Goal: Transaction & Acquisition: Purchase product/service

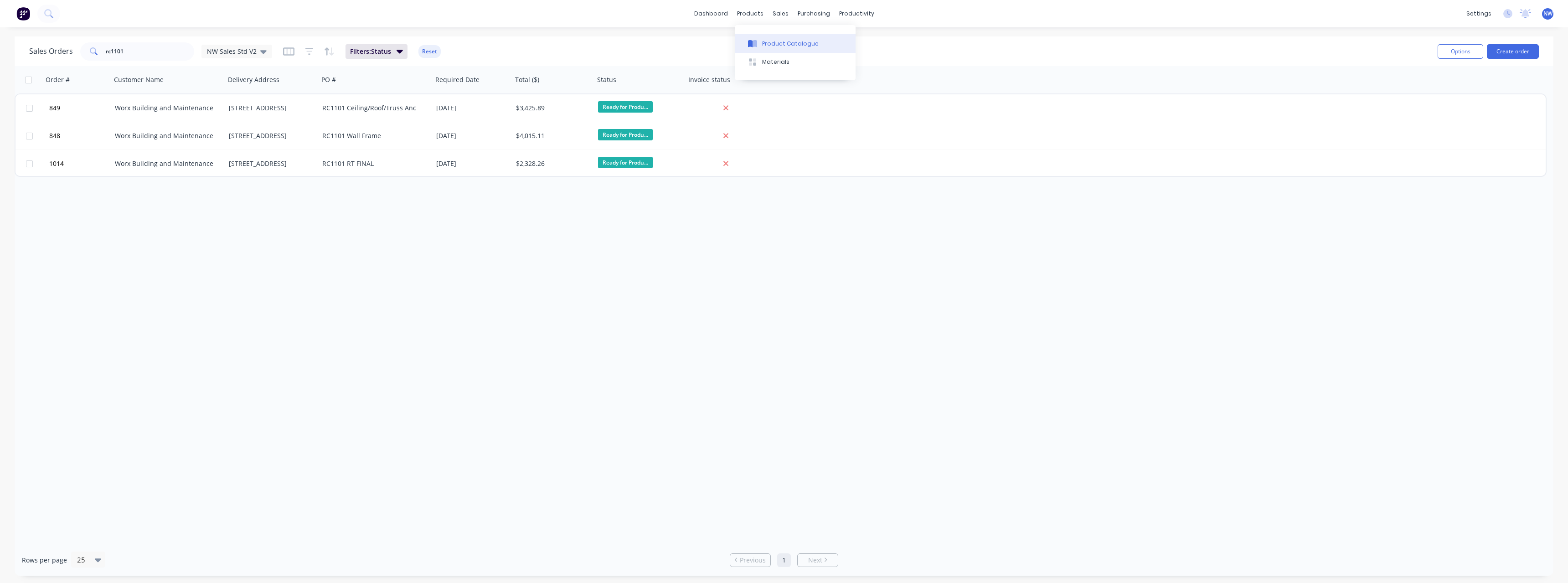
click at [768, 45] on div "Product Catalogue" at bounding box center [790, 43] width 56 height 8
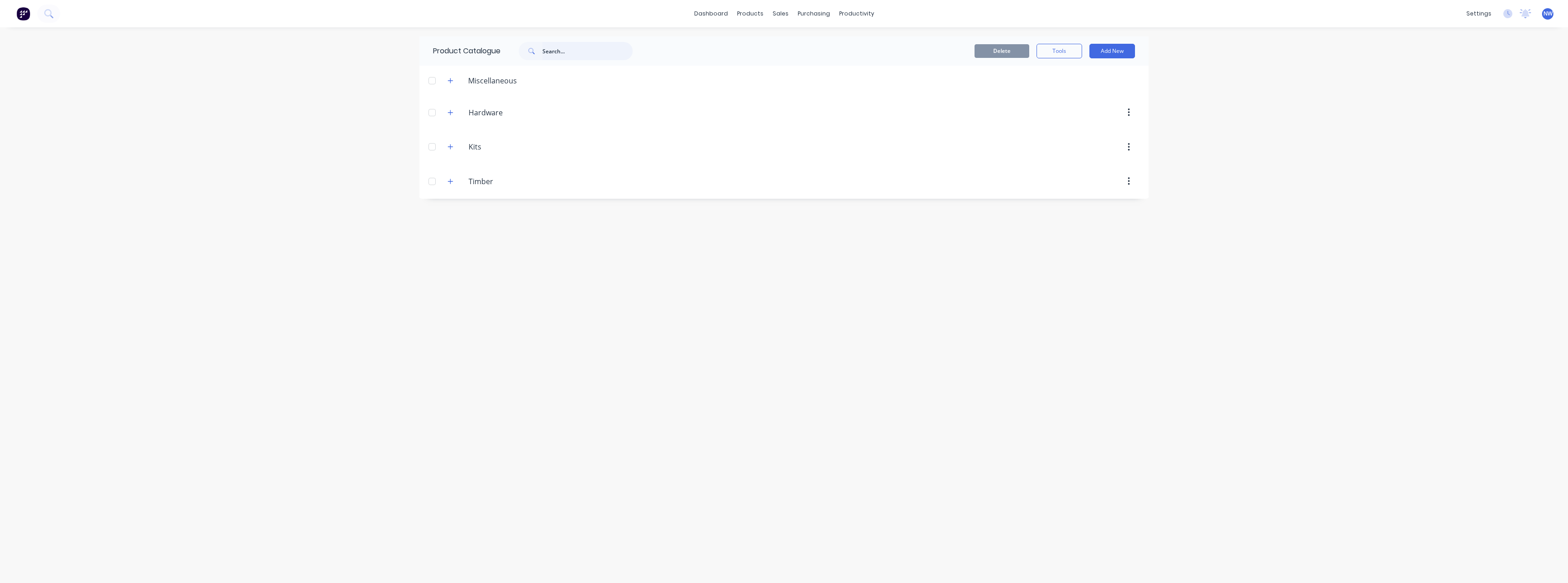
click at [557, 54] on input "text" at bounding box center [587, 50] width 90 height 18
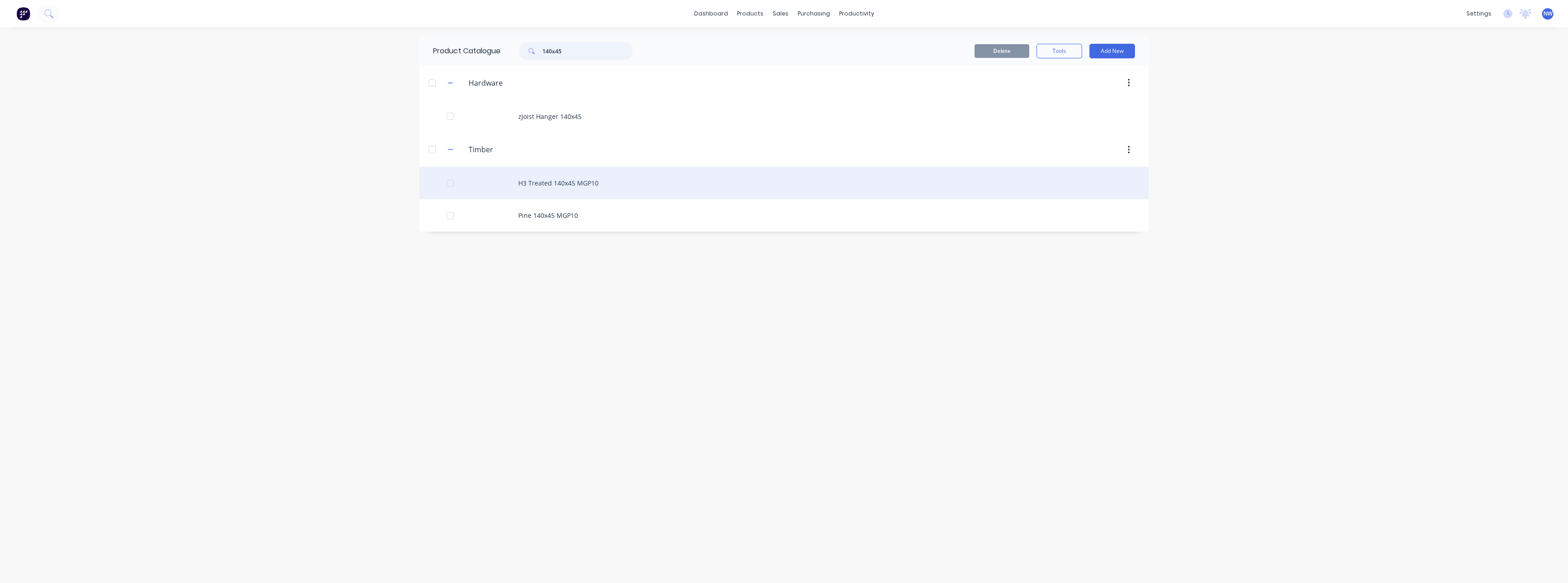
type input "140x45"
click at [593, 183] on div "H3 Treated 140x45 MGP10" at bounding box center [784, 182] width 730 height 32
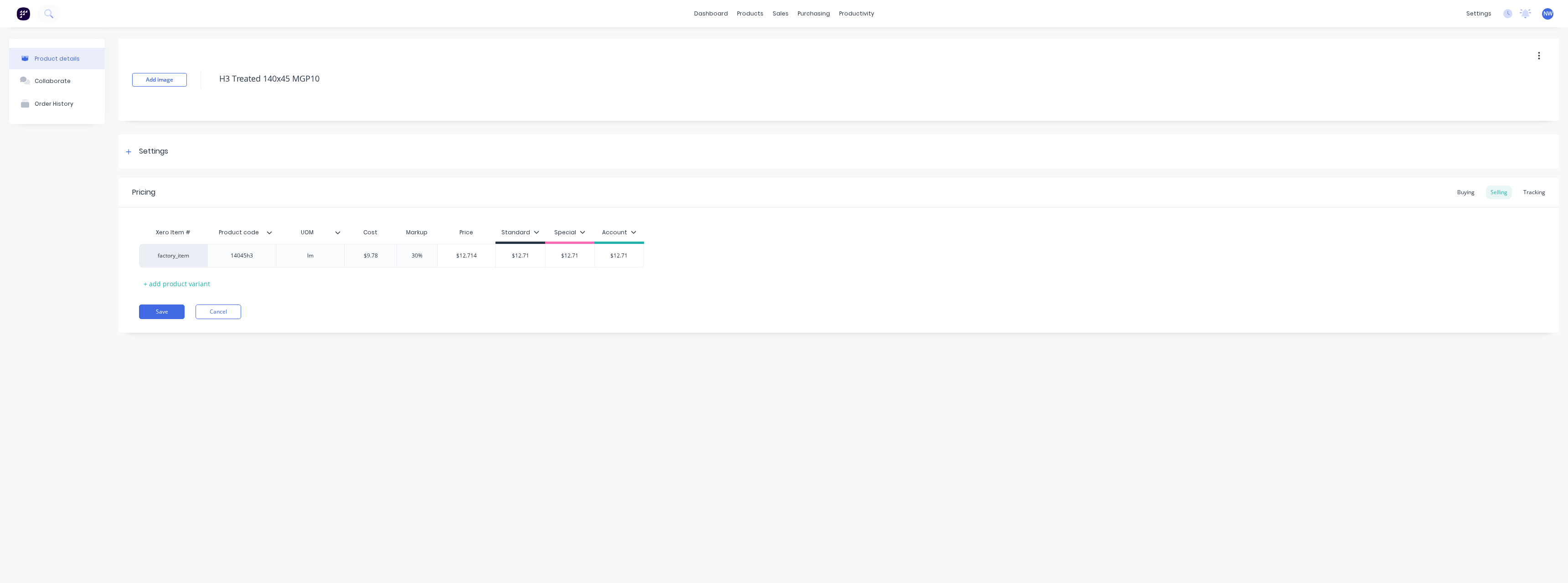
type textarea "x"
click at [1477, 191] on div "Buying" at bounding box center [1466, 192] width 27 height 14
click at [223, 308] on button "Cancel" at bounding box center [218, 309] width 45 height 14
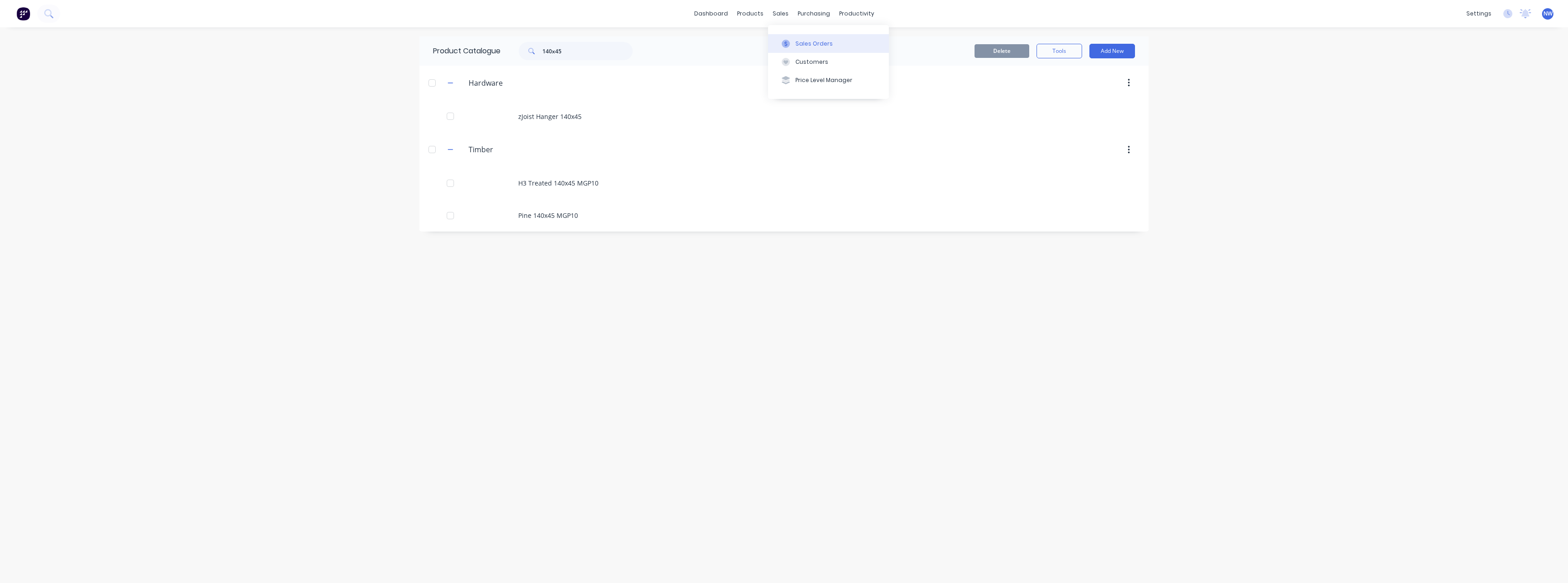
click at [799, 38] on button "Sales Orders" at bounding box center [828, 43] width 121 height 18
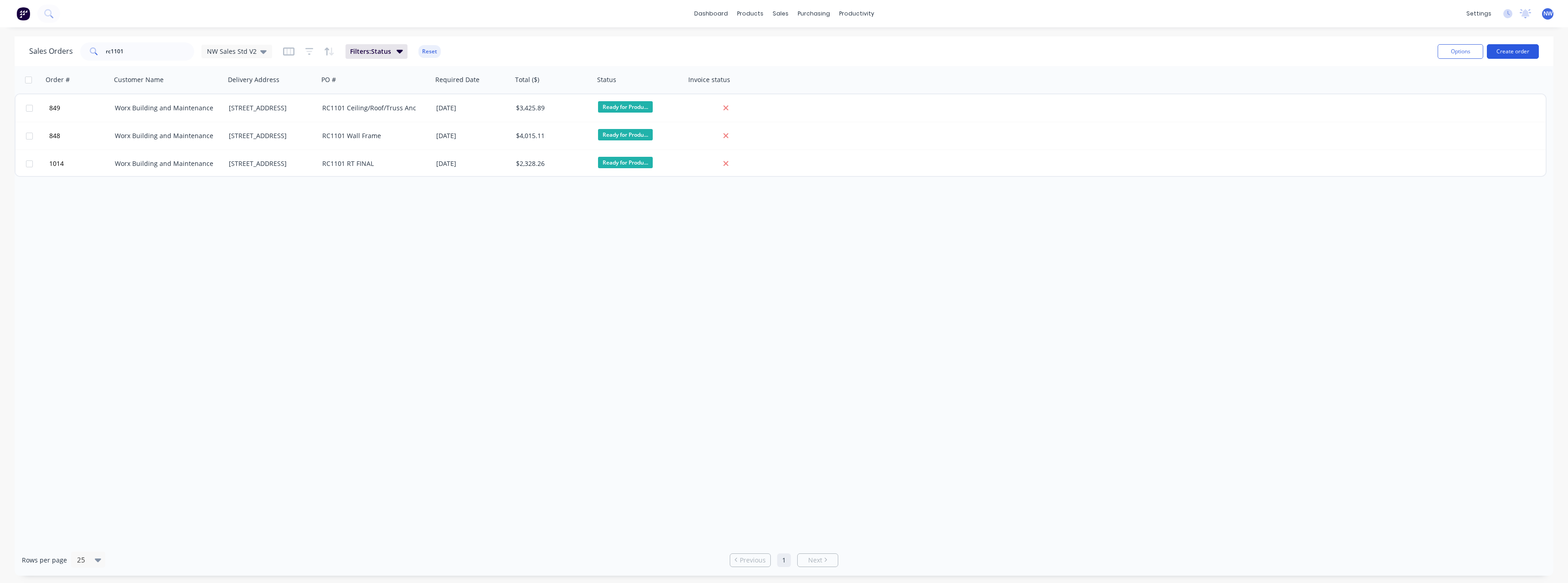
click at [1520, 50] on button "Create order" at bounding box center [1512, 51] width 52 height 14
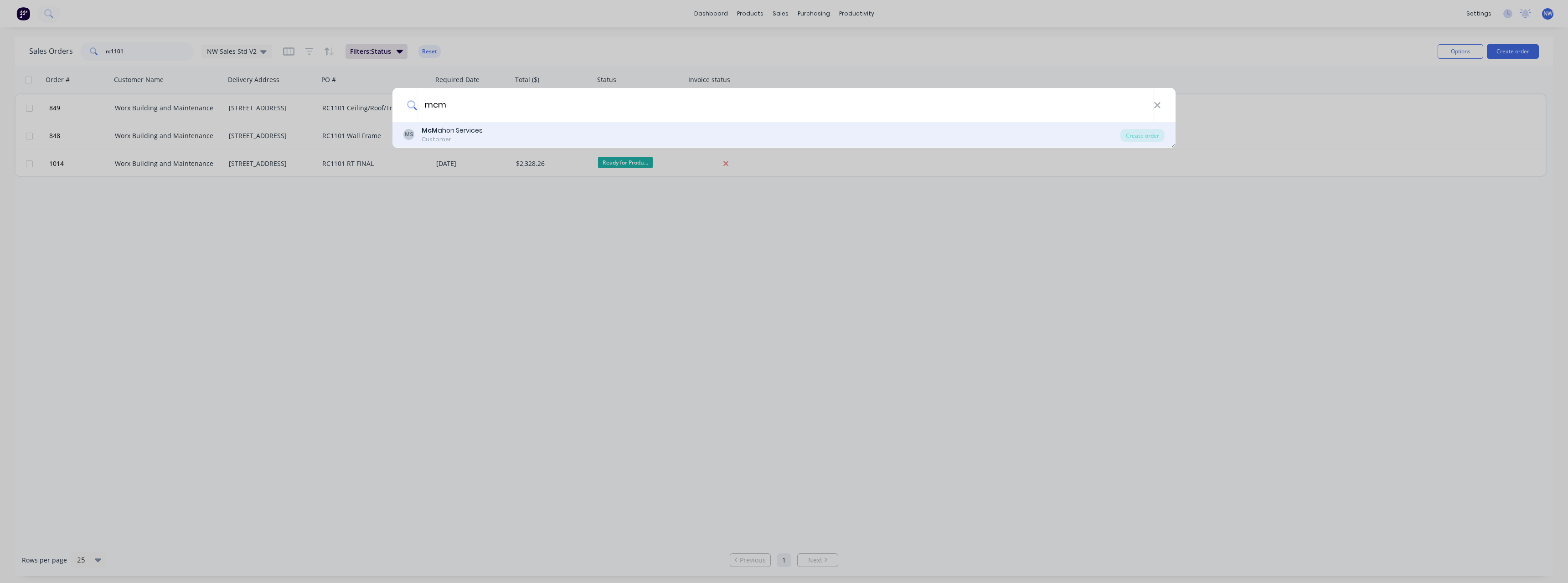
type input "mcm"
click at [452, 125] on div "McM ahon Services" at bounding box center [452, 130] width 61 height 9
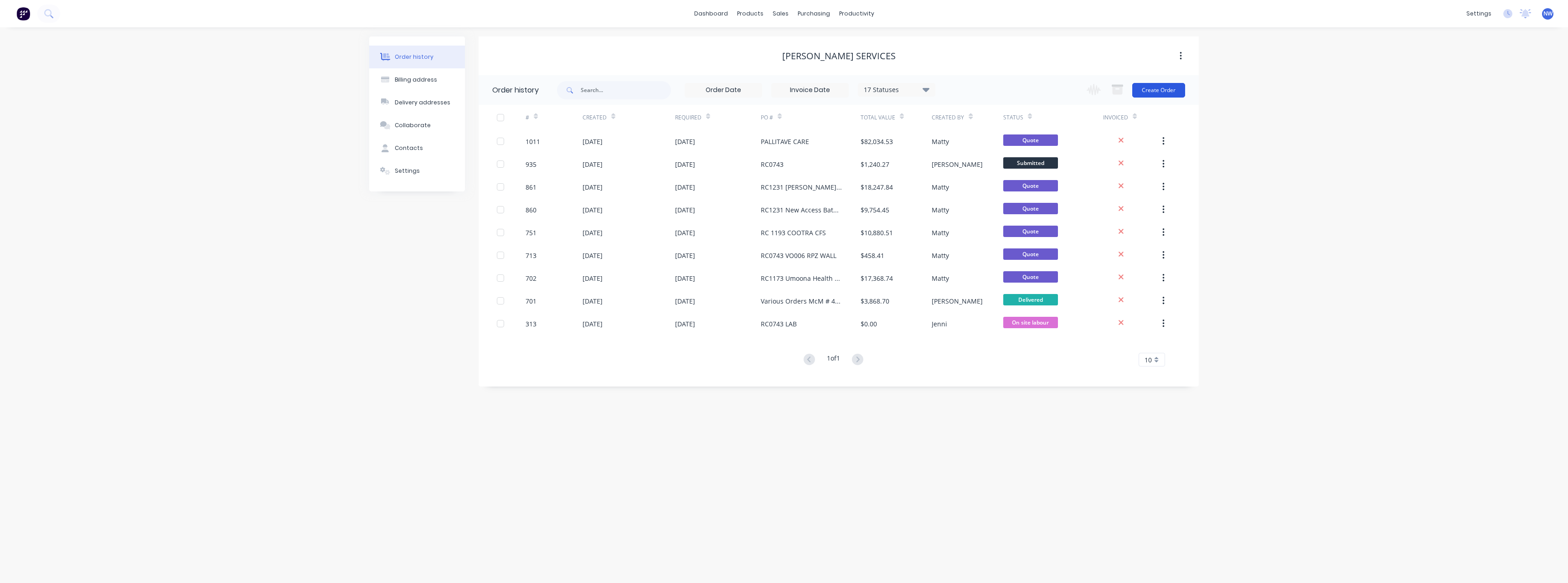
click at [1166, 94] on button "Create Order" at bounding box center [1158, 90] width 53 height 14
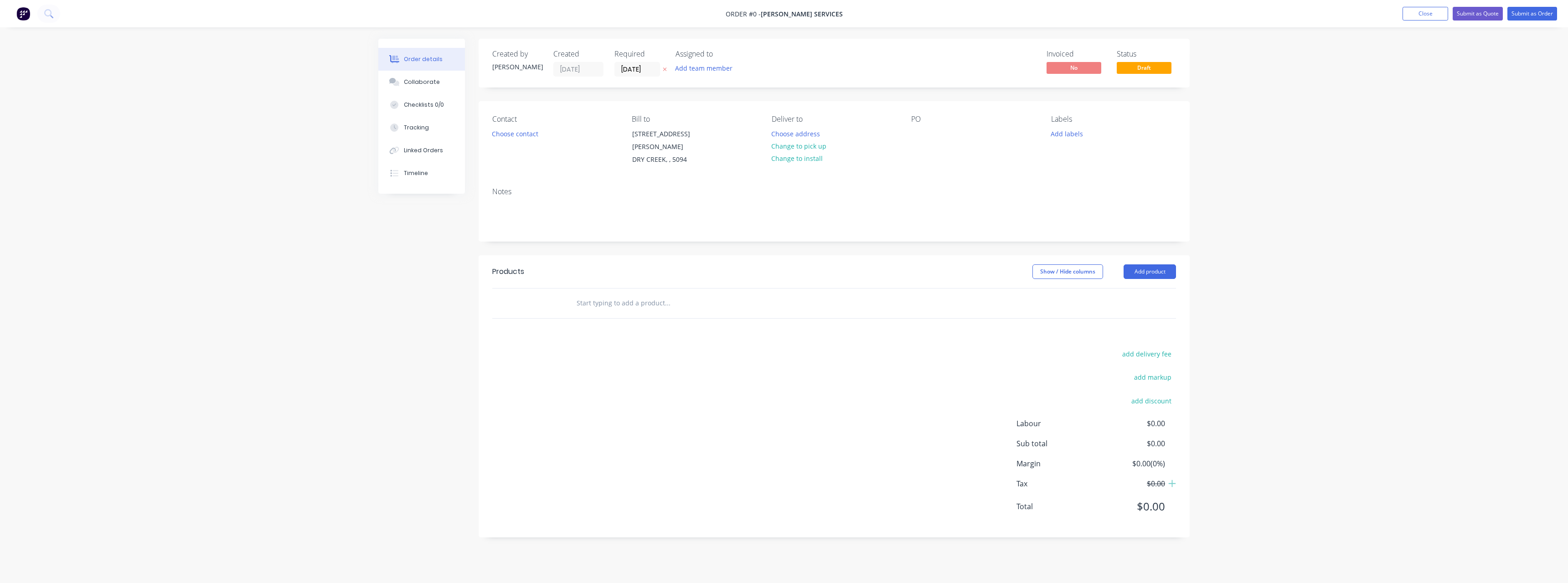
click at [665, 71] on icon at bounding box center [665, 69] width 4 height 6
click at [787, 135] on button "Choose address" at bounding box center [795, 133] width 58 height 12
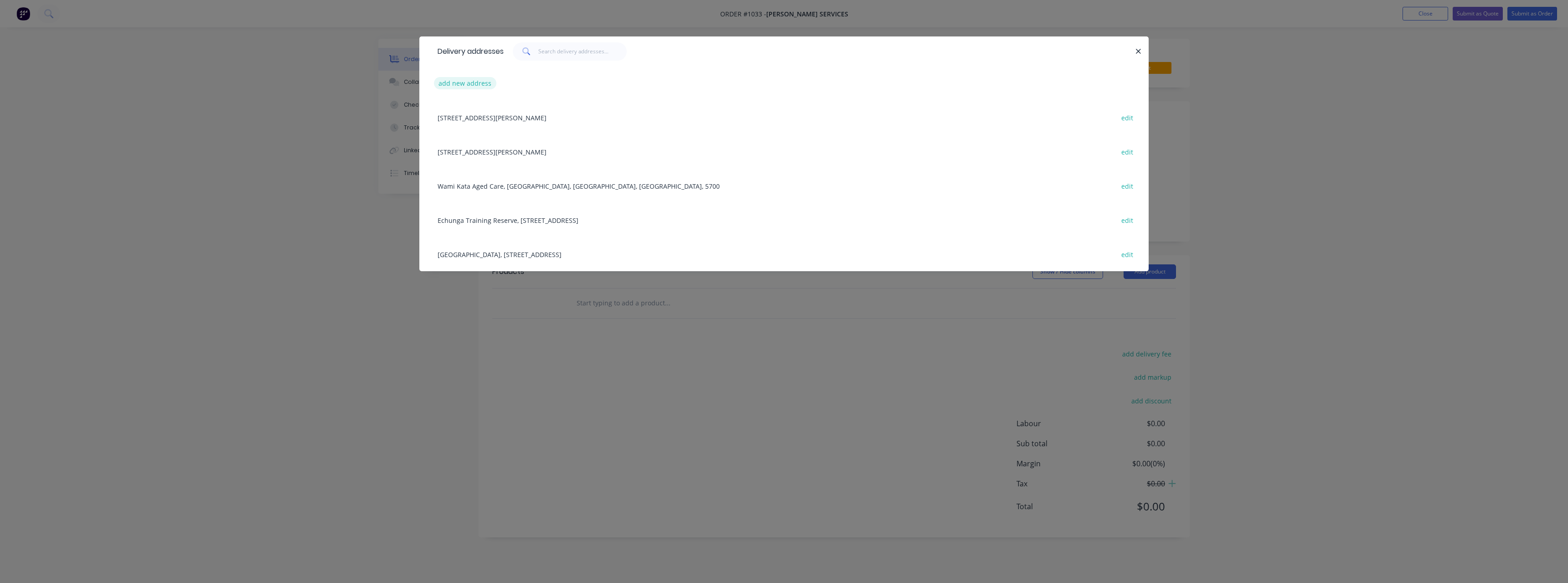
click at [475, 81] on button "add new address" at bounding box center [465, 83] width 63 height 12
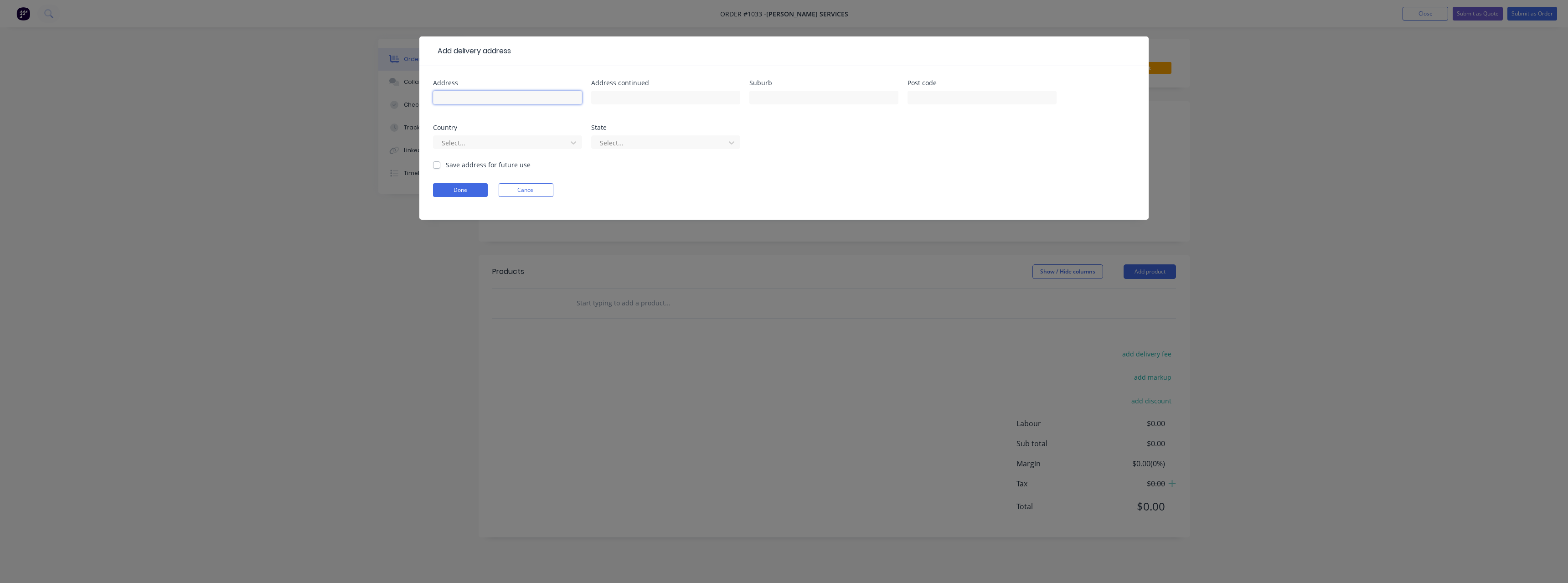
click at [496, 95] on input "text" at bounding box center [508, 97] width 149 height 14
type input "Pt Augusta Regional Health"
click at [446, 165] on label "Save address for future use" at bounding box center [488, 164] width 85 height 9
click at [433, 165] on input "Save address for future use" at bounding box center [437, 164] width 7 height 9
checkbox input "true"
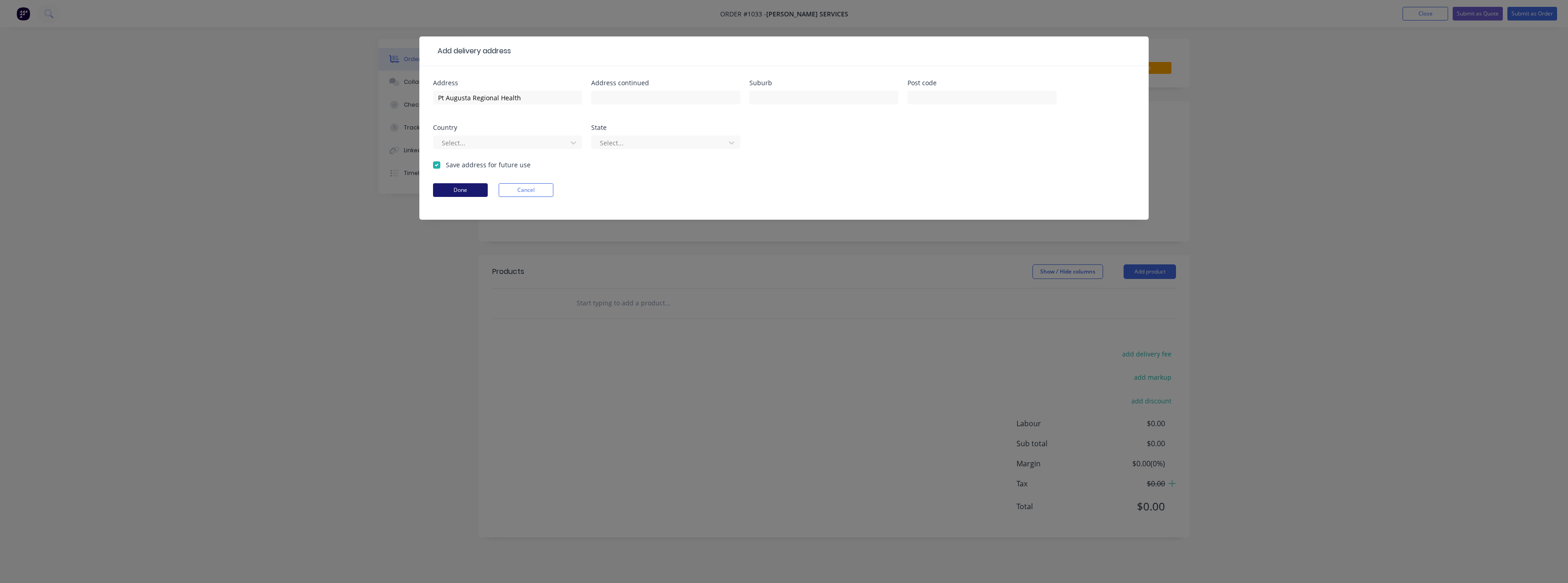
click at [453, 187] on button "Done" at bounding box center [461, 190] width 55 height 14
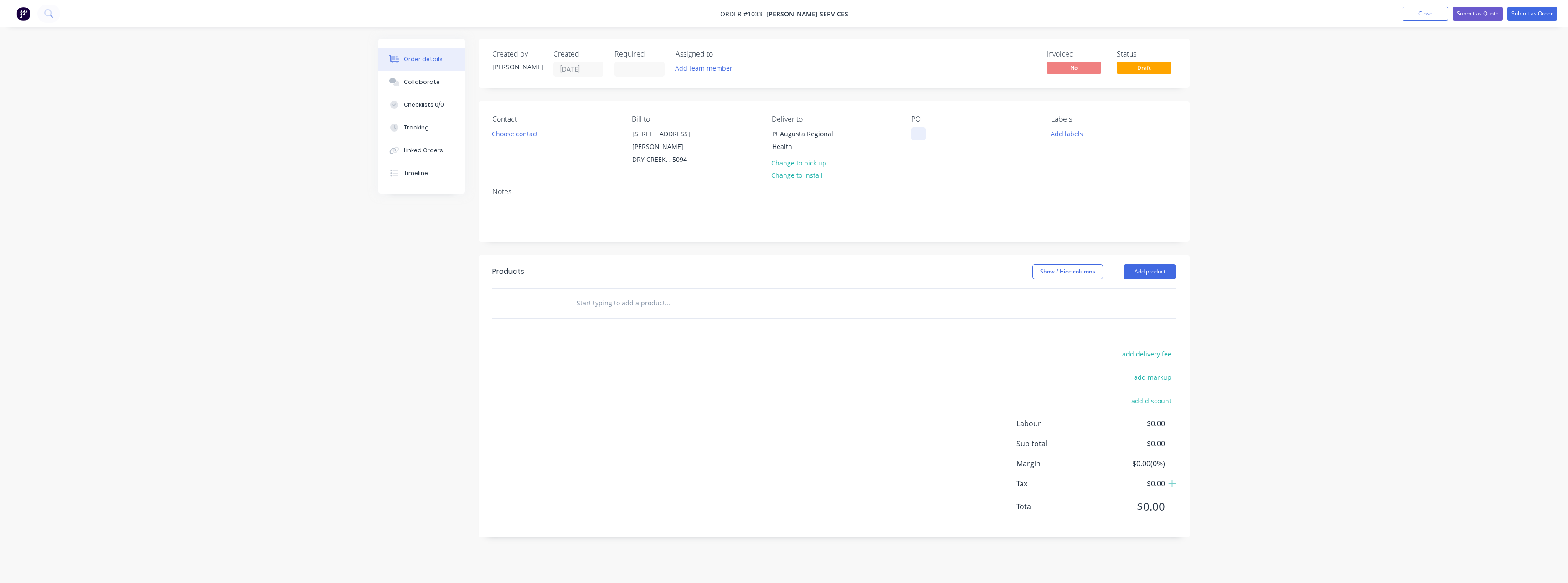
click at [915, 133] on div at bounding box center [918, 133] width 14 height 13
click at [657, 295] on input "text" at bounding box center [667, 303] width 182 height 18
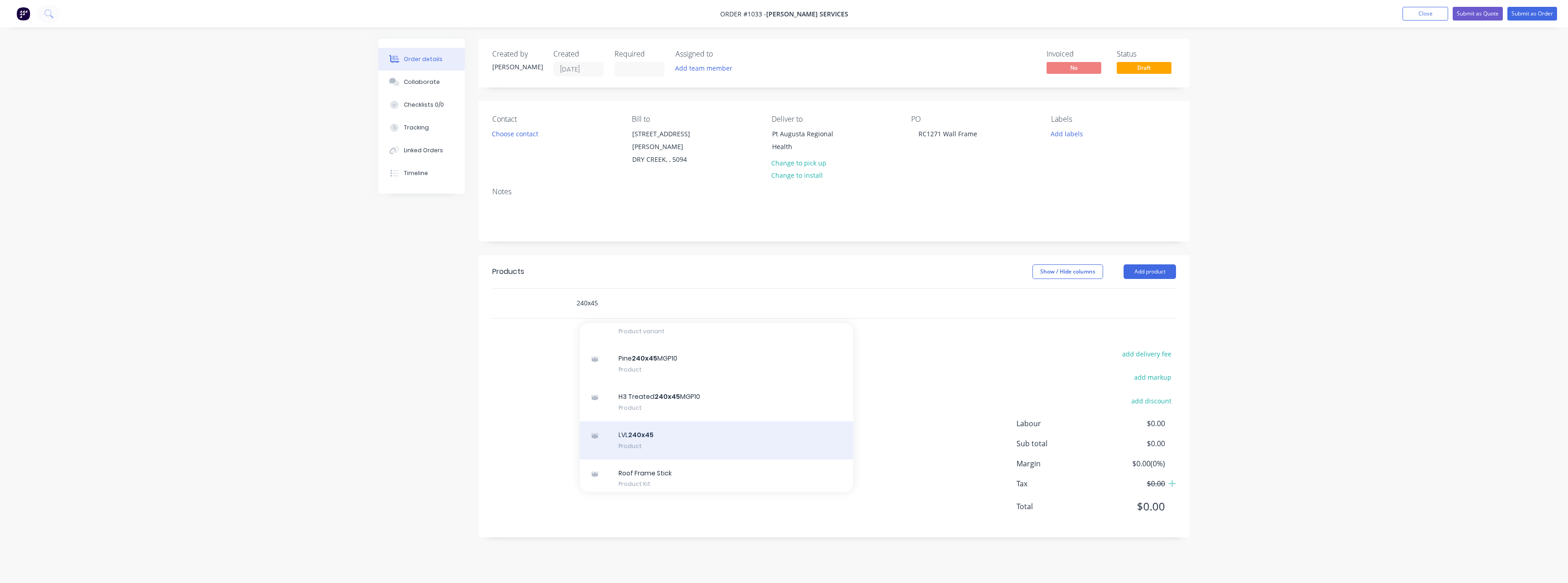
type input "240x45"
click at [708, 427] on div "LVL 240x45 Product" at bounding box center [716, 440] width 273 height 38
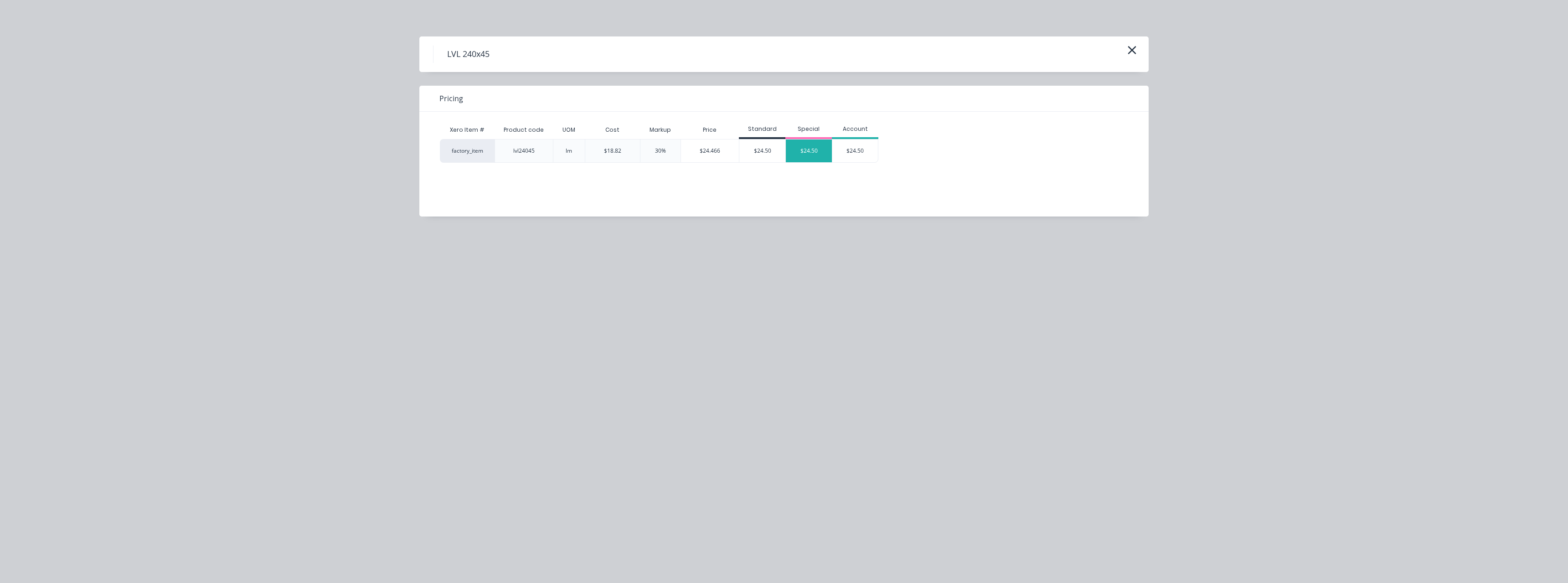
click at [801, 148] on div "$24.50" at bounding box center [809, 151] width 46 height 23
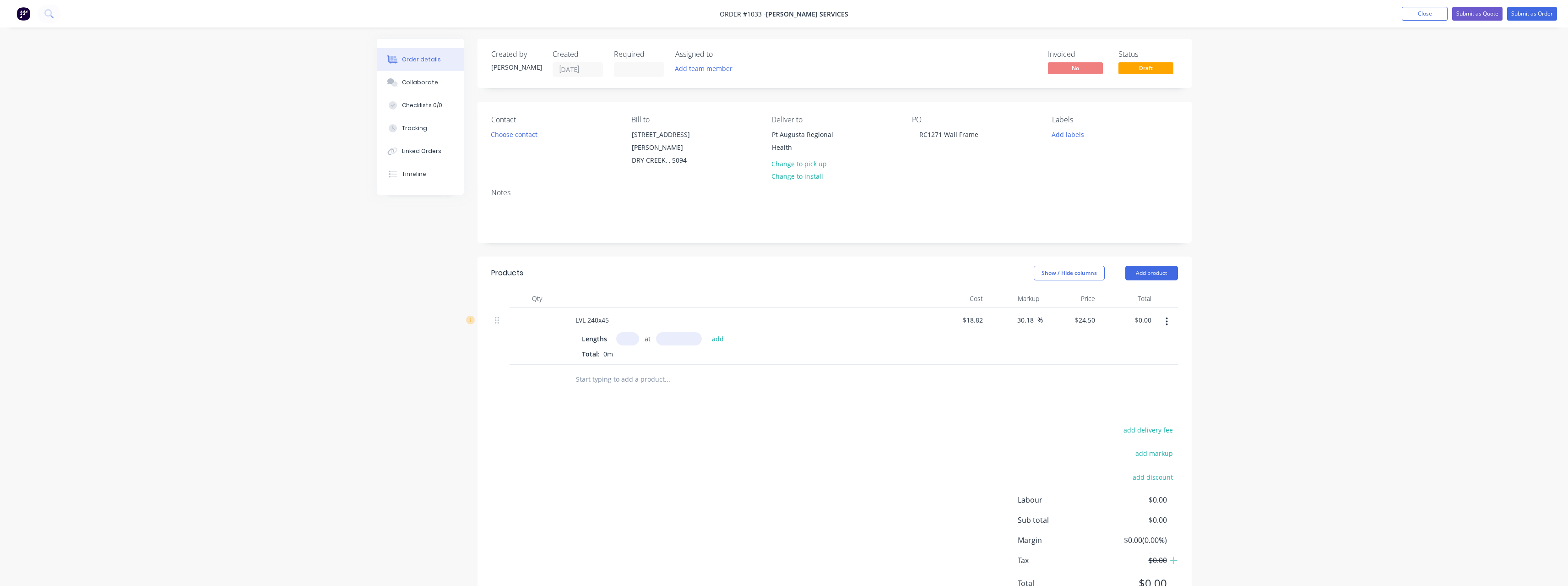
click at [624, 332] on input "text" at bounding box center [628, 338] width 23 height 13
type input "1"
type input "4200"
click at [708, 332] on button "add" at bounding box center [718, 338] width 22 height 12
type input "$102.90"
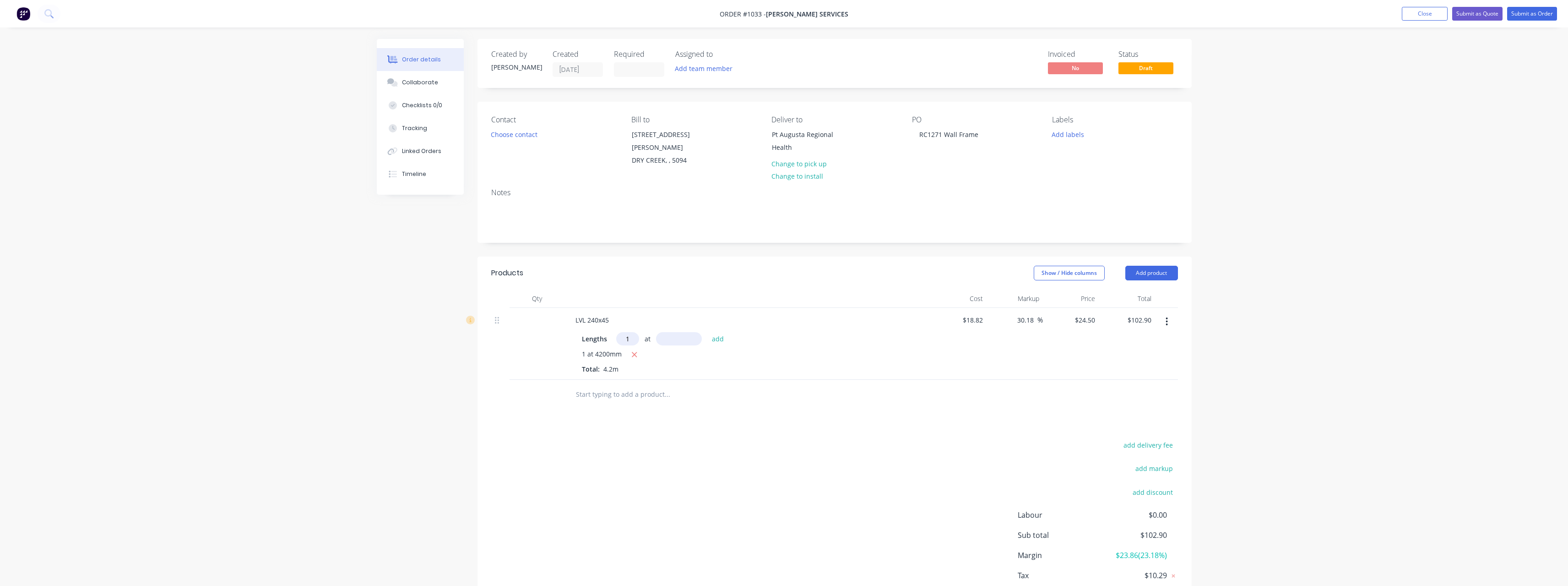
type input "1"
type input "3000"
click at [708, 332] on button "add" at bounding box center [718, 338] width 22 height 12
type input "$176.40"
type input "20"
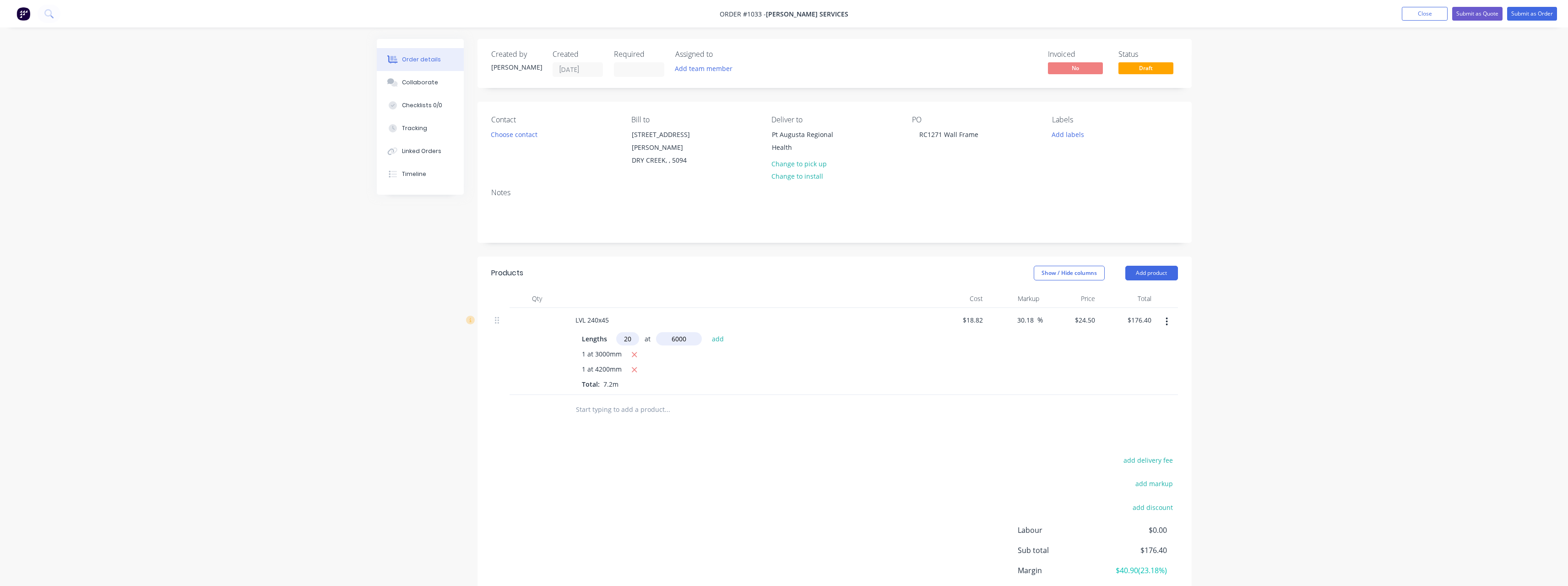
type input "6000"
click at [708, 332] on button "add" at bounding box center [718, 338] width 22 height 12
type input "$3,116.40"
click at [628, 415] on input "text" at bounding box center [667, 424] width 183 height 18
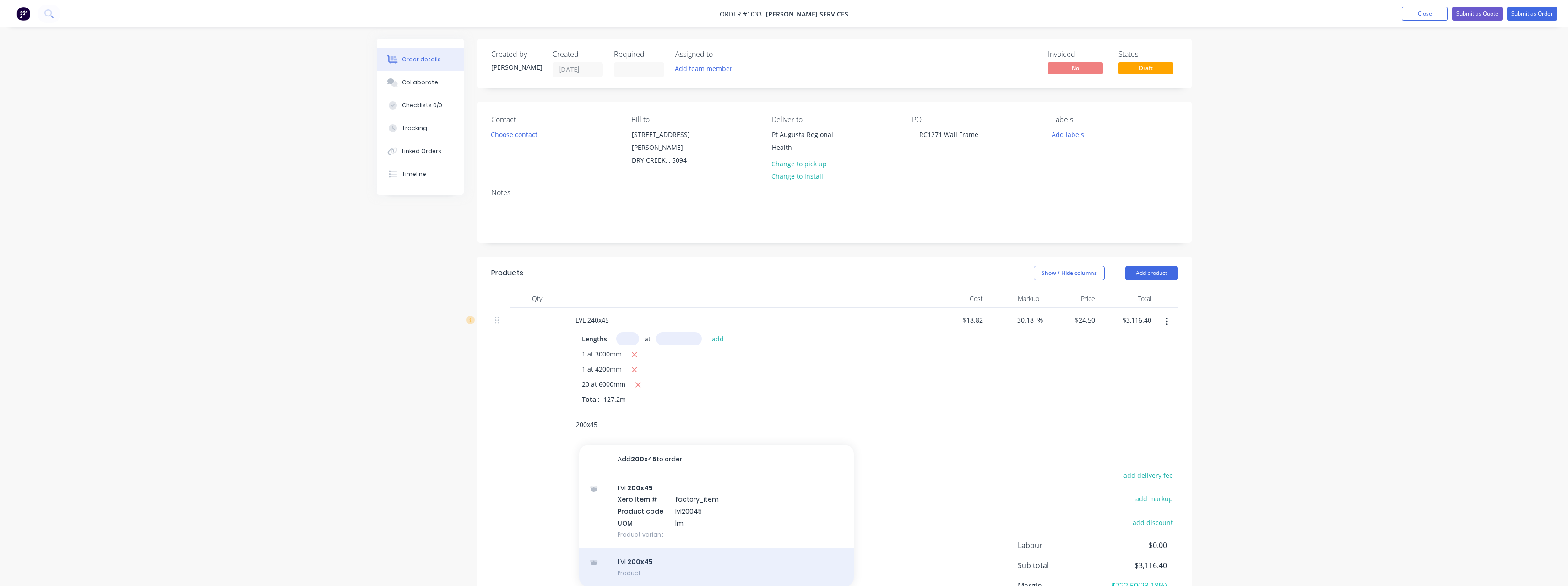
type input "200x45"
click at [661, 548] on div "LVL 200x45 Product" at bounding box center [716, 566] width 274 height 38
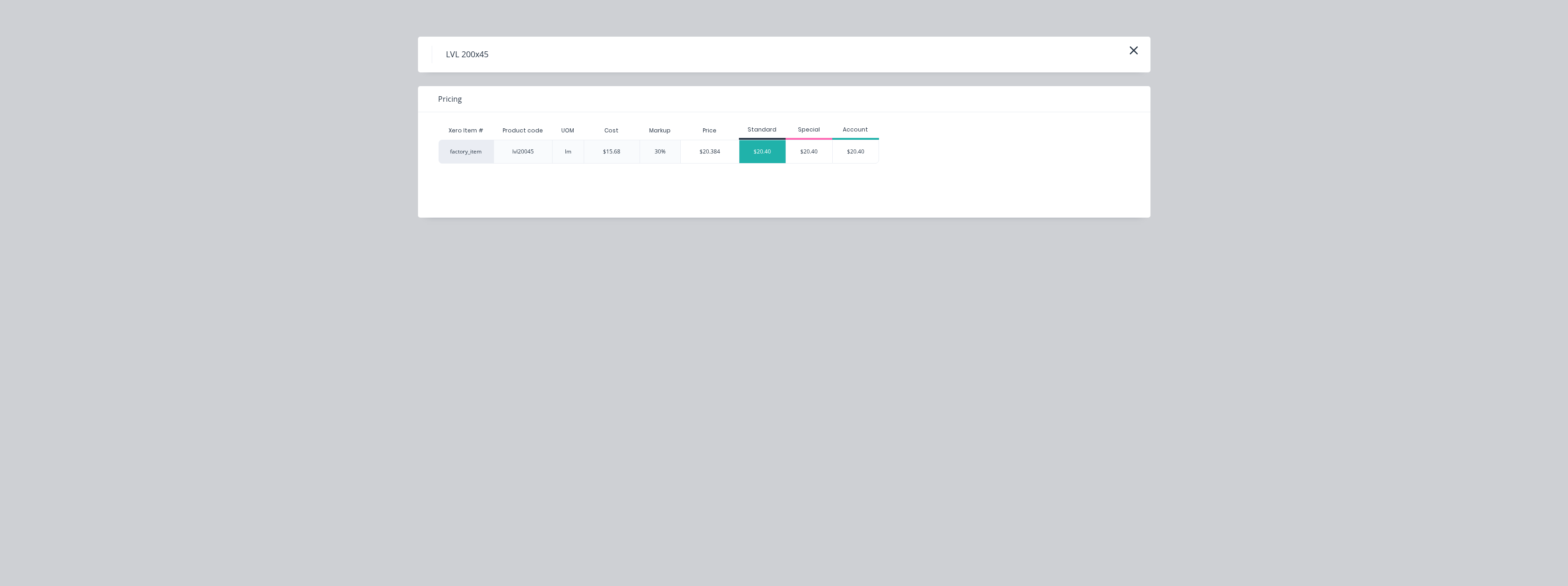
click at [772, 151] on div "$20.40" at bounding box center [763, 151] width 46 height 23
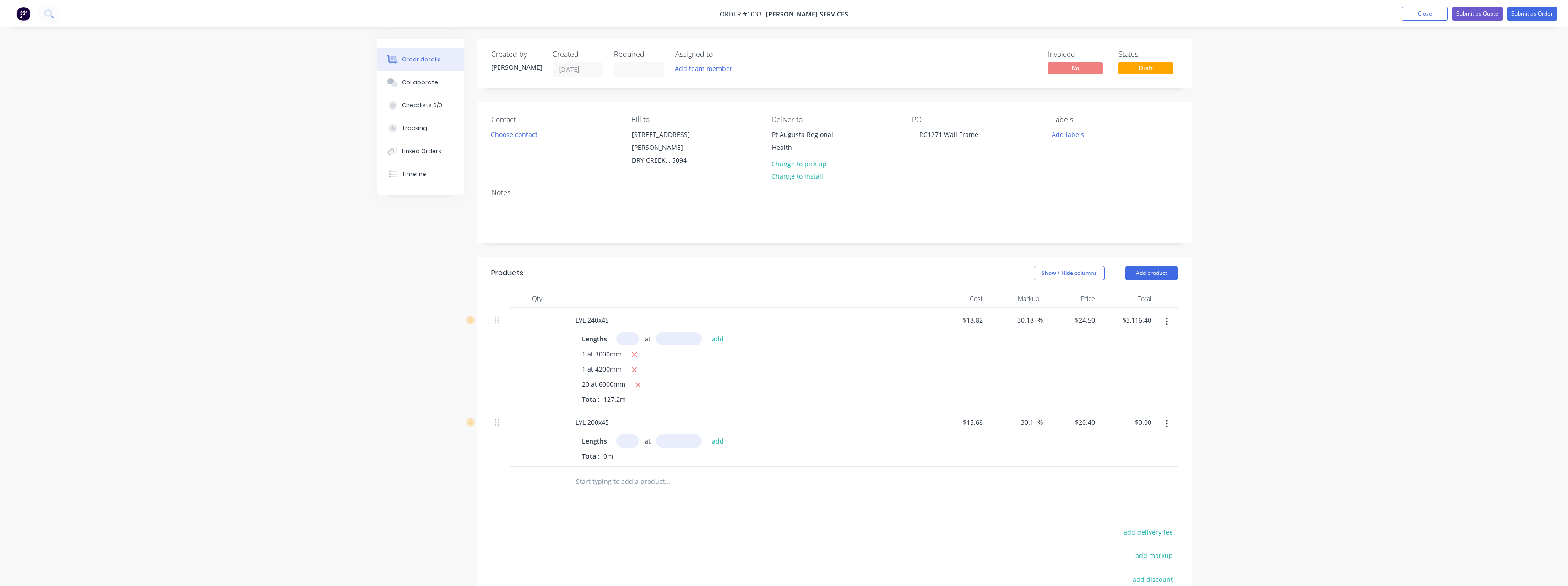
click at [625, 434] on input "text" at bounding box center [628, 440] width 23 height 13
type input "1"
type input "4200"
click at [708, 434] on button "add" at bounding box center [718, 440] width 22 height 12
type input "$85.68"
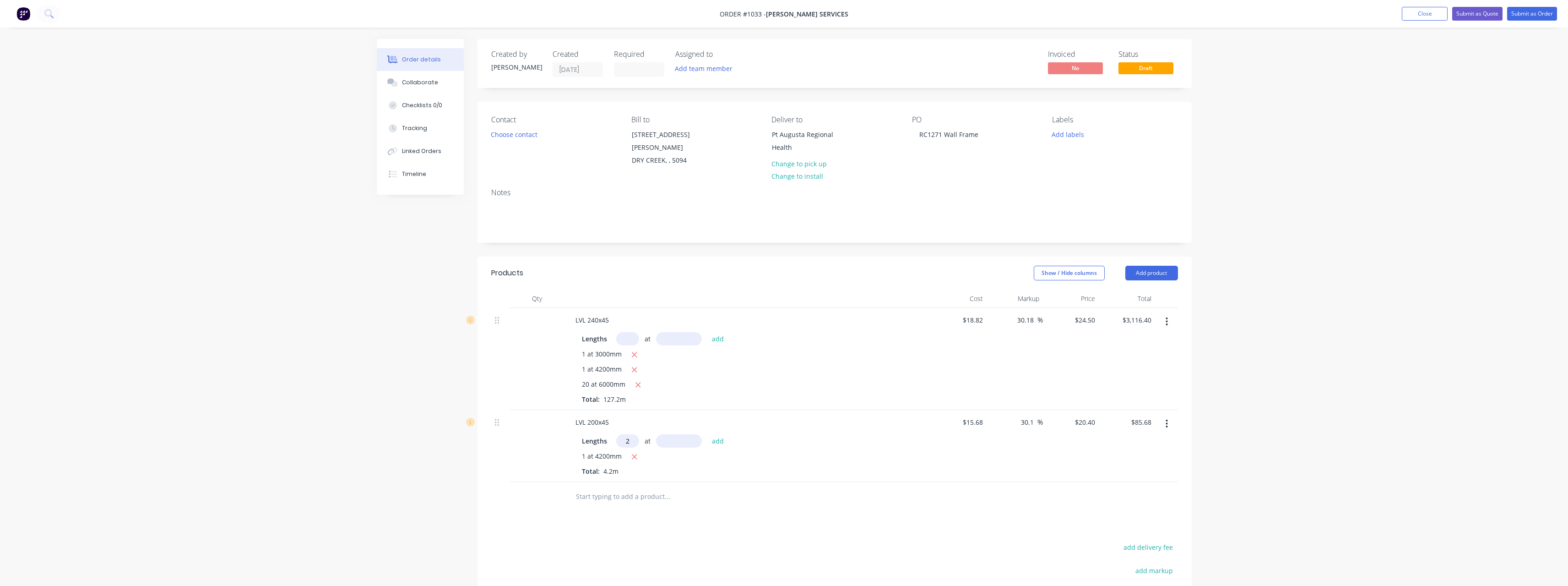
type input "2"
type input "6000"
click at [708, 434] on button "add" at bounding box center [718, 440] width 22 height 12
type input "$330.48"
click at [640, 503] on input "text" at bounding box center [667, 511] width 183 height 18
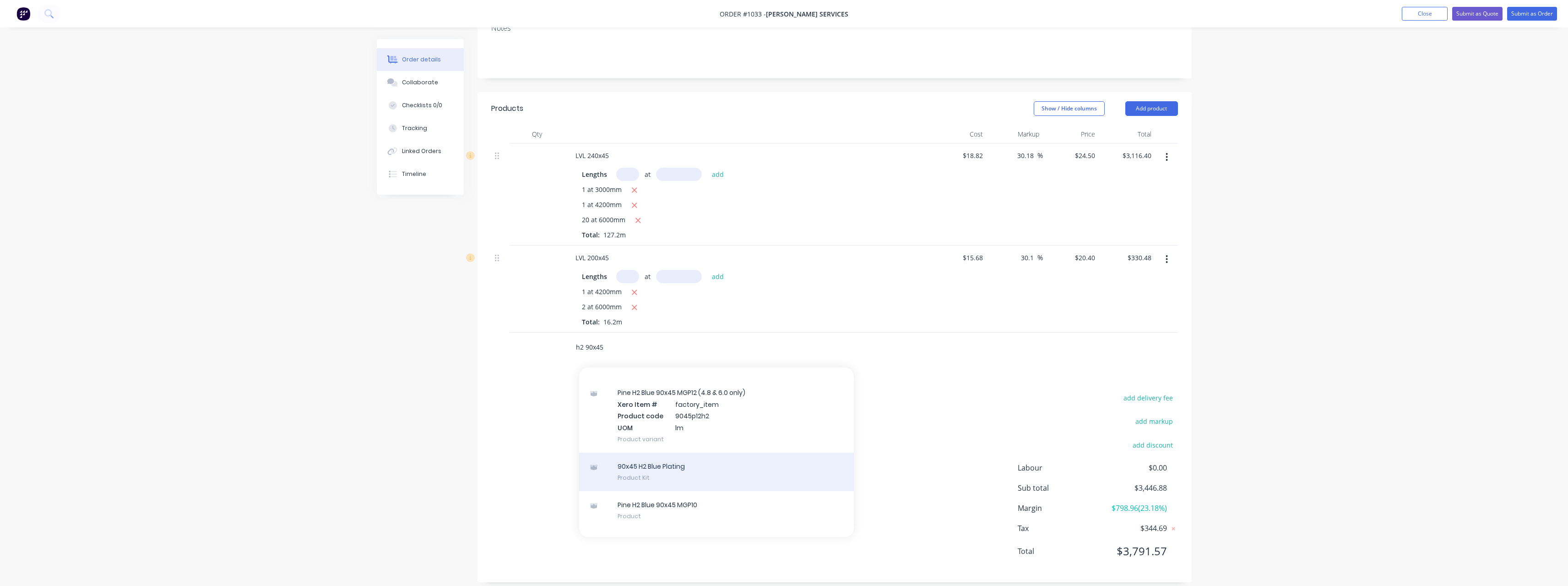
scroll to position [122, 0]
type input "h2 90x45"
click at [731, 464] on div "Pine H2 Blue 90x45 MGP10 Product" at bounding box center [716, 479] width 274 height 38
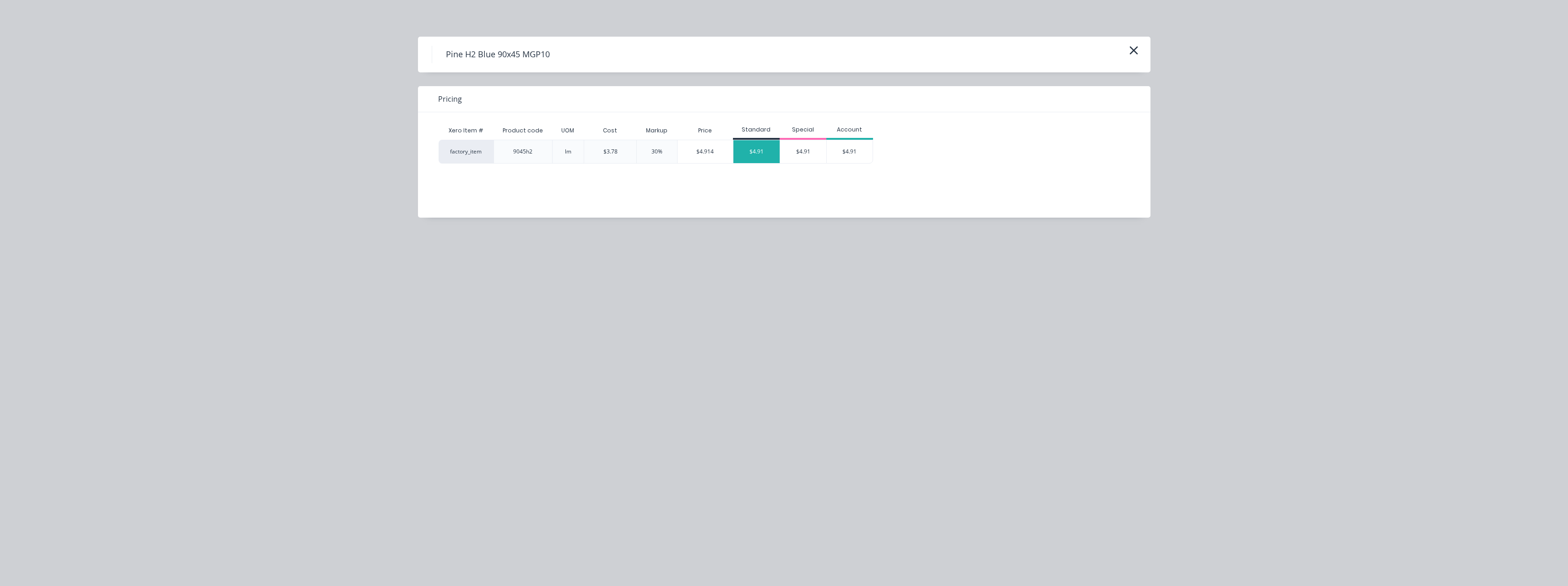
click at [761, 154] on div "$4.91" at bounding box center [757, 151] width 46 height 23
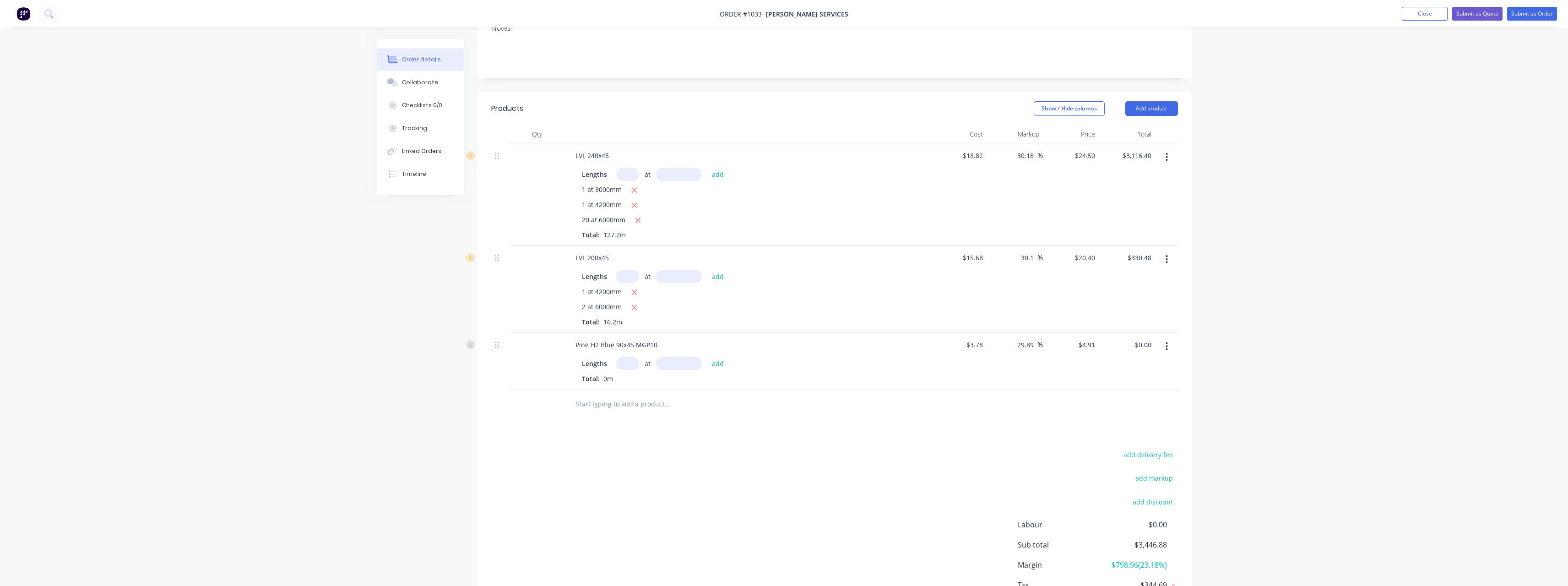
click at [628, 356] on input "text" at bounding box center [628, 363] width 23 height 13
type input "20"
type input "3000"
click at [708, 356] on button "add" at bounding box center [718, 362] width 22 height 12
type input "$294.60"
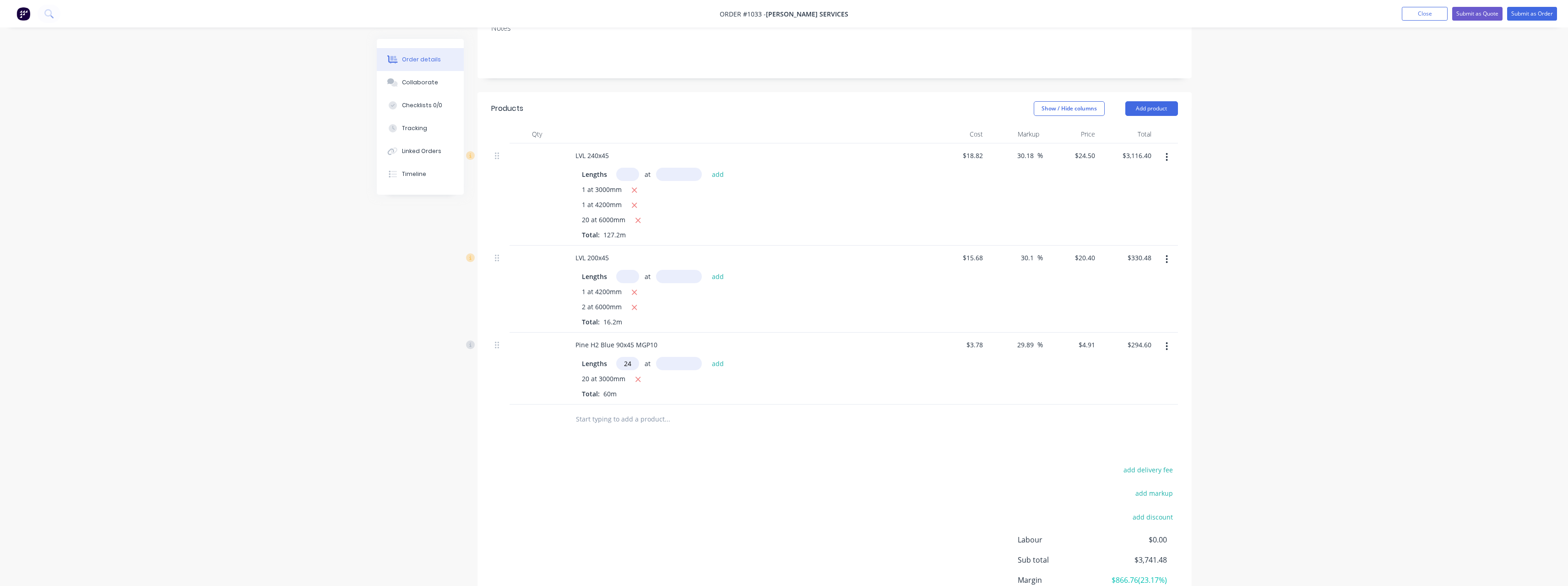
type input "24"
type input "6000"
click at [708, 356] on button "add" at bounding box center [718, 362] width 22 height 12
type input "$1,001.64"
type input "4"
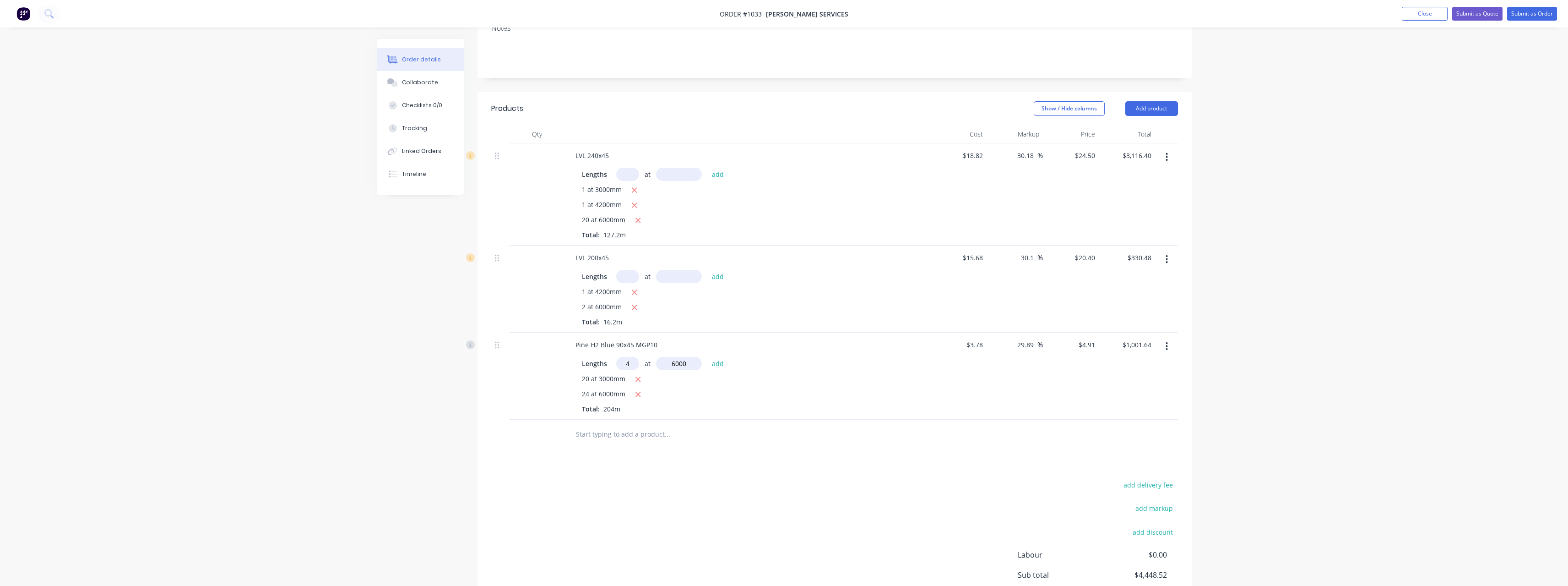
type input "6000"
click at [708, 356] on button "add" at bounding box center [718, 362] width 22 height 12
type input "$1,119.48"
click at [619, 441] on input "text" at bounding box center [667, 449] width 183 height 18
type input "ran"
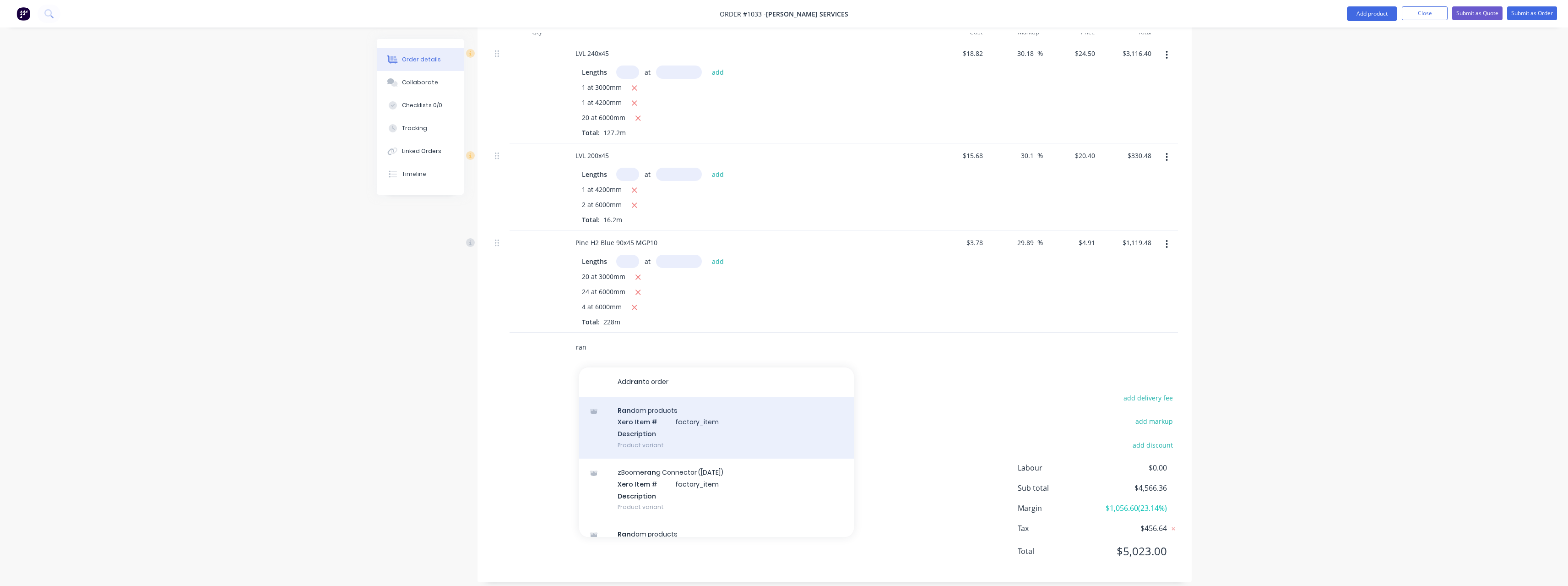
scroll to position [46, 0]
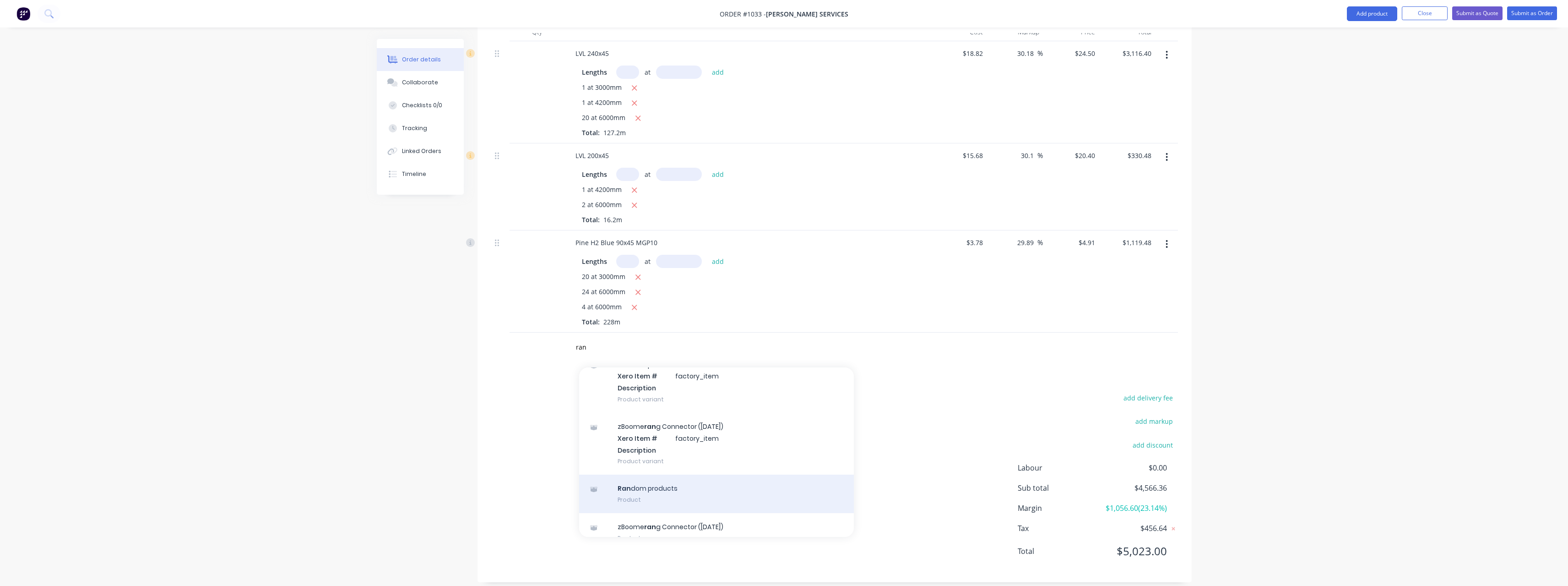
click at [682, 475] on div "Ran dom products Product" at bounding box center [716, 493] width 274 height 38
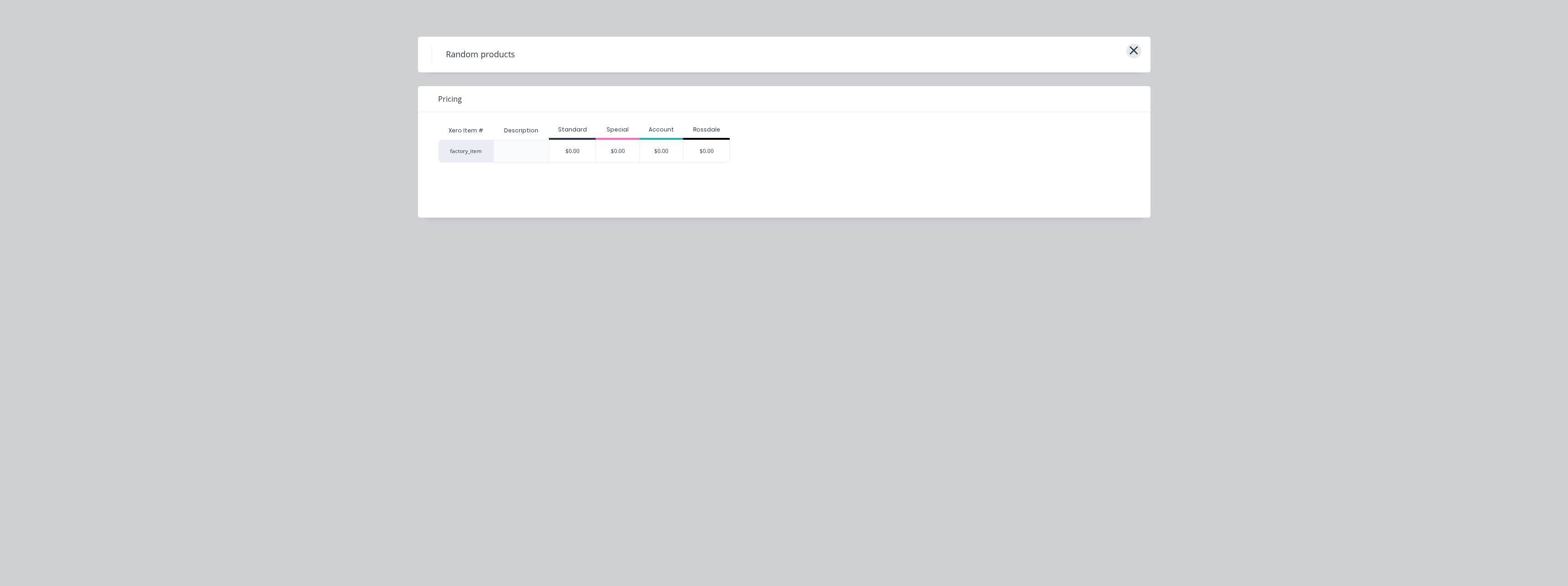
click at [1135, 54] on icon "button" at bounding box center [1133, 51] width 9 height 13
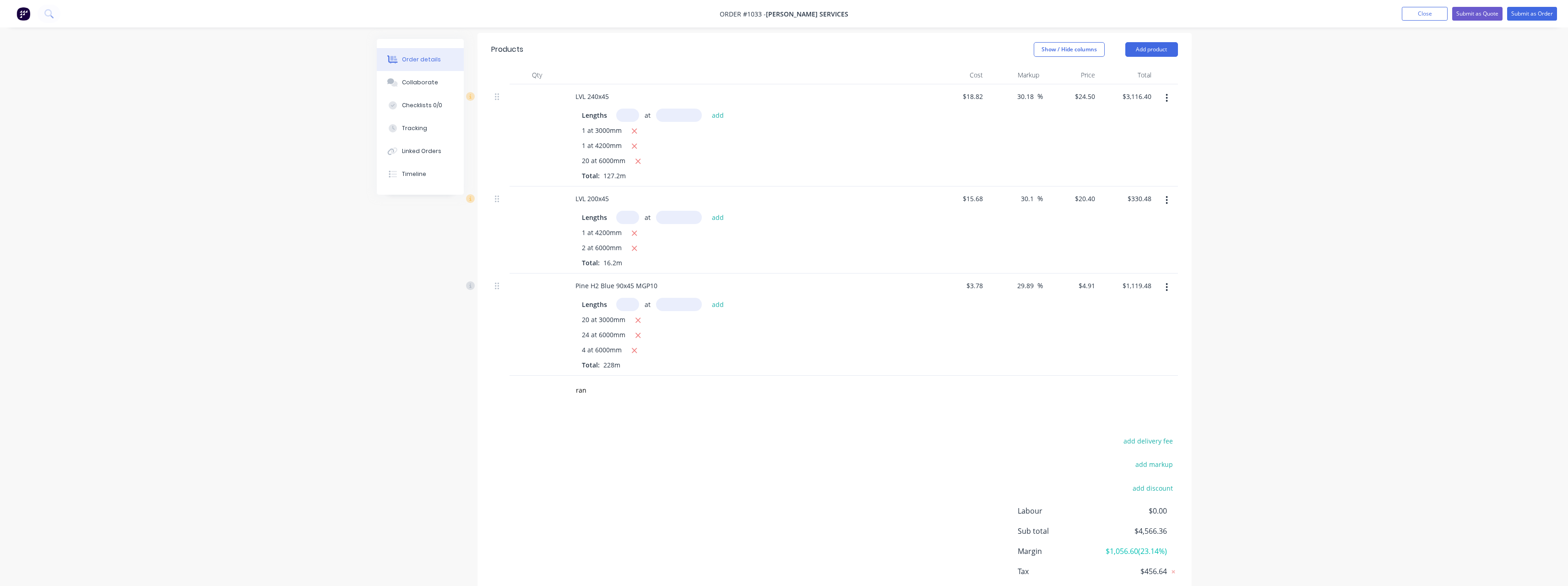
scroll to position [229, 0]
click at [1421, 13] on button "Close" at bounding box center [1425, 13] width 46 height 14
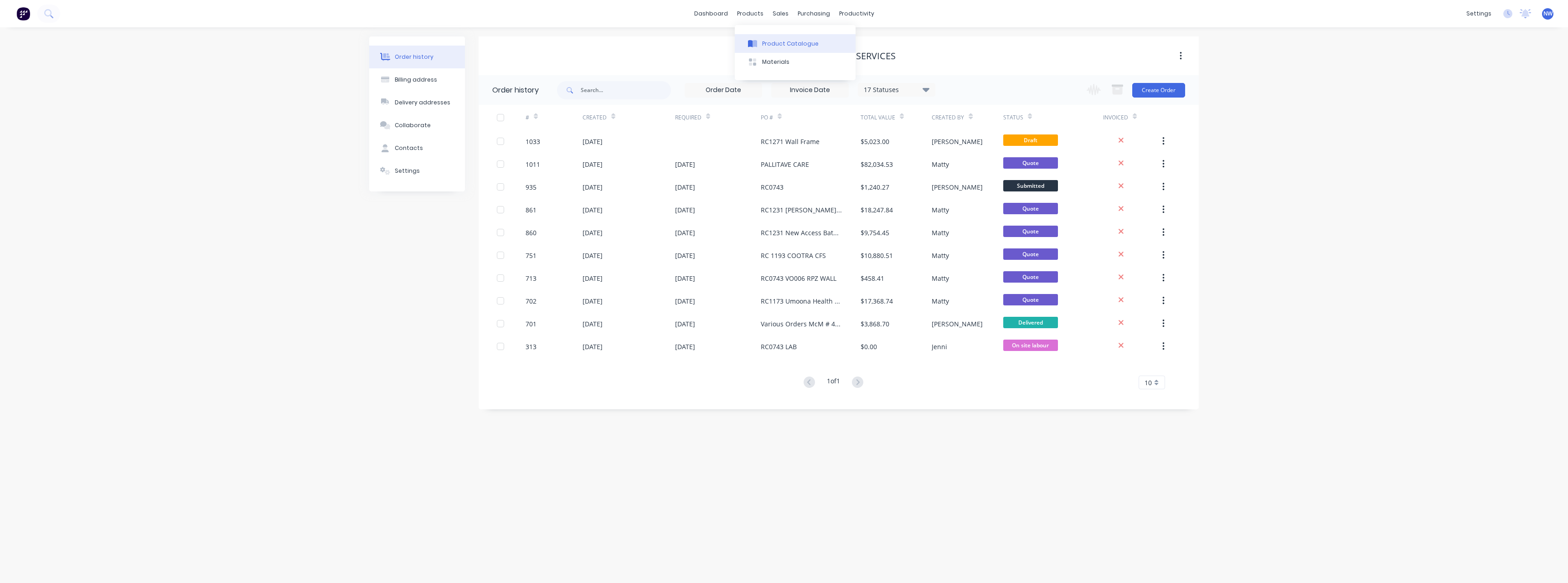
click at [770, 43] on div "Product Catalogue" at bounding box center [790, 43] width 56 height 8
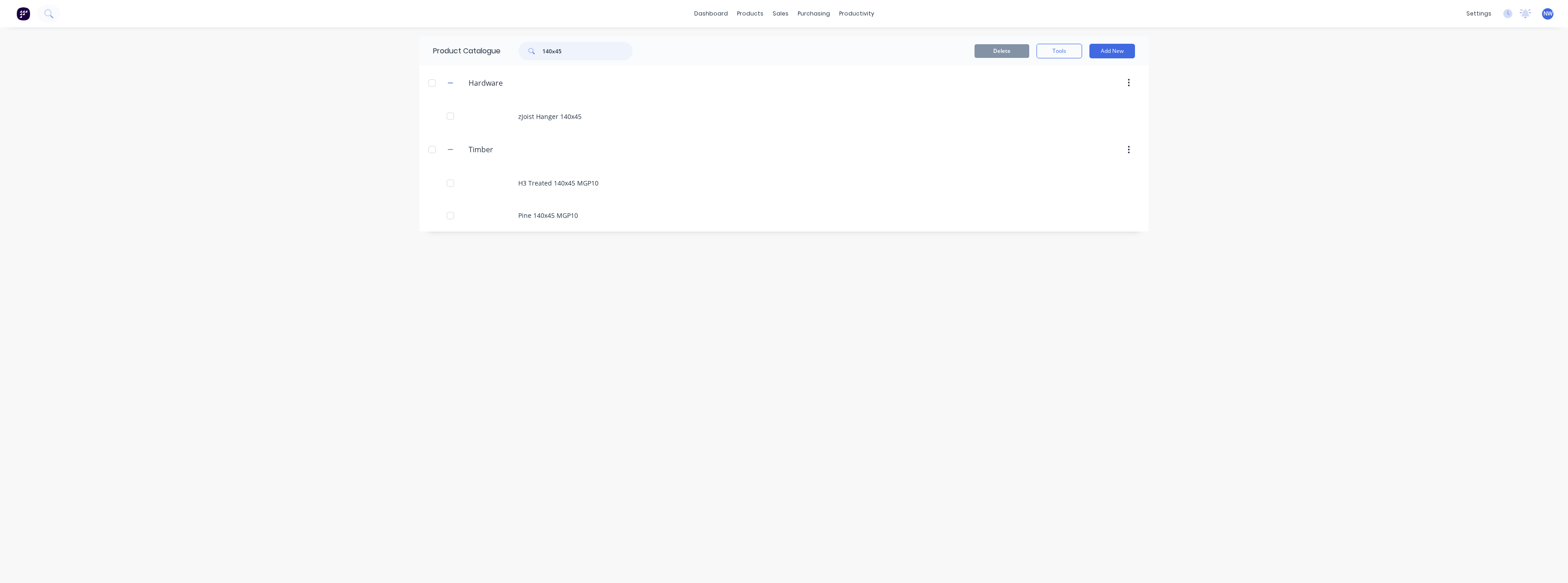
drag, startPoint x: 570, startPoint y: 53, endPoint x: 498, endPoint y: 55, distance: 72.0
click at [498, 55] on div "Product Catalogue 140x45" at bounding box center [537, 51] width 236 height 29
type input "120x35"
click at [543, 278] on div "Pine 120x35 MGP10" at bounding box center [784, 282] width 730 height 32
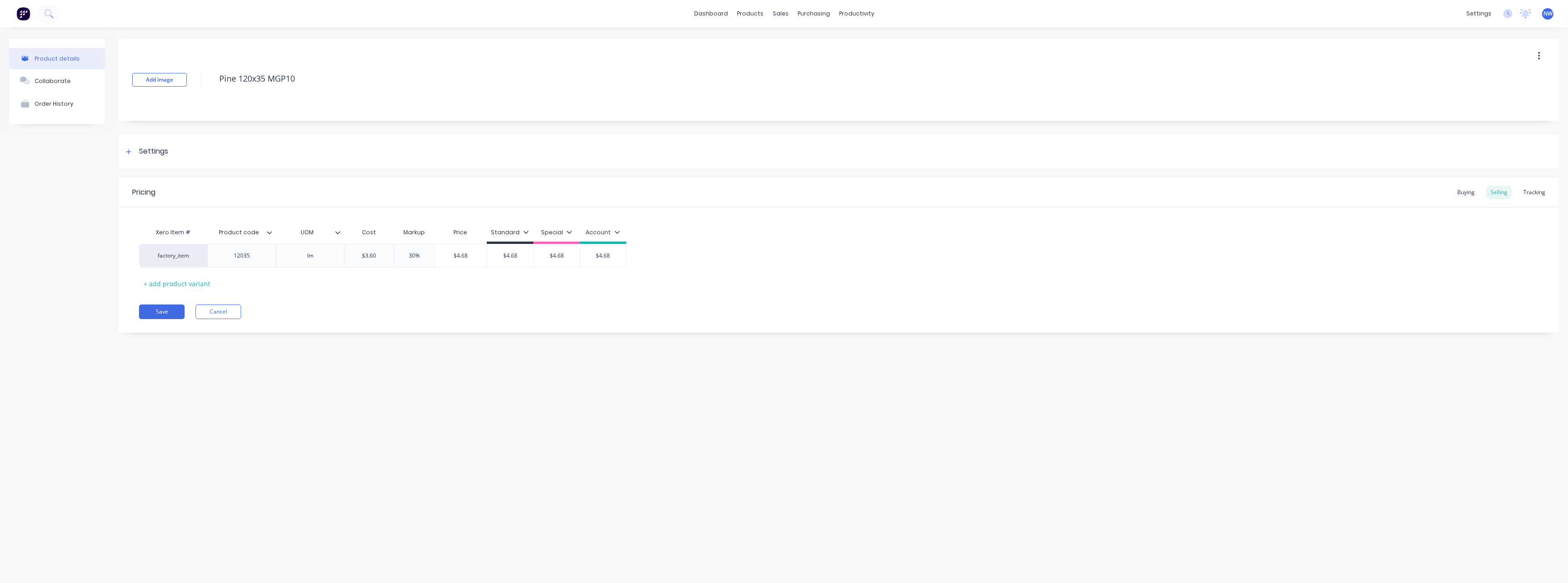
click at [1538, 57] on icon "button" at bounding box center [1538, 56] width 2 height 10
click at [1514, 81] on span "Duplicate" at bounding box center [1505, 79] width 68 height 9
type textarea "x"
click at [223, 308] on button "Cancel" at bounding box center [218, 311] width 45 height 14
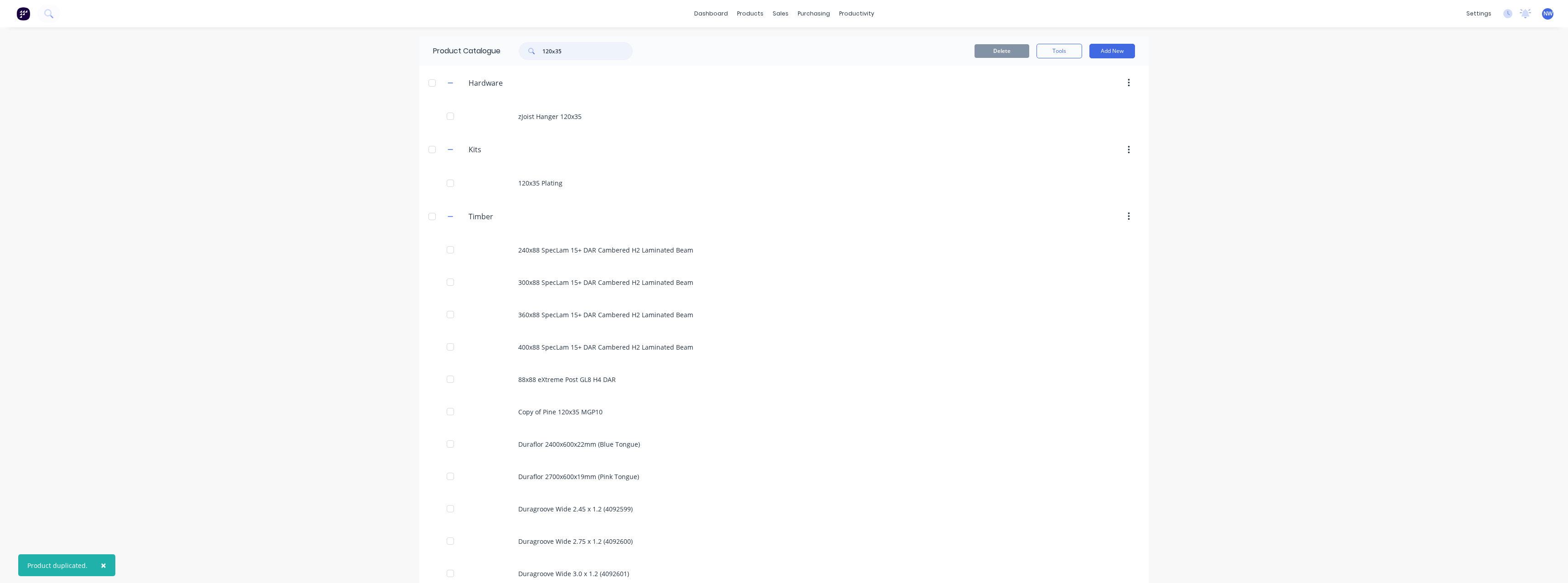
drag, startPoint x: 526, startPoint y: 55, endPoint x: 510, endPoint y: 56, distance: 16.0
click at [510, 56] on div "120x35" at bounding box center [571, 50] width 123 height 18
drag, startPoint x: 533, startPoint y: 53, endPoint x: 521, endPoint y: 54, distance: 12.0
click at [521, 54] on div "h2" at bounding box center [575, 50] width 114 height 18
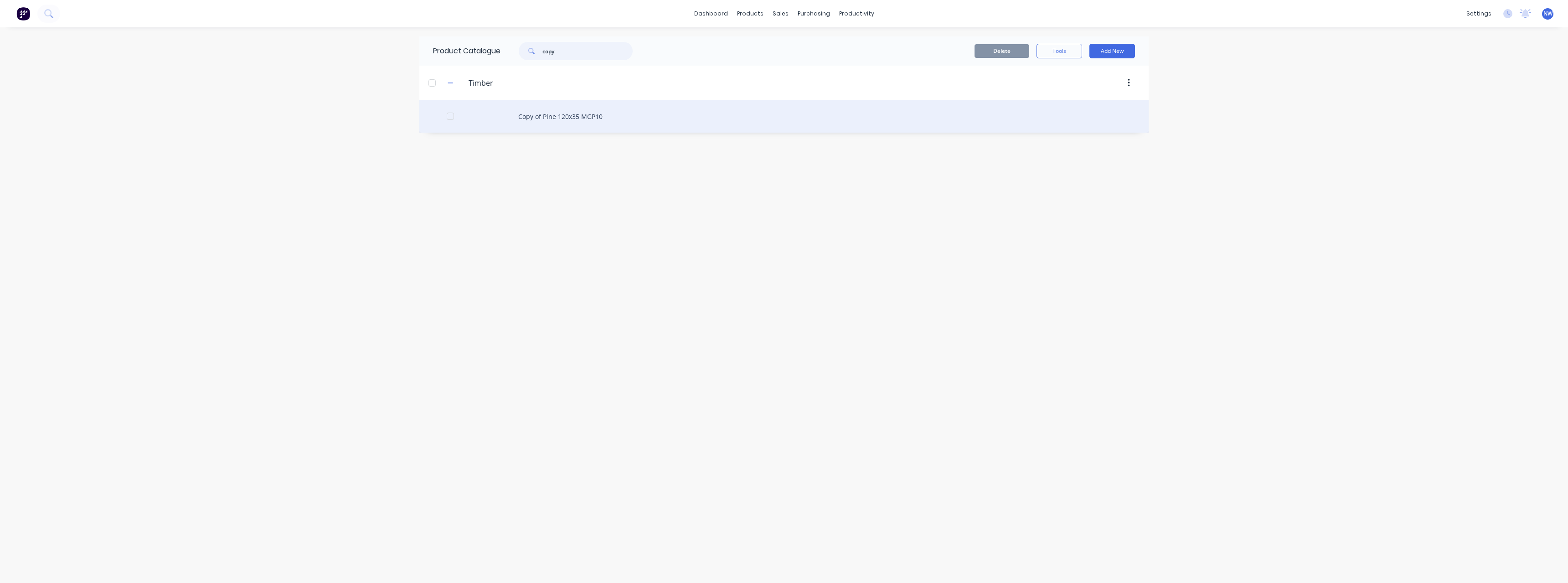
type input "copy"
click at [556, 122] on div "Copy of Pine 120x35 MGP10" at bounding box center [784, 116] width 730 height 32
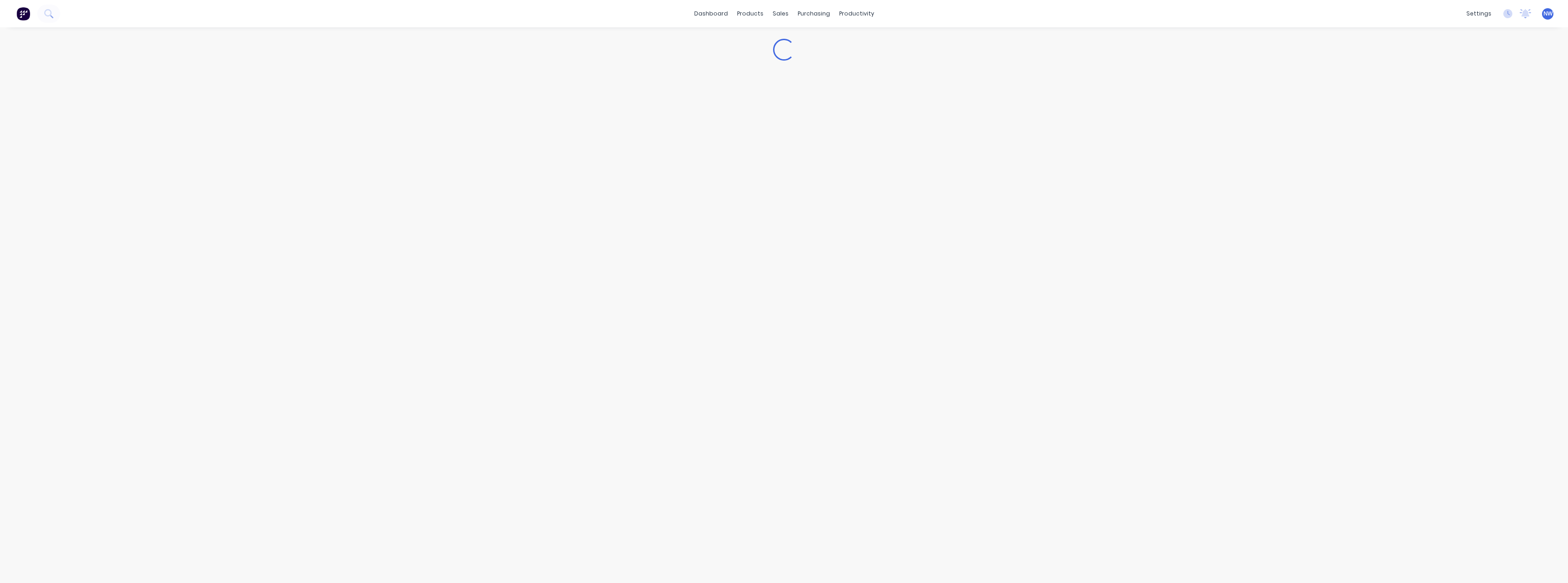
type textarea "x"
click at [218, 311] on button "Cancel" at bounding box center [218, 311] width 45 height 14
drag, startPoint x: 557, startPoint y: 53, endPoint x: 514, endPoint y: 54, distance: 43.0
click at [514, 54] on div "copy" at bounding box center [571, 50] width 123 height 18
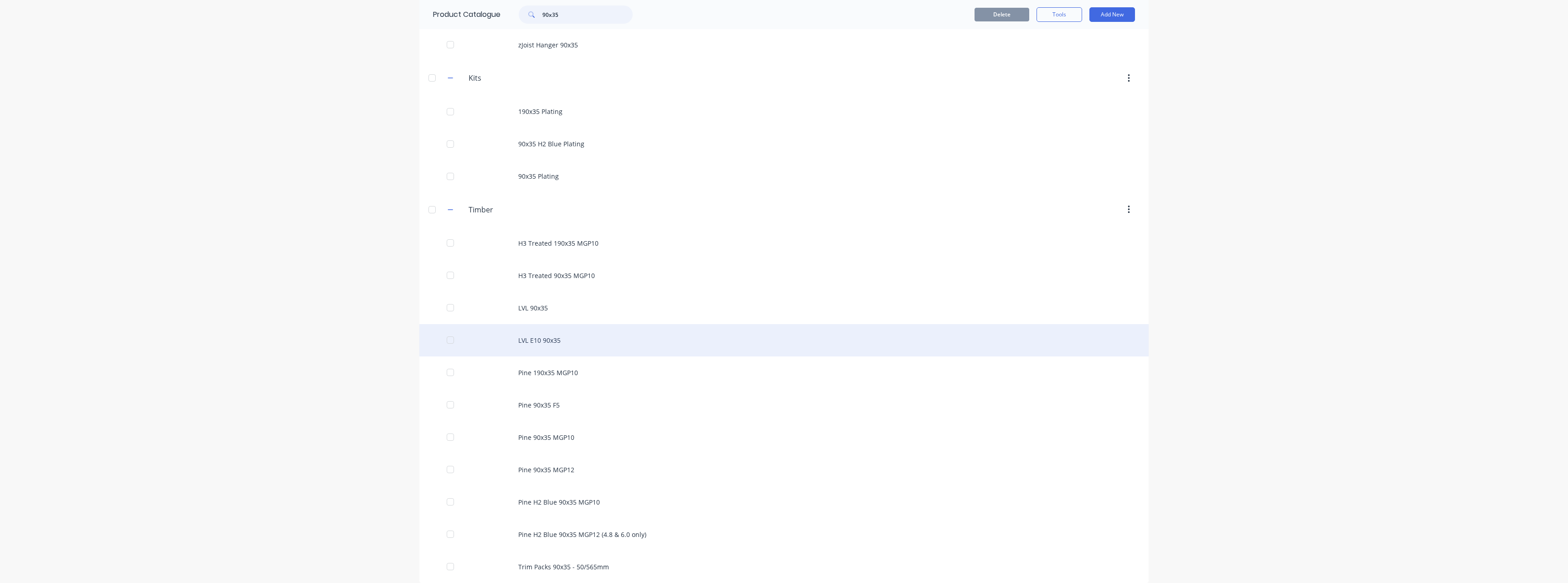
scroll to position [81, 0]
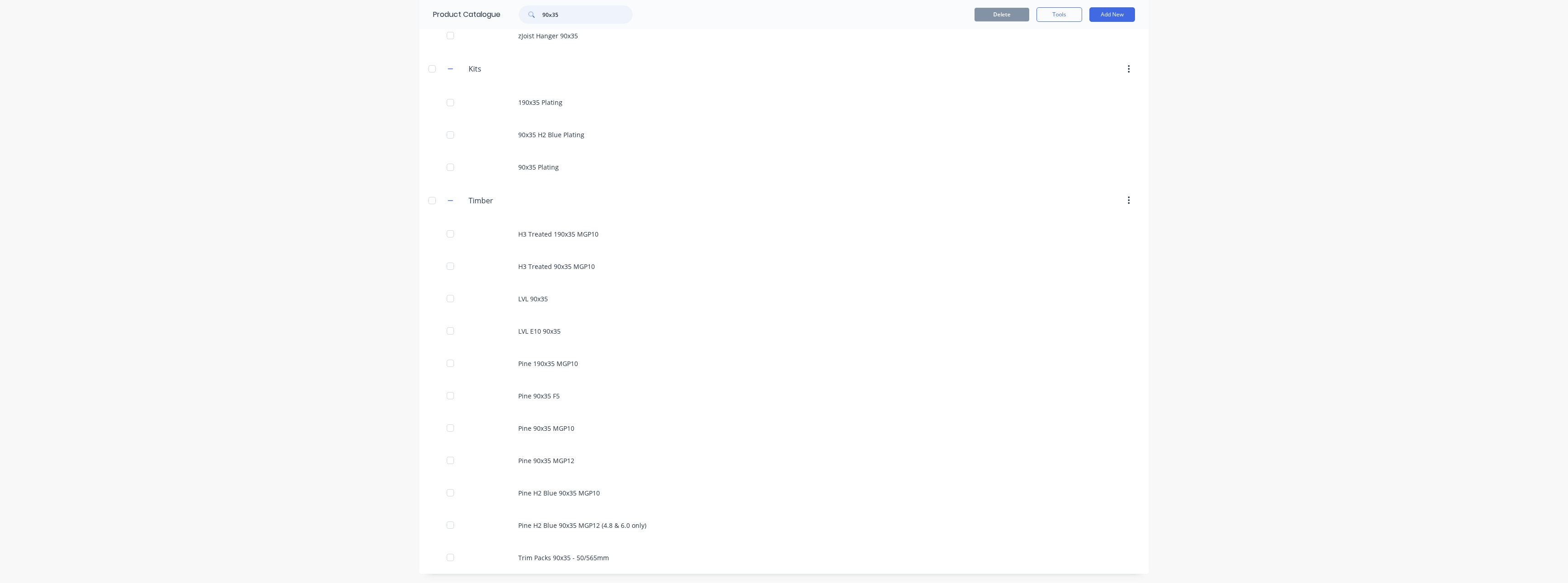
drag, startPoint x: 573, startPoint y: 15, endPoint x: 518, endPoint y: 21, distance: 55.3
click at [518, 17] on div "90x35" at bounding box center [575, 14] width 114 height 18
type input "copy"
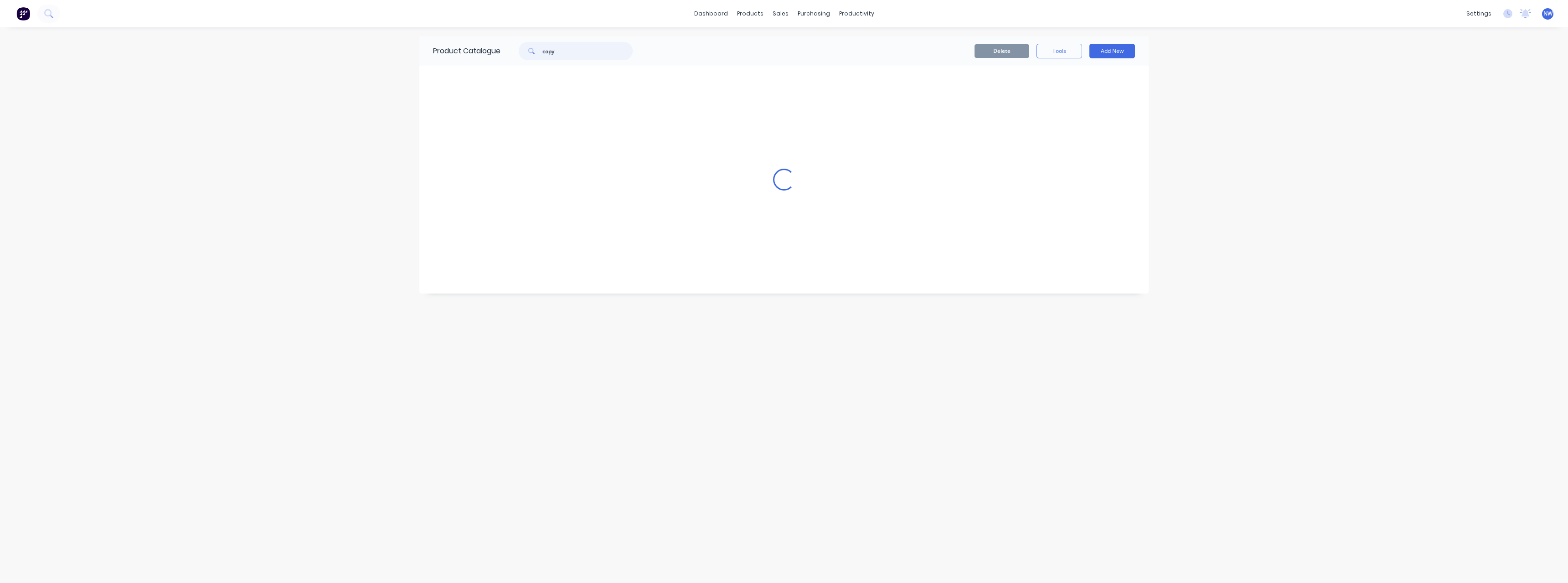
scroll to position [0, 0]
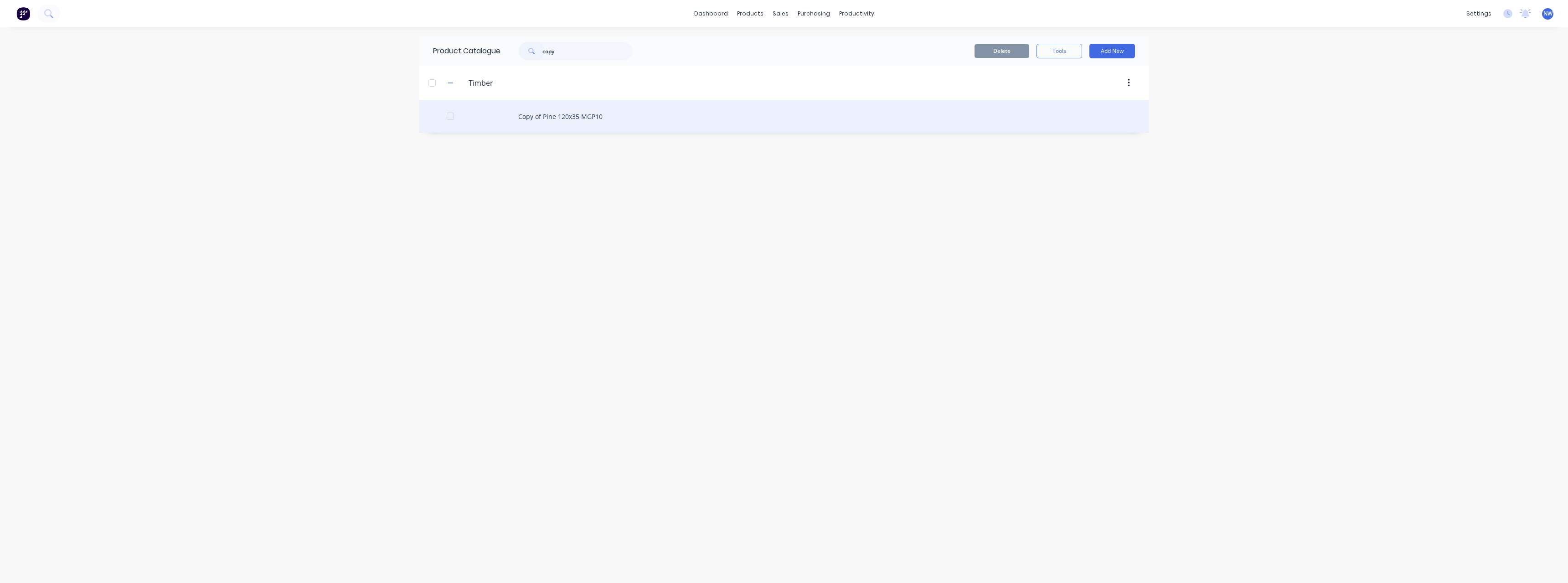
click at [584, 117] on div "Copy of Pine 120x35 MGP10" at bounding box center [784, 116] width 730 height 32
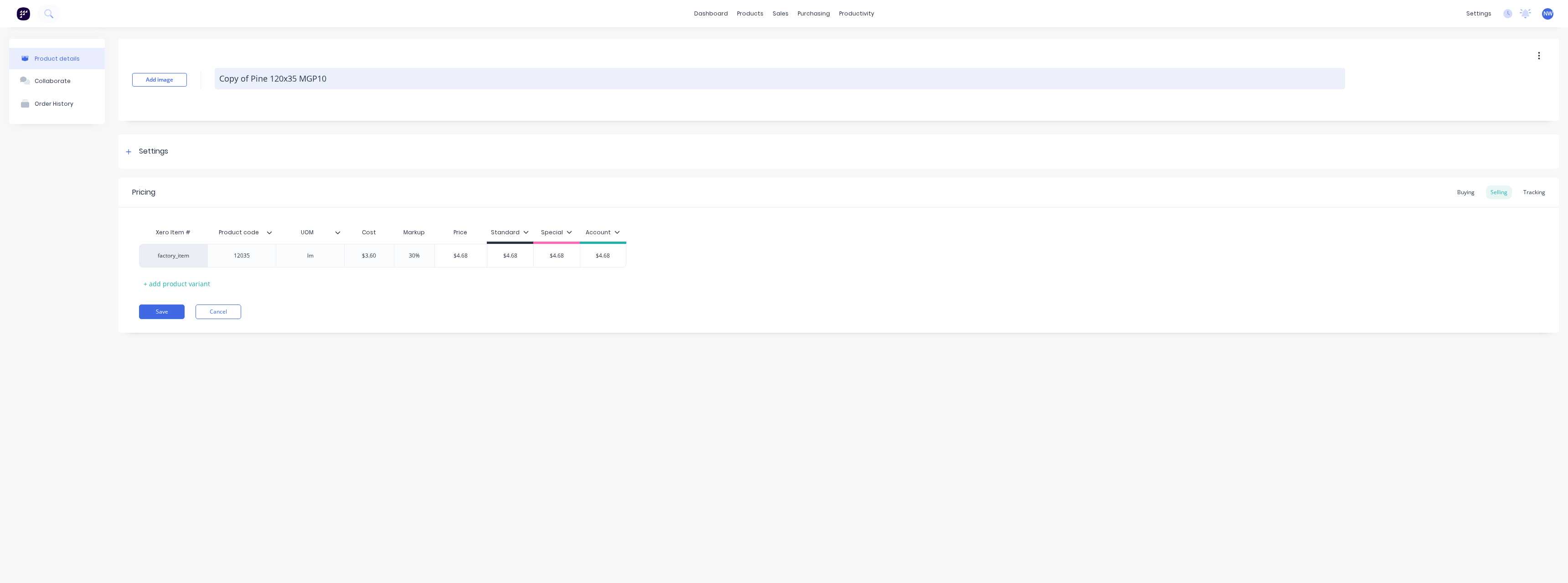
click at [251, 79] on textarea "Copy of Pine 120x35 MGP10" at bounding box center [780, 79] width 1130 height 22
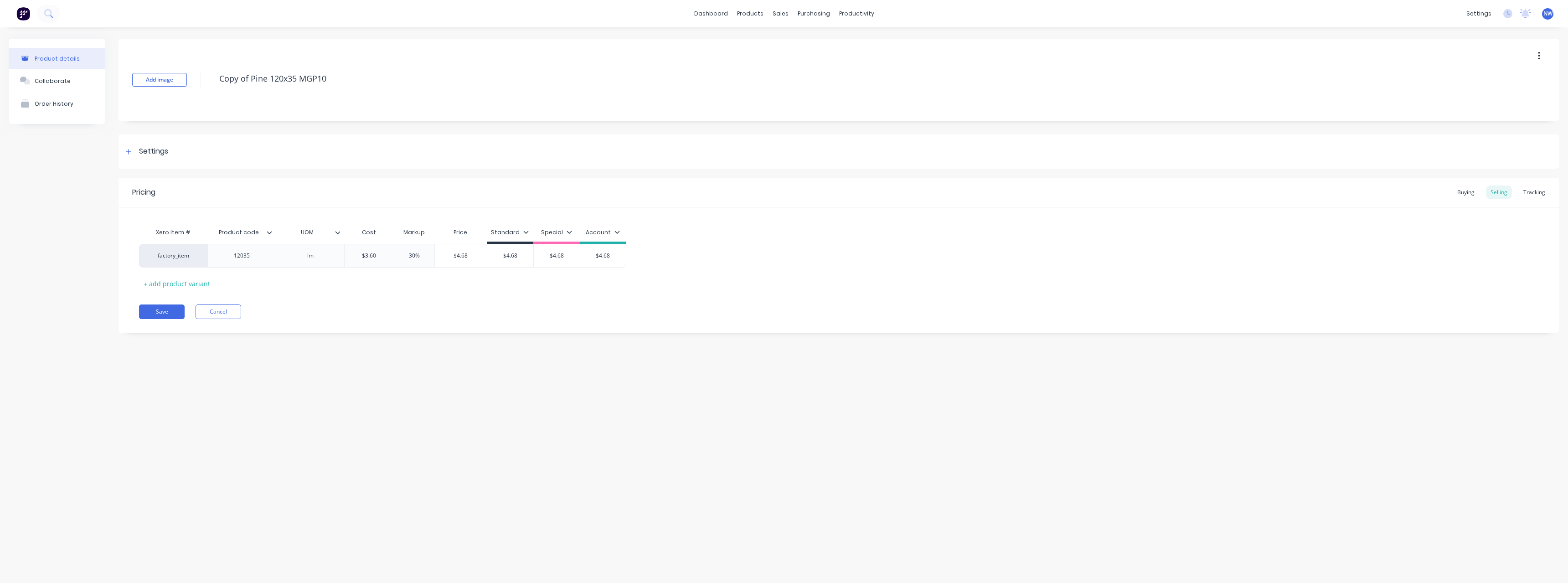
type textarea "x"
type textarea "Copy ofPine 120x35 MGP10"
type textarea "x"
type textarea "Copy oPine 120x35 MGP10"
type textarea "x"
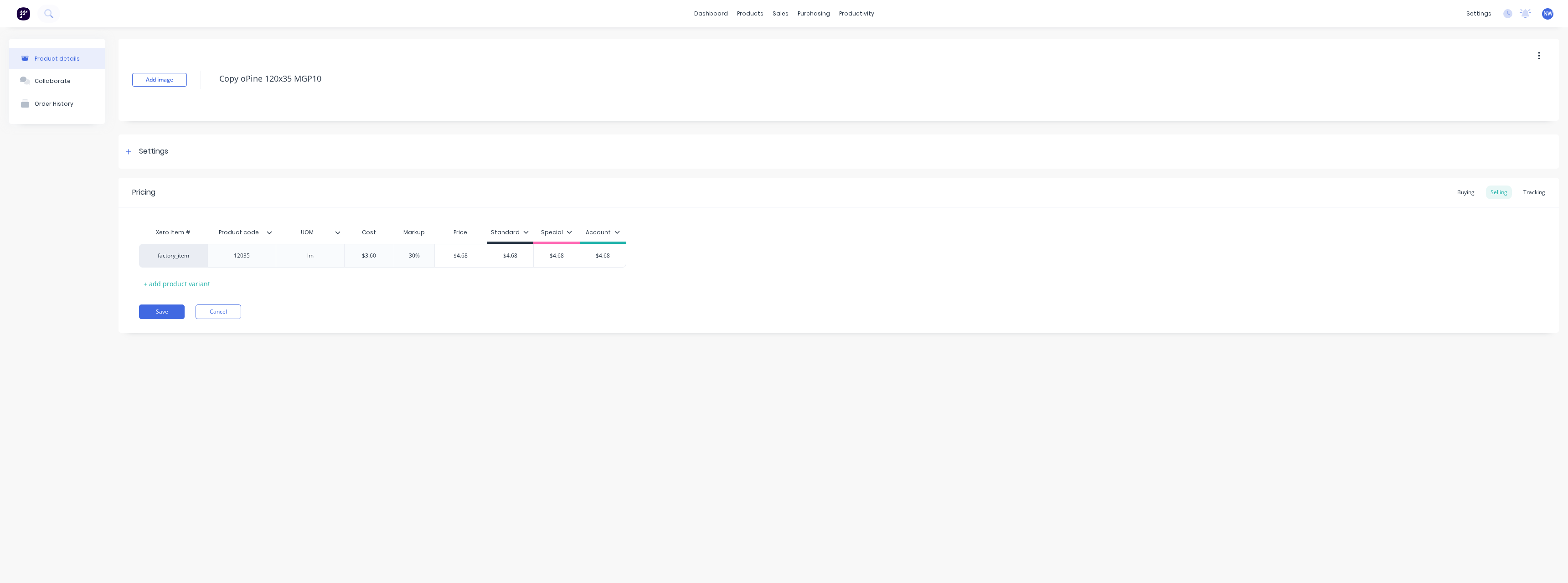
type textarea "Copy Pine 120x35 MGP10"
type textarea "x"
type textarea "CopyPine 120x35 MGP10"
type textarea "x"
type textarea "CopPine 120x35 MGP10"
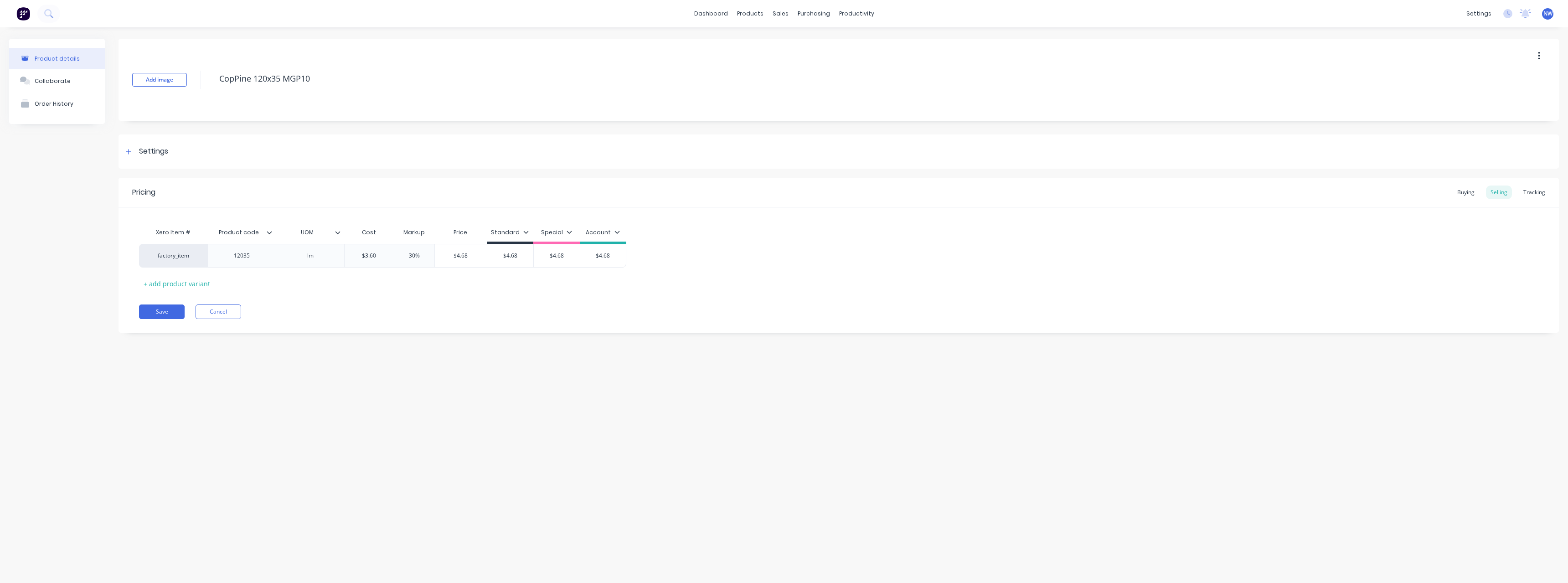
type textarea "x"
type textarea "CoPine 120x35 MGP10"
type textarea "x"
type textarea "CPine 120x35 MGP10"
type textarea "x"
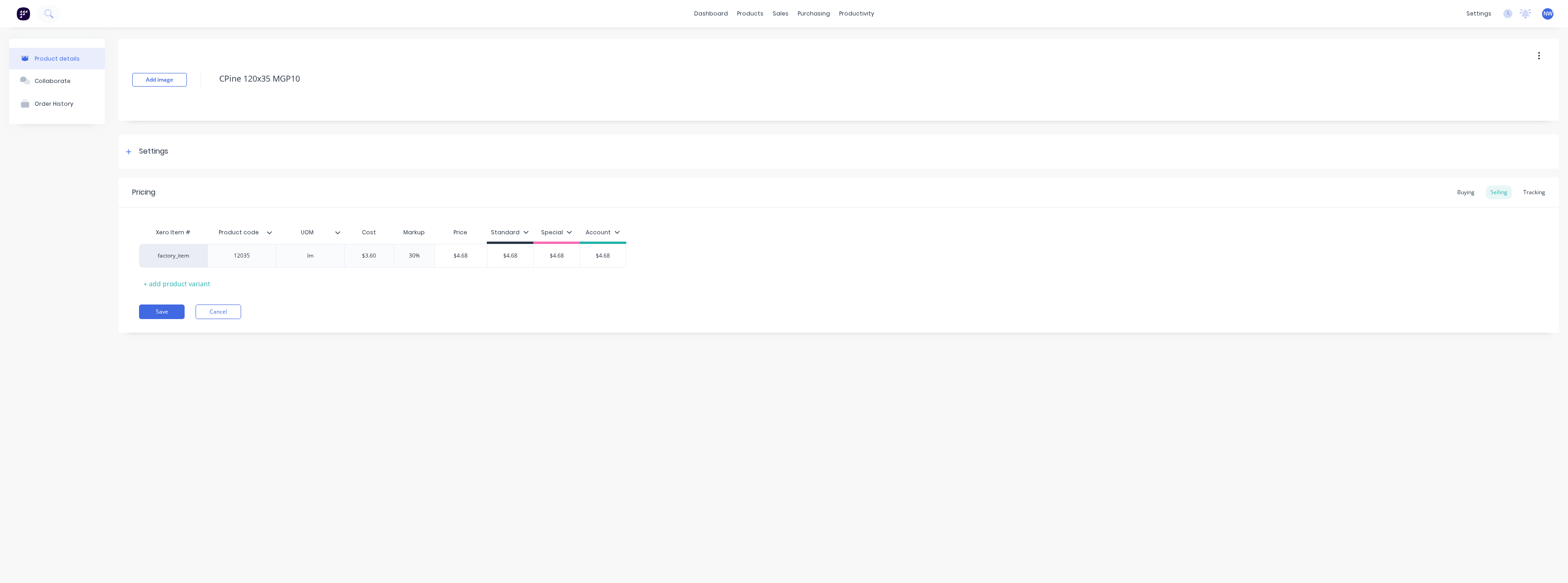
type textarea "Pine 120x35 MGP10"
type textarea "x"
type textarea "Pine H120x35 MGP10"
type textarea "x"
type textarea "Pine H@120x35 MGP10"
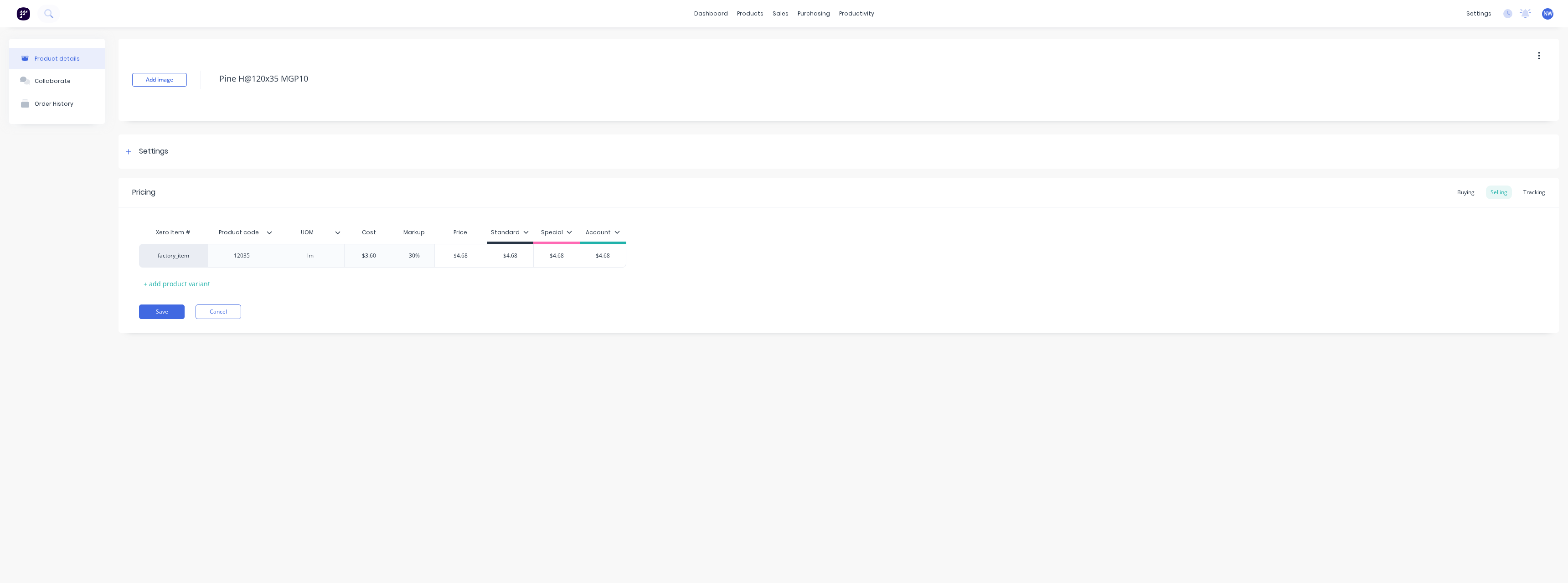
type textarea "x"
type textarea "Pine H@ 120x35 MGP10"
type textarea "x"
type textarea "Pine H@ B120x35 MGP10"
type textarea "x"
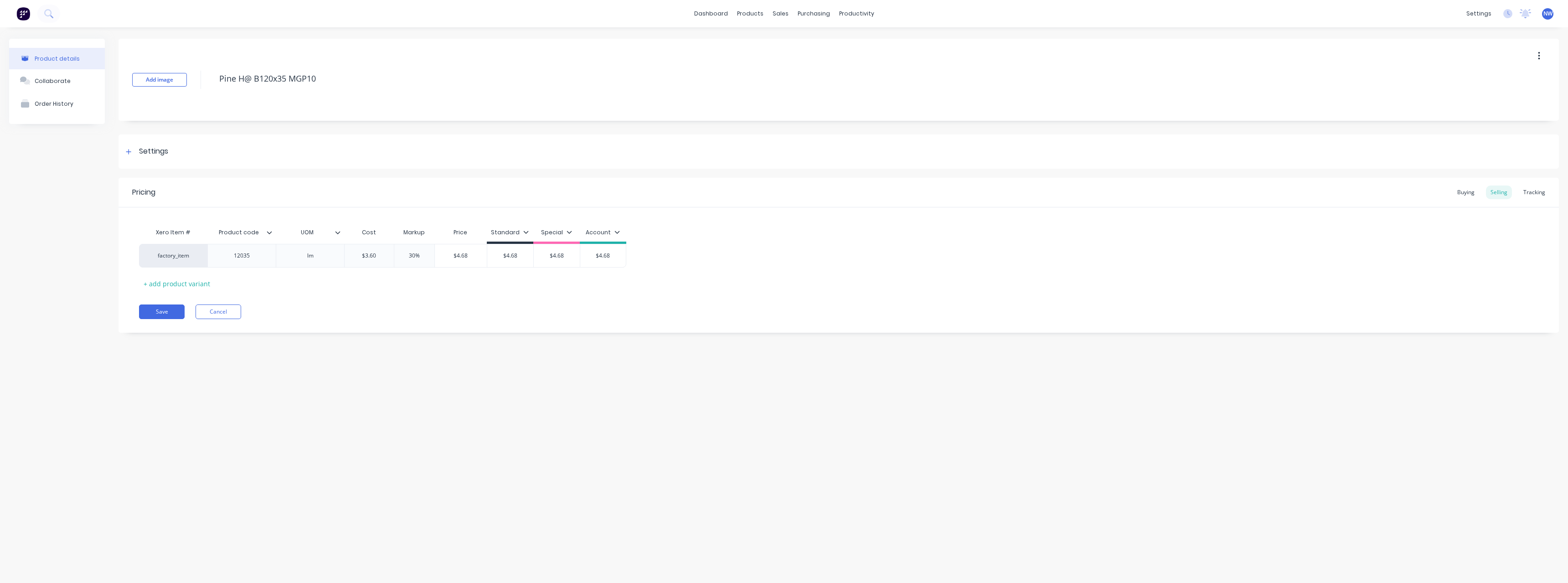
type textarea "Pine H@ Bl120x35 MGP10"
type textarea "x"
type textarea "Pine H@ Blu120x35 MGP10"
type textarea "x"
type textarea "Pine H@ Blue120x35 MGP10"
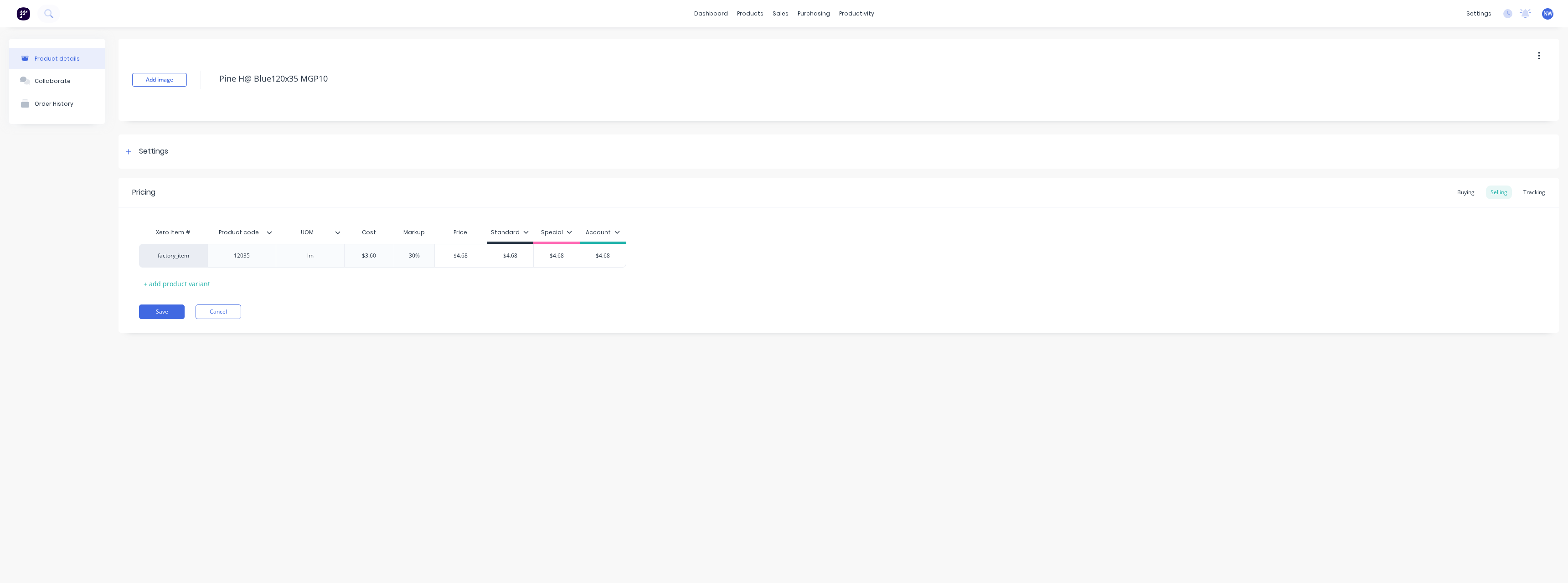
type textarea "x"
type textarea "Pine H Blue120x35 MGP10"
type textarea "x"
type textarea "Pine H2 Blue120x35 MGP10"
type textarea "x"
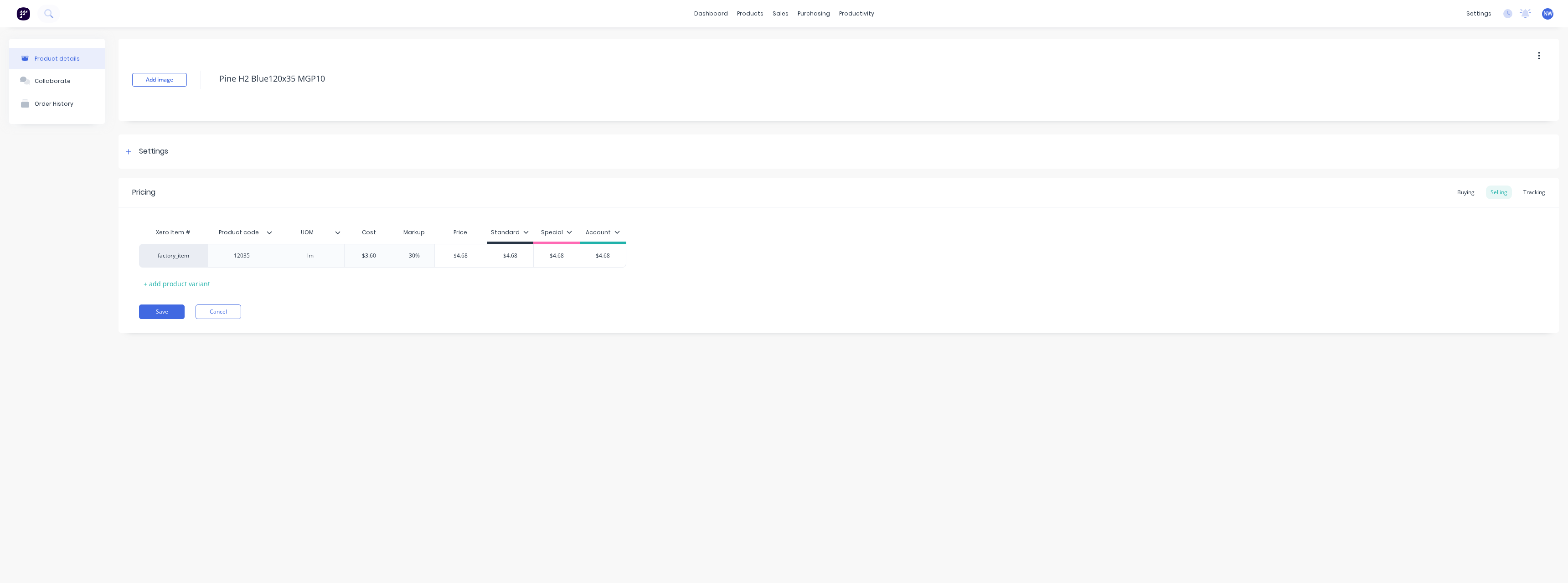
type textarea "Pine H2 Blue 120x35 MGP10"
type textarea "x"
type textarea "Pine H2 Blue 120x35 MGP10"
type textarea "x"
type textarea "Pine H2 Blue 120x35 MGP10 ("
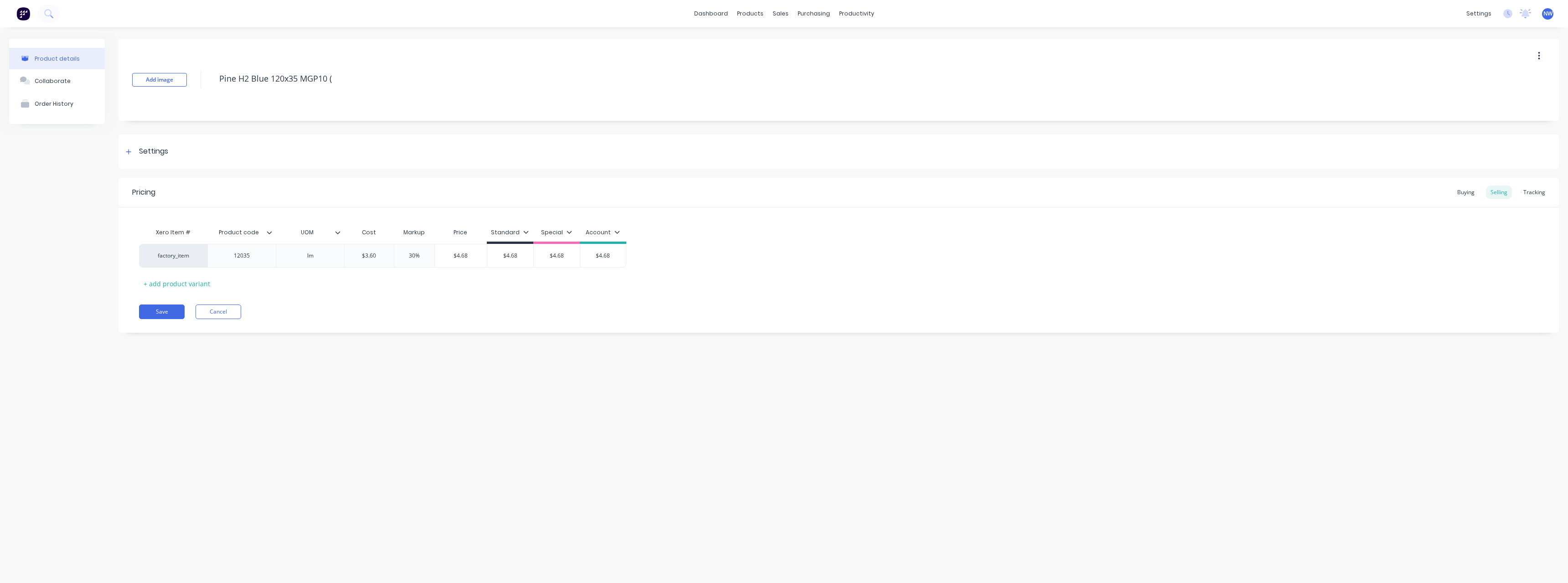
type textarea "x"
type textarea "Pine H2 Blue 120x35 MGP10 (3"
type textarea "x"
type textarea "Pine H2 Blue 120x35 MGP10 (3."
type textarea "x"
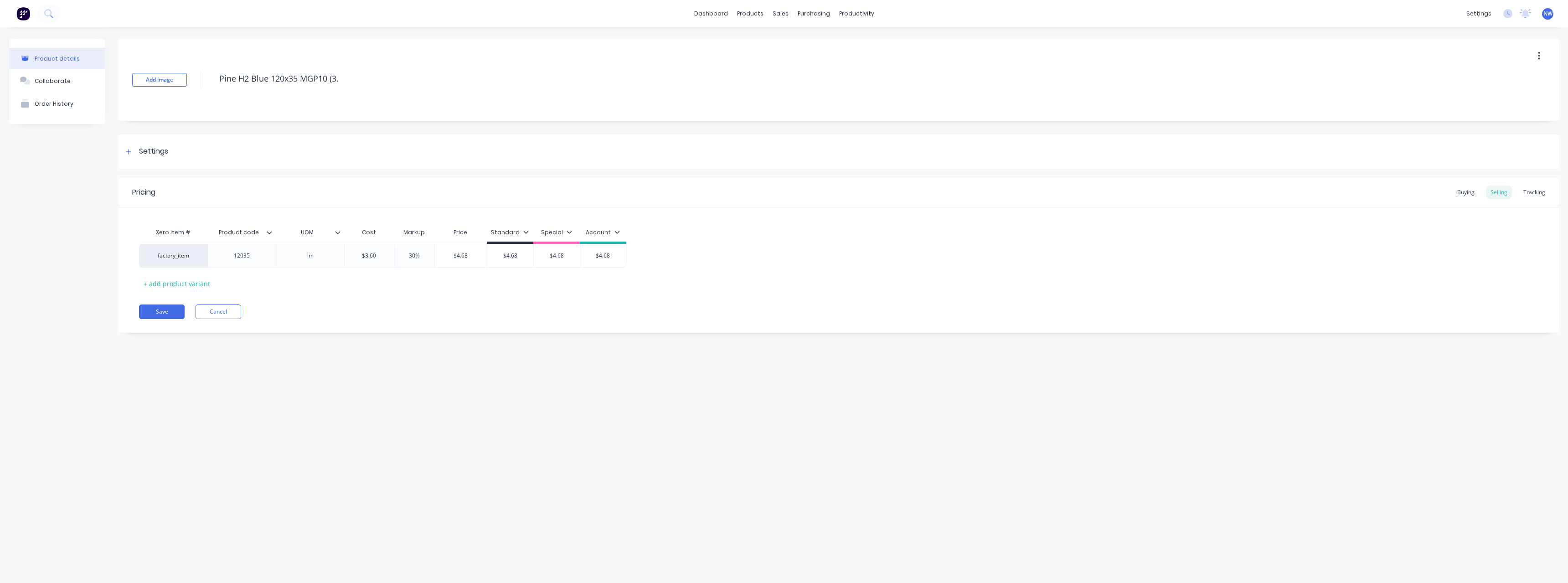
type textarea "Pine H2 Blue 120x35 MGP10 (3.6"
type textarea "x"
type textarea "Pine H2 Blue 120x35 MGP10 (3.6,"
type textarea "x"
type textarea "Pine H2 Blue 120x35 MGP10 (3.6,"
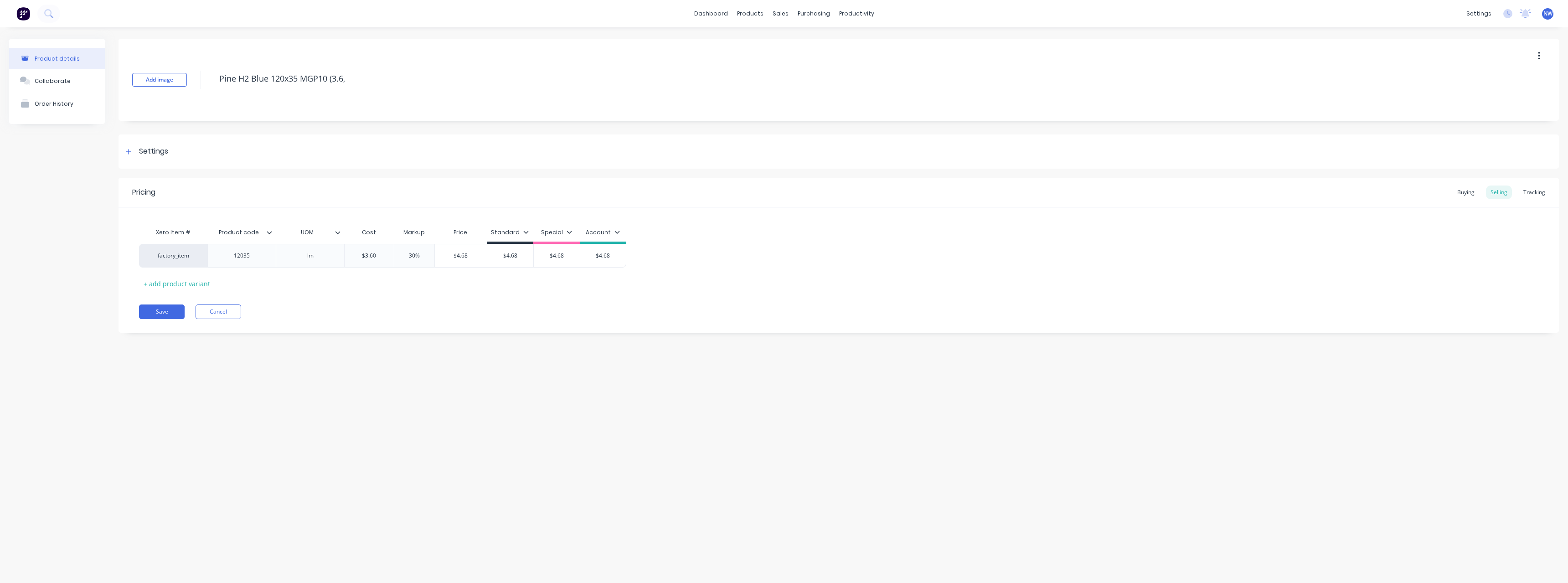
type textarea "x"
type textarea "Pine H2 Blue 120x35 MGP10 (3.6, 4"
type textarea "x"
type textarea "Pine H2 Blue 120x35 MGP10 (3.6, 4."
type textarea "x"
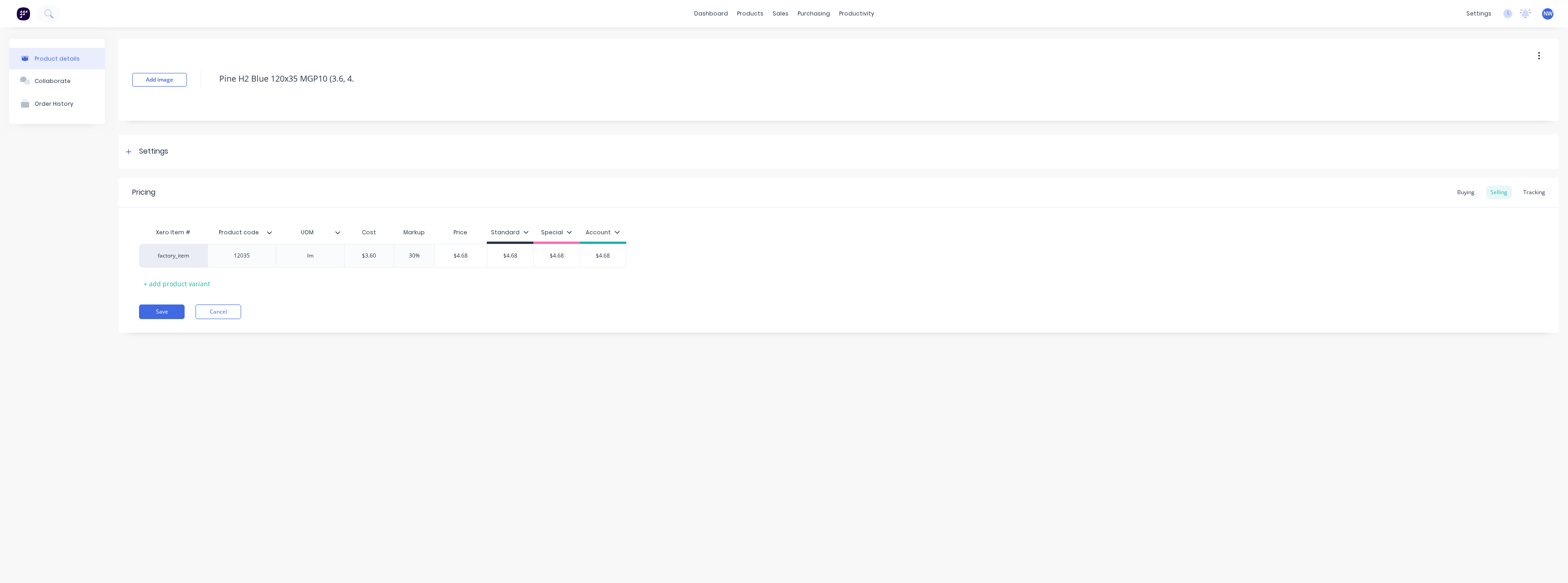
type textarea "Pine H2 Blue 120x35 MGP10 (3.6, 4.8"
type textarea "x"
type textarea "Pine H2 Blue 120x35 MGP10 (3.6, 4.8,"
type textarea "x"
type textarea "Pine H2 Blue 120x35 MGP10 (3.6, 4.8,"
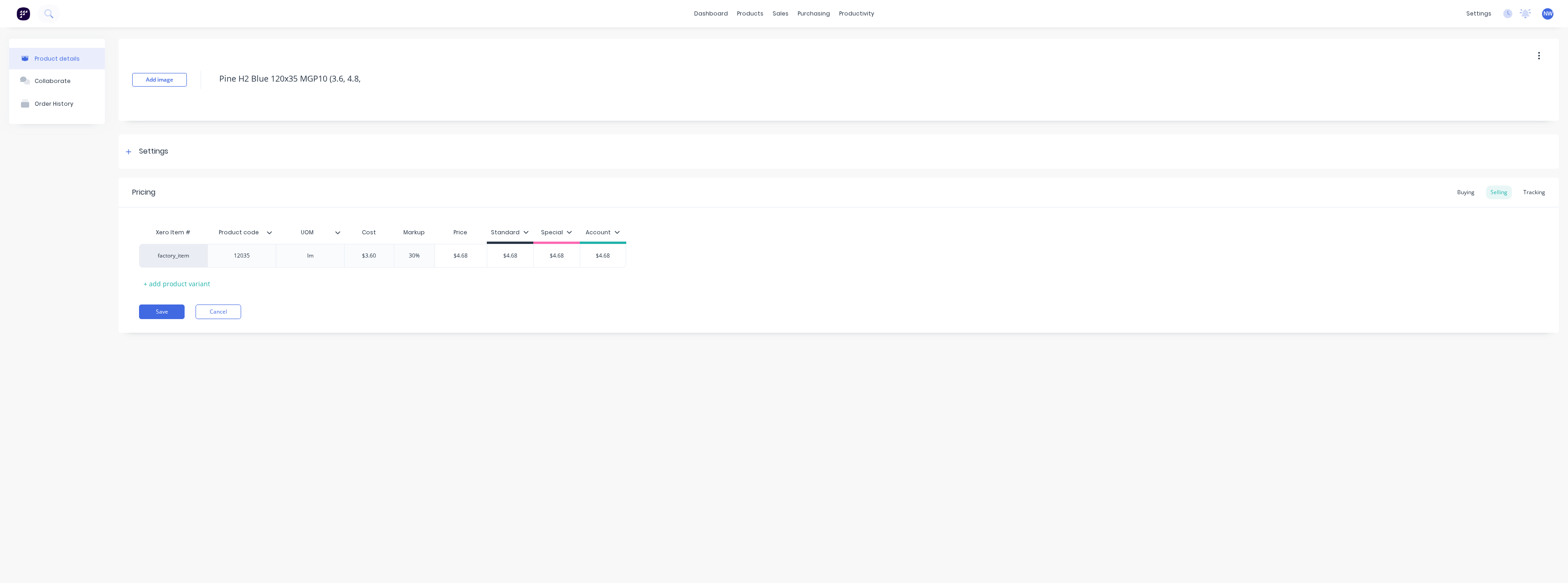
type textarea "x"
type textarea "Pine H2 Blue 120x35 MGP10 (3.6, 4.8, 6"
type textarea "x"
type textarea "Pine H2 Blue 120x35 MGP10 (3.6, 4.8, 6."
type textarea "x"
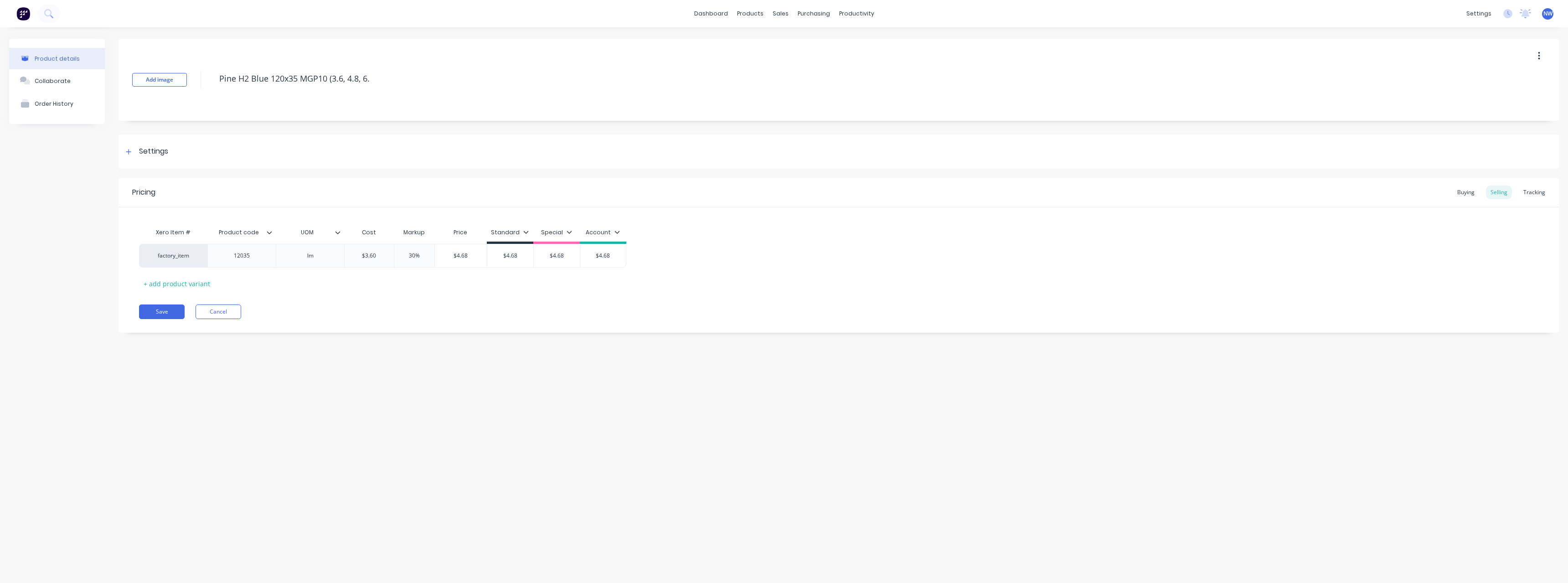
type textarea "Pine H2 Blue 120x35 MGP10 (3.6, 4.8, 6.0"
type textarea "x"
type textarea "Pine H2 Blue 120x35 MGP10 (3.6, 4.8, 6.0"
type textarea "x"
type textarea "Pine H2 Blue 120x35 MGP10 (3.6, 4.8, 6.0 o"
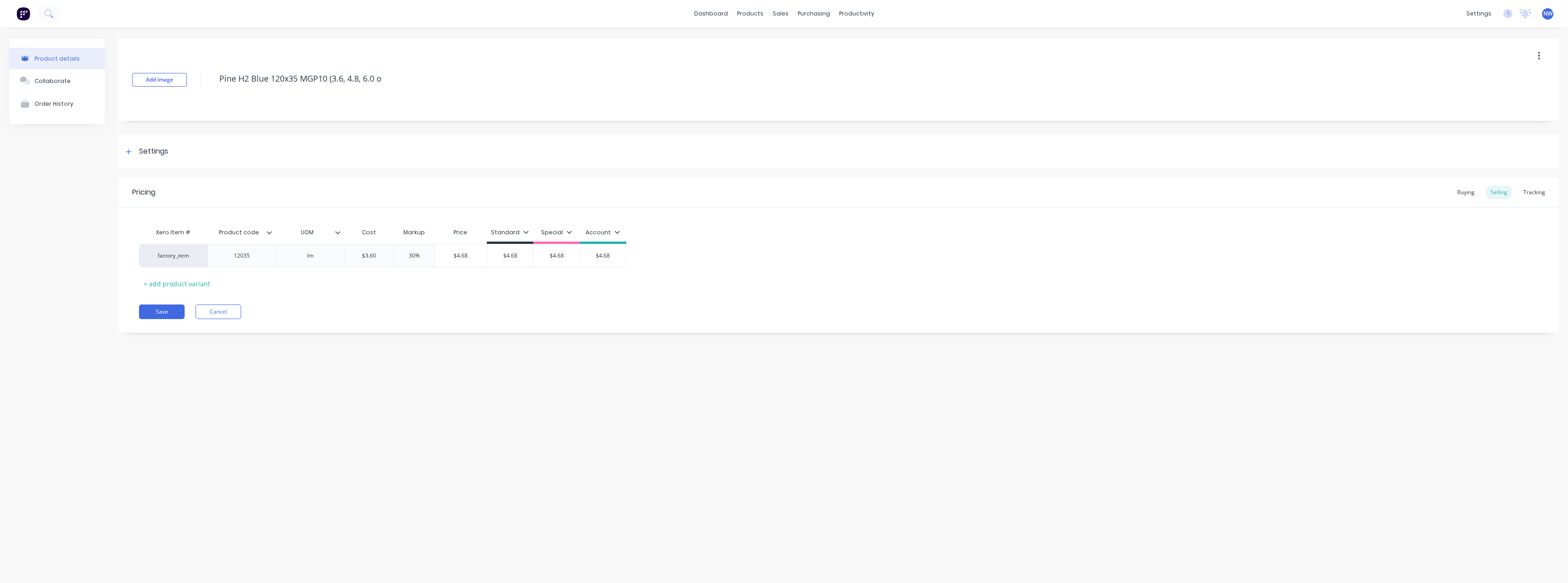
type textarea "x"
type textarea "Pine H2 Blue 120x35 MGP10 (3.6, 4.8, 6.0 on"
type textarea "x"
type textarea "Pine H2 Blue 120x35 MGP10 (3.6, 4.8, 6.0 onl"
type textarea "x"
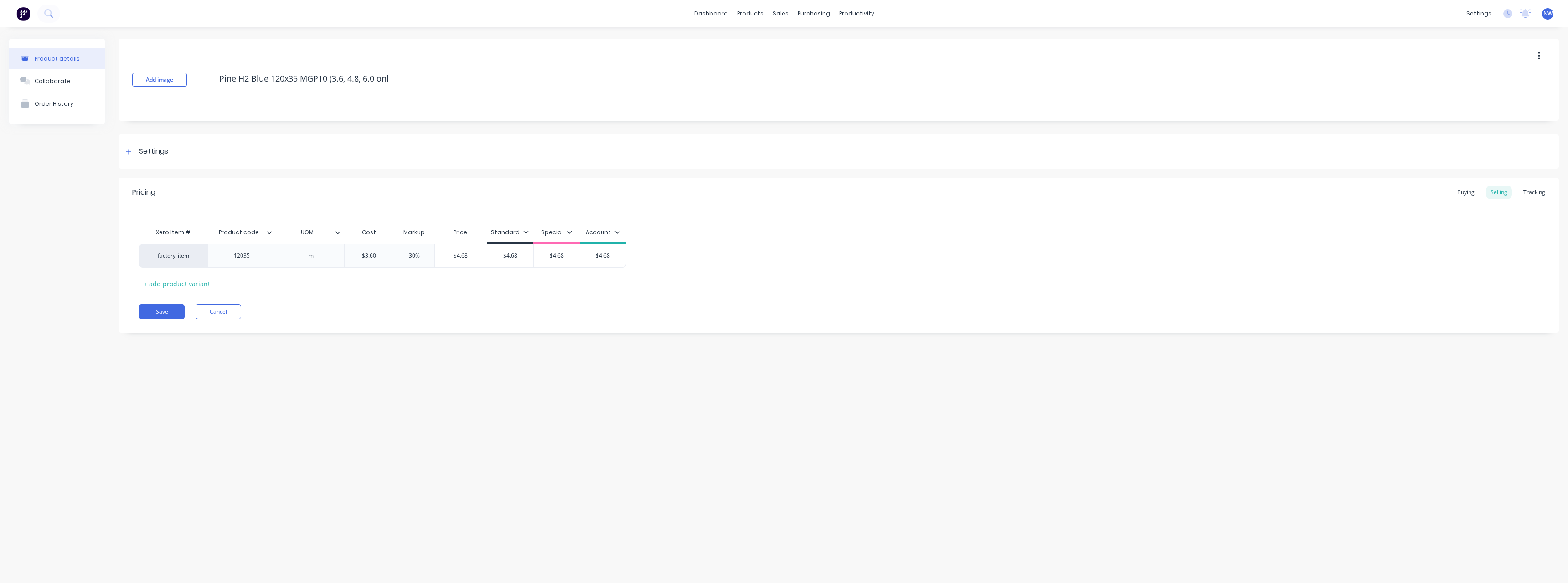
type textarea "Pine H2 Blue 120x35 MGP10 (3.6, 4.8, 6.0 only"
type textarea "x"
type textarea "Pine H2 Blue 120x35 MGP10 (3.6, 4.8, 6.0 only)"
type textarea "x"
type textarea "Pine H2 Blue 120x35 MGP10 (3.6, 4.8, 6.0 only)"
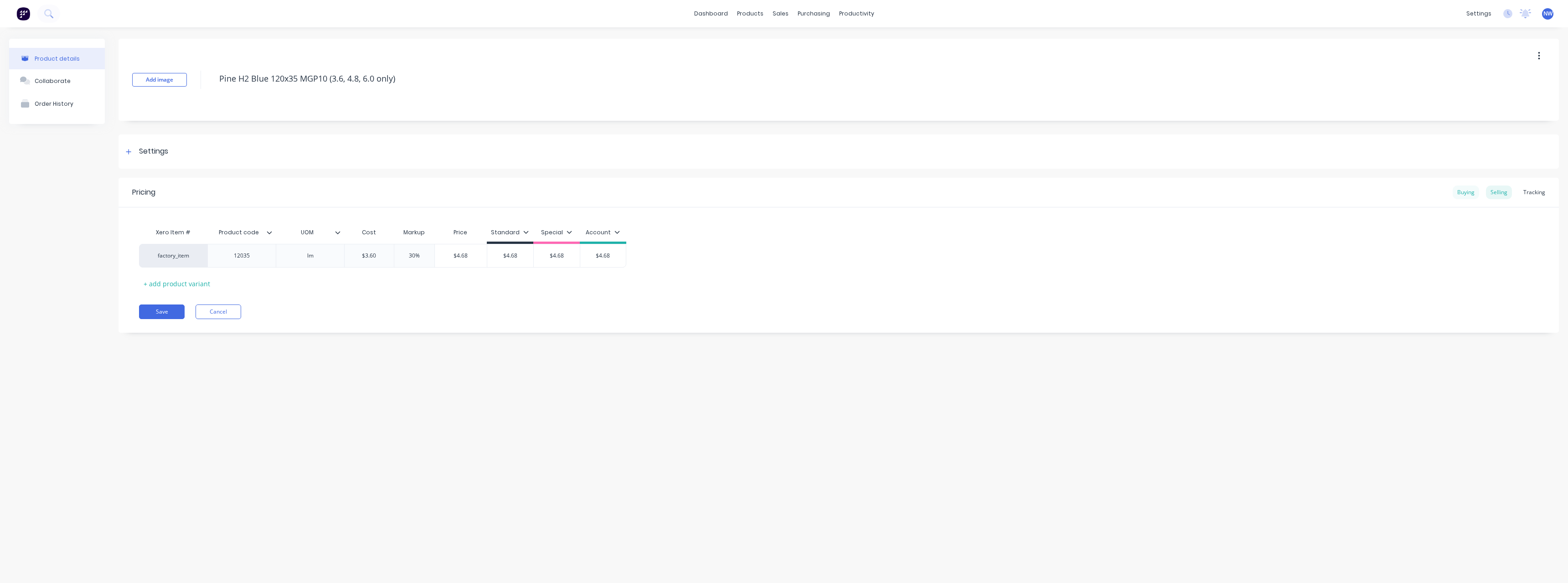
click at [1466, 192] on div "Buying" at bounding box center [1466, 192] width 27 height 14
click at [128, 153] on icon at bounding box center [128, 151] width 5 height 5
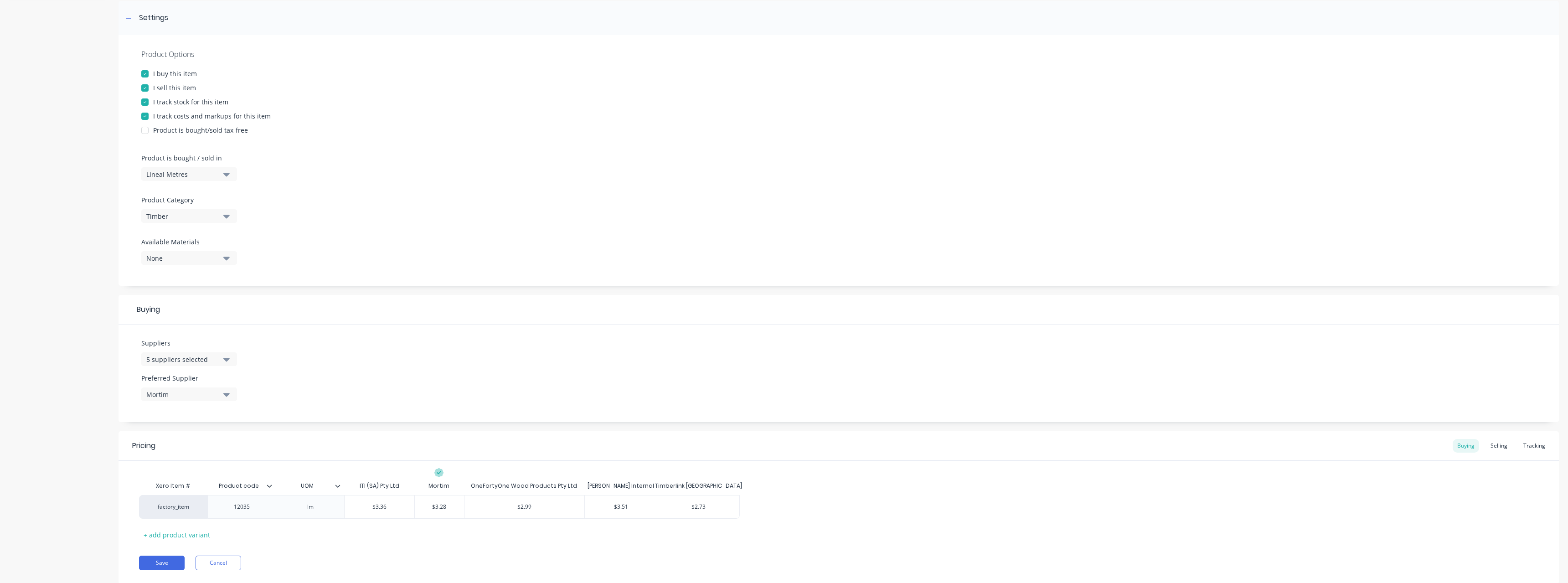
scroll to position [137, 0]
click at [228, 357] on icon "button" at bounding box center [226, 356] width 6 height 4
click at [154, 425] on div "button" at bounding box center [156, 424] width 18 height 18
click at [156, 424] on div "button" at bounding box center [156, 424] width 18 height 18
click at [157, 441] on div "button" at bounding box center [156, 442] width 18 height 18
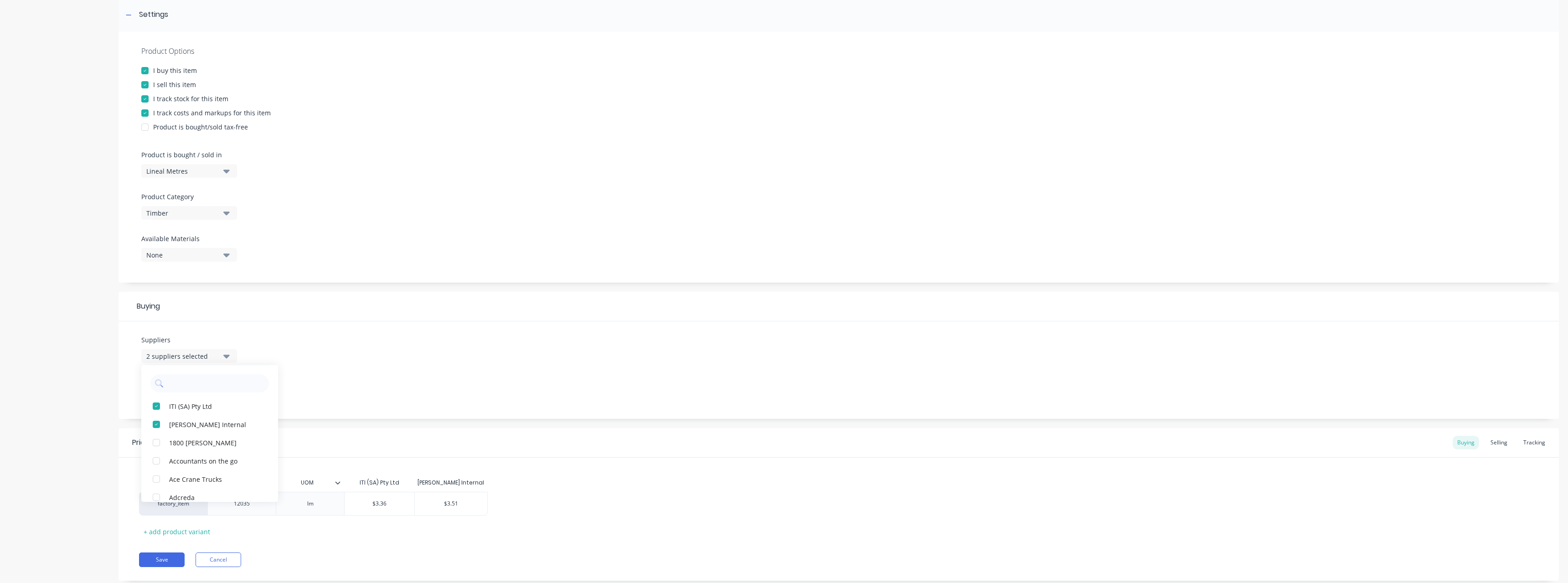
click at [355, 380] on div "Suppliers 2 suppliers selected ITI (SA) Pty Ltd [PERSON_NAME] Internal 1800 Hos…" at bounding box center [838, 370] width 1440 height 97
click at [225, 388] on icon "button" at bounding box center [226, 391] width 6 height 10
click at [203, 443] on div "ITI (SA) Pty Ltd" at bounding box center [215, 440] width 91 height 9
type textarea "x"
click at [496, 342] on div "Suppliers 2 suppliers selected Preferred Supplier ITI (SA) Pty Ltd ITI (SA) Pty…" at bounding box center [838, 370] width 1440 height 97
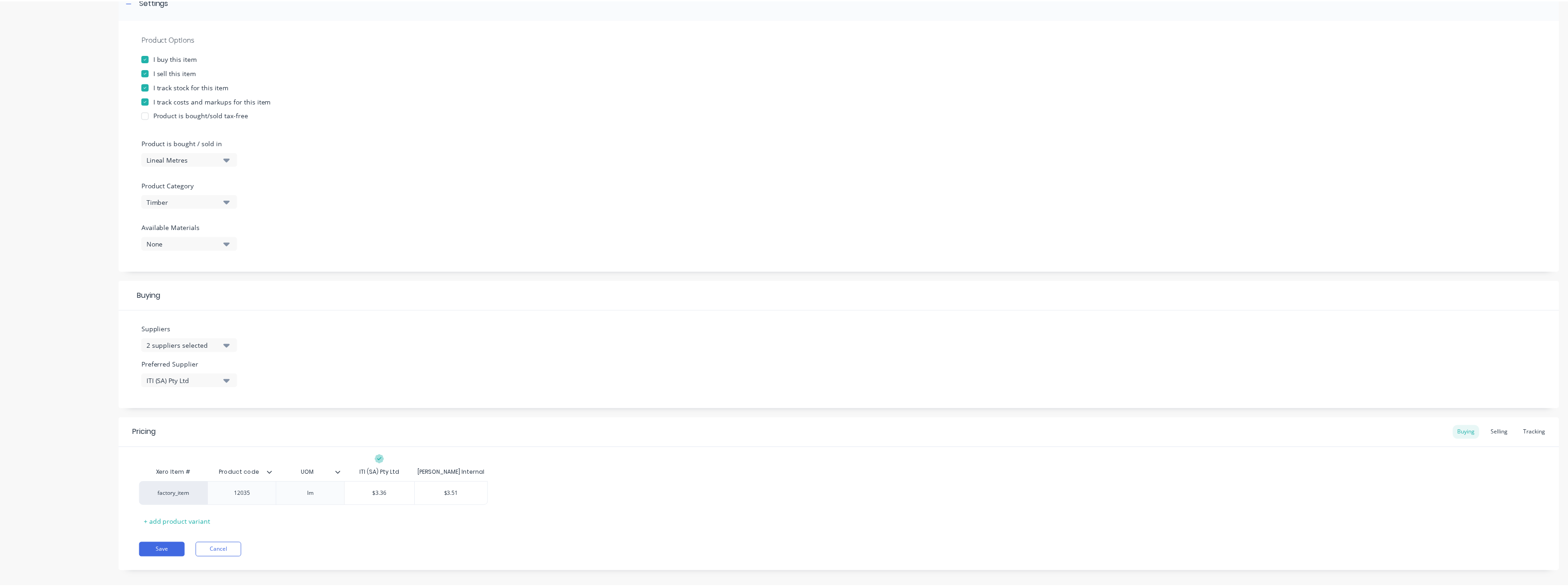
scroll to position [160, 0]
type input "$3.36"
drag, startPoint x: 393, startPoint y: 485, endPoint x: 377, endPoint y: 485, distance: 16.0
click at [377, 485] on input "$3.36" at bounding box center [381, 482] width 70 height 8
type textarea "x"
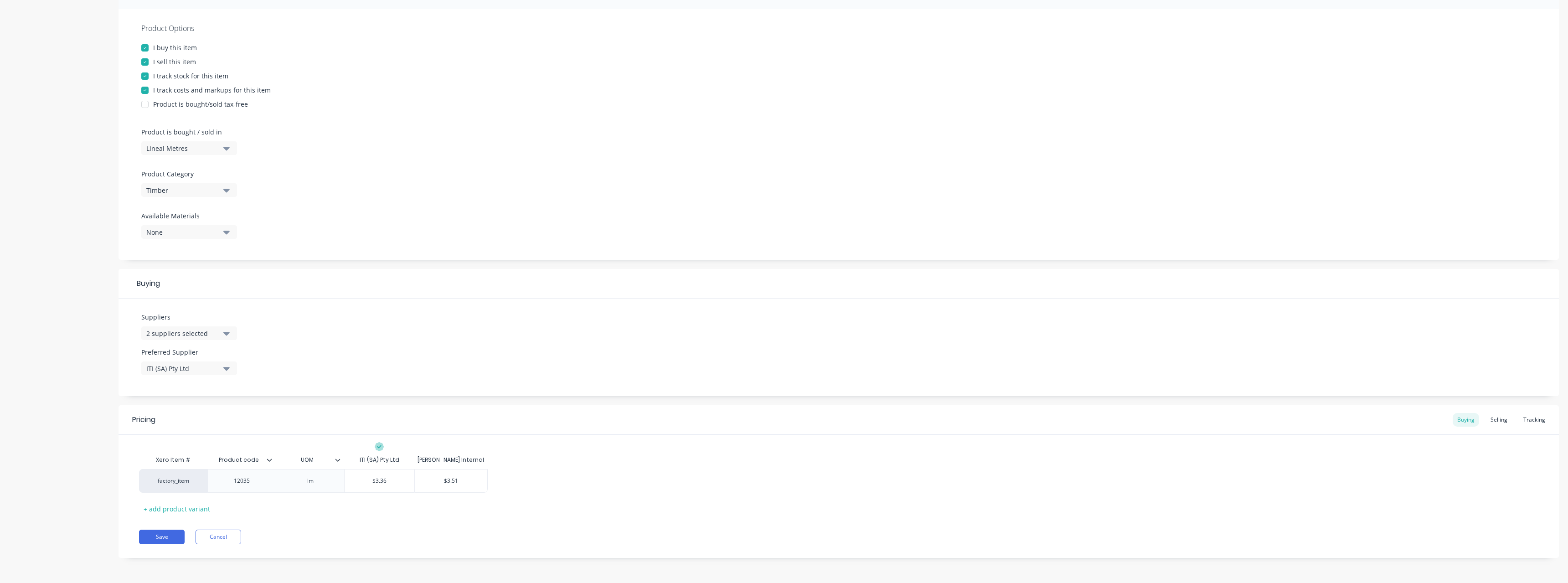
type input "$4"
type textarea "x"
type input "$4."
type textarea "x"
type input "$4.4"
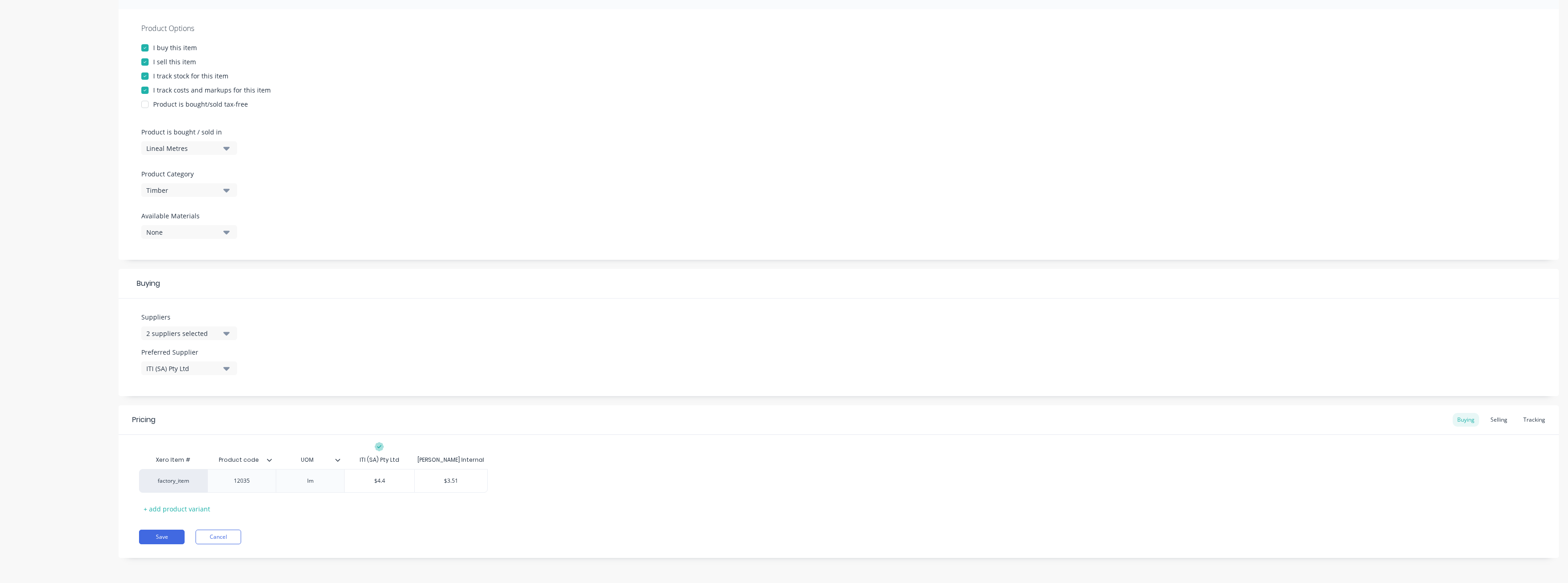
type textarea "x"
type input "$4.43"
type input "$3.51"
drag, startPoint x: 464, startPoint y: 482, endPoint x: 445, endPoint y: 485, distance: 19.2
click at [443, 484] on input "$3.51" at bounding box center [451, 480] width 73 height 8
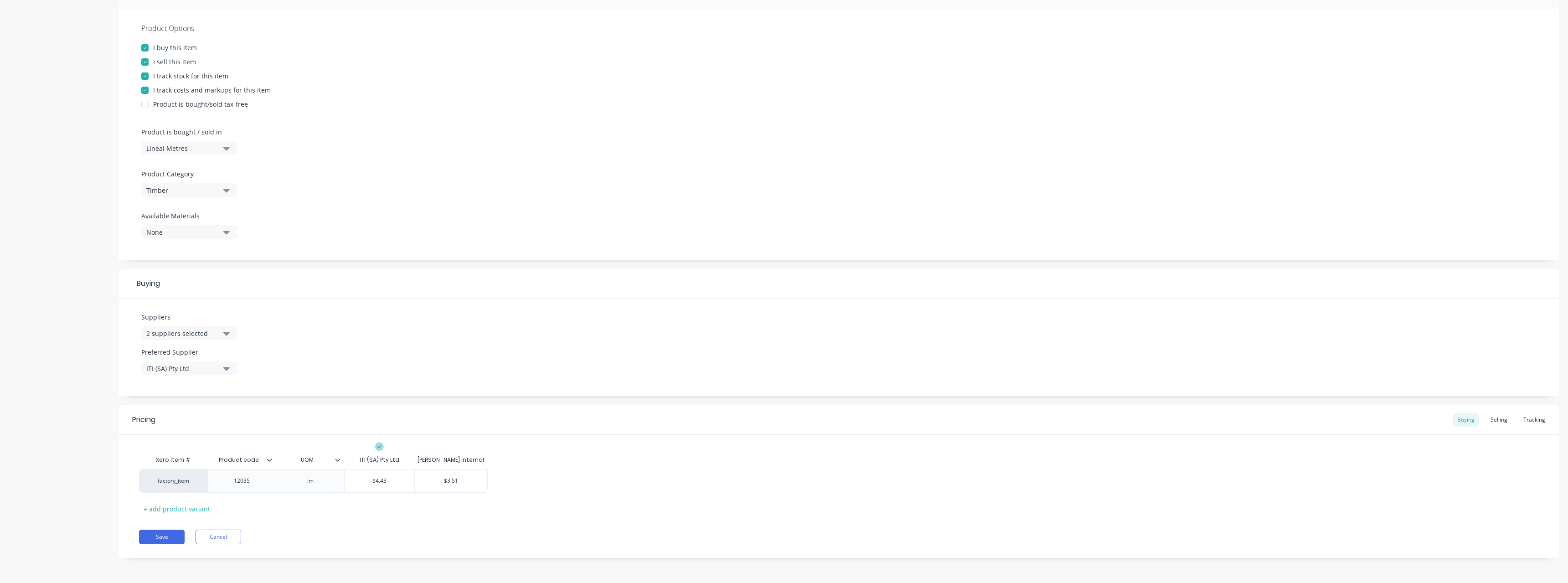
type textarea "x"
type input "4"
type textarea "x"
type input "4."
type textarea "x"
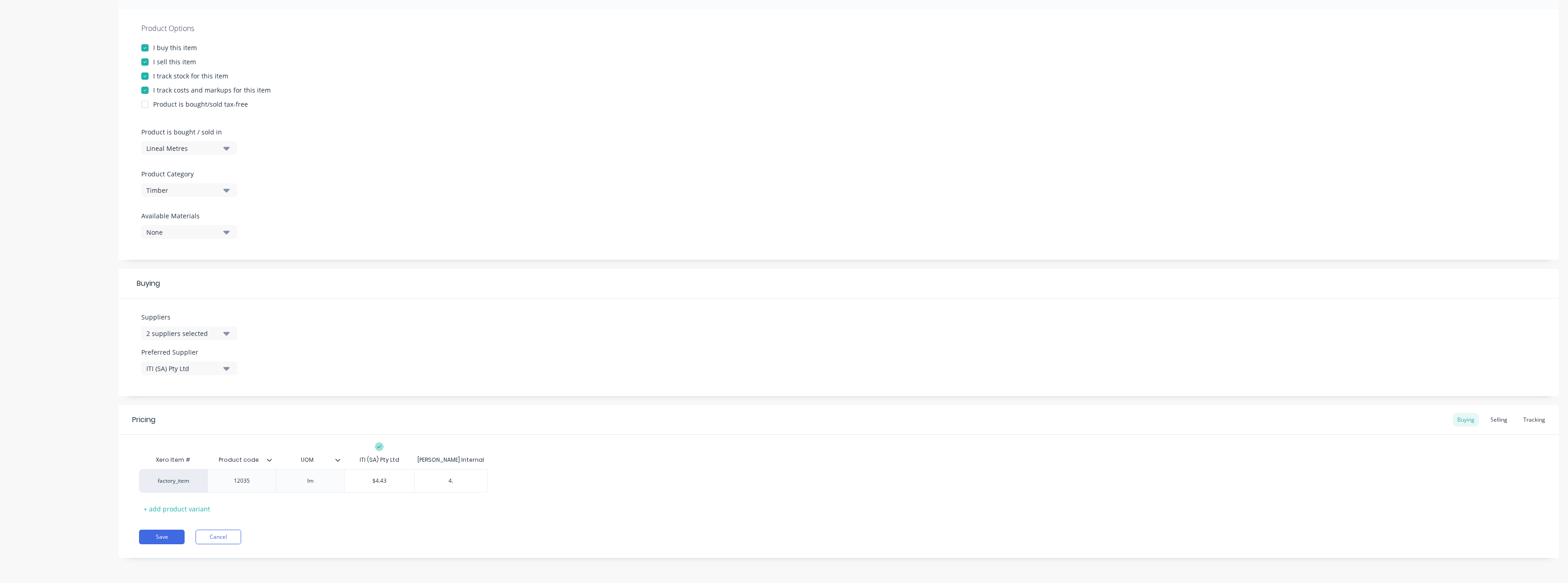
type input "4.5"
type textarea "x"
type input "4.52"
click at [1492, 414] on div "Selling" at bounding box center [1499, 419] width 26 height 14
type input "$3.60"
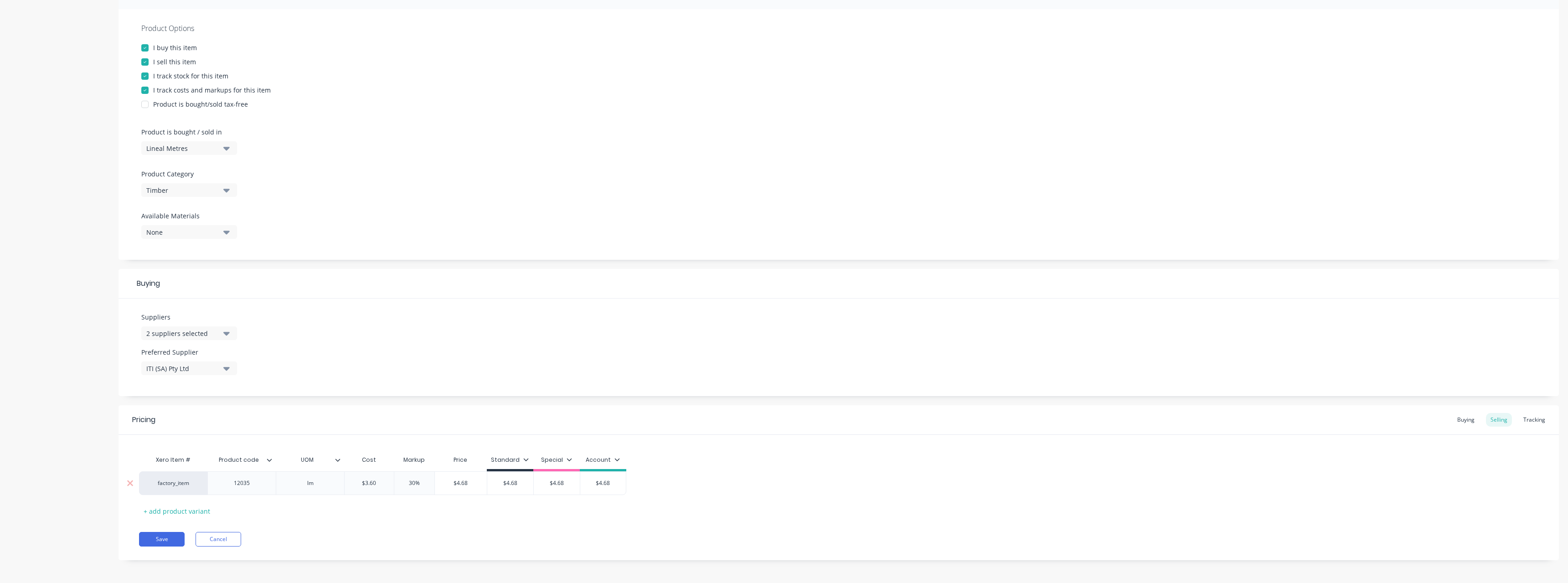
click at [351, 484] on input "$3.60" at bounding box center [369, 482] width 49 height 8
type textarea "x"
type input "4."
type textarea "x"
type input "4.5"
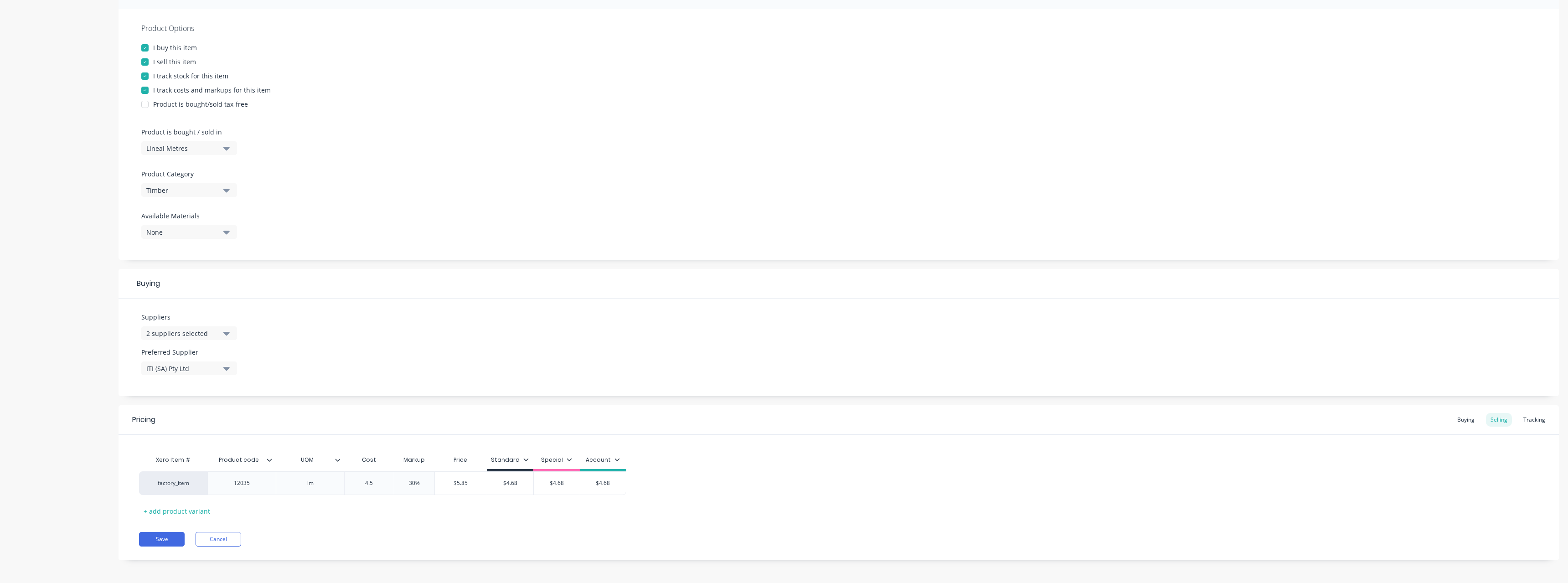
type textarea "x"
type input "4.52"
type input "$4.68"
drag, startPoint x: 511, startPoint y: 484, endPoint x: 526, endPoint y: 493, distance: 17.5
click at [508, 487] on div "$4.68 $4.68" at bounding box center [516, 483] width 46 height 23
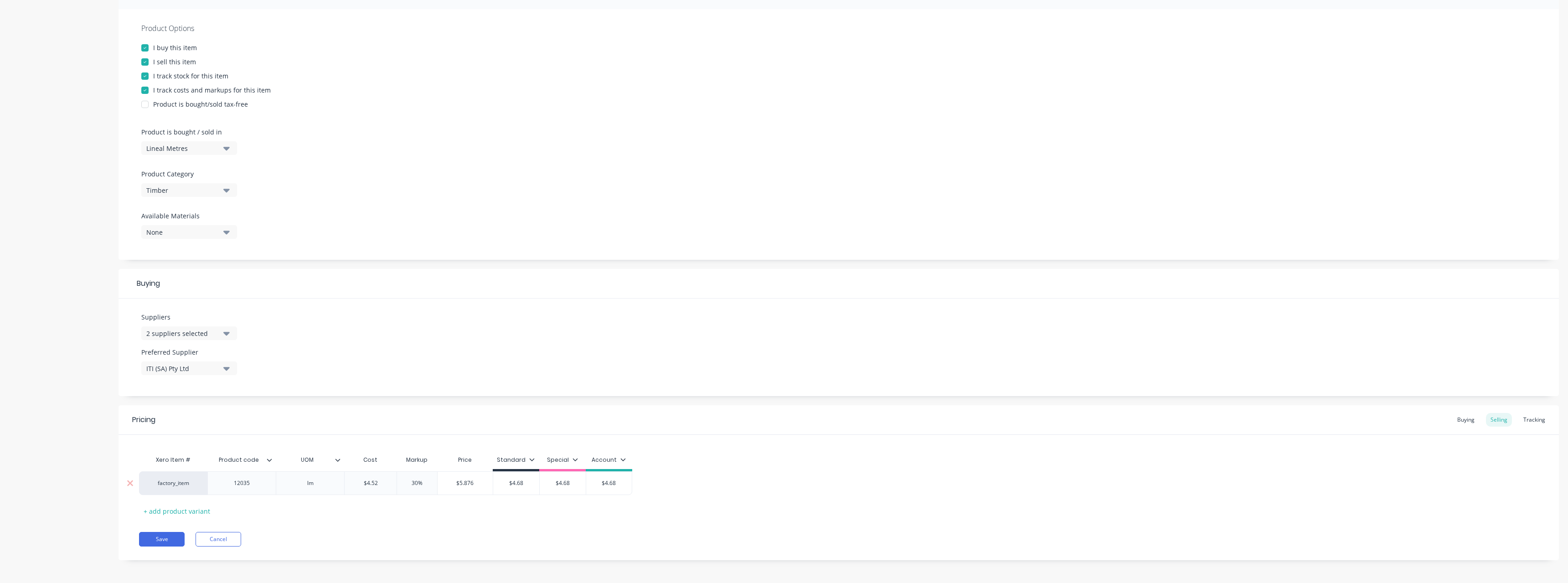
type textarea "x"
type input "5"
type textarea "x"
type input "5."
type textarea "x"
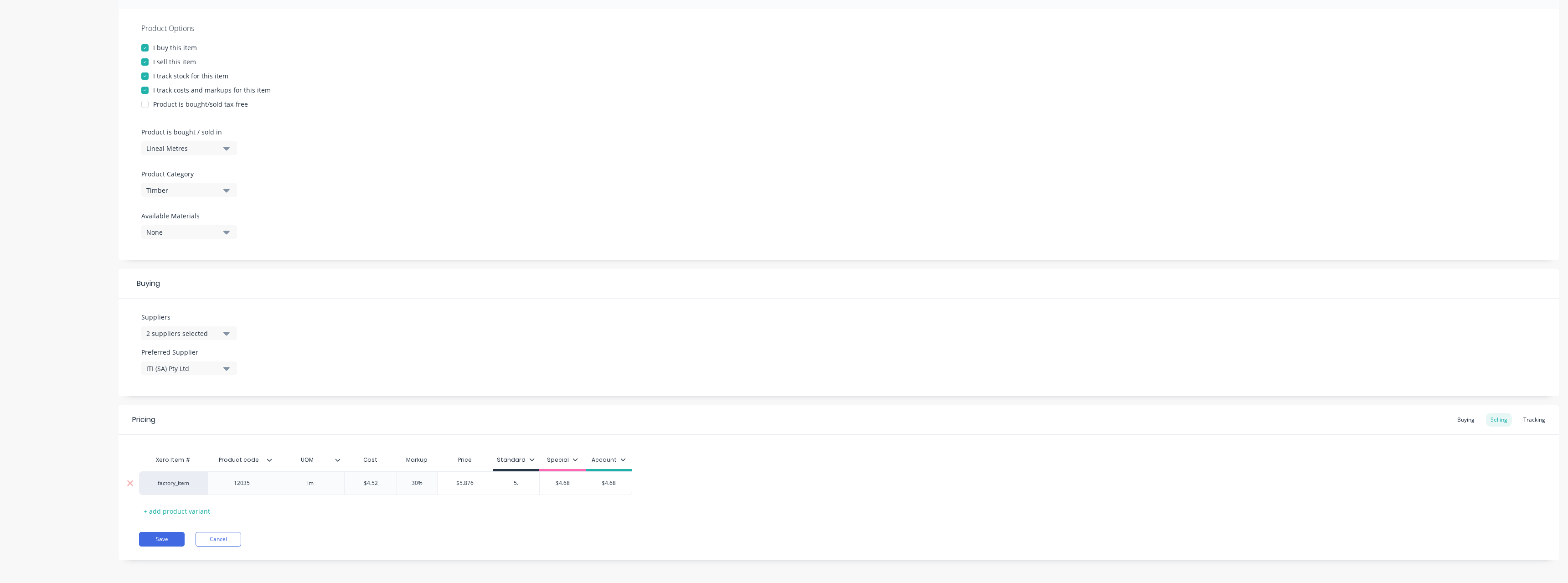
type input "5.8"
type textarea "x"
type input "5.88"
type input "$4.68"
drag, startPoint x: 559, startPoint y: 485, endPoint x: 553, endPoint y: 485, distance: 6.0
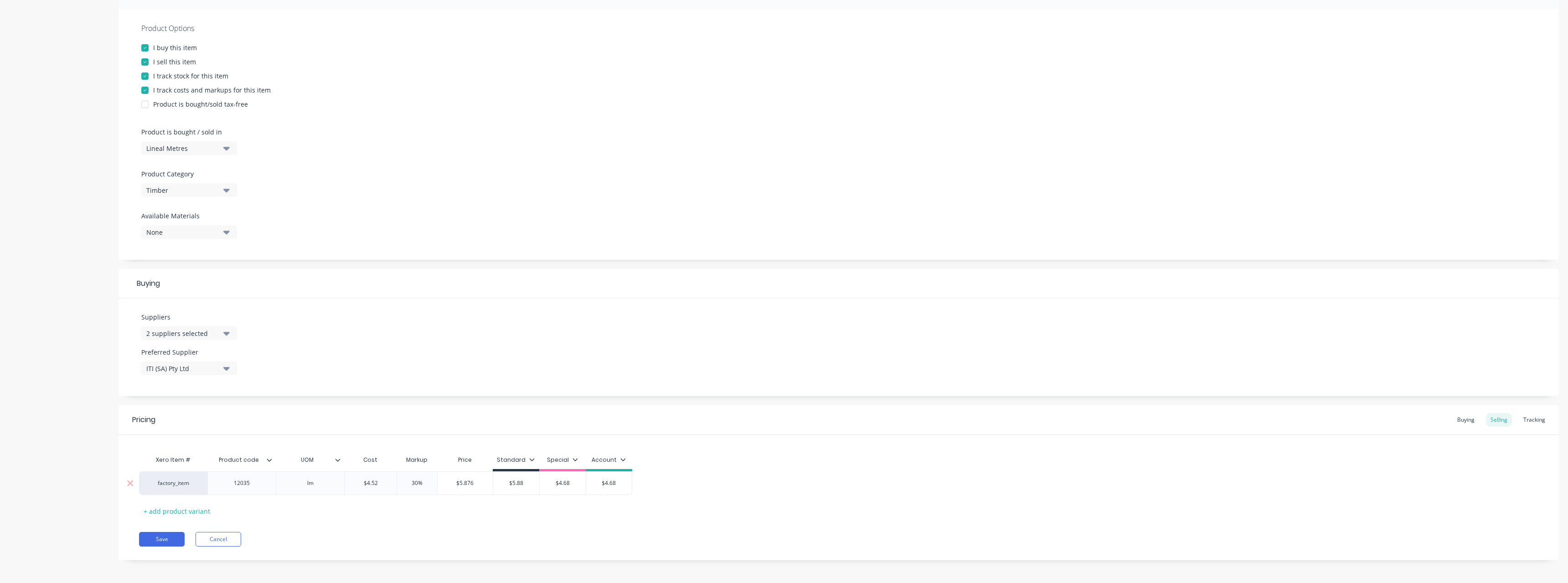
click at [553, 485] on input "$4.68" at bounding box center [563, 482] width 46 height 8
type textarea "x"
type input "5"
type textarea "x"
type input "5."
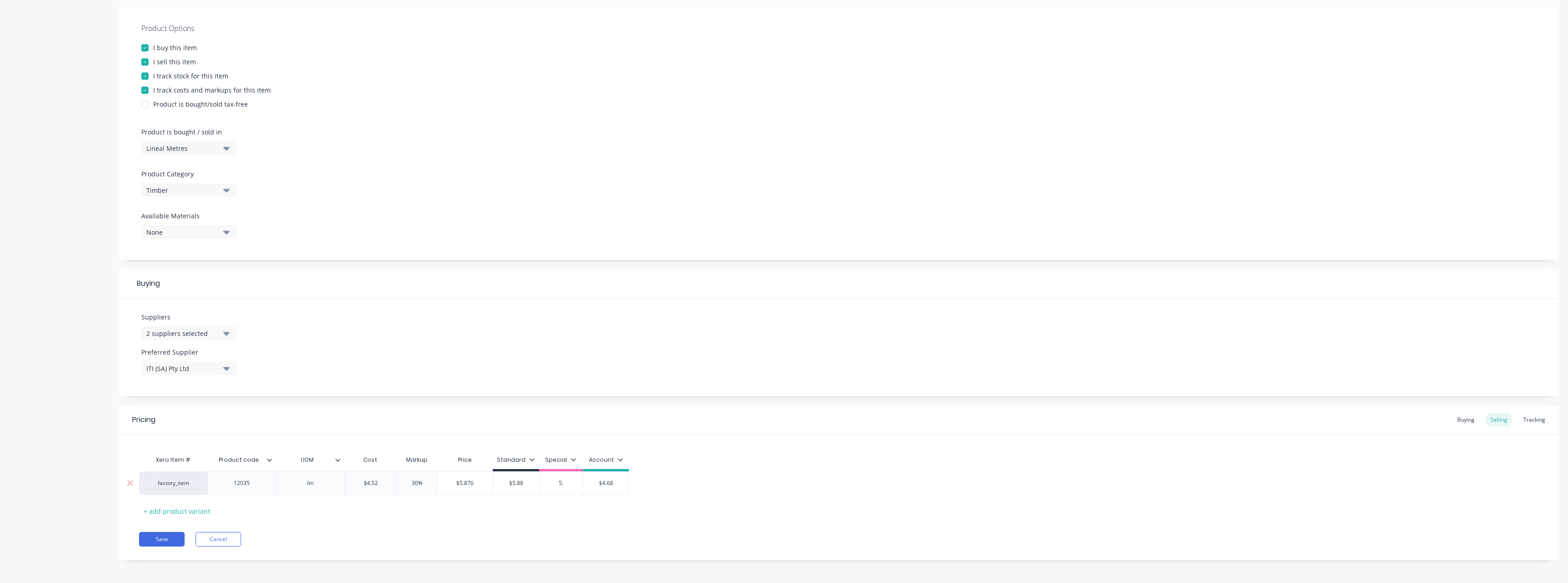
type textarea "x"
type input "5.8"
type textarea "x"
type input "5.88"
type input "$4.68"
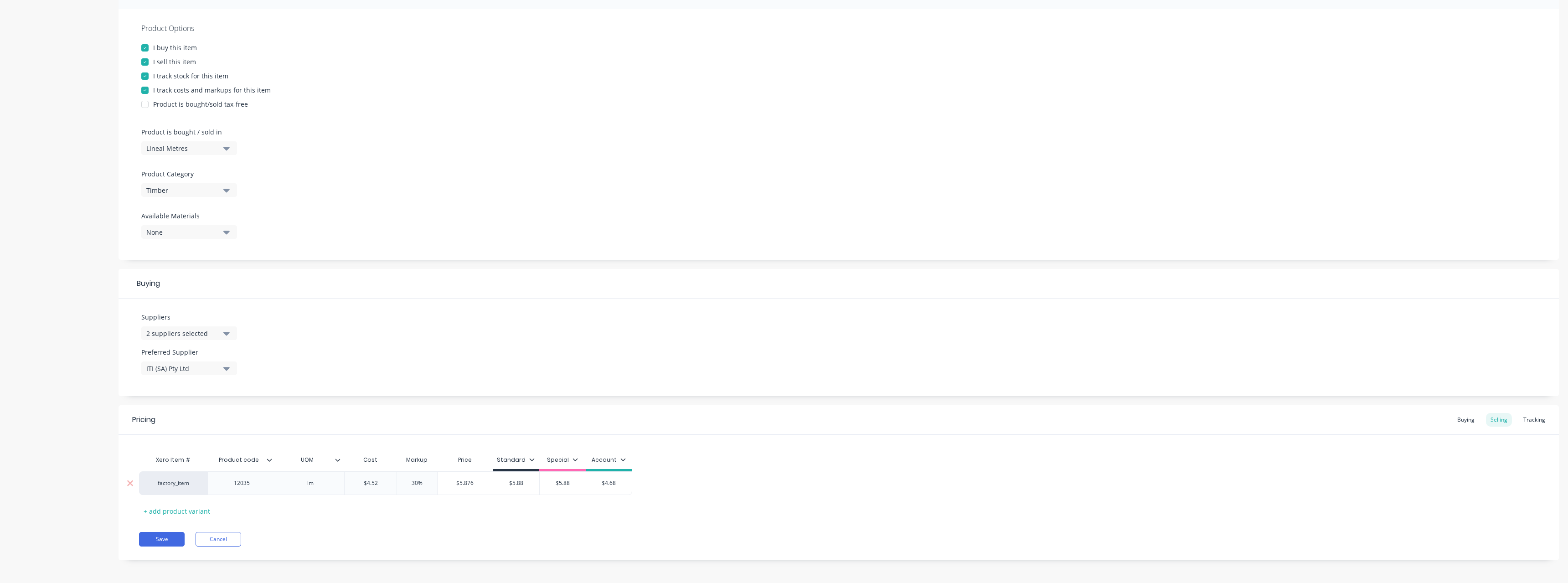
drag, startPoint x: 618, startPoint y: 483, endPoint x: 602, endPoint y: 484, distance: 16.0
click at [602, 484] on input "$4.68" at bounding box center [608, 482] width 45 height 8
type textarea "x"
type input "5"
type textarea "x"
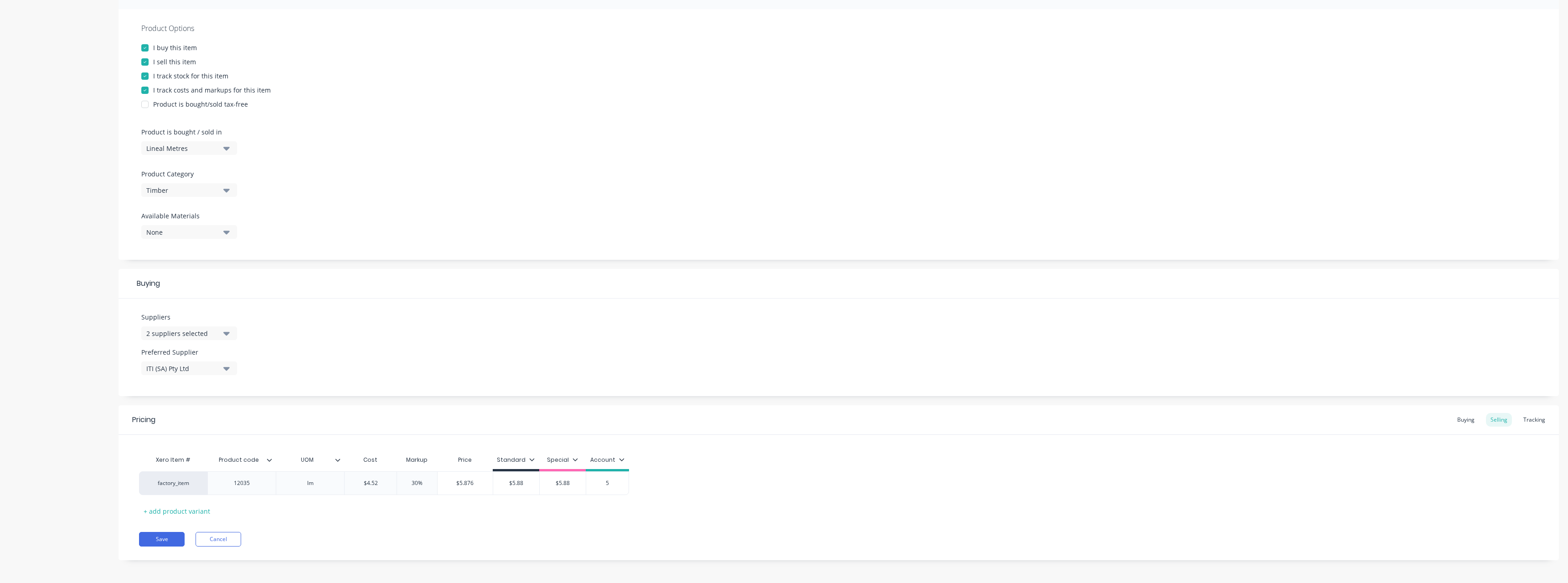
type input "5."
type textarea "x"
type input "5.8"
type textarea "x"
type input "5.88"
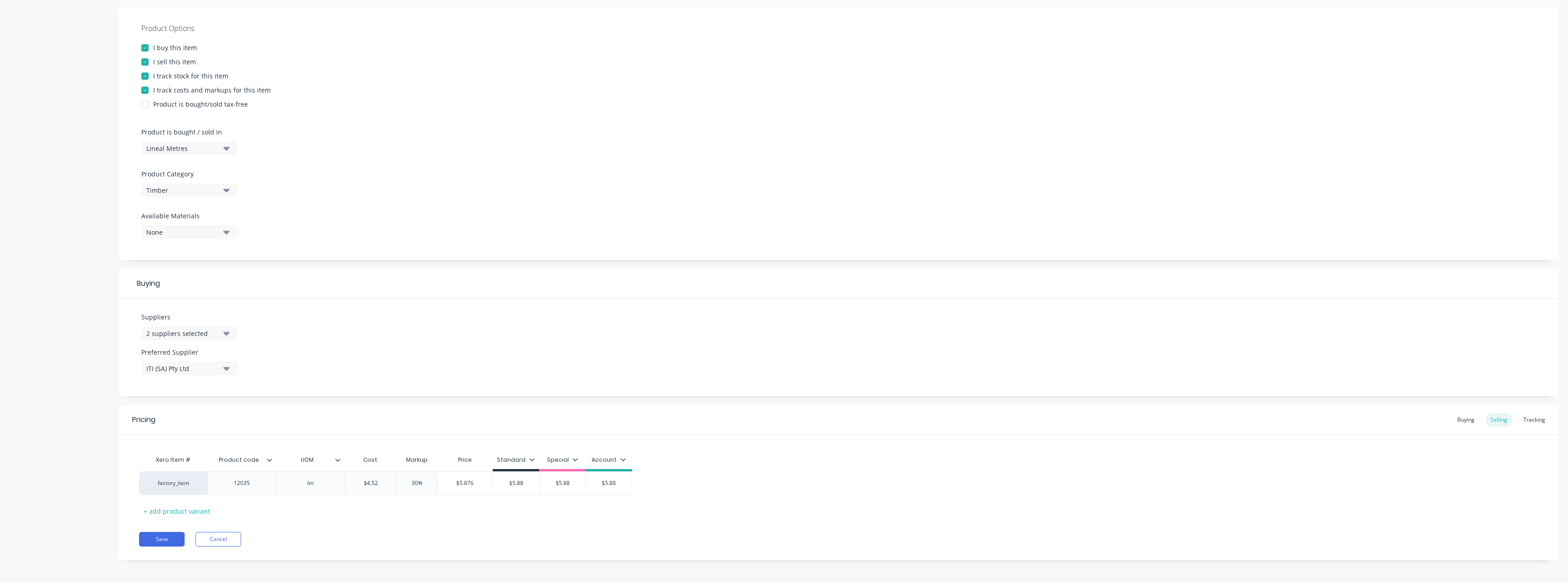
click at [340, 465] on div "UOM" at bounding box center [309, 460] width 68 height 23
click at [340, 461] on icon at bounding box center [338, 460] width 6 height 6
click at [271, 458] on icon at bounding box center [270, 460] width 6 height 6
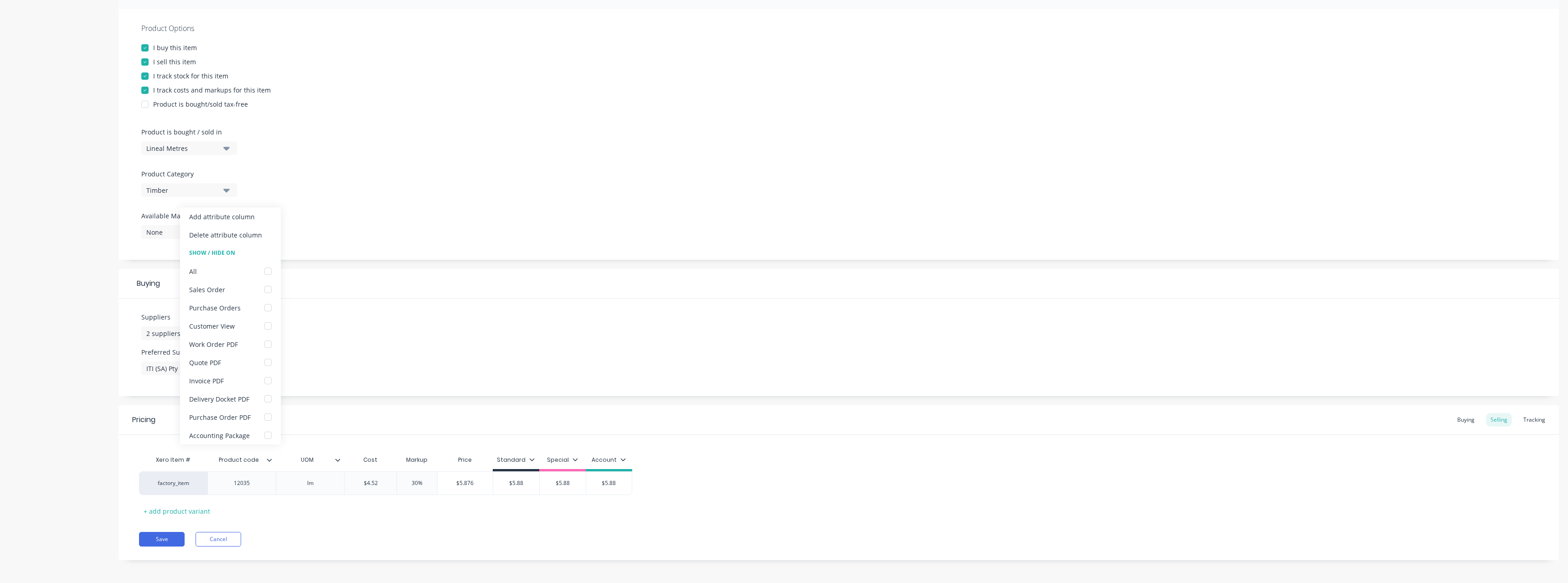
type textarea "x"
type input "5.88"
click at [252, 486] on div "12035" at bounding box center [242, 483] width 45 height 12
click at [267, 462] on icon at bounding box center [270, 460] width 6 height 6
click at [268, 460] on icon at bounding box center [270, 460] width 6 height 6
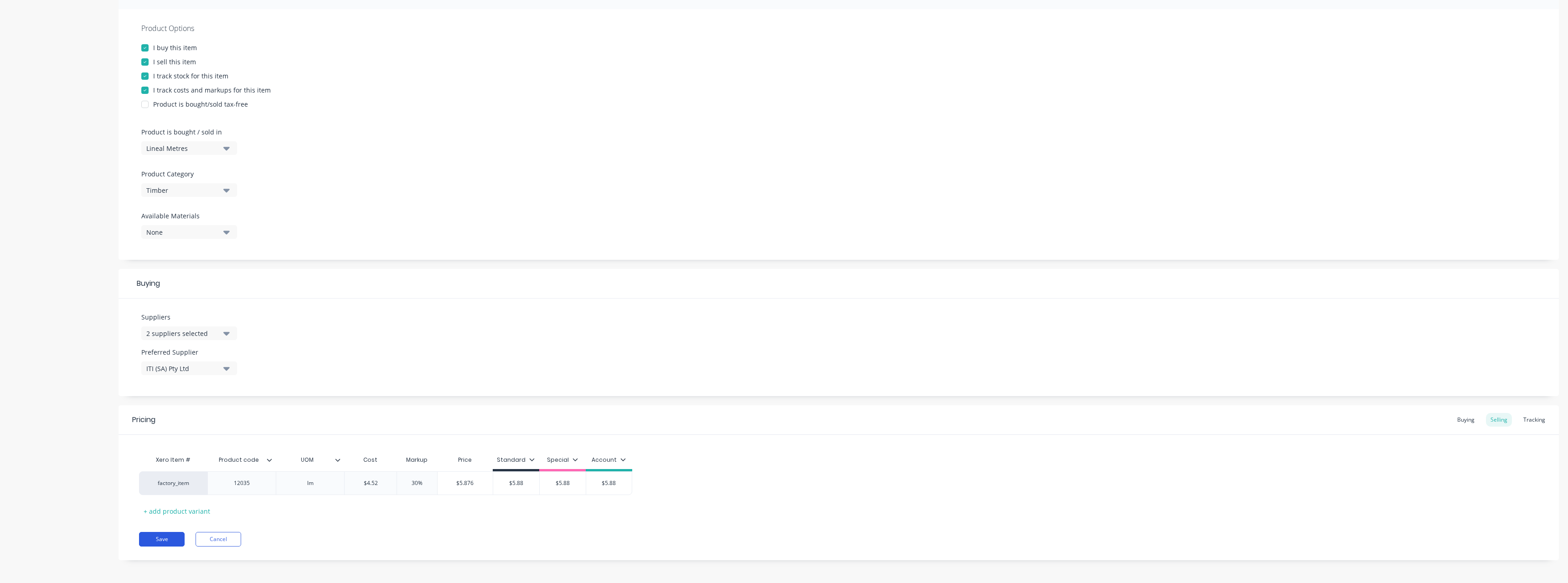
click at [163, 535] on button "Save" at bounding box center [161, 539] width 45 height 14
type textarea "x"
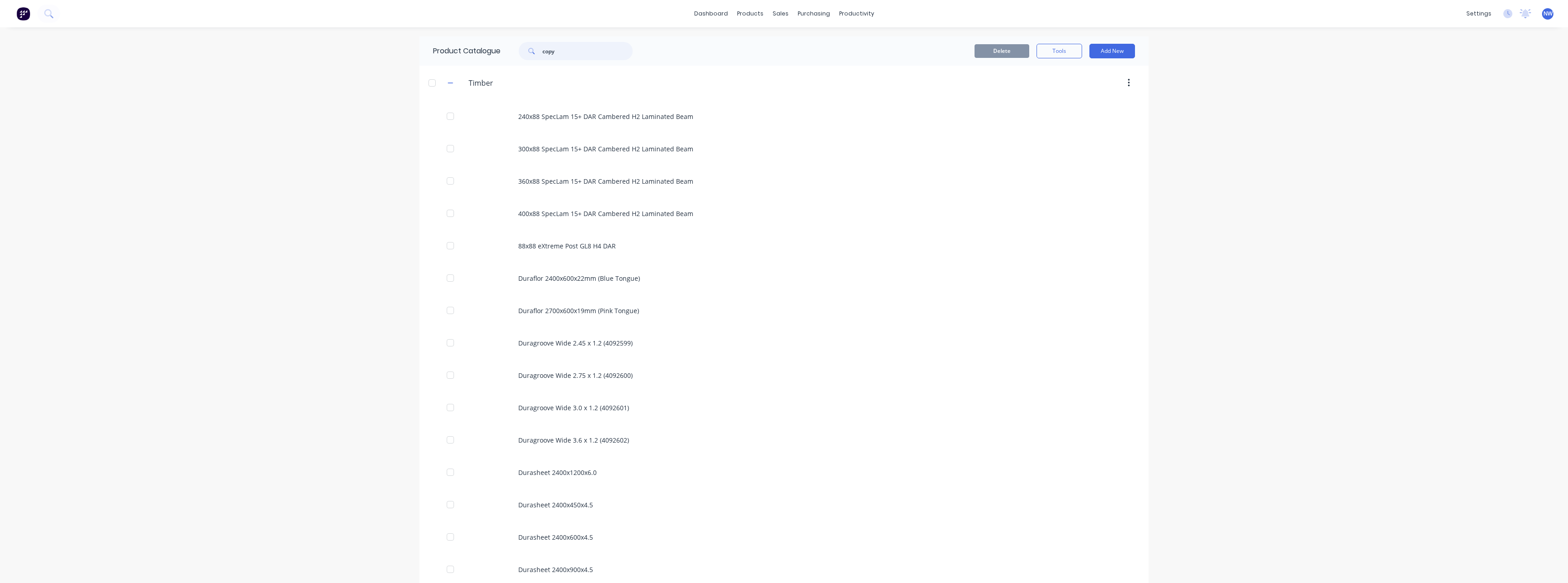
drag, startPoint x: 531, startPoint y: 53, endPoint x: 509, endPoint y: 55, distance: 22.1
click at [510, 55] on div "copy" at bounding box center [571, 50] width 123 height 18
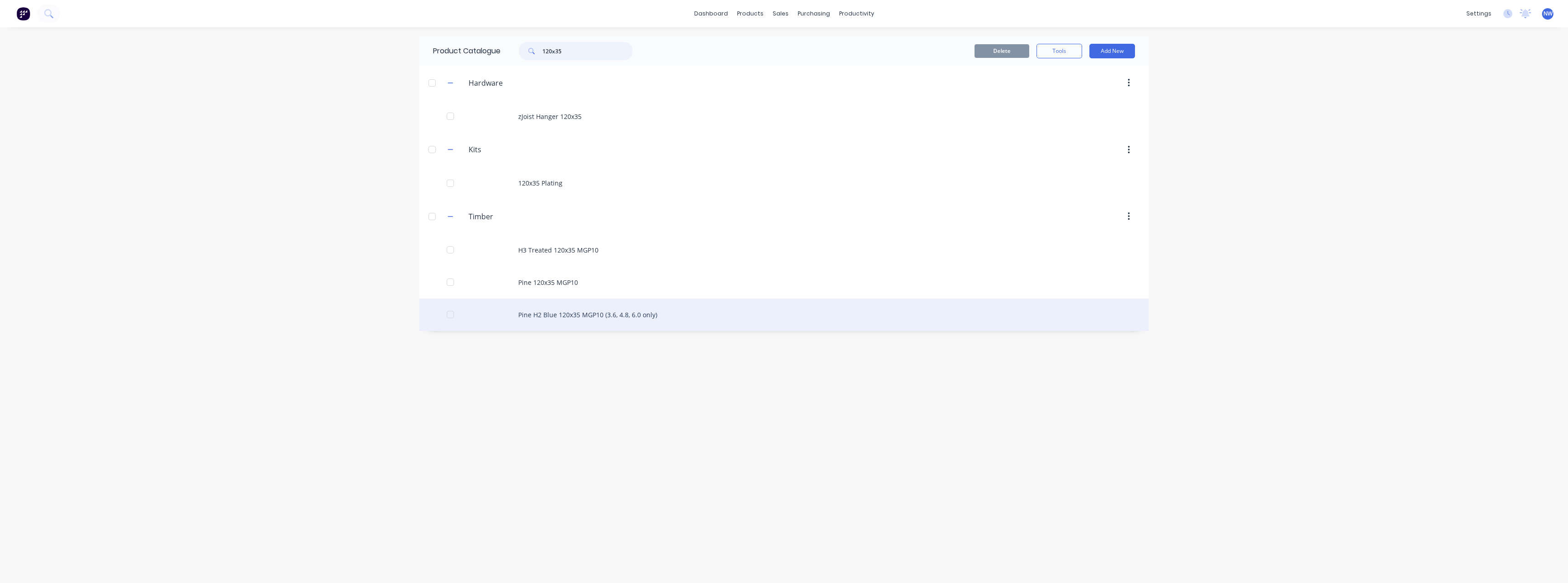
type input "120x35"
click at [645, 315] on div "Pine H2 Blue 120x35 MGP10 (3.6, 4.8, 6.0 only)" at bounding box center [784, 314] width 730 height 32
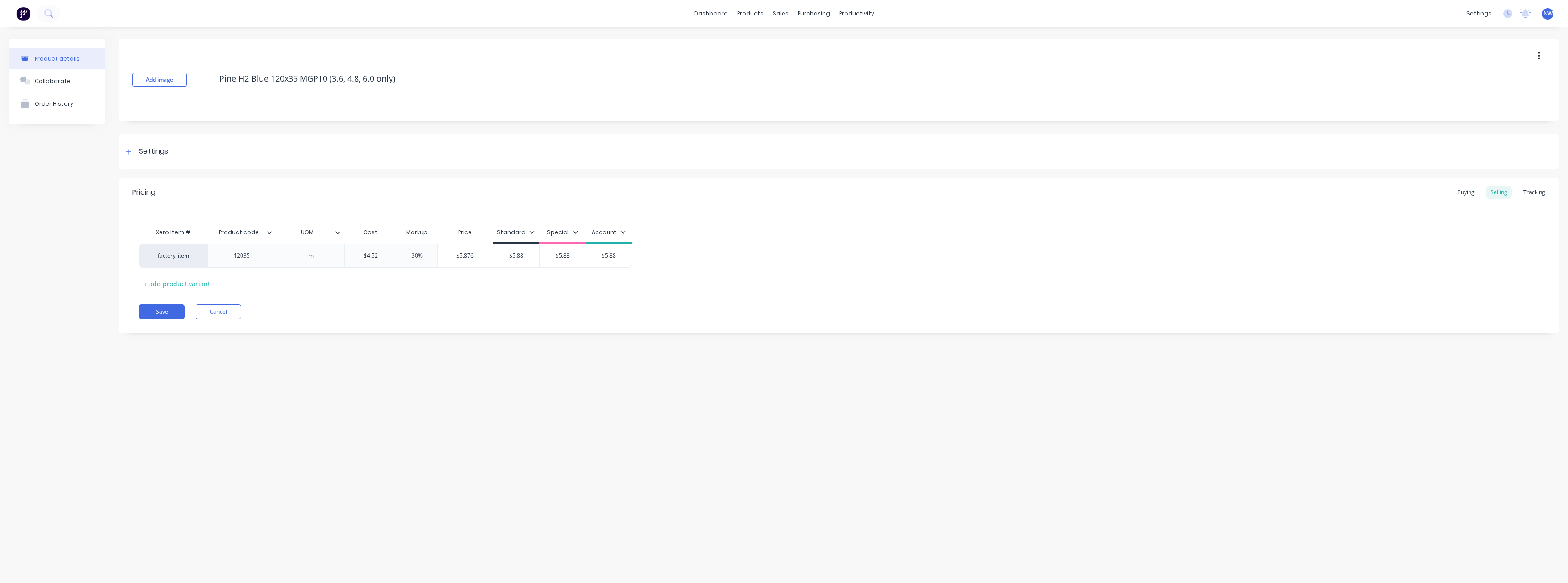
type textarea "x"
click at [260, 259] on div "12035" at bounding box center [242, 255] width 45 height 12
click at [155, 311] on button "Save" at bounding box center [161, 311] width 45 height 14
type textarea "x"
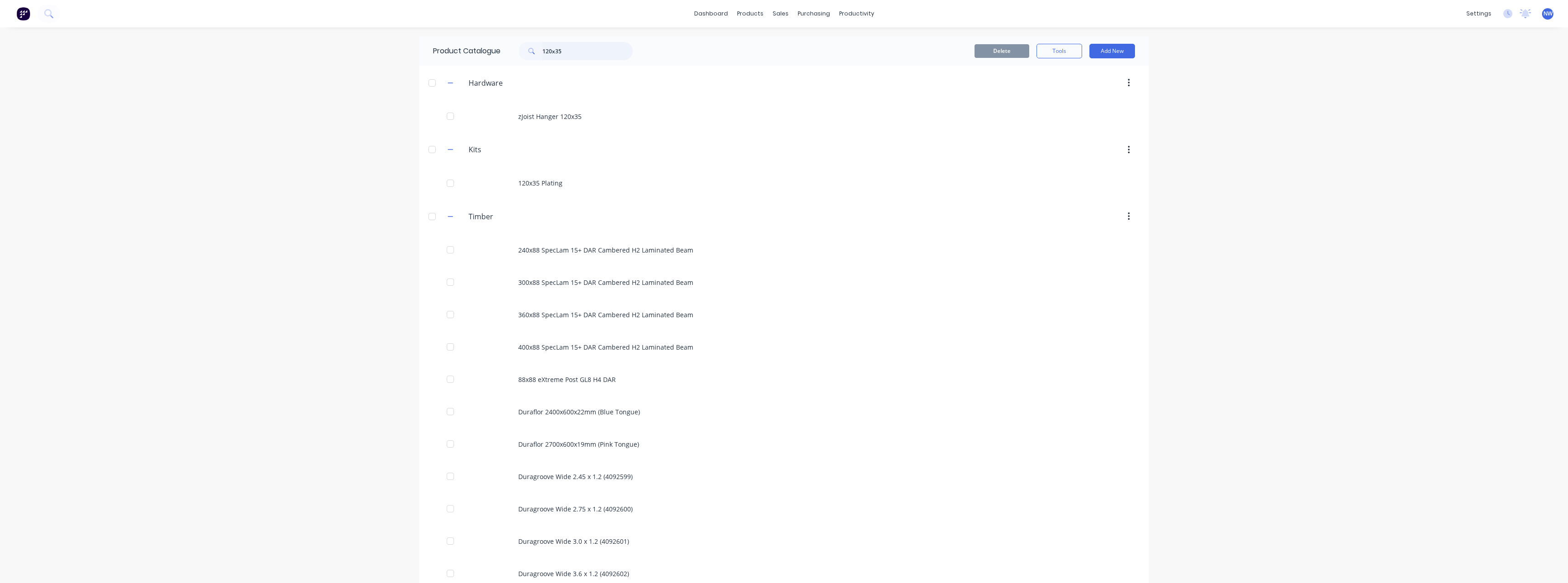
click at [572, 50] on input "120x35" at bounding box center [587, 50] width 90 height 18
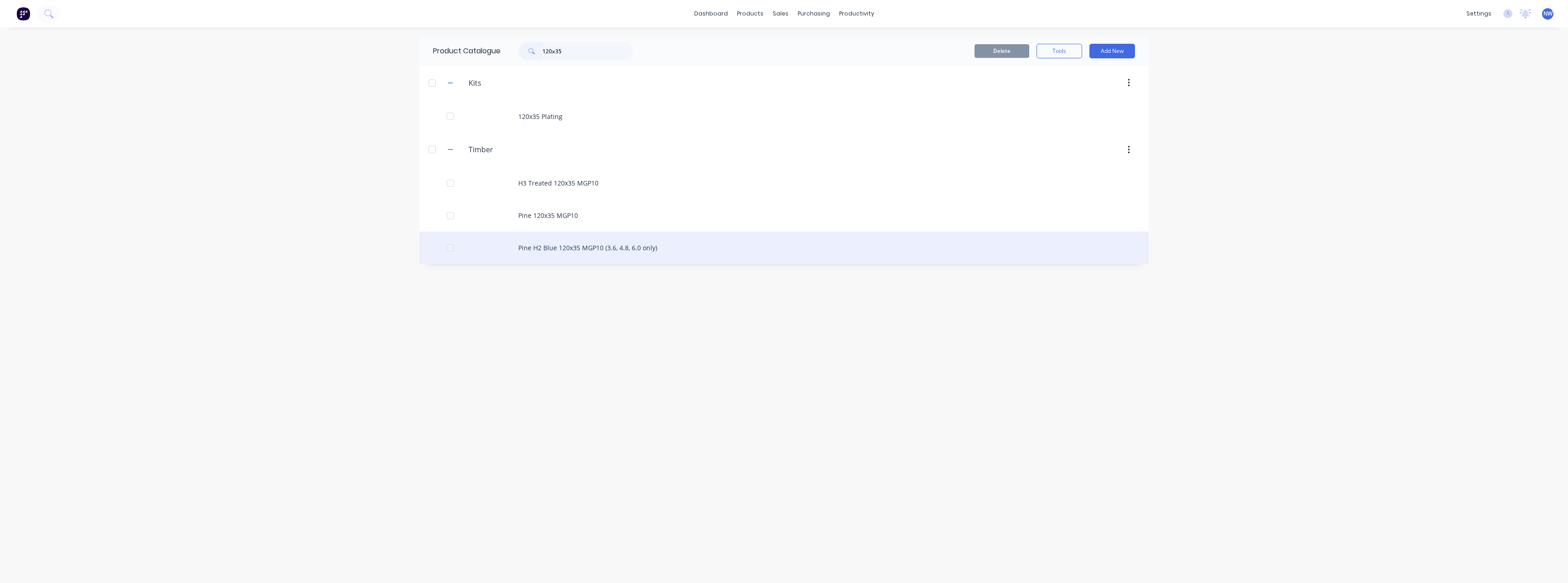
click at [610, 249] on div "Pine H2 Blue 120x35 MGP10 (3.6, 4.8, 6.0 only)" at bounding box center [784, 247] width 730 height 32
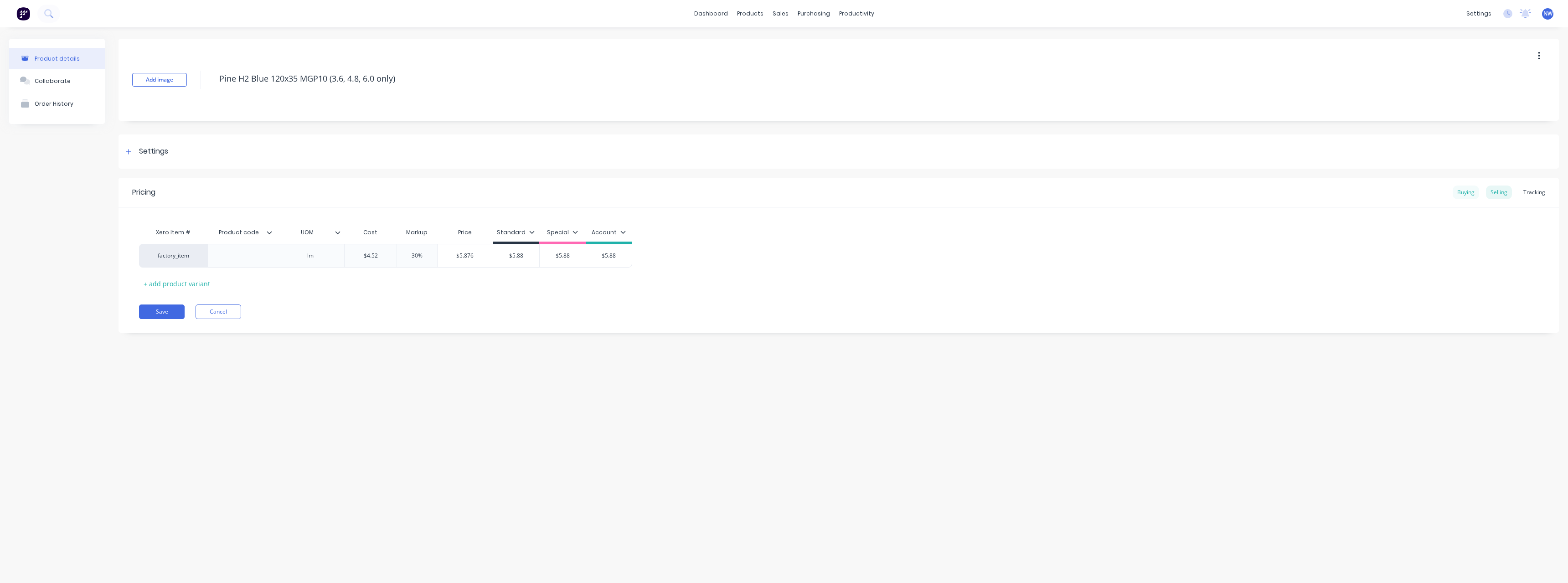
click at [1463, 192] on div "Buying" at bounding box center [1466, 192] width 27 height 14
click at [177, 309] on button "Save" at bounding box center [161, 309] width 45 height 14
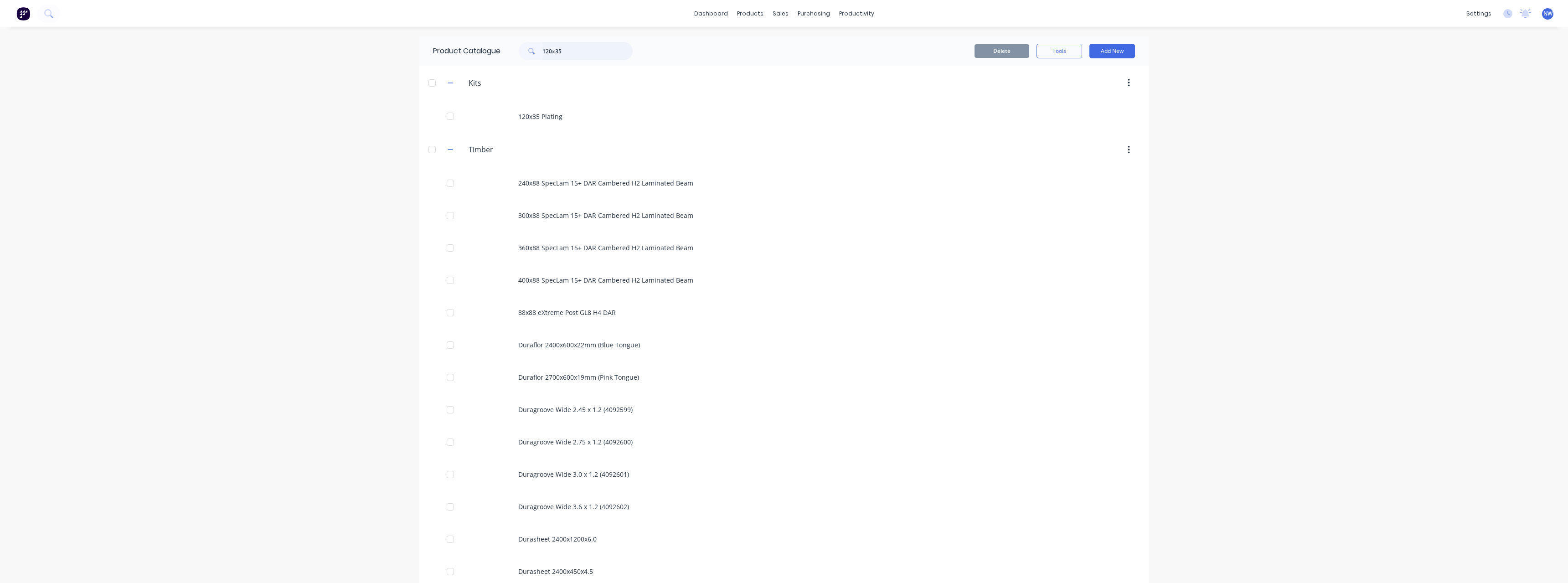
click at [583, 48] on input "120x35" at bounding box center [587, 50] width 90 height 18
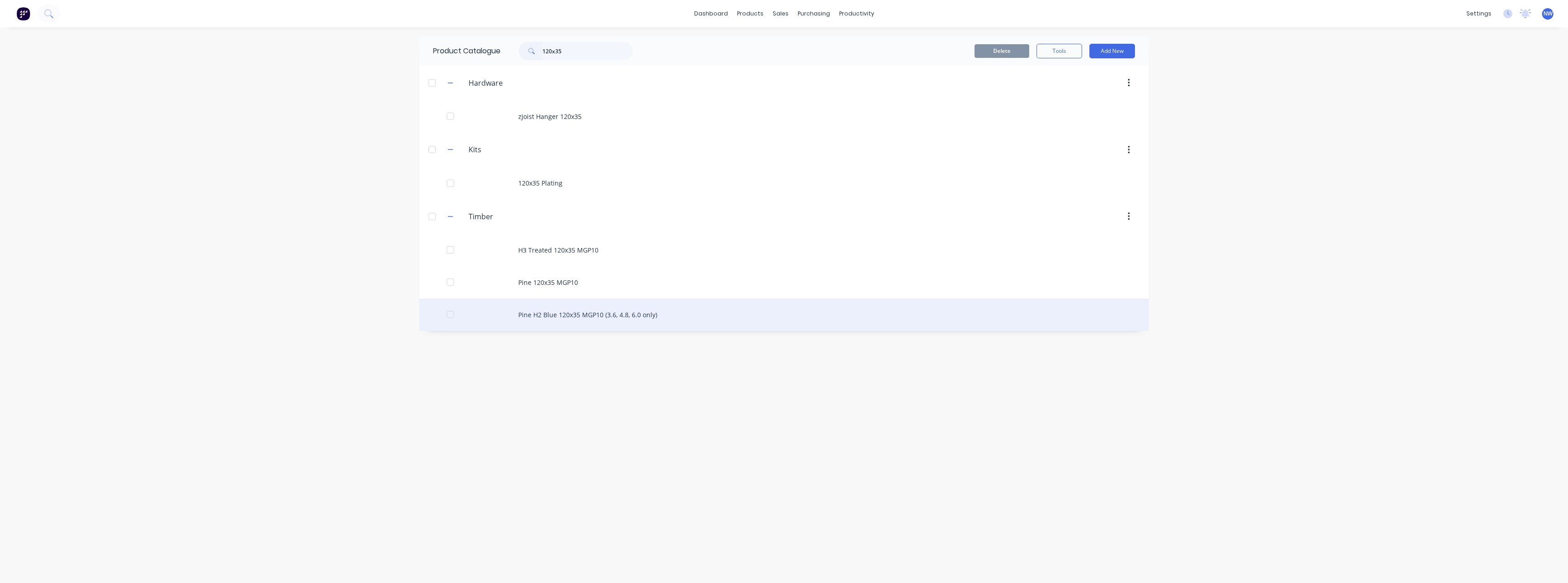
click at [608, 319] on div "Pine H2 Blue 120x35 MGP10 (3.6, 4.8, 6.0 only)" at bounding box center [784, 314] width 730 height 32
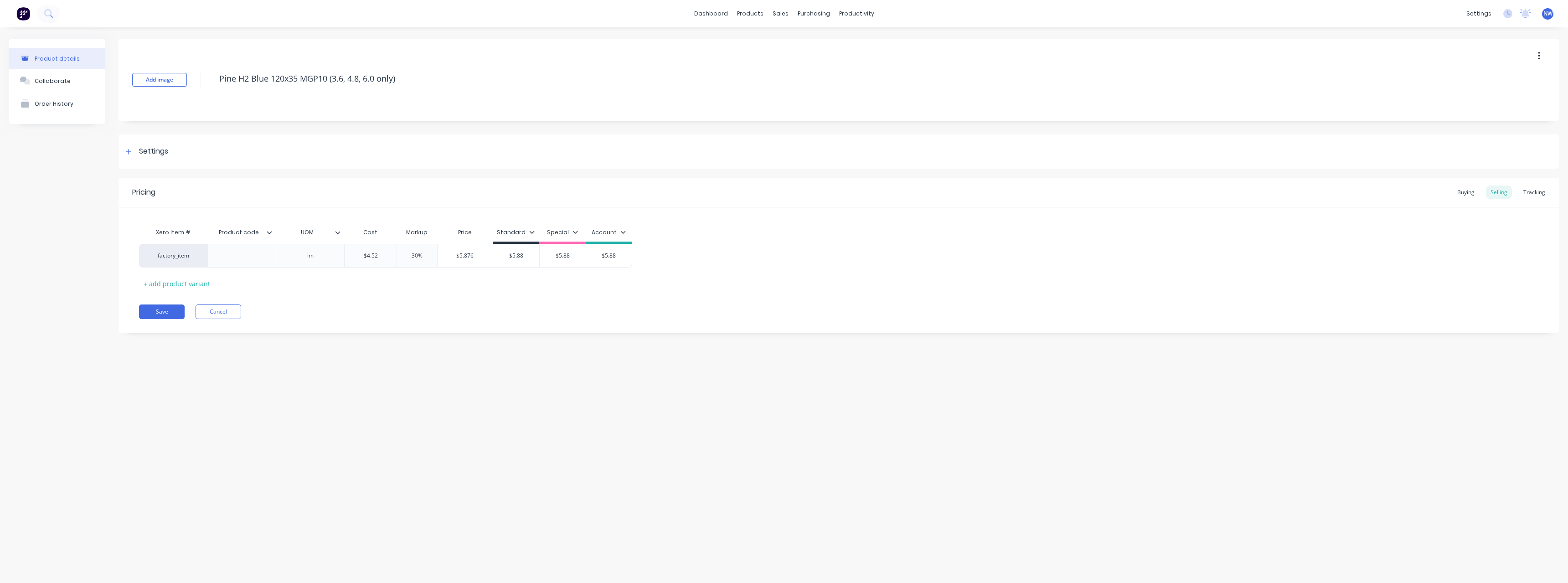
click at [1540, 56] on button "button" at bounding box center [1539, 55] width 22 height 17
click at [1520, 83] on span "Duplicate" at bounding box center [1505, 79] width 68 height 9
click at [1543, 55] on button "button" at bounding box center [1539, 55] width 22 height 17
click at [1540, 55] on icon "button" at bounding box center [1538, 56] width 2 height 10
click at [1516, 78] on span "Duplicate" at bounding box center [1505, 79] width 68 height 9
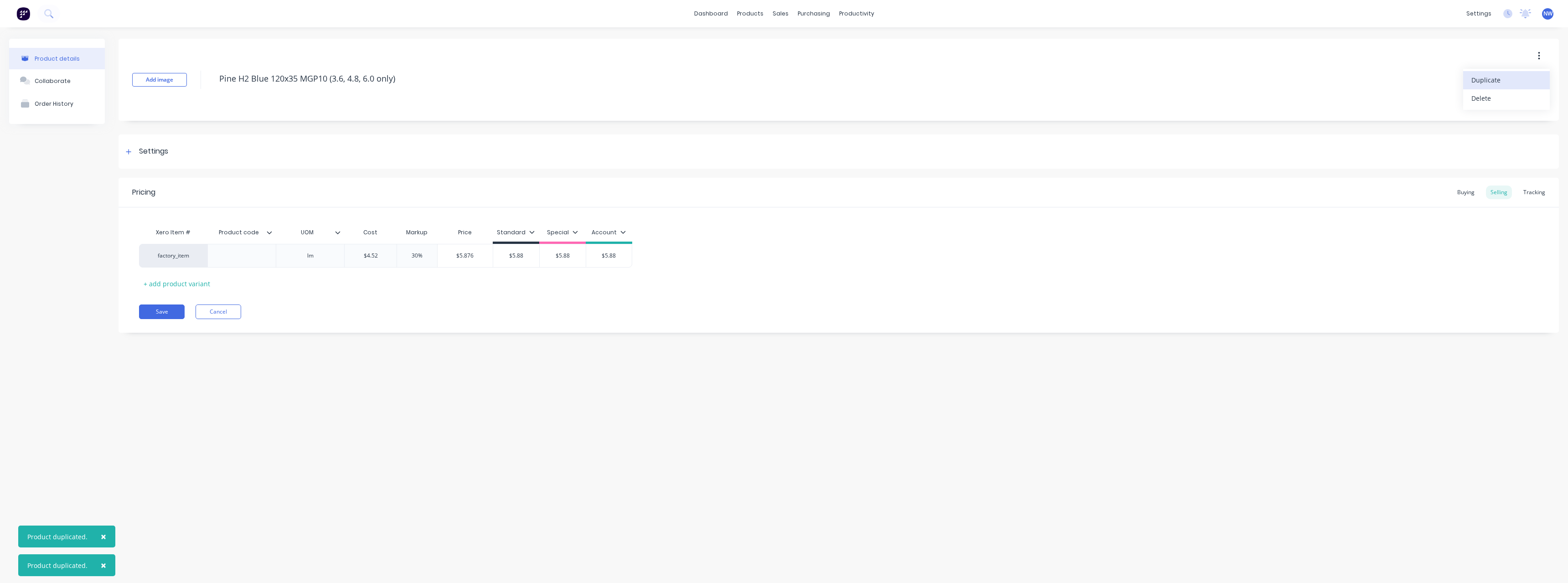
click at [1539, 55] on icon "button" at bounding box center [1538, 56] width 2 height 10
click at [1539, 56] on icon "button" at bounding box center [1538, 55] width 2 height 8
click at [1498, 84] on span "Duplicate" at bounding box center [1505, 79] width 68 height 9
click at [1542, 58] on button "button" at bounding box center [1539, 55] width 22 height 17
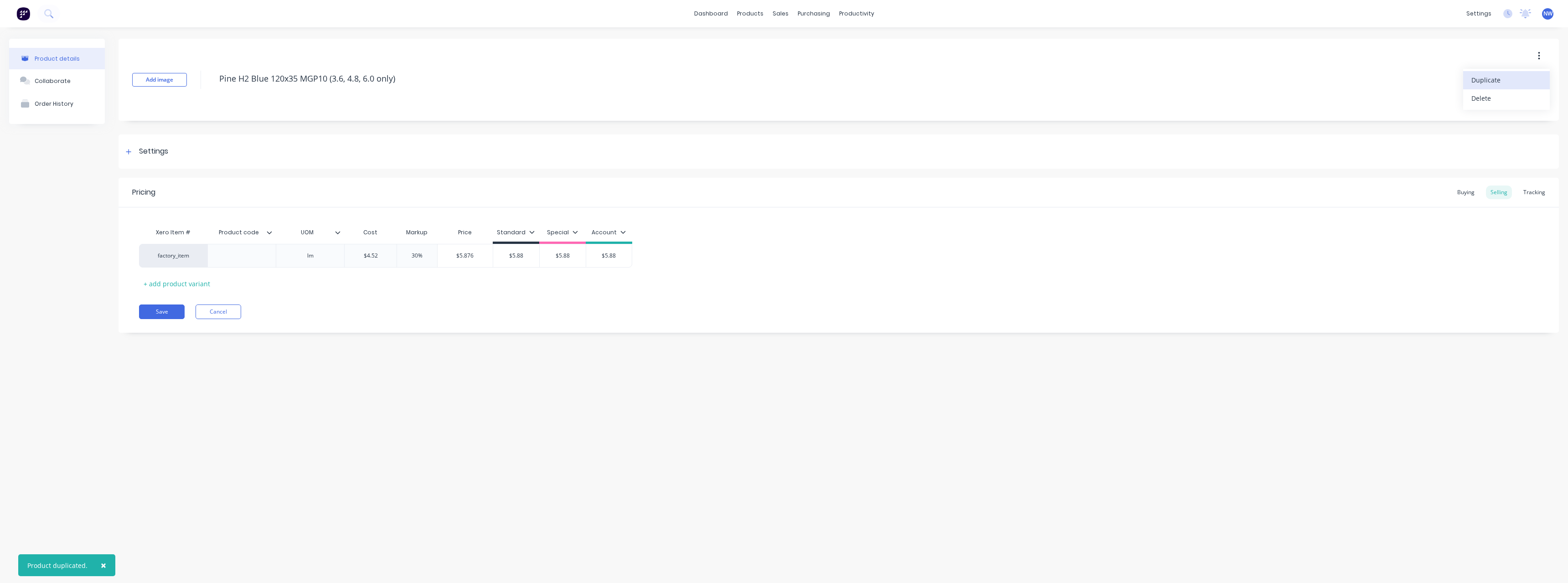
click at [1509, 79] on span "Duplicate" at bounding box center [1505, 79] width 68 height 9
click at [1538, 55] on icon "button" at bounding box center [1538, 56] width 2 height 10
click at [1501, 81] on span "Duplicate" at bounding box center [1505, 79] width 68 height 9
click at [1539, 56] on icon "button" at bounding box center [1538, 55] width 2 height 8
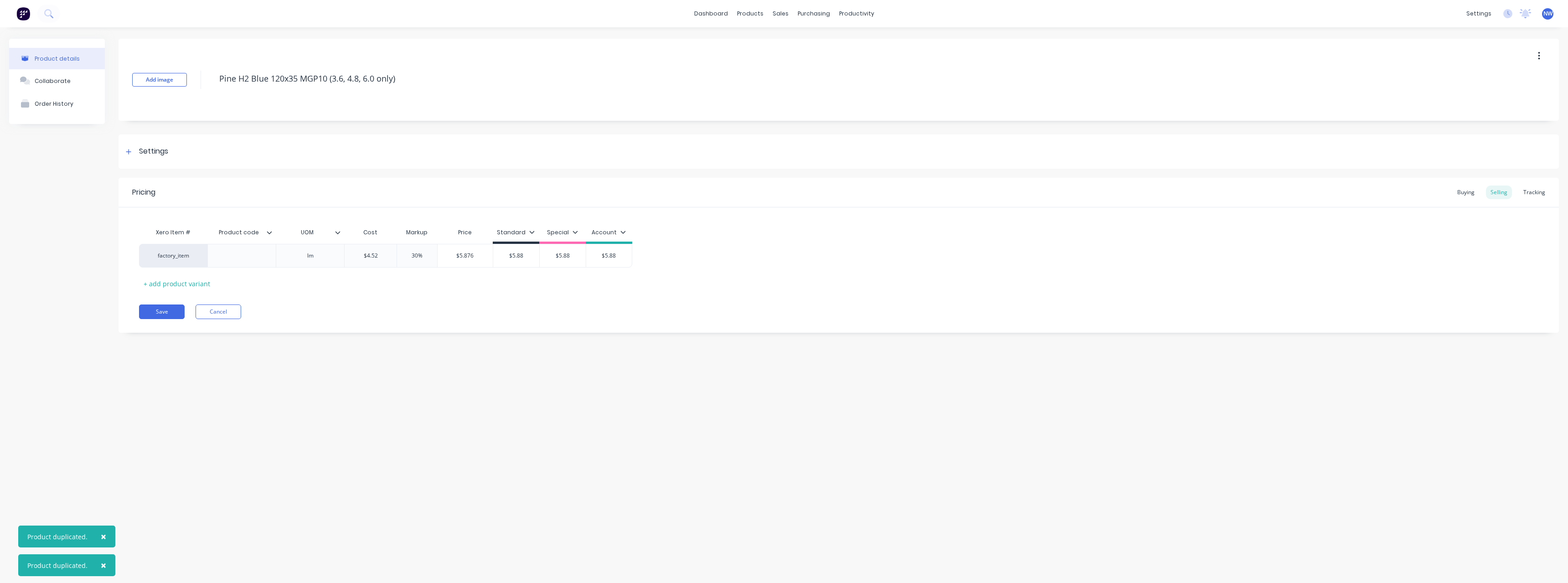
click at [1539, 56] on icon "button" at bounding box center [1538, 55] width 2 height 8
click at [1500, 81] on span "Duplicate" at bounding box center [1505, 79] width 68 height 9
click at [228, 312] on button "Cancel" at bounding box center [218, 311] width 45 height 14
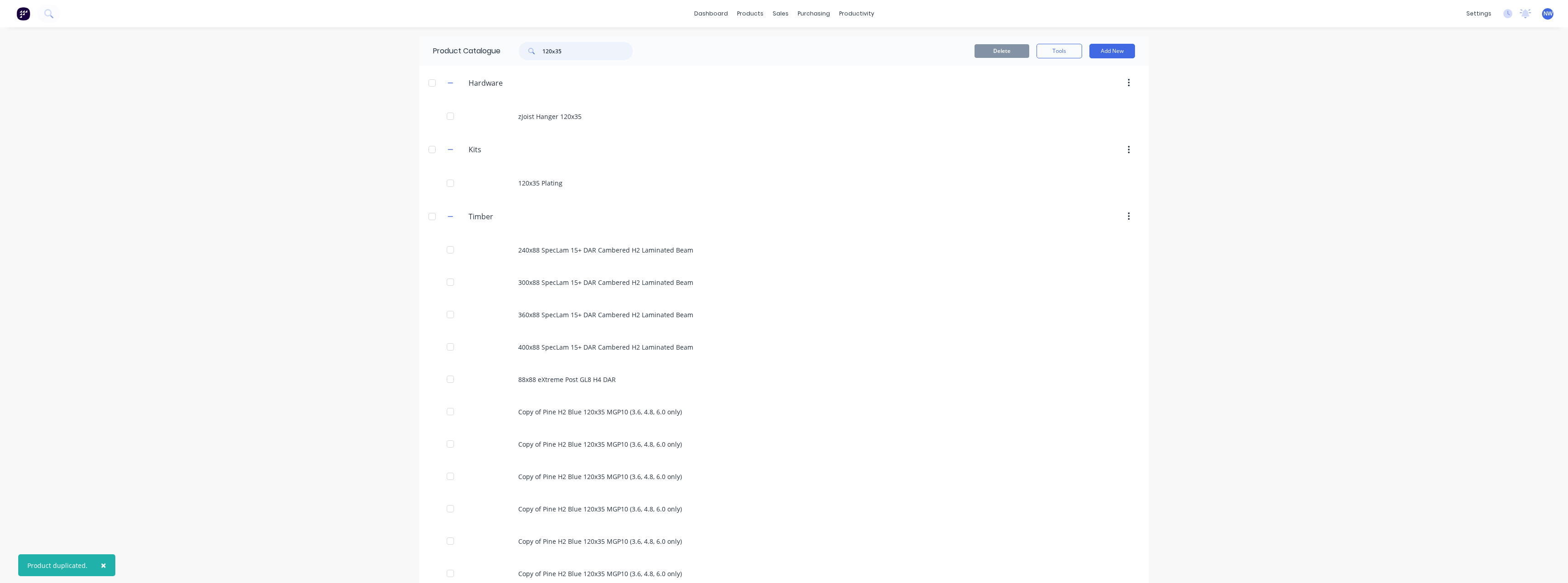
drag, startPoint x: 567, startPoint y: 50, endPoint x: 504, endPoint y: 56, distance: 63.3
click at [504, 56] on div "120x35" at bounding box center [573, 50] width 146 height 18
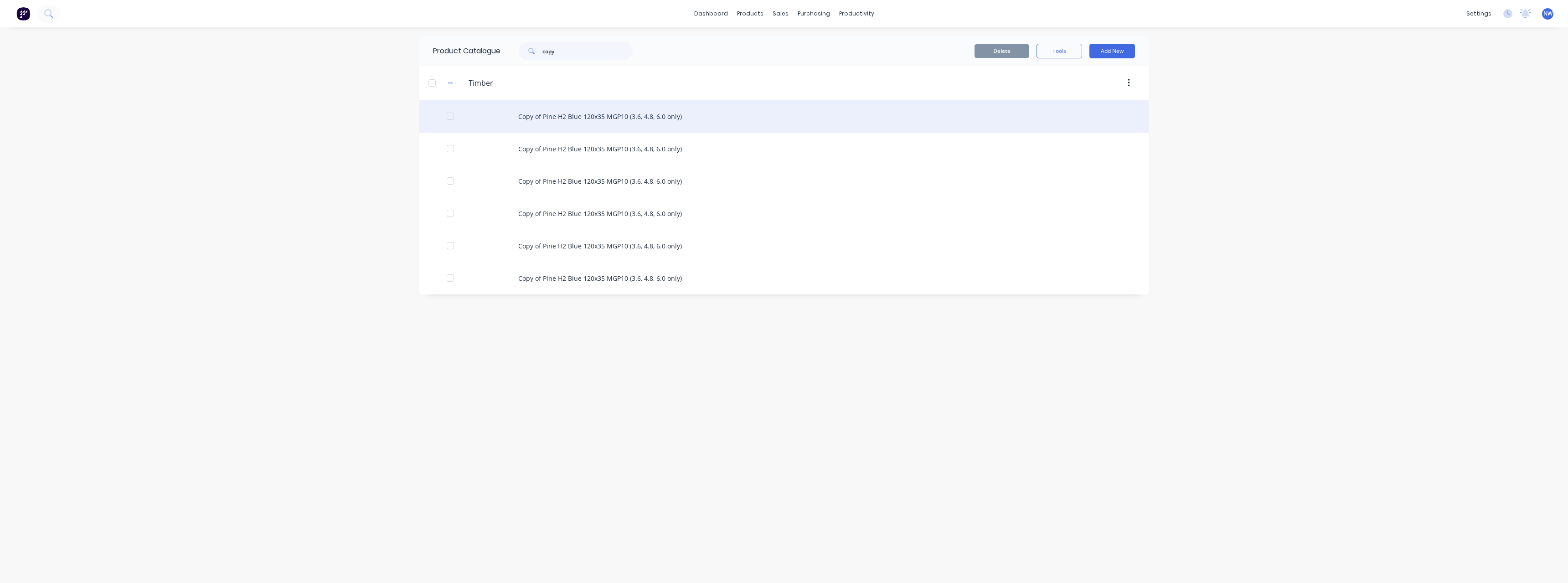
click at [641, 118] on div "Copy of Pine H2 Blue 120x35 MGP10 (3.6, 4.8, 6.0 only)" at bounding box center [784, 116] width 730 height 32
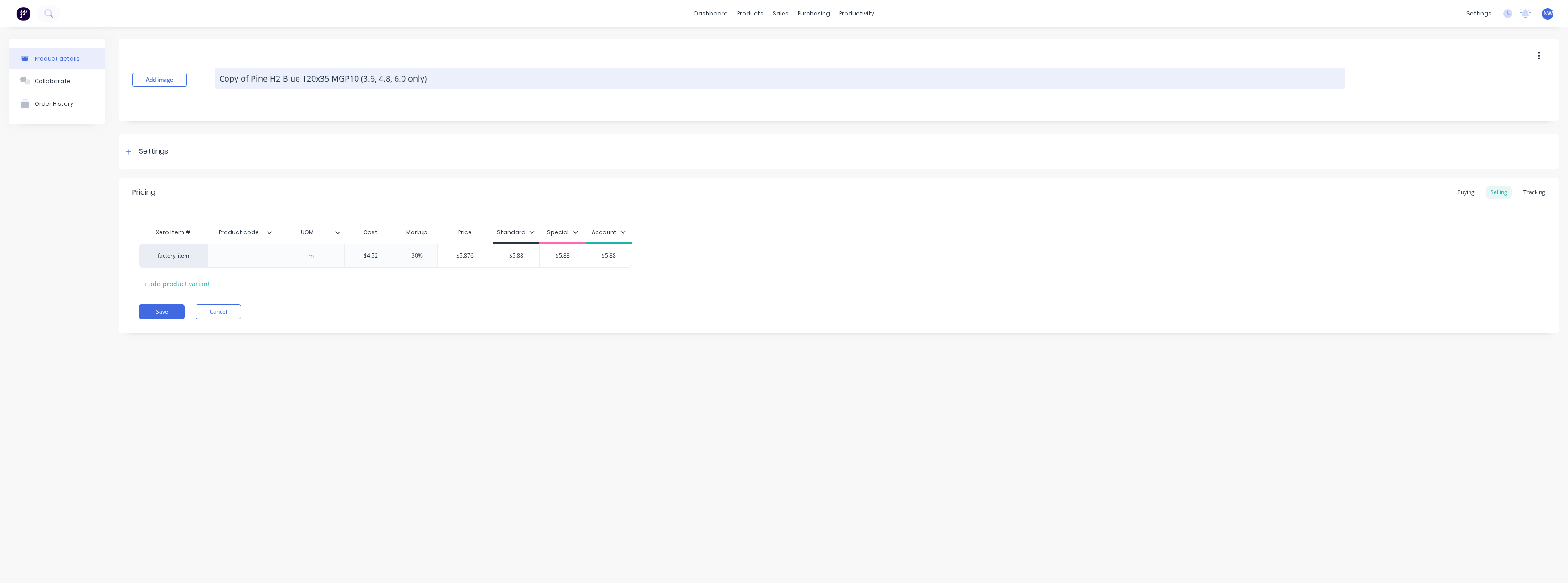
click at [253, 77] on textarea "Copy of Pine H2 Blue 120x35 MGP10 (3.6, 4.8, 6.0 only)" at bounding box center [780, 79] width 1130 height 22
click at [280, 79] on textarea "Pine H2 Blue 120x35 MGP10 (3.6, 4.8, 6.0 only)" at bounding box center [780, 79] width 1130 height 22
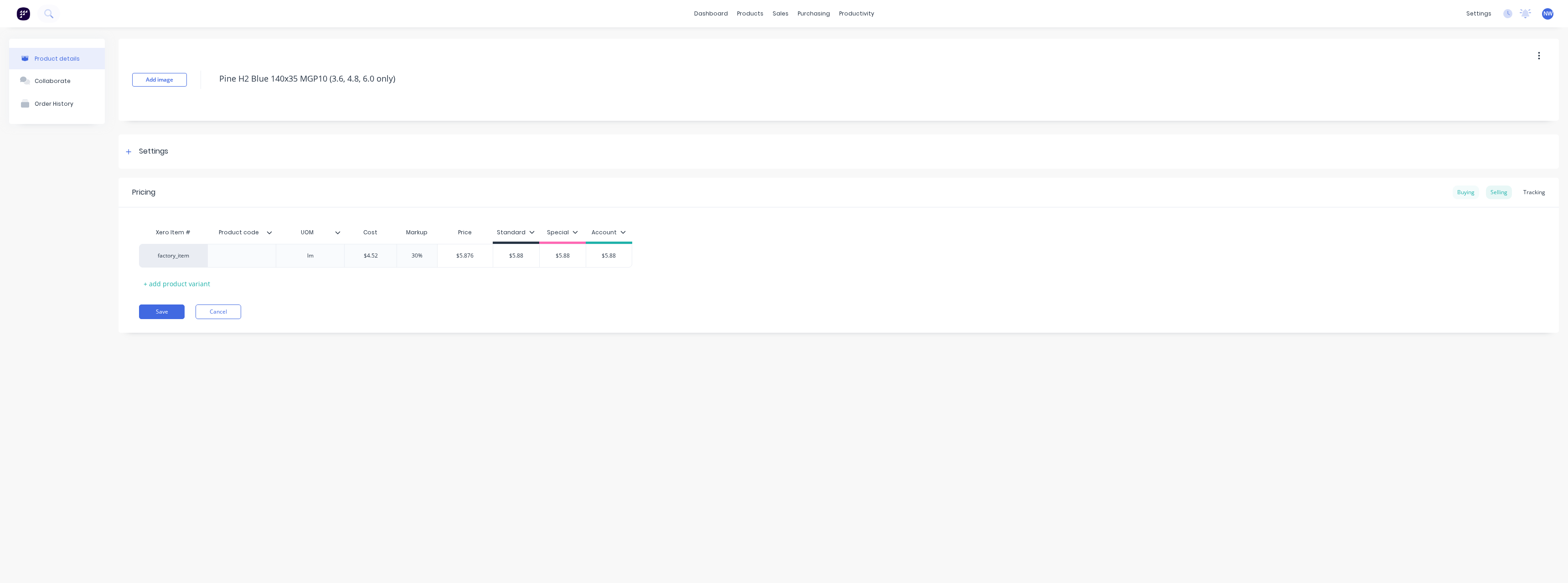
click at [1473, 192] on div "Buying" at bounding box center [1466, 192] width 27 height 14
click at [402, 254] on input "$4.43" at bounding box center [379, 253] width 70 height 8
drag, startPoint x: 461, startPoint y: 253, endPoint x: 440, endPoint y: 254, distance: 21.0
click at [440, 254] on input "$4.52" at bounding box center [451, 253] width 73 height 8
click at [1504, 189] on div "Selling" at bounding box center [1499, 192] width 26 height 14
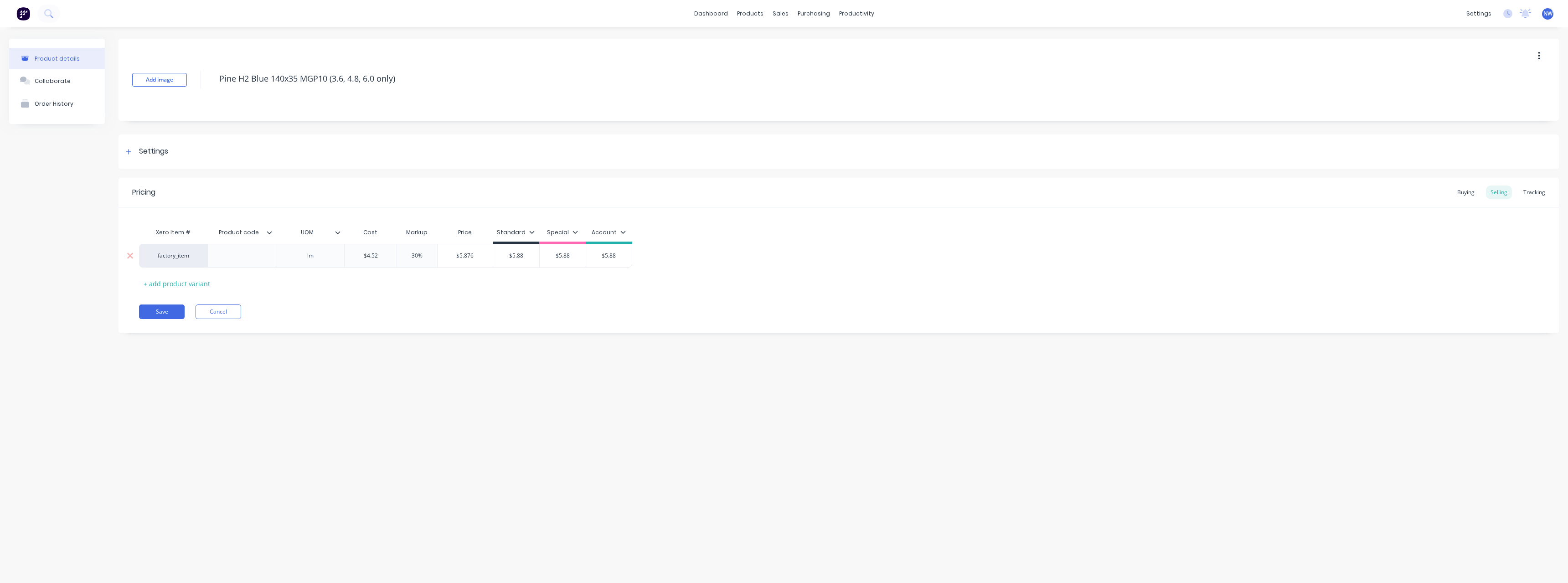
drag, startPoint x: 382, startPoint y: 252, endPoint x: 358, endPoint y: 254, distance: 24.1
click at [358, 254] on input "$4.52" at bounding box center [371, 255] width 52 height 8
drag, startPoint x: 518, startPoint y: 254, endPoint x: 495, endPoint y: 257, distance: 23.2
click at [495, 257] on input "$5.88" at bounding box center [510, 255] width 46 height 8
drag, startPoint x: 570, startPoint y: 256, endPoint x: 567, endPoint y: 267, distance: 11.4
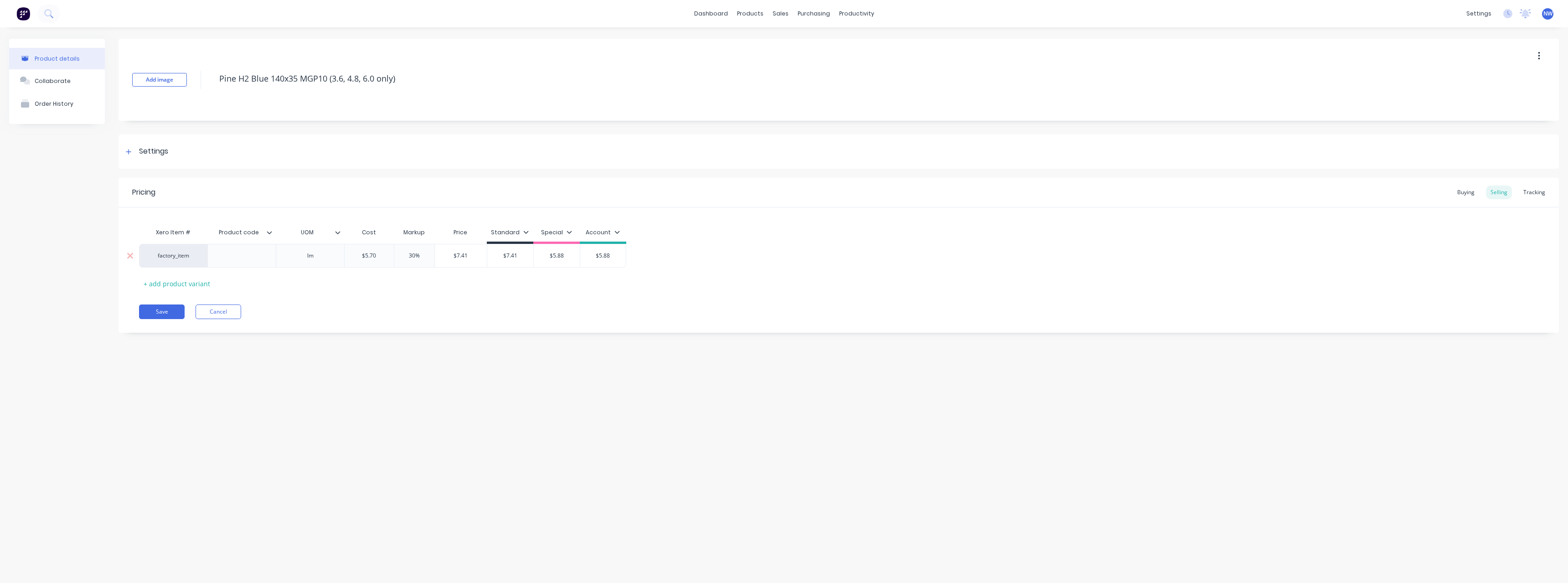
click at [539, 257] on input "$5.88" at bounding box center [557, 255] width 46 height 8
drag, startPoint x: 613, startPoint y: 257, endPoint x: 588, endPoint y: 258, distance: 25.0
click at [588, 258] on input "$5.88" at bounding box center [603, 255] width 45 height 8
click at [174, 311] on button "Save" at bounding box center [161, 311] width 45 height 14
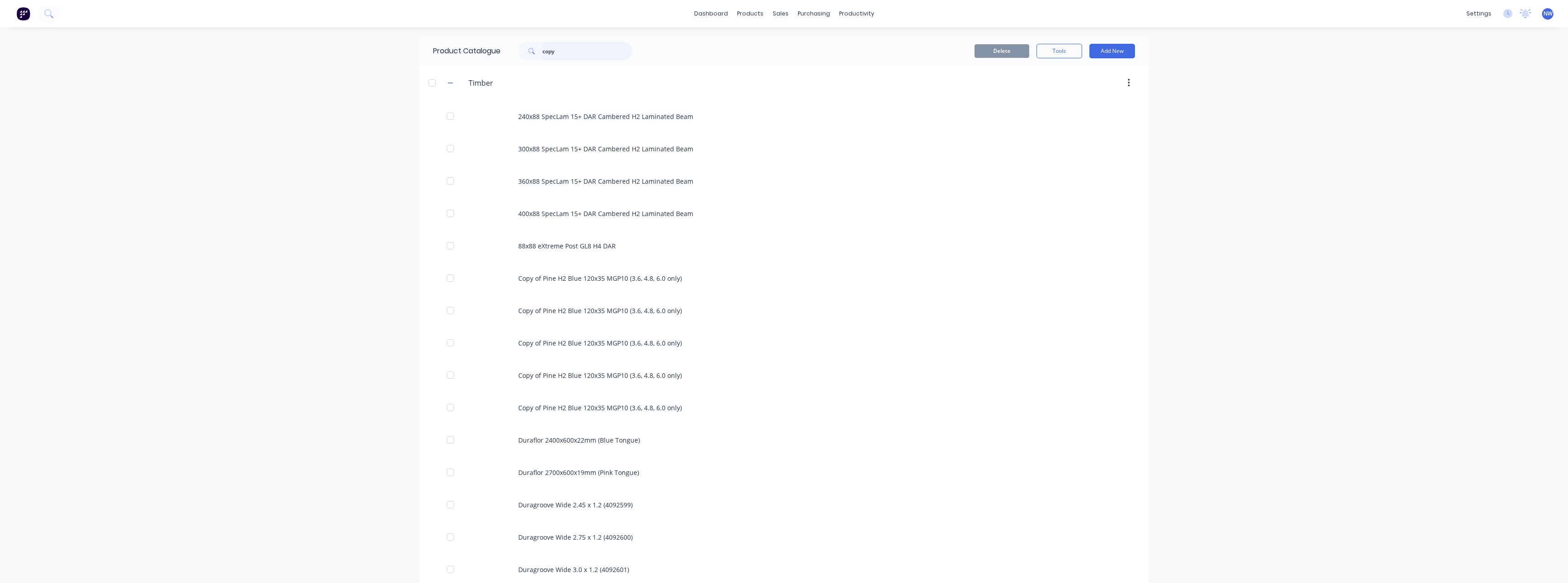
click at [563, 55] on input "copy" at bounding box center [587, 50] width 90 height 18
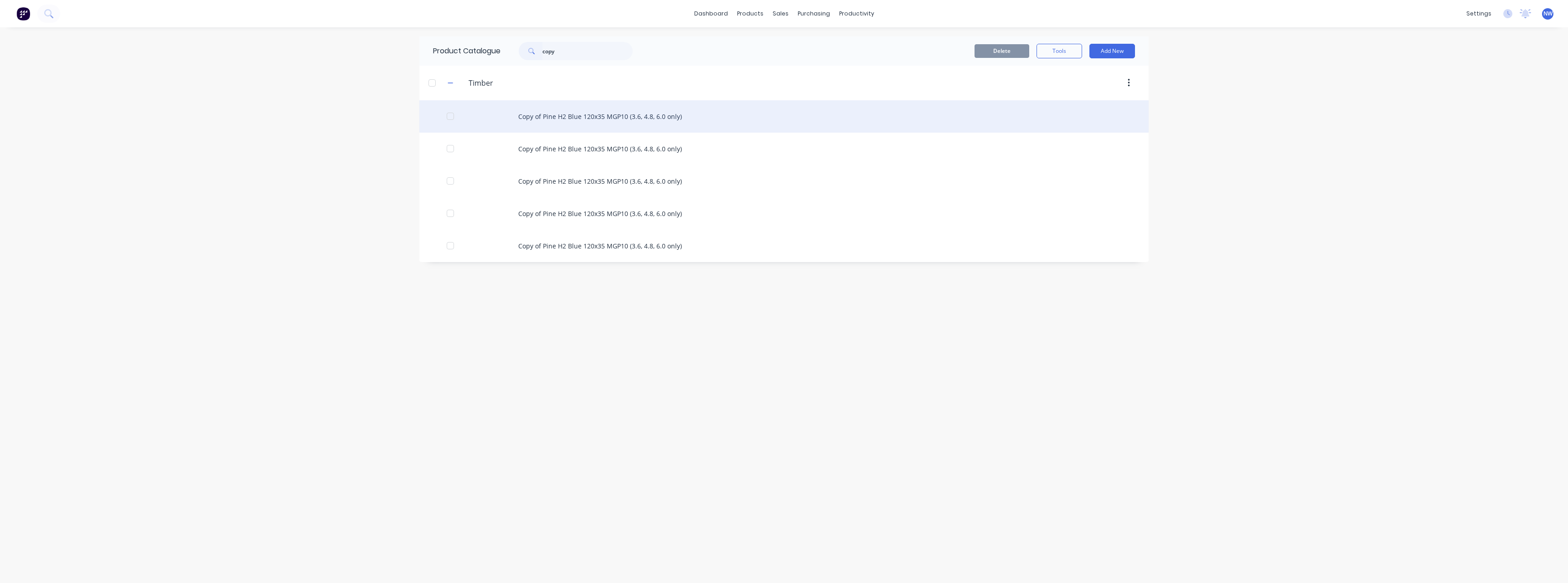
click at [584, 113] on div "Copy of Pine H2 Blue 120x35 MGP10 (3.6, 4.8, 6.0 only)" at bounding box center [784, 116] width 730 height 32
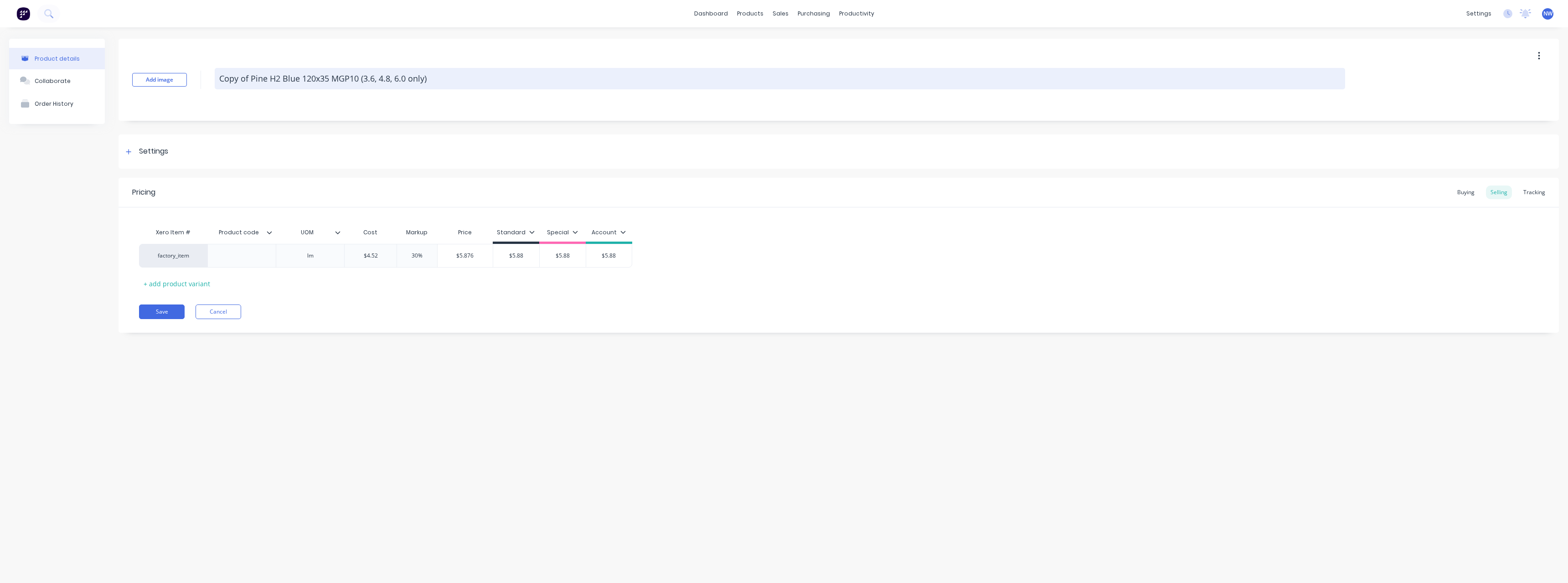
click at [251, 77] on textarea "Copy of Pine H2 Blue 120x35 MGP10 (3.6, 4.8, 6.0 only)" at bounding box center [780, 79] width 1130 height 22
click at [279, 76] on textarea "Pine H2 Blue 120x35 MGP10 (3.6, 4.8, 6.0 only)" at bounding box center [780, 79] width 1130 height 22
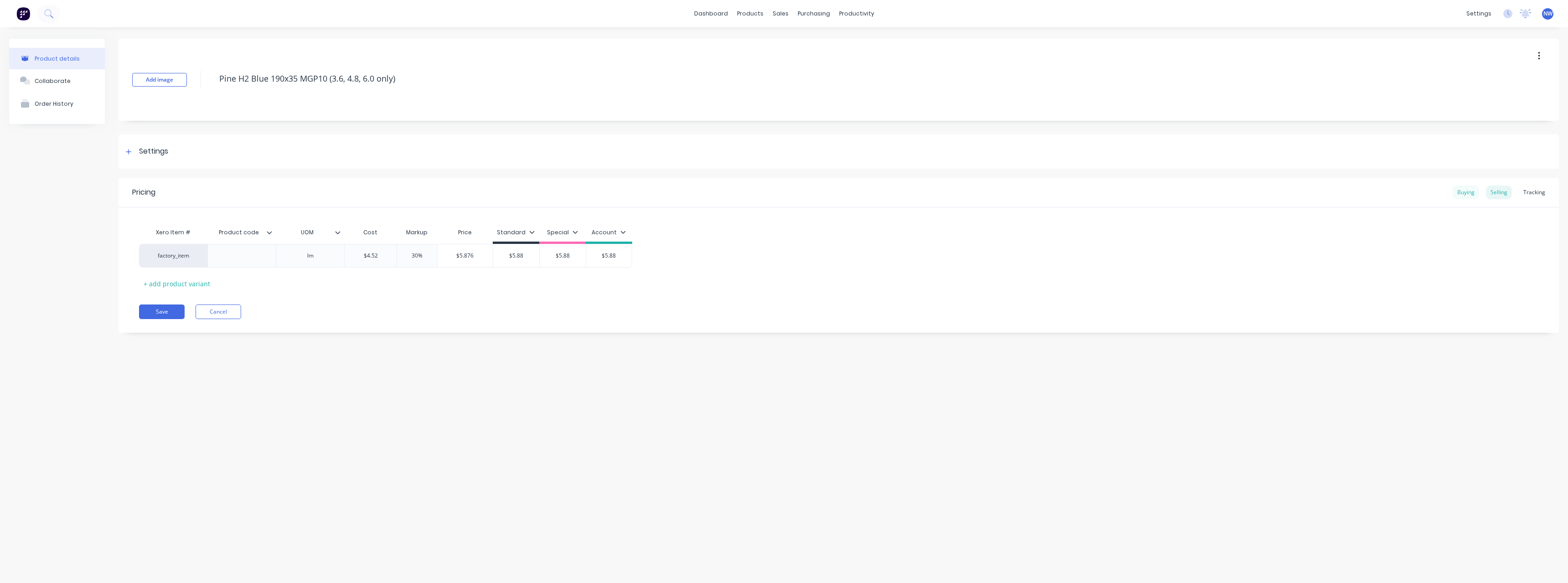
click at [1466, 189] on div "Buying" at bounding box center [1466, 192] width 27 height 14
drag, startPoint x: 375, startPoint y: 256, endPoint x: 366, endPoint y: 257, distance: 9.1
click at [366, 257] on input "$4.43" at bounding box center [379, 253] width 70 height 8
drag, startPoint x: 463, startPoint y: 256, endPoint x: 440, endPoint y: 257, distance: 23.0
click at [440, 257] on input "$4.52" at bounding box center [451, 253] width 73 height 8
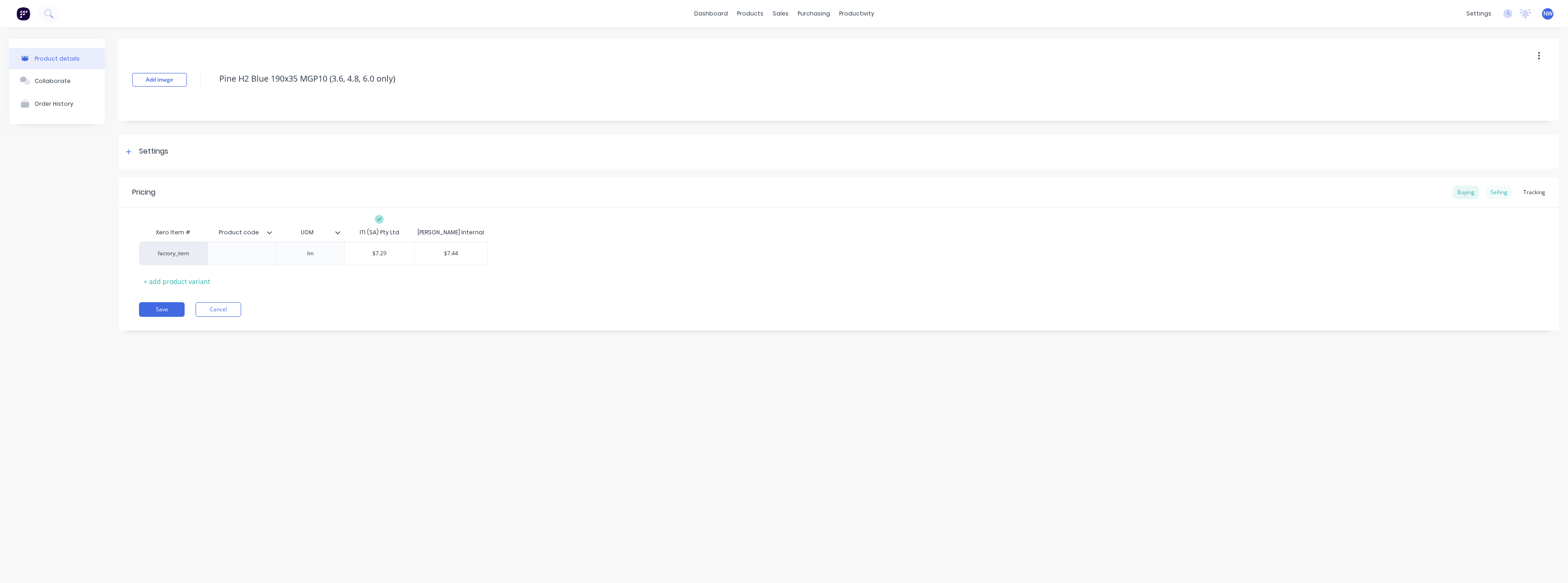
click at [1506, 190] on div "Selling" at bounding box center [1499, 192] width 26 height 14
drag, startPoint x: 384, startPoint y: 252, endPoint x: 355, endPoint y: 254, distance: 29.1
click at [355, 254] on input "$4.52" at bounding box center [371, 255] width 52 height 8
drag, startPoint x: 528, startPoint y: 254, endPoint x: 505, endPoint y: 254, distance: 23.0
click at [505, 254] on input "$5.88" at bounding box center [516, 255] width 46 height 8
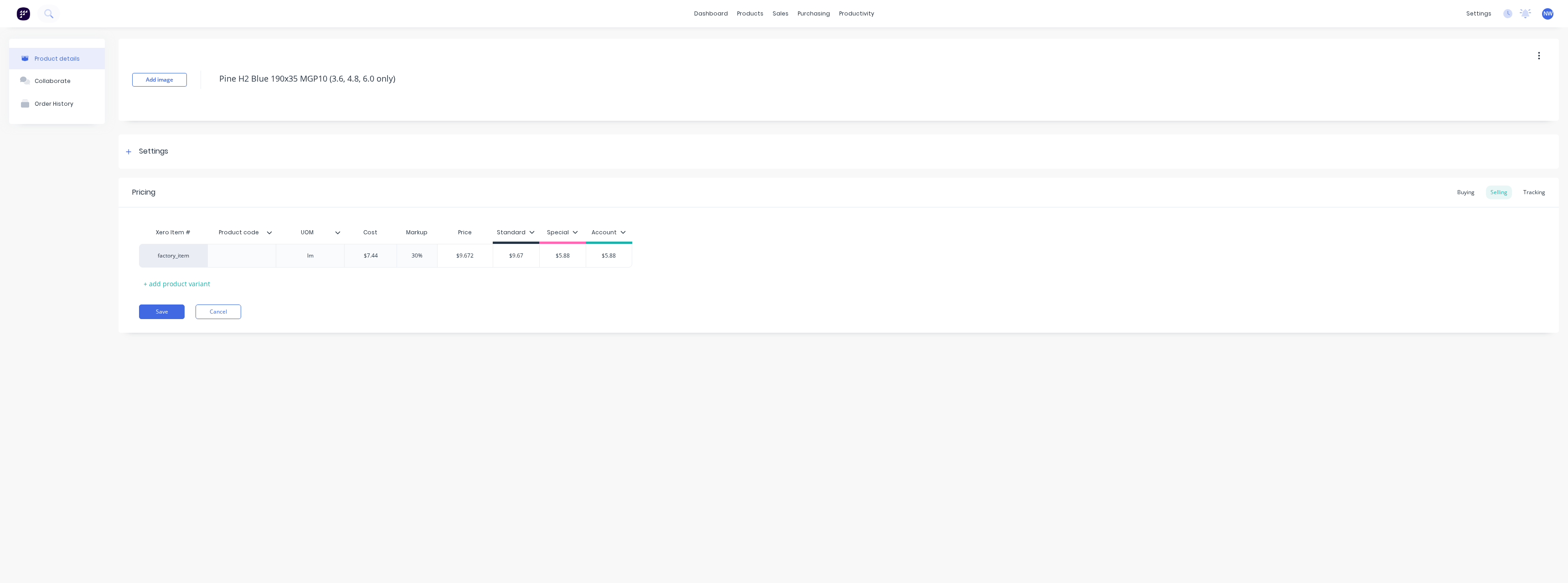
drag, startPoint x: 577, startPoint y: 254, endPoint x: 564, endPoint y: 268, distance: 19.1
click at [544, 256] on input "$5.88" at bounding box center [563, 255] width 46 height 8
drag, startPoint x: 621, startPoint y: 258, endPoint x: 599, endPoint y: 258, distance: 22.0
click at [599, 258] on input "$5.88" at bounding box center [608, 255] width 45 height 8
click at [269, 234] on icon at bounding box center [270, 233] width 6 height 6
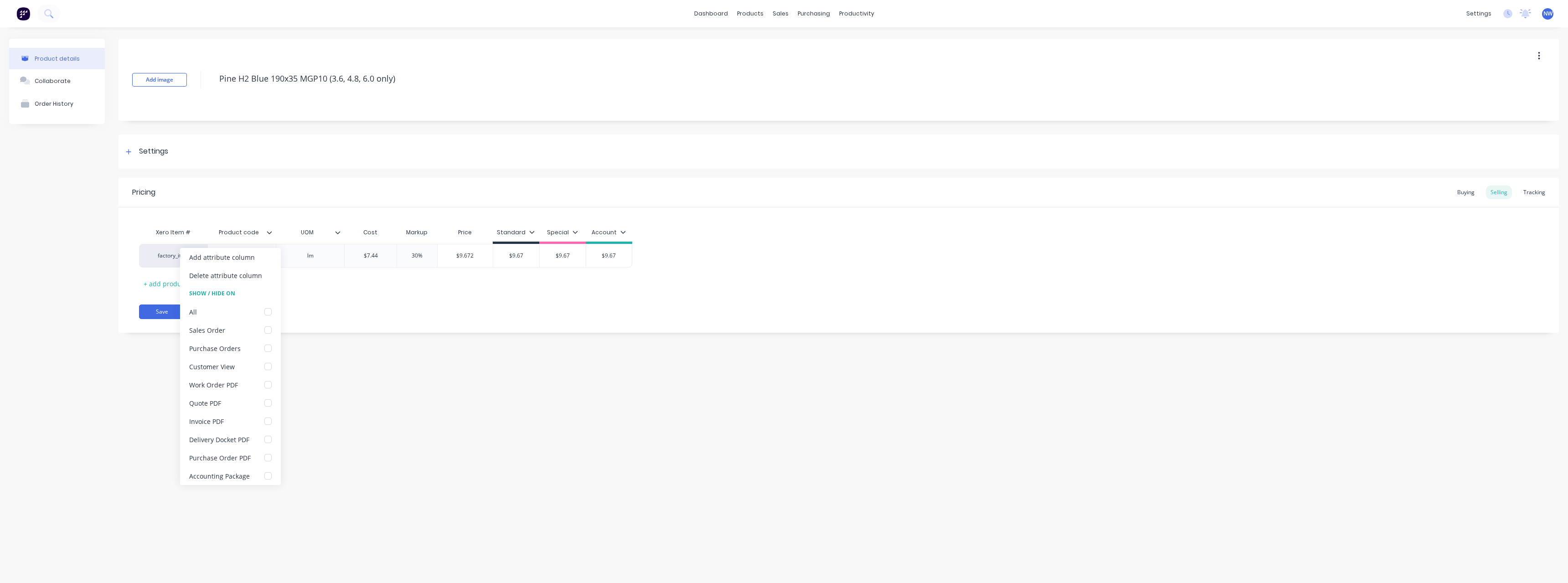
click at [269, 234] on icon at bounding box center [270, 233] width 6 height 6
click at [340, 235] on icon at bounding box center [338, 233] width 6 height 6
click at [180, 308] on button "Save" at bounding box center [161, 311] width 45 height 14
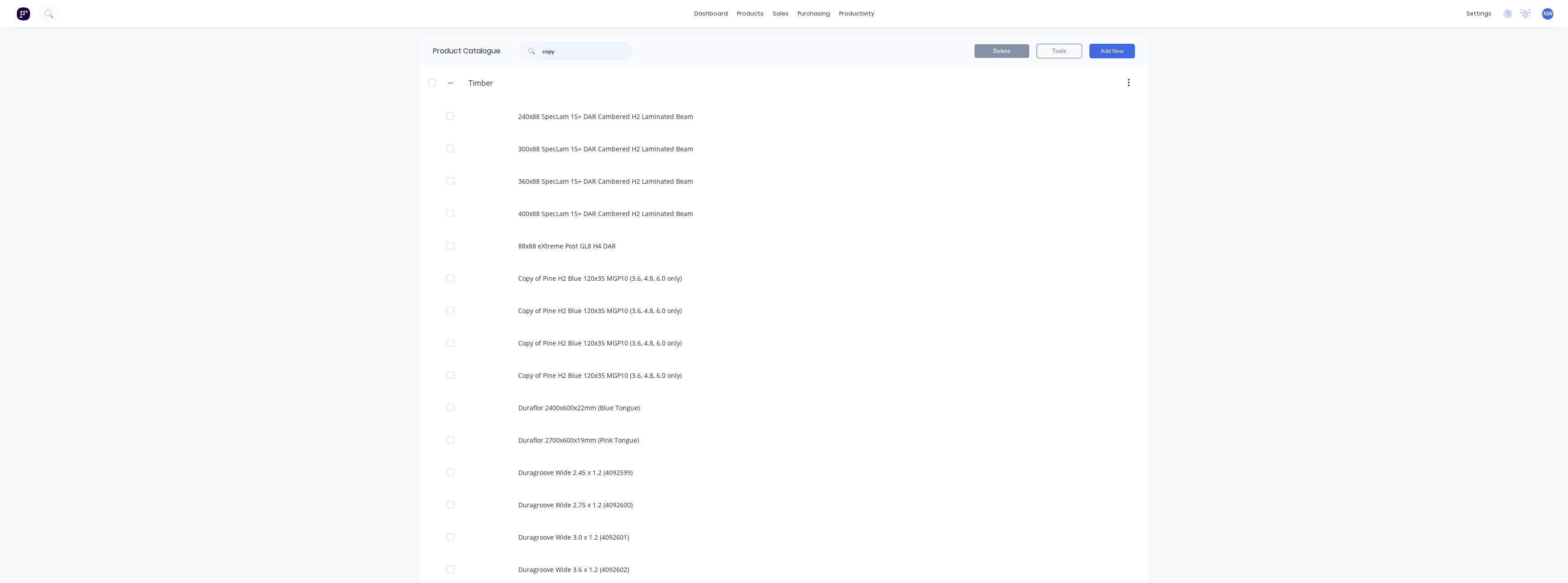
click at [611, 48] on input "copy" at bounding box center [587, 50] width 90 height 18
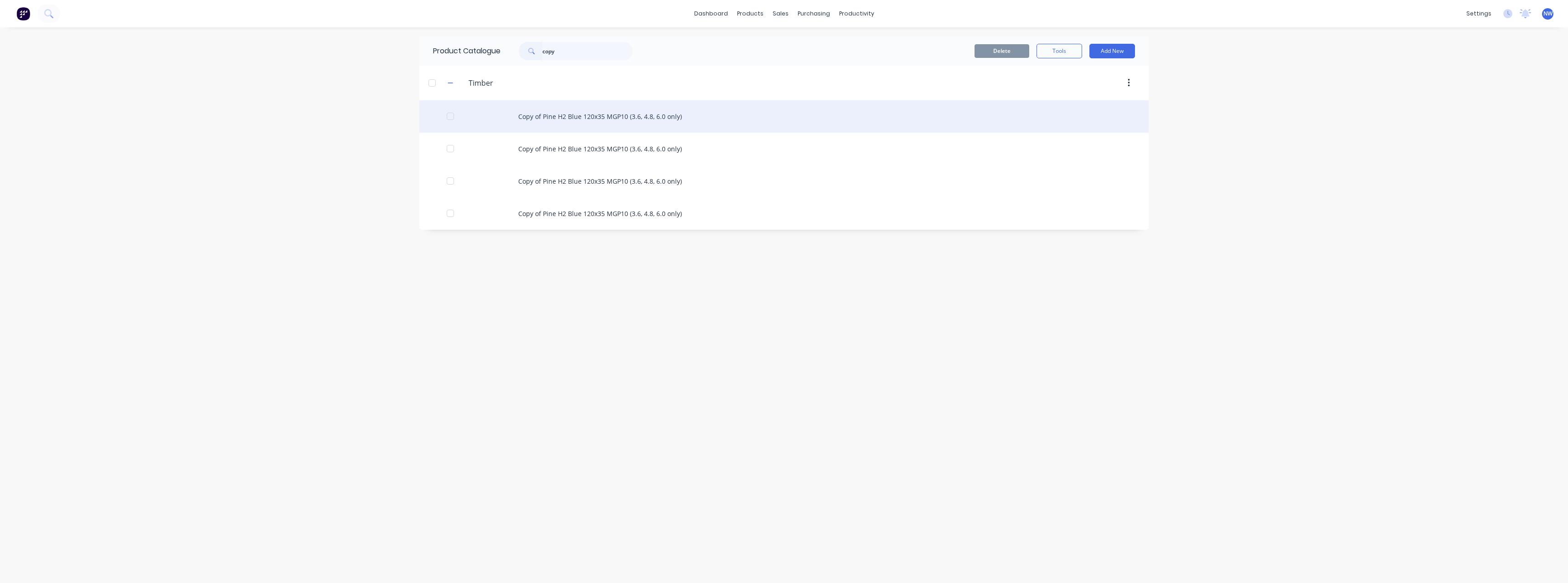
click at [601, 112] on div "Copy of Pine H2 Blue 120x35 MGP10 (3.6, 4.8, 6.0 only)" at bounding box center [784, 116] width 730 height 32
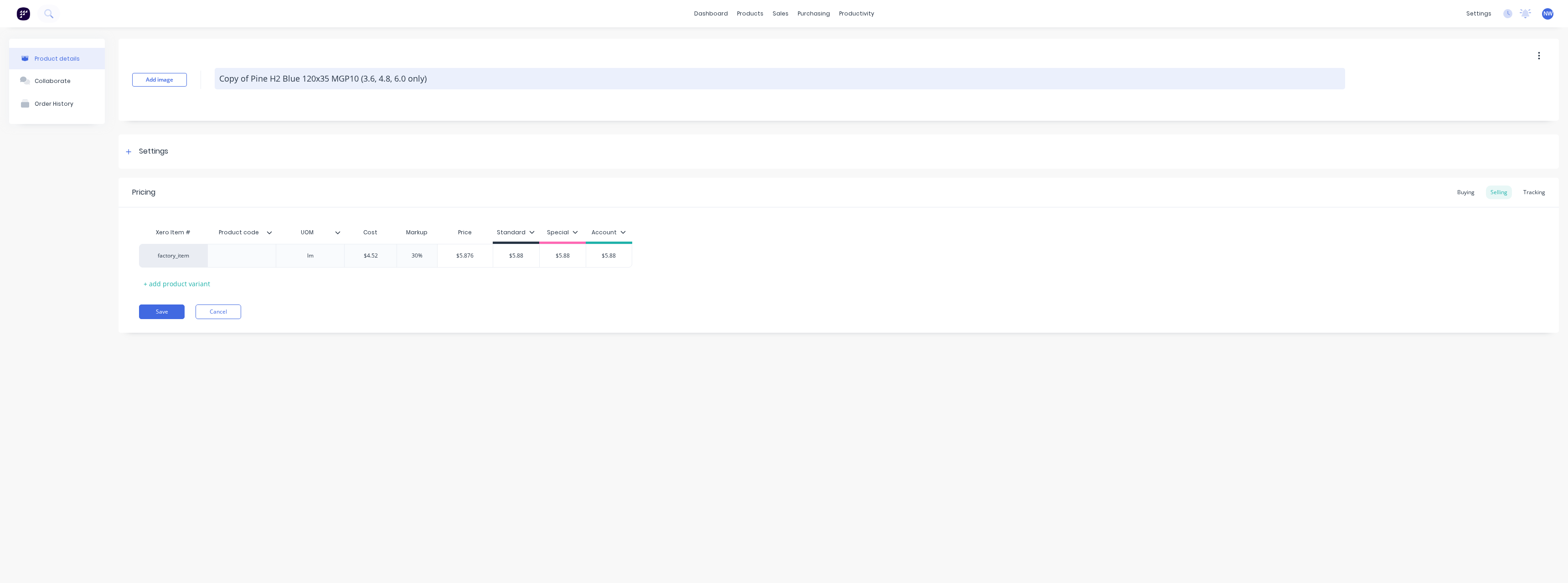
click at [254, 81] on textarea "Copy of Pine H2 Blue 120x35 MGP10 (3.6, 4.8, 6.0 only)" at bounding box center [780, 79] width 1130 height 22
click at [281, 80] on textarea "Pine H2 Blue 120x35 MGP10 (3.6, 4.8, 6.0 only)" at bounding box center [780, 79] width 1130 height 22
click at [294, 77] on textarea "Pine H2 Blue 120x35 MGP10 (3.6, 4.8, 6.0 only)" at bounding box center [780, 79] width 1130 height 22
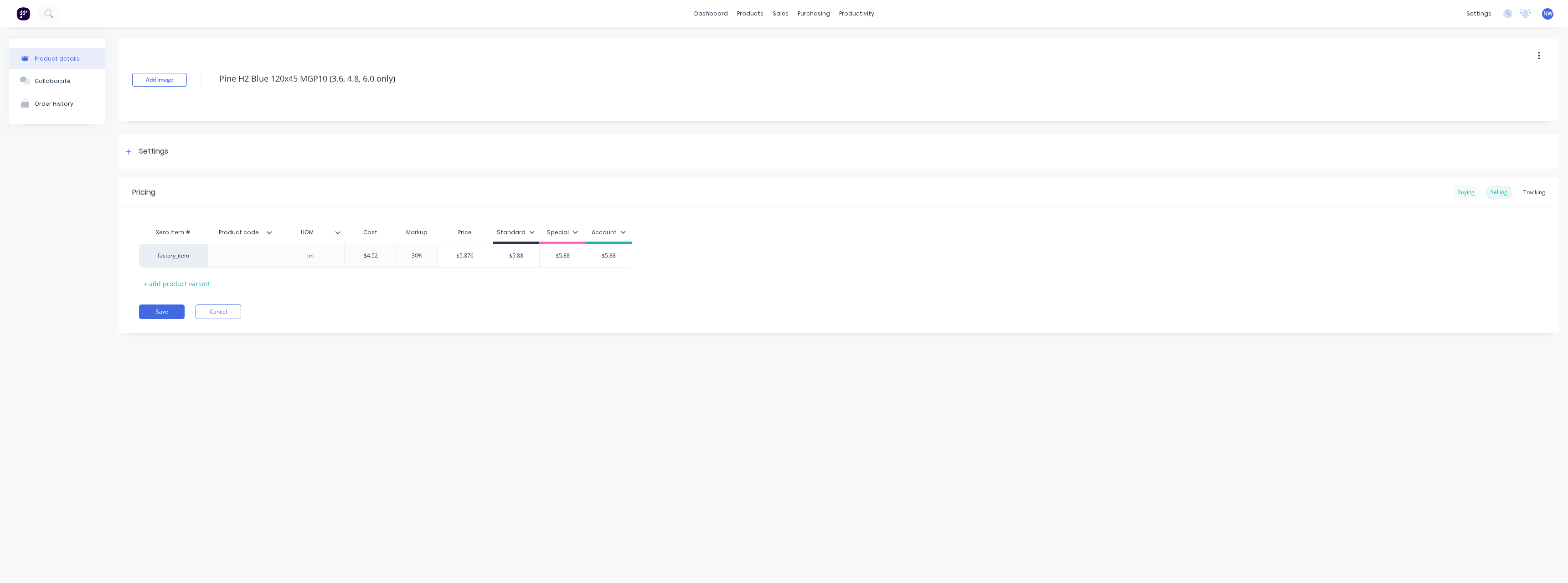
click at [1461, 195] on div "Buying" at bounding box center [1466, 192] width 27 height 14
drag, startPoint x: 394, startPoint y: 254, endPoint x: 365, endPoint y: 257, distance: 29.2
click at [365, 257] on div "$4.43 $4.43" at bounding box center [379, 254] width 70 height 23
drag, startPoint x: 461, startPoint y: 254, endPoint x: 443, endPoint y: 254, distance: 18.0
click at [443, 254] on input "$4.52" at bounding box center [451, 253] width 73 height 8
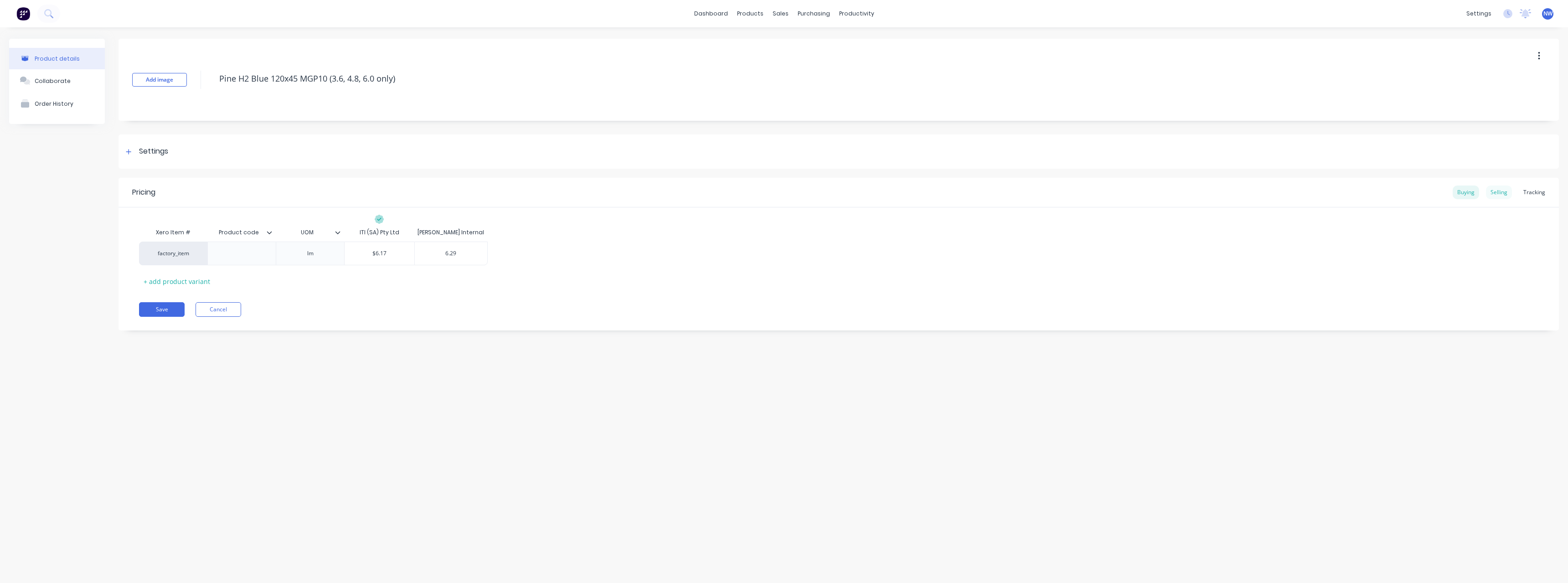
click at [1506, 193] on div "Selling" at bounding box center [1499, 192] width 26 height 14
drag, startPoint x: 383, startPoint y: 254, endPoint x: 353, endPoint y: 256, distance: 30.1
click at [353, 256] on input "$4.52" at bounding box center [371, 255] width 52 height 8
drag, startPoint x: 528, startPoint y: 258, endPoint x: 509, endPoint y: 263, distance: 19.6
click at [502, 260] on div "$5.88 $5.88" at bounding box center [516, 256] width 46 height 23
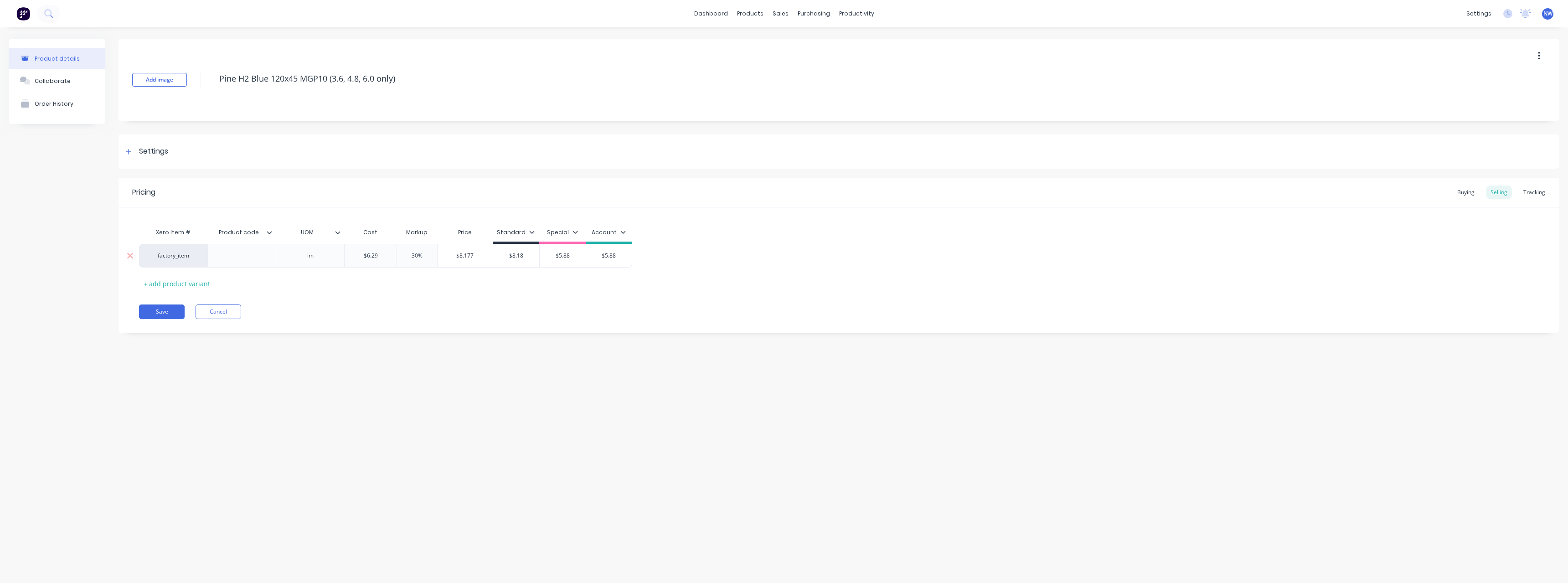
drag, startPoint x: 567, startPoint y: 257, endPoint x: 549, endPoint y: 257, distance: 18.0
click at [549, 257] on input "$5.88" at bounding box center [563, 255] width 46 height 8
drag, startPoint x: 619, startPoint y: 254, endPoint x: 591, endPoint y: 256, distance: 28.1
click at [591, 256] on input "$5.88" at bounding box center [608, 255] width 45 height 8
click at [170, 312] on button "Save" at bounding box center [161, 311] width 45 height 14
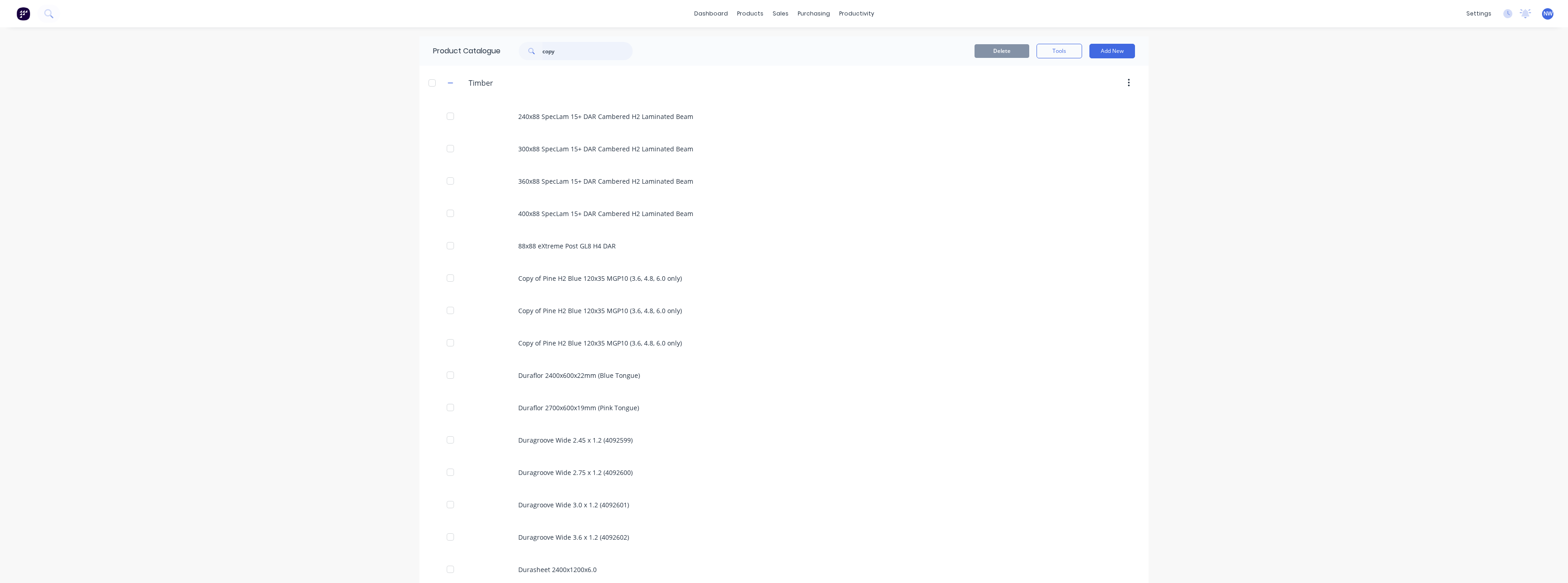
click at [592, 53] on input "copy" at bounding box center [587, 50] width 90 height 18
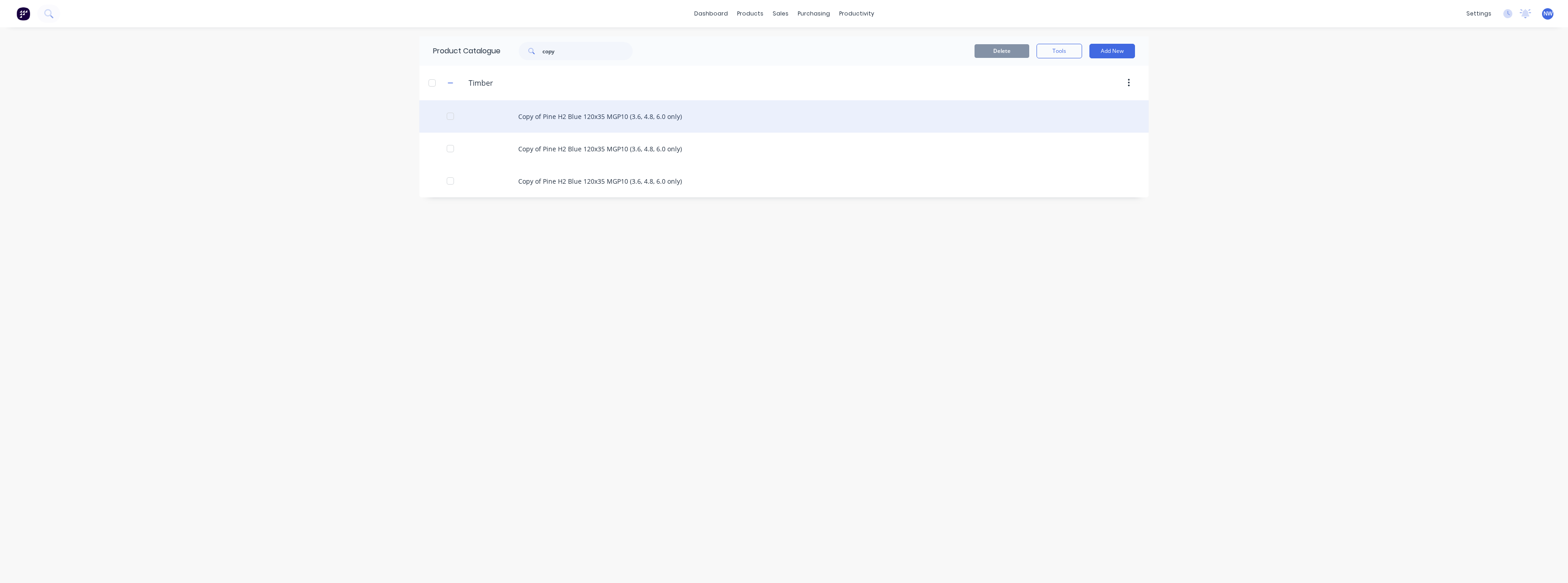
click at [621, 116] on div "Copy of Pine H2 Blue 120x35 MGP10 (3.6, 4.8, 6.0 only)" at bounding box center [784, 116] width 730 height 32
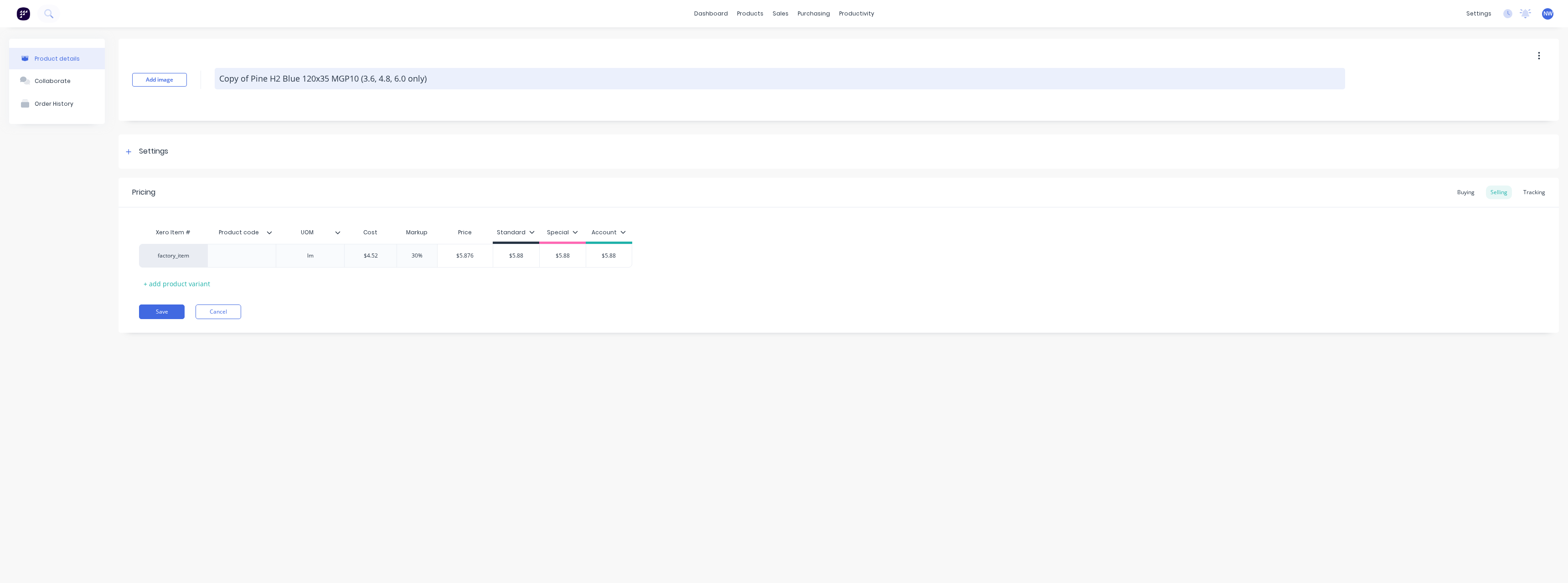
click at [251, 79] on textarea "Copy of Pine H2 Blue 120x35 MGP10 (3.6, 4.8, 6.0 only)" at bounding box center [780, 79] width 1130 height 22
click at [280, 77] on textarea "Pine H2 Blue 120x35 MGP10 (3.6, 4.8, 6.0 only)" at bounding box center [780, 79] width 1130 height 22
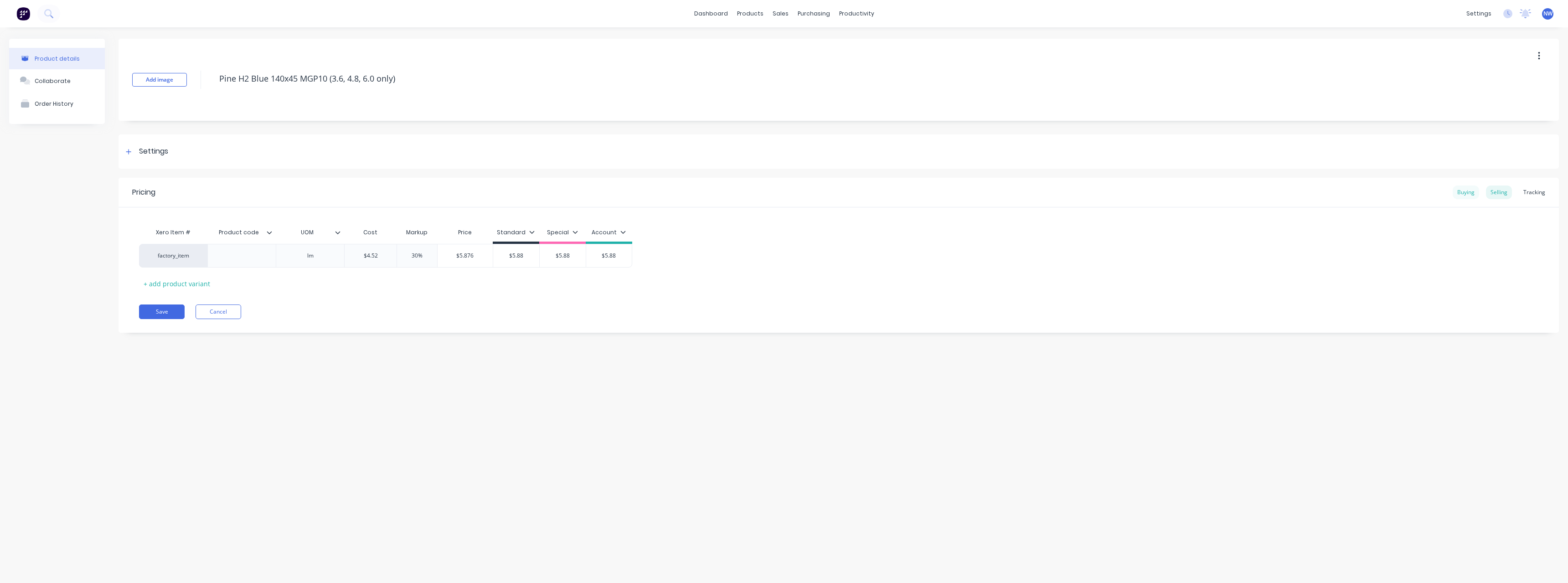
click at [1461, 194] on div "Buying" at bounding box center [1466, 192] width 27 height 14
drag, startPoint x: 388, startPoint y: 252, endPoint x: 369, endPoint y: 254, distance: 19.1
click at [369, 254] on input "$4.43" at bounding box center [379, 253] width 70 height 8
drag, startPoint x: 462, startPoint y: 256, endPoint x: 443, endPoint y: 257, distance: 19.0
click at [443, 257] on input "$4.52" at bounding box center [451, 253] width 73 height 8
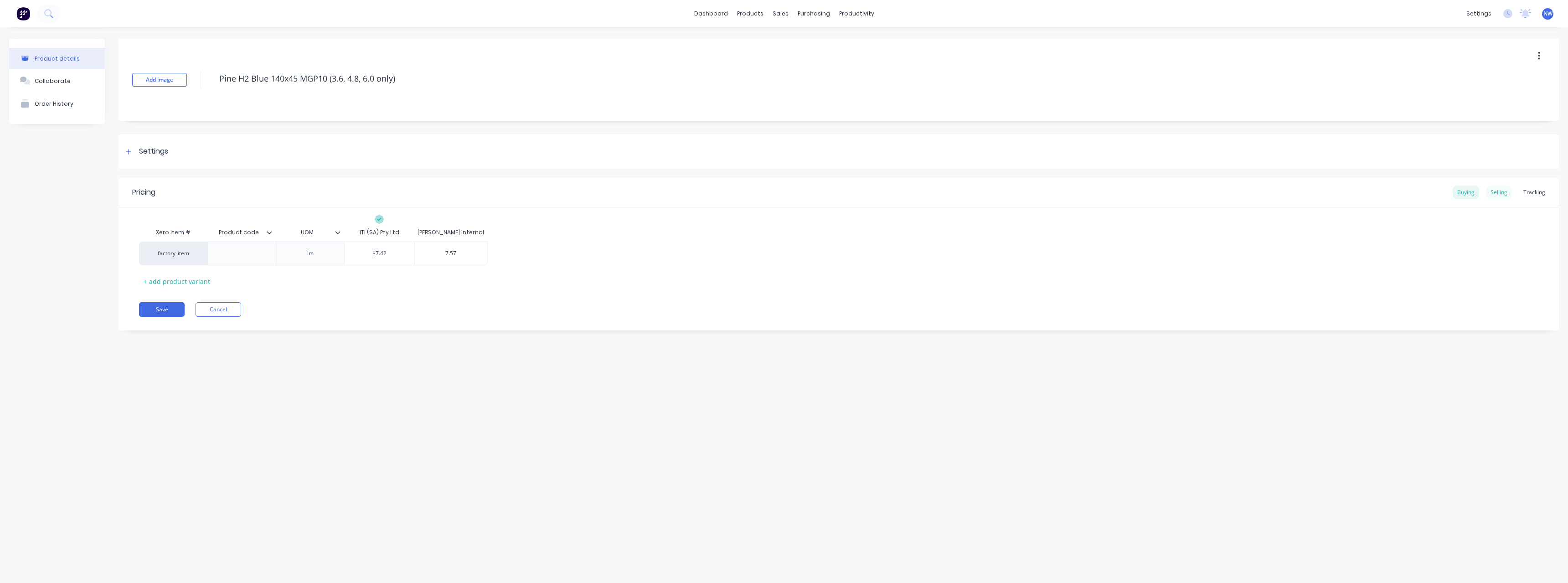
click at [1505, 192] on div "Selling" at bounding box center [1499, 192] width 26 height 14
drag, startPoint x: 379, startPoint y: 258, endPoint x: 351, endPoint y: 261, distance: 28.2
click at [351, 260] on div "$4.52 $4.52" at bounding box center [371, 256] width 52 height 23
drag, startPoint x: 528, startPoint y: 257, endPoint x: 514, endPoint y: 267, distance: 17.2
click at [499, 258] on input "$5.88" at bounding box center [516, 255] width 46 height 8
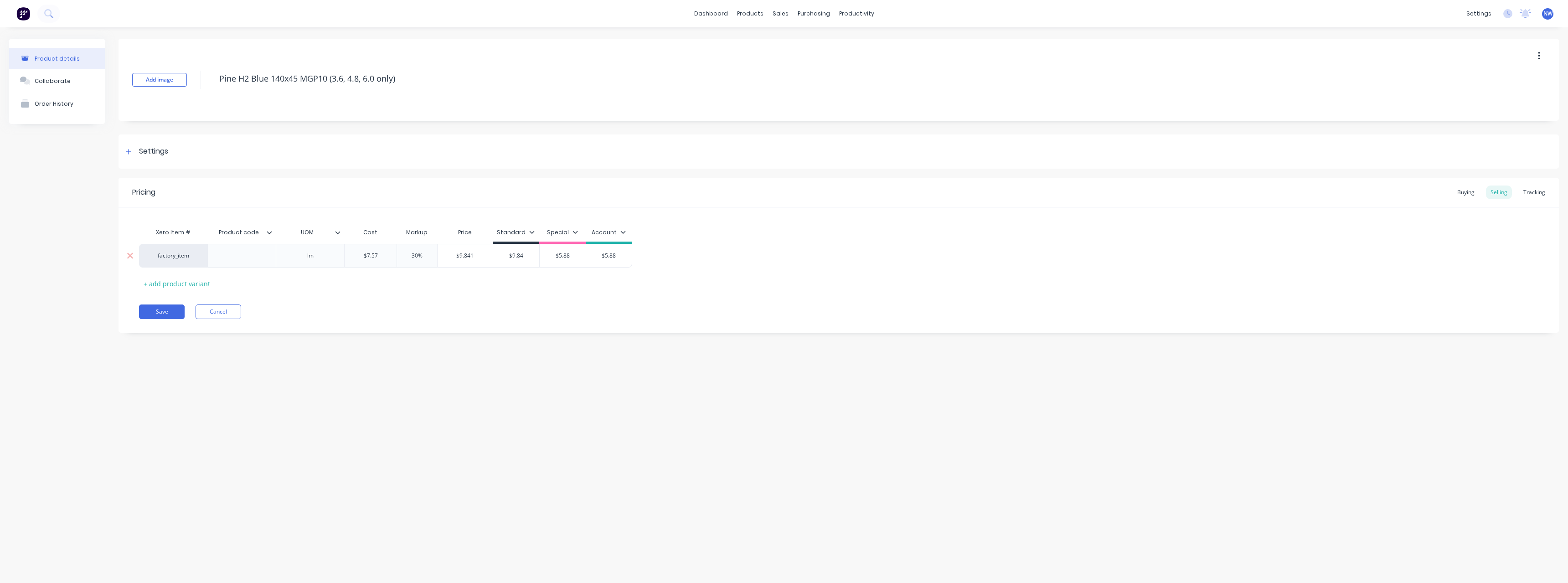
drag, startPoint x: 572, startPoint y: 257, endPoint x: 553, endPoint y: 257, distance: 19.0
click at [553, 257] on input "$5.88" at bounding box center [563, 255] width 46 height 8
drag, startPoint x: 614, startPoint y: 256, endPoint x: 603, endPoint y: 261, distance: 12.1
click at [598, 257] on input "$5.88" at bounding box center [608, 255] width 45 height 8
click at [160, 309] on button "Save" at bounding box center [161, 311] width 45 height 14
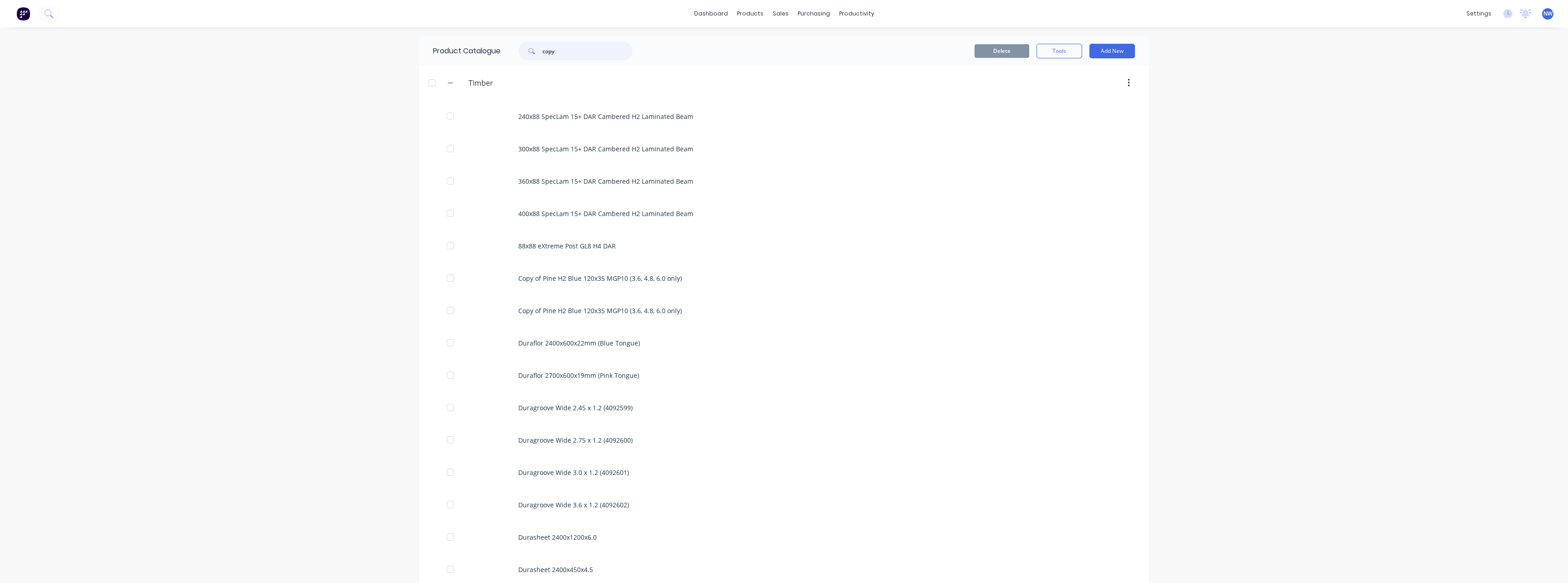
drag, startPoint x: 563, startPoint y: 48, endPoint x: 518, endPoint y: 56, distance: 45.7
click at [518, 56] on div "copy" at bounding box center [575, 50] width 114 height 18
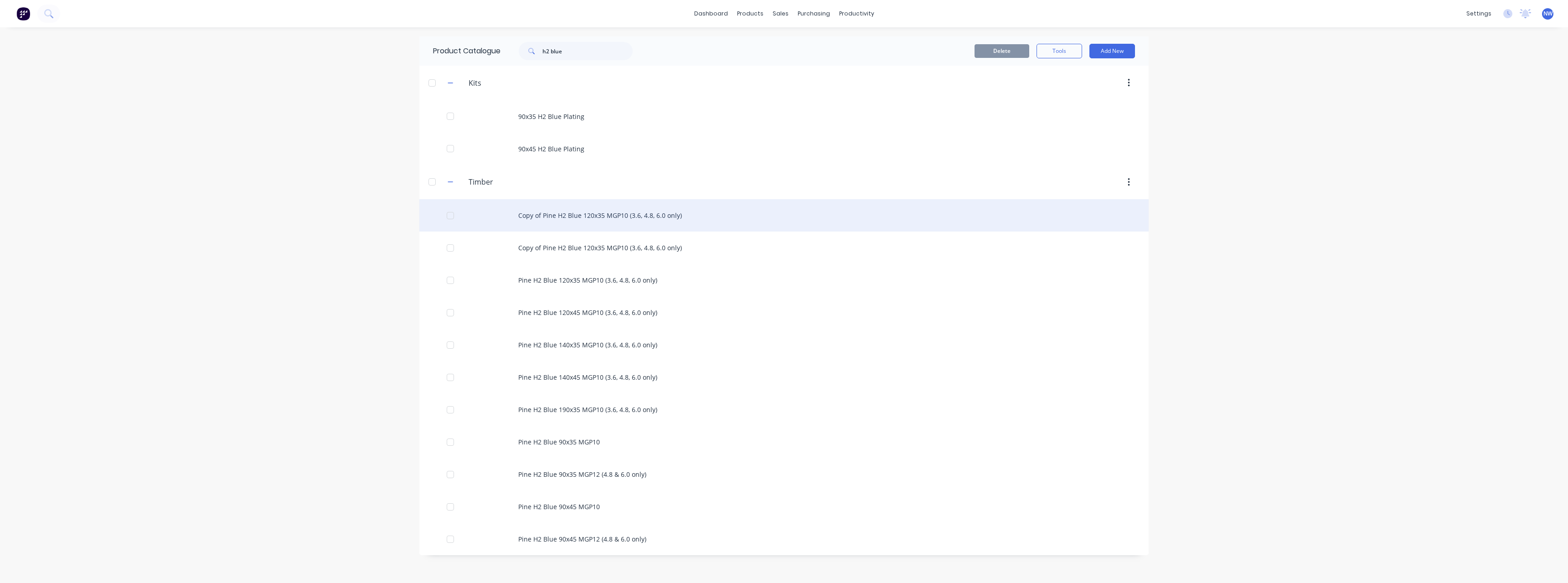
click at [632, 215] on div "Copy of Pine H2 Blue 120x35 MGP10 (3.6, 4.8, 6.0 only)" at bounding box center [784, 215] width 730 height 32
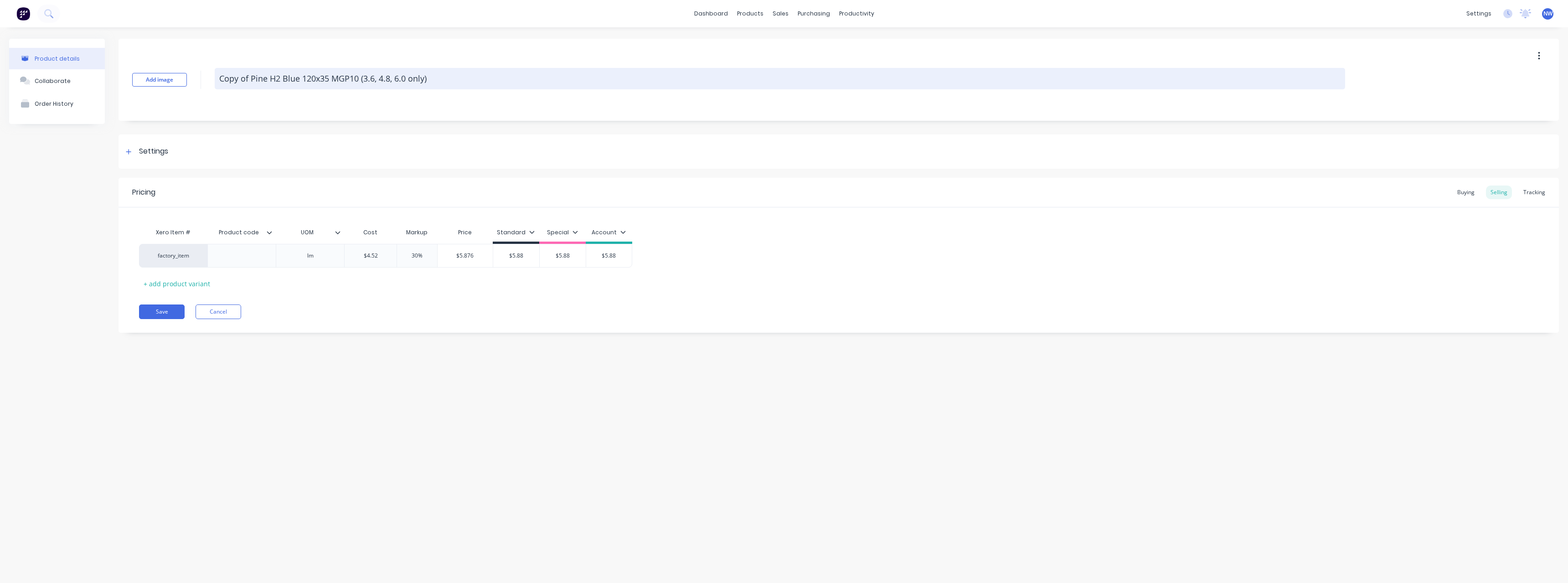
click at [250, 76] on textarea "Copy of Pine H2 Blue 120x35 MGP10 (3.6, 4.8, 6.0 only)" at bounding box center [780, 79] width 1130 height 22
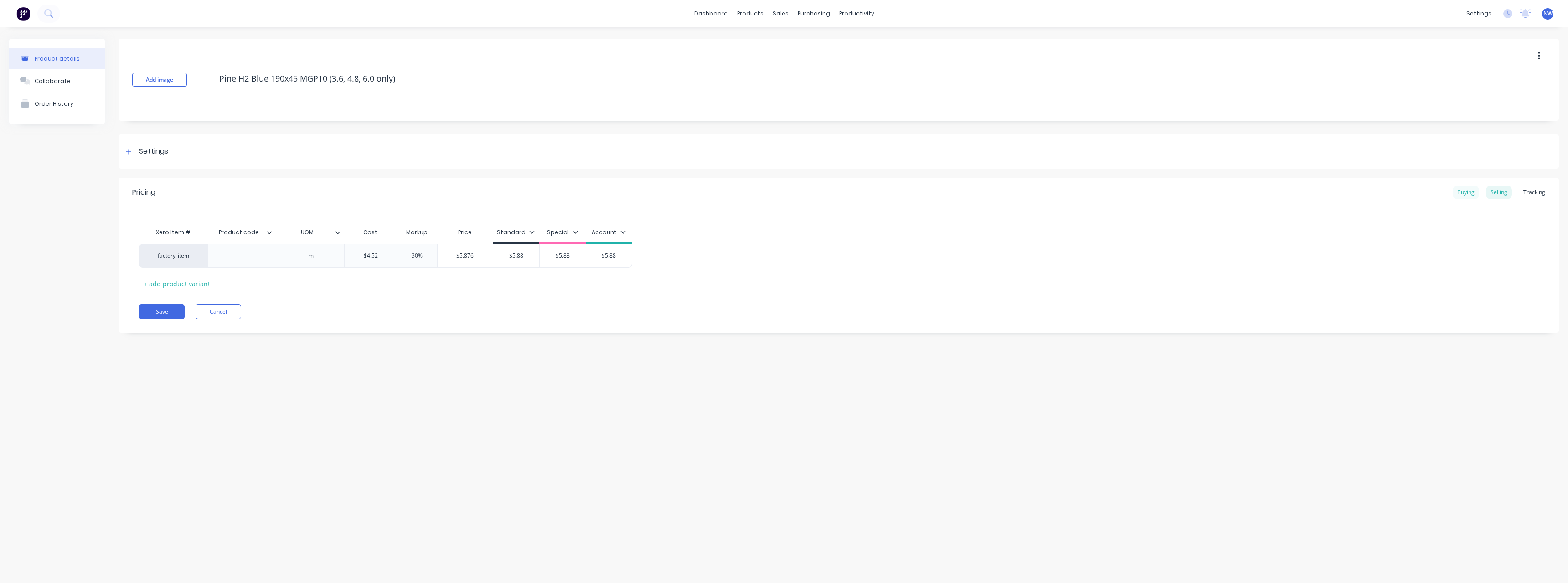
click at [1471, 194] on div "Buying" at bounding box center [1466, 192] width 27 height 14
drag, startPoint x: 392, startPoint y: 251, endPoint x: 370, endPoint y: 252, distance: 22.0
click at [370, 252] on input "$4.43" at bounding box center [379, 253] width 70 height 8
drag, startPoint x: 455, startPoint y: 254, endPoint x: 442, endPoint y: 254, distance: 13.0
click at [442, 254] on input "$4.52" at bounding box center [451, 253] width 73 height 8
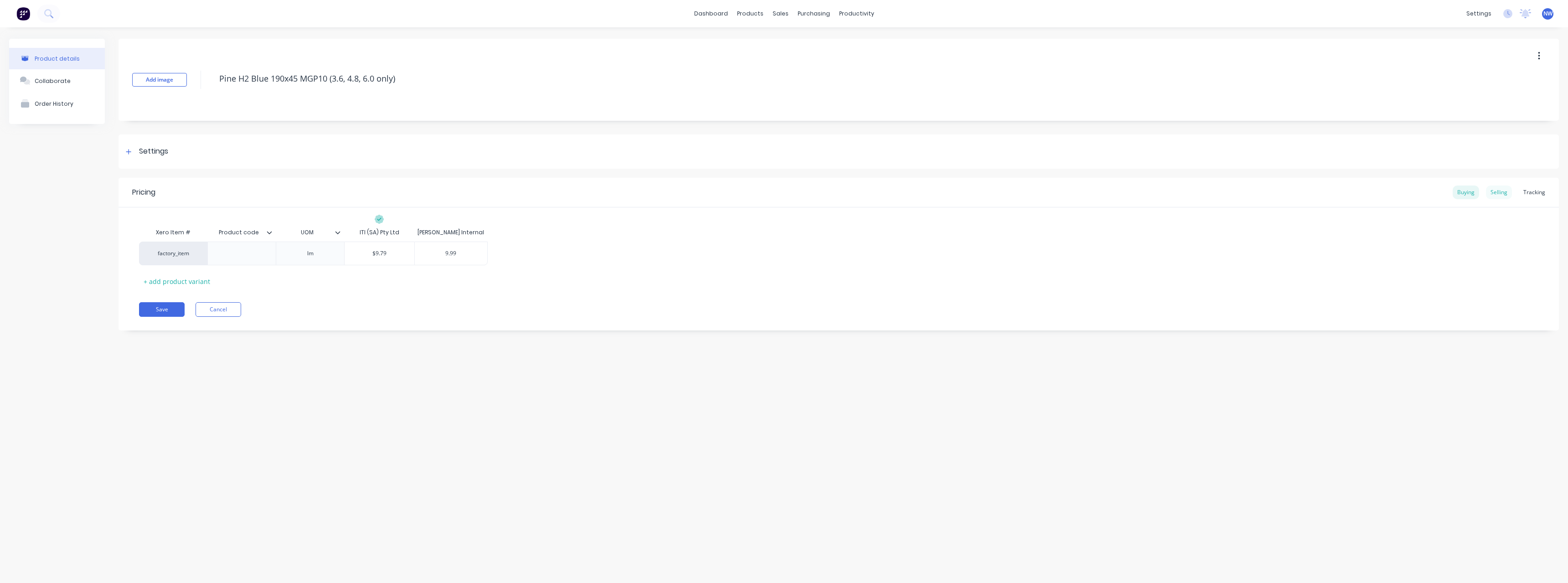
click at [1500, 195] on div "Selling" at bounding box center [1499, 192] width 26 height 14
drag, startPoint x: 374, startPoint y: 254, endPoint x: 360, endPoint y: 254, distance: 14.0
click at [360, 254] on input "$4.52" at bounding box center [371, 255] width 52 height 8
drag, startPoint x: 501, startPoint y: 258, endPoint x: 513, endPoint y: 266, distance: 14.4
click at [499, 258] on input "$5.88" at bounding box center [519, 255] width 46 height 8
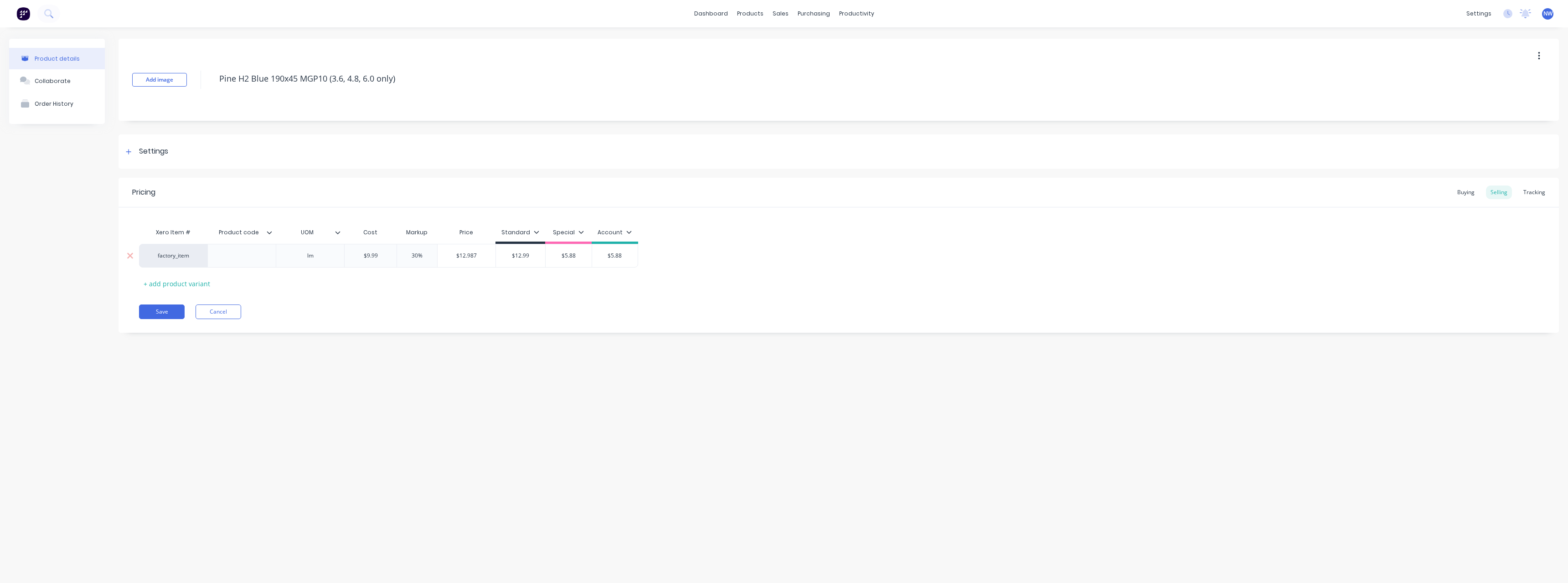
drag, startPoint x: 574, startPoint y: 256, endPoint x: 555, endPoint y: 257, distance: 19.0
click at [555, 257] on input "$5.88" at bounding box center [569, 255] width 46 height 8
drag, startPoint x: 611, startPoint y: 259, endPoint x: 603, endPoint y: 261, distance: 8.2
click at [603, 261] on div "$5.88 $5.88" at bounding box center [617, 256] width 45 height 23
click at [159, 311] on button "Save" at bounding box center [161, 311] width 45 height 14
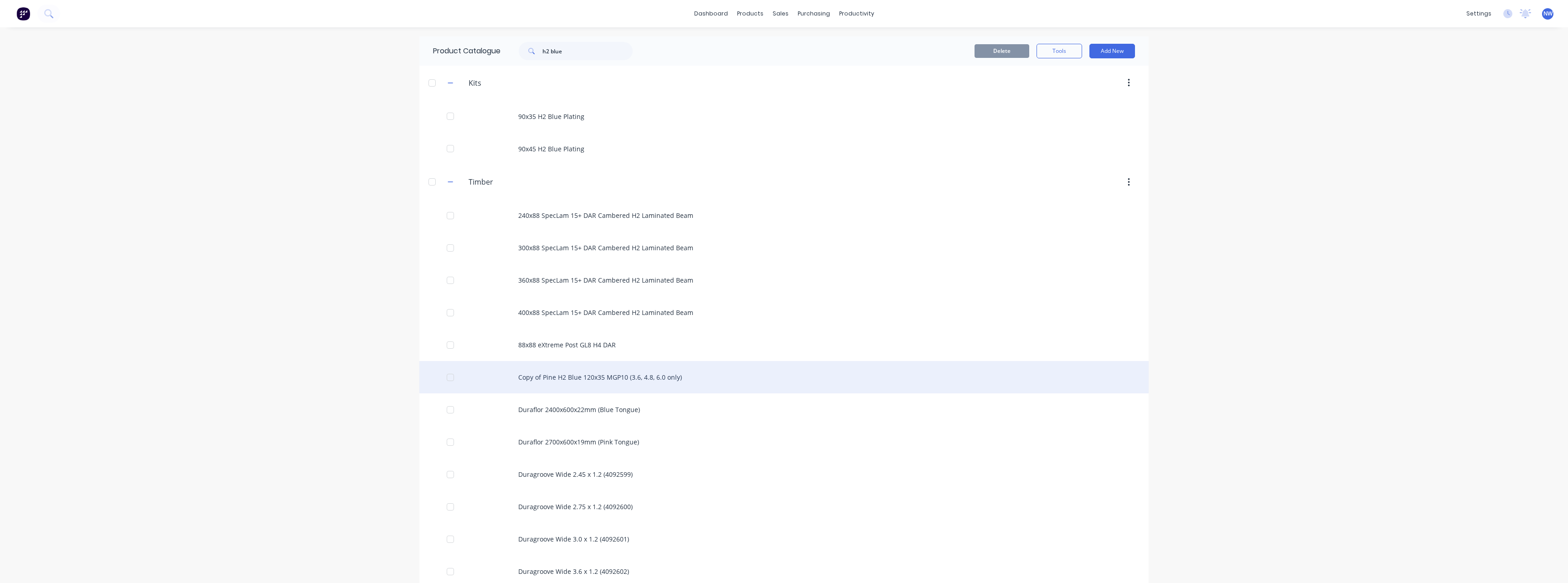
click at [578, 377] on div "Copy of Pine H2 Blue 120x35 MGP10 (3.6, 4.8, 6.0 only)" at bounding box center [784, 377] width 730 height 32
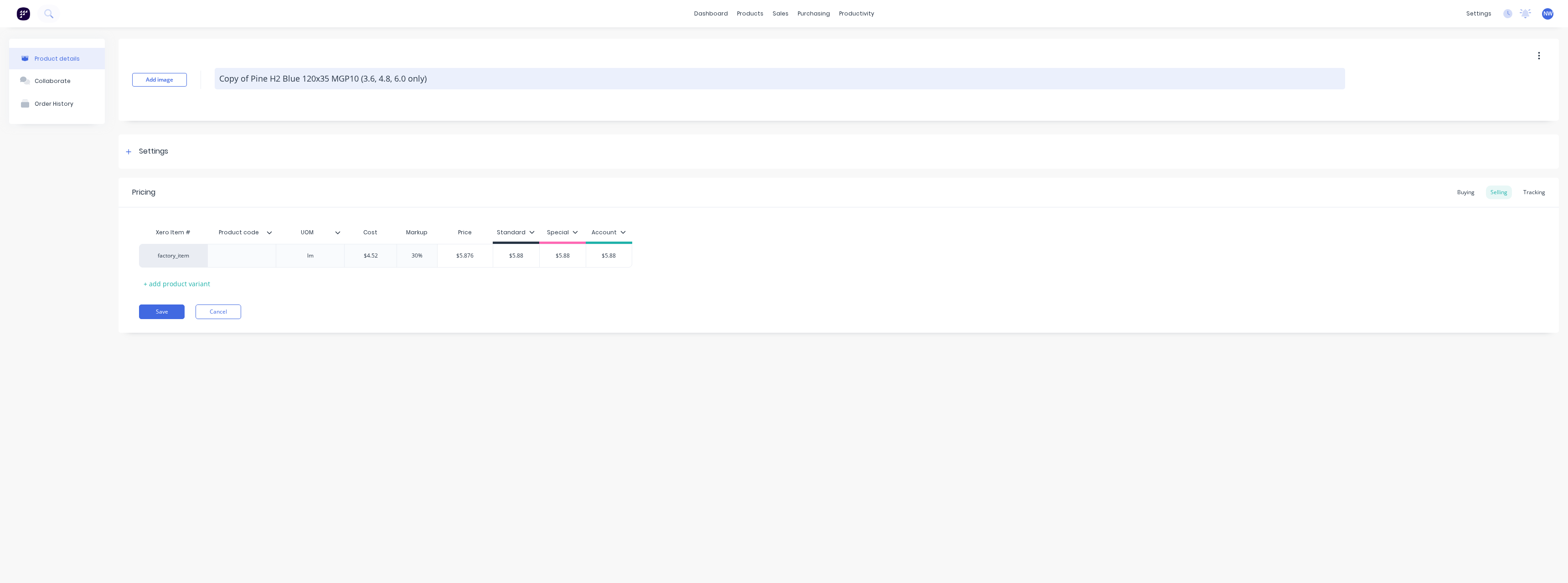
click at [254, 79] on textarea "Copy of Pine H2 Blue 120x35 MGP10 (3.6, 4.8, 6.0 only)" at bounding box center [780, 79] width 1130 height 22
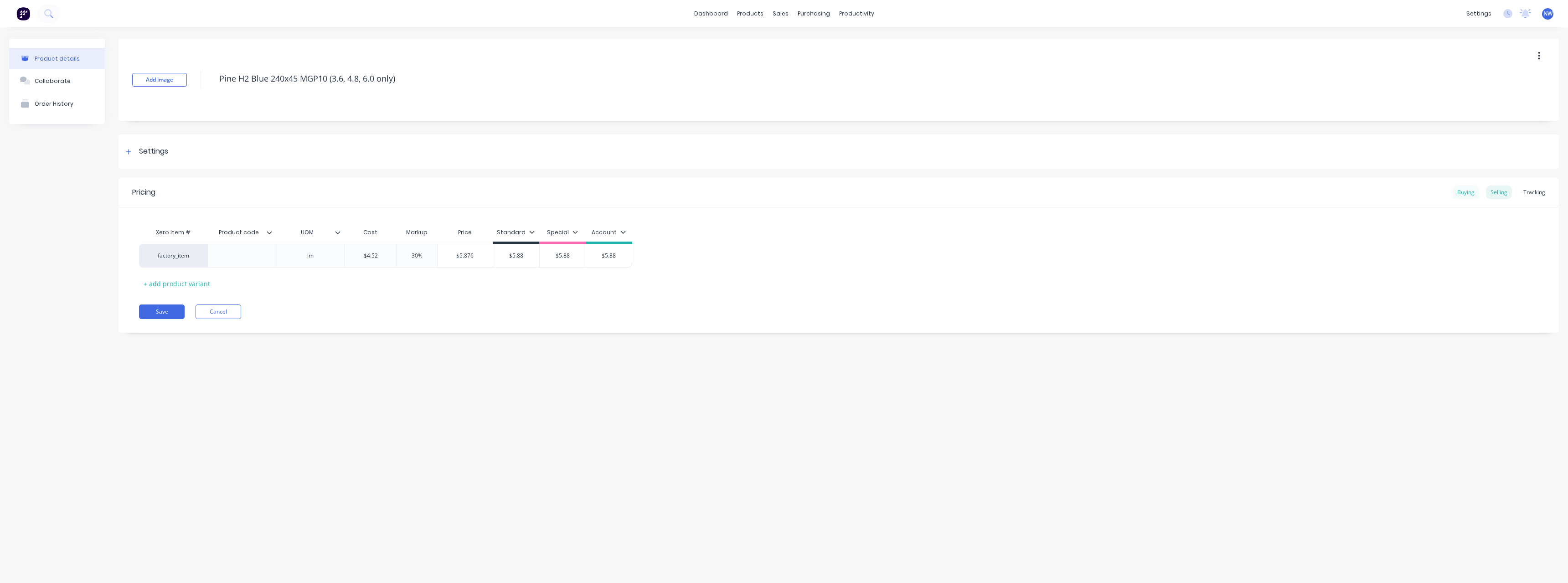
click at [1468, 192] on div "Buying" at bounding box center [1466, 192] width 27 height 14
drag, startPoint x: 396, startPoint y: 252, endPoint x: 358, endPoint y: 254, distance: 38.1
click at [358, 254] on input "$4.43" at bounding box center [379, 253] width 70 height 8
drag, startPoint x: 470, startPoint y: 257, endPoint x: 459, endPoint y: 226, distance: 32.9
click at [420, 251] on input "$4.52" at bounding box center [451, 253] width 73 height 8
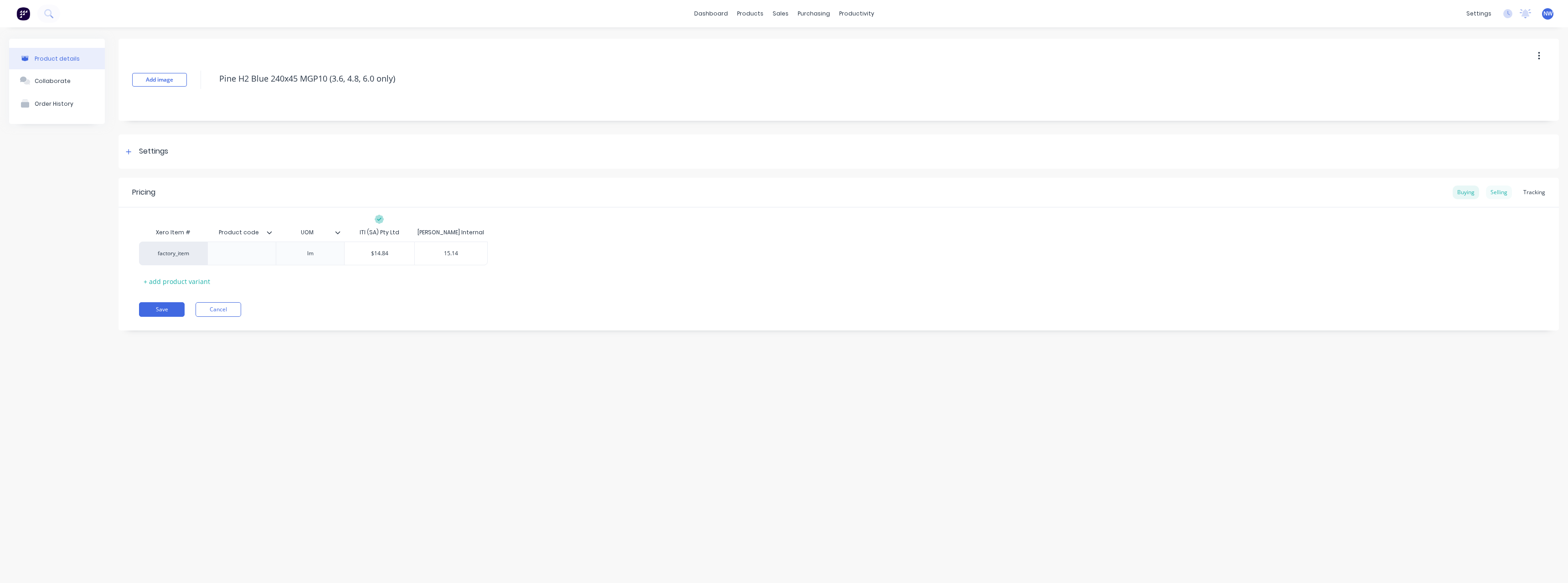
click at [1502, 192] on div "Selling" at bounding box center [1499, 192] width 26 height 14
drag, startPoint x: 382, startPoint y: 256, endPoint x: 350, endPoint y: 259, distance: 32.1
click at [350, 259] on input "$4.52" at bounding box center [371, 255] width 52 height 8
drag, startPoint x: 535, startPoint y: 254, endPoint x: 515, endPoint y: 261, distance: 21.2
click at [511, 257] on input "$5.88" at bounding box center [522, 255] width 46 height 8
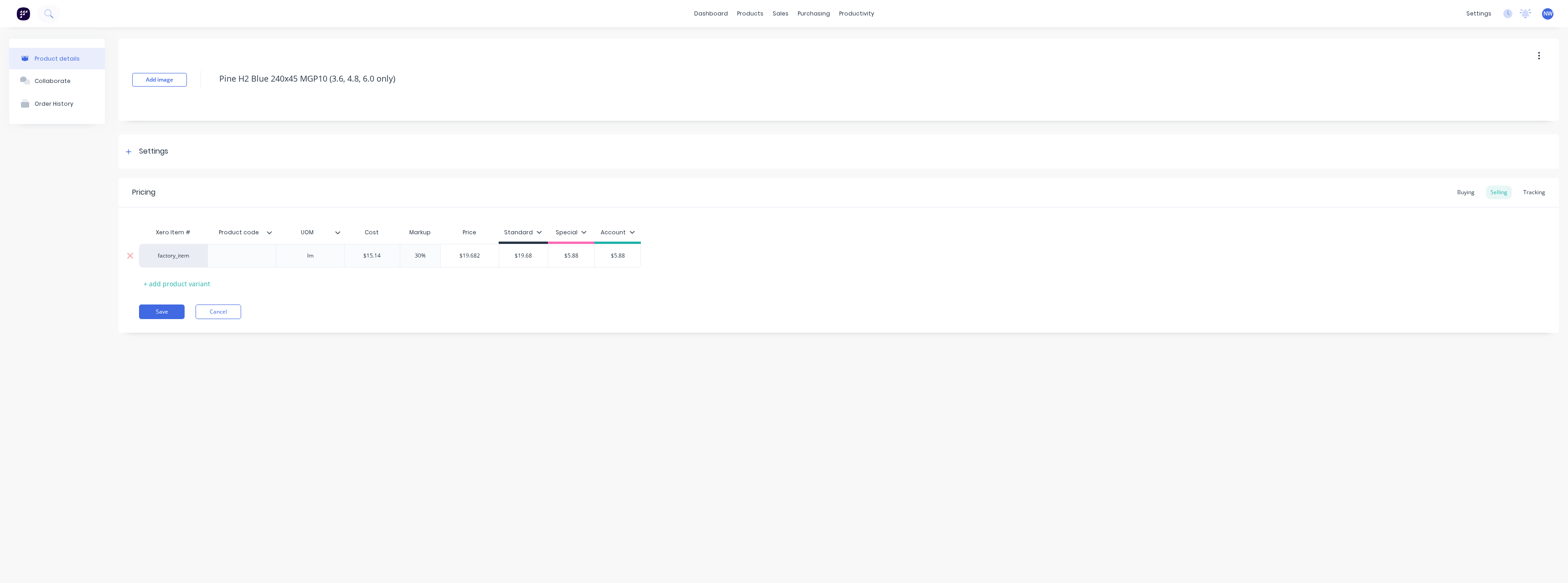
drag, startPoint x: 582, startPoint y: 253, endPoint x: 553, endPoint y: 254, distance: 29.0
click at [553, 254] on input "$5.88" at bounding box center [572, 255] width 46 height 8
drag, startPoint x: 632, startPoint y: 254, endPoint x: 616, endPoint y: 267, distance: 20.6
click at [609, 257] on input "$5.88" at bounding box center [620, 255] width 45 height 8
click at [154, 311] on button "Save" at bounding box center [161, 311] width 45 height 14
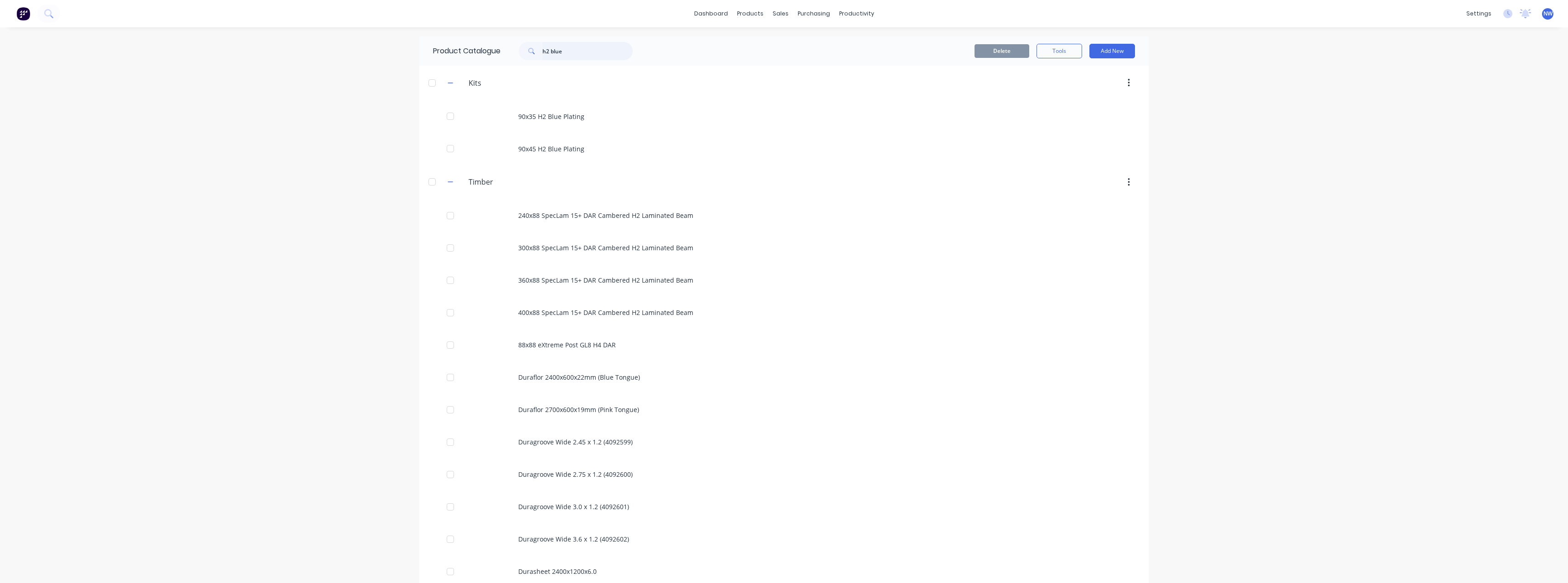
click at [577, 51] on input "h2 blue" at bounding box center [587, 50] width 90 height 18
click at [1549, 11] on span "NW" at bounding box center [1548, 13] width 9 height 8
click at [1481, 115] on button "Sign out" at bounding box center [1492, 114] width 121 height 18
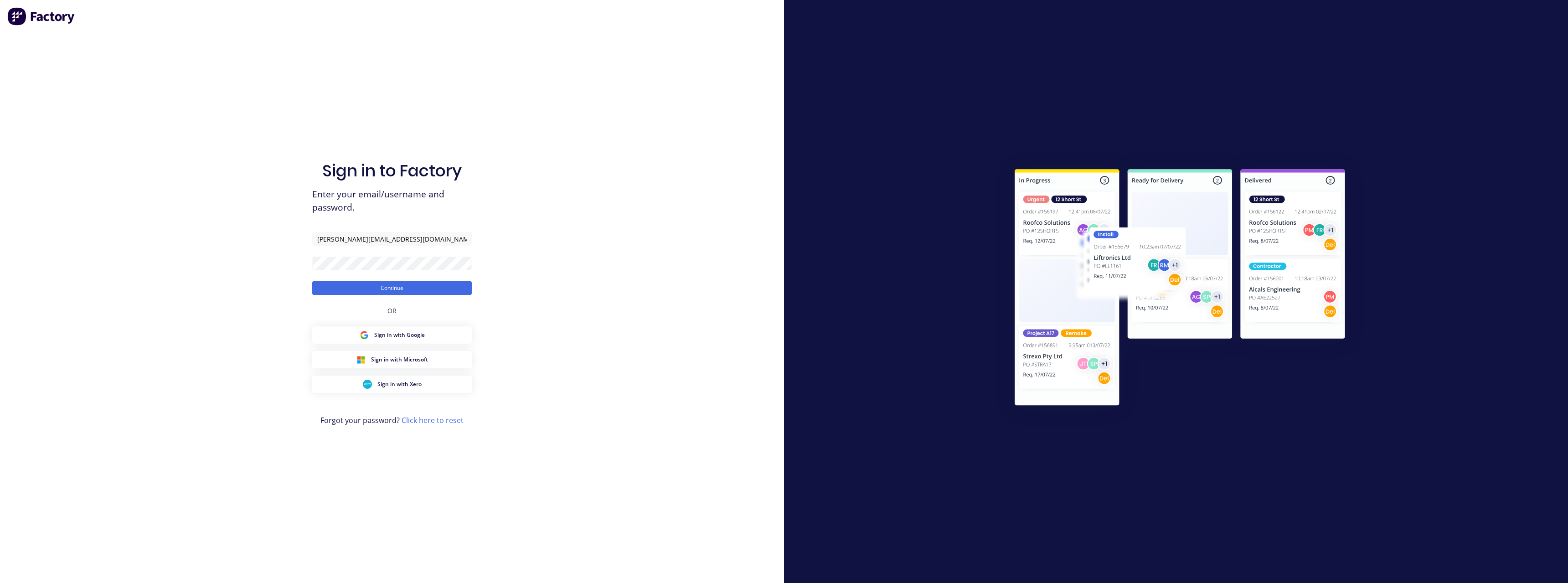
click at [593, 71] on div "Sign in to Factory Enter your email/username and password. [PERSON_NAME][EMAIL_…" at bounding box center [391, 291] width 784 height 583
click at [403, 288] on button "Continue" at bounding box center [391, 288] width 159 height 14
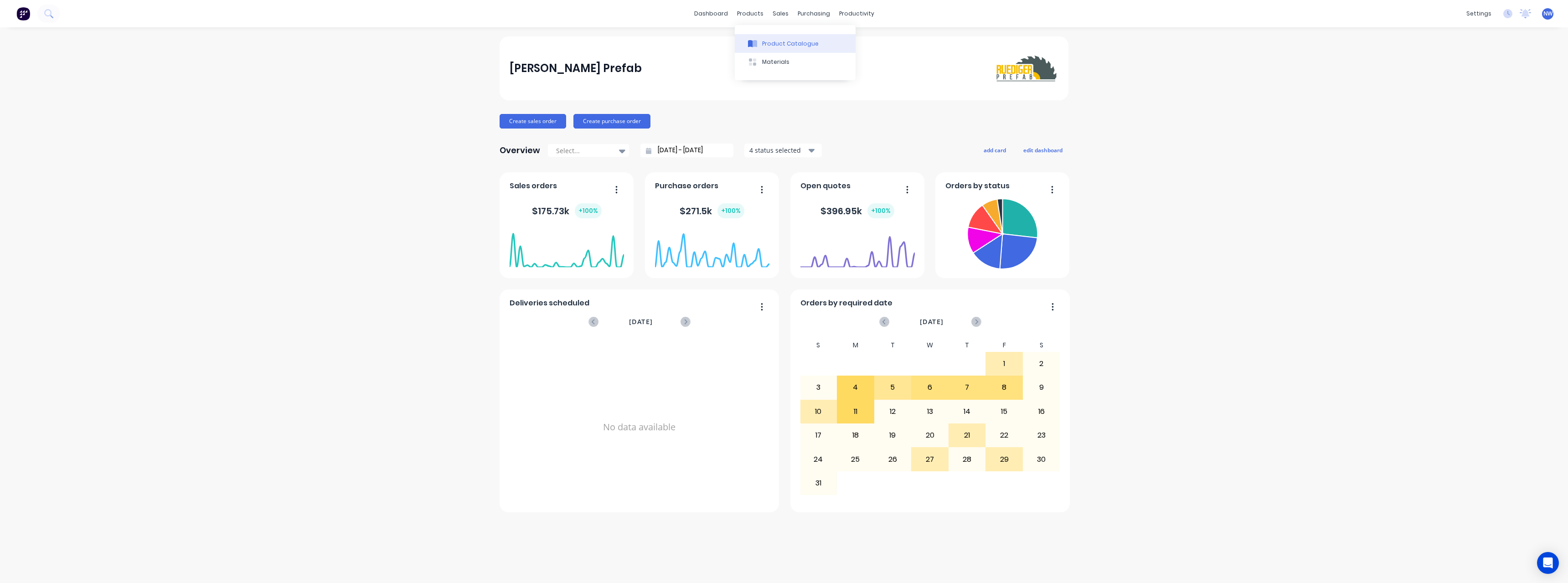
click at [766, 37] on button "Product Catalogue" at bounding box center [795, 43] width 121 height 18
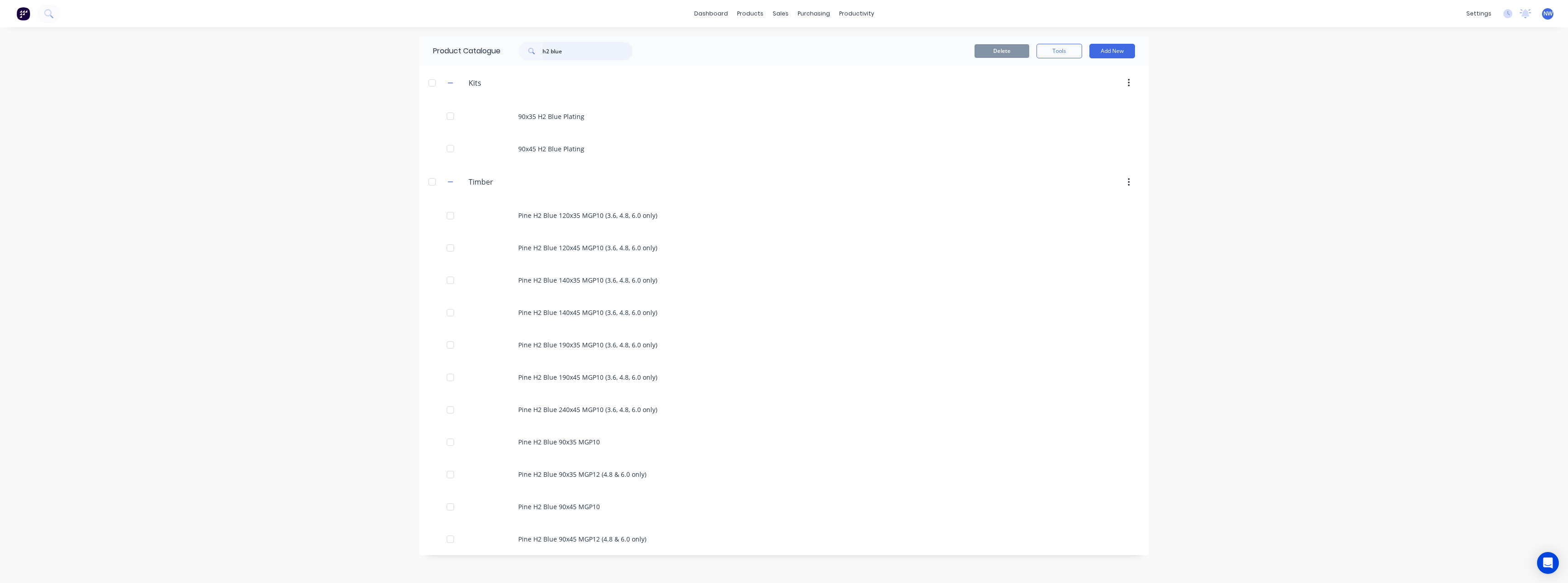
click at [578, 48] on input "h2 blue" at bounding box center [587, 50] width 90 height 18
click at [805, 42] on div "Sales Orders" at bounding box center [814, 43] width 37 height 8
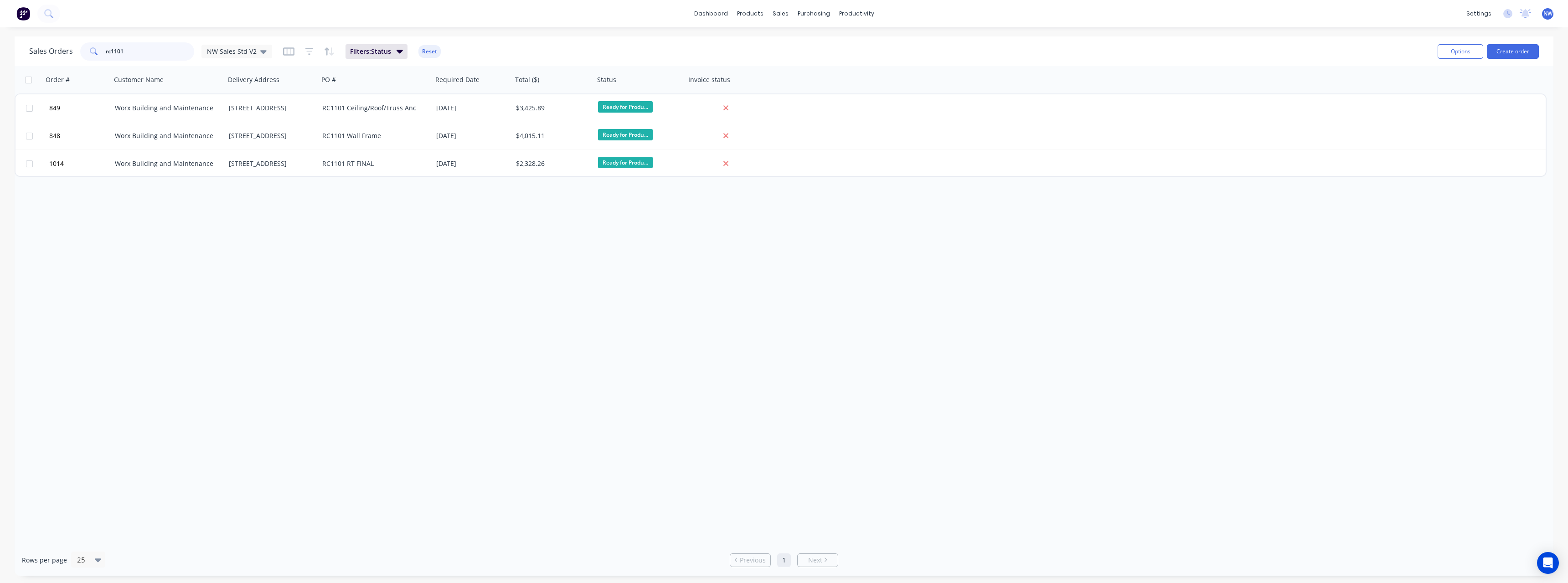
drag, startPoint x: 141, startPoint y: 49, endPoint x: 82, endPoint y: 57, distance: 59.5
click at [82, 57] on div "rc1101" at bounding box center [137, 51] width 114 height 18
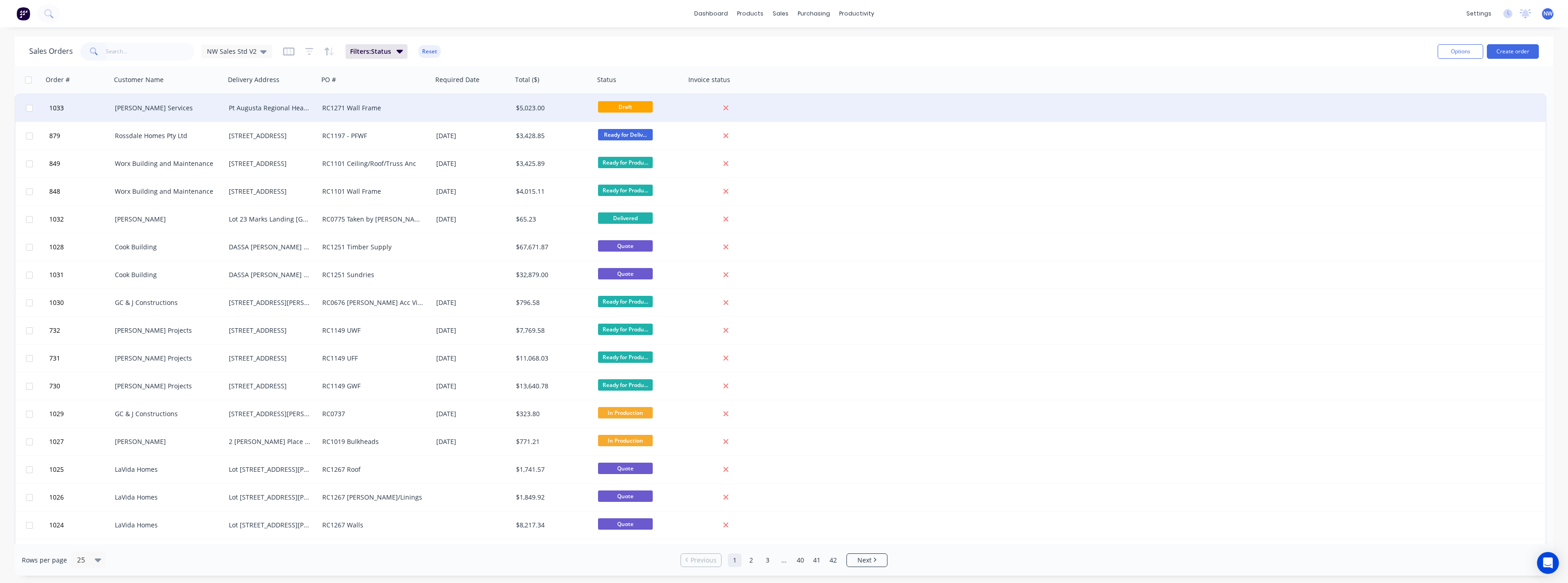
click at [255, 111] on div "Pt Augusta Regional Health" at bounding box center [270, 108] width 82 height 9
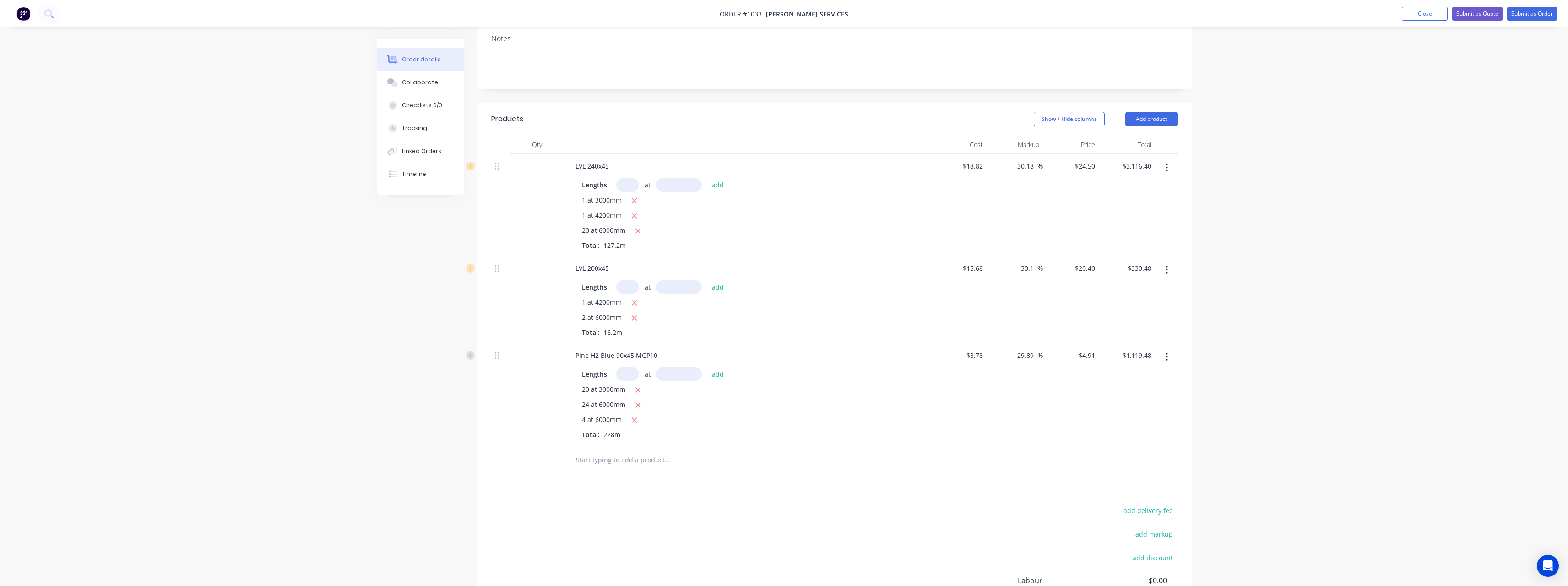
scroll to position [138, 0]
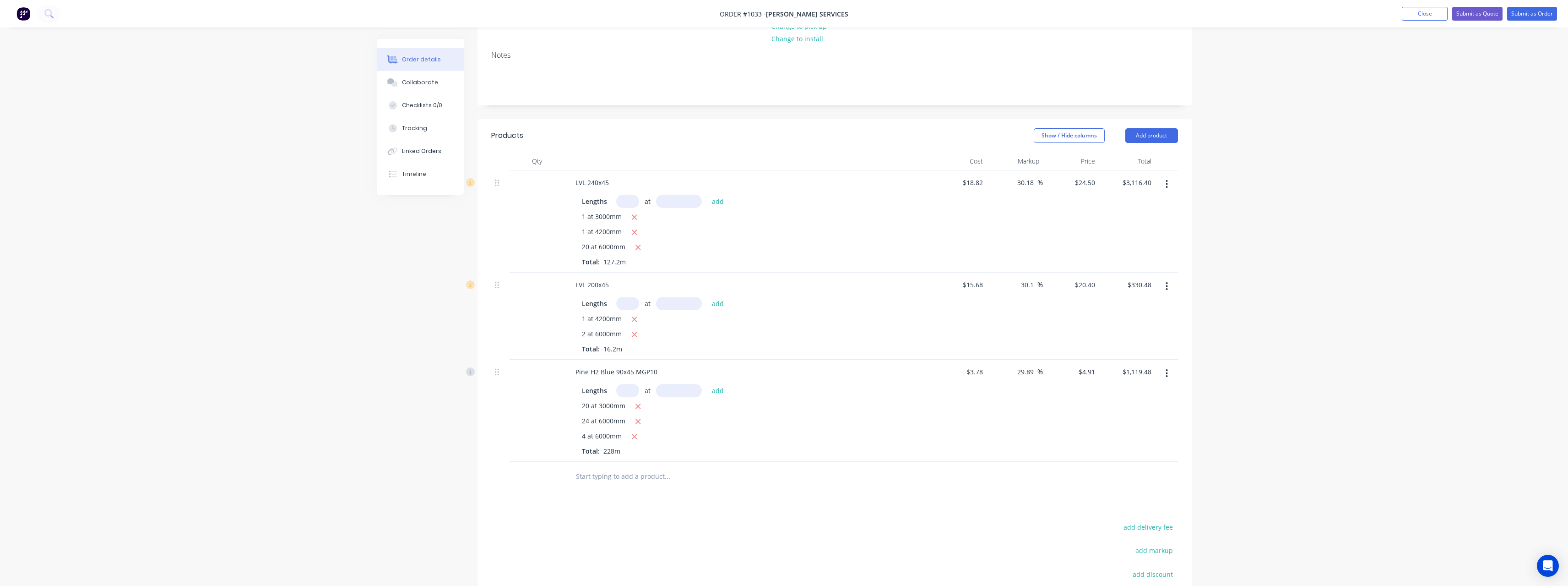
click at [634, 469] on input "text" at bounding box center [667, 476] width 183 height 18
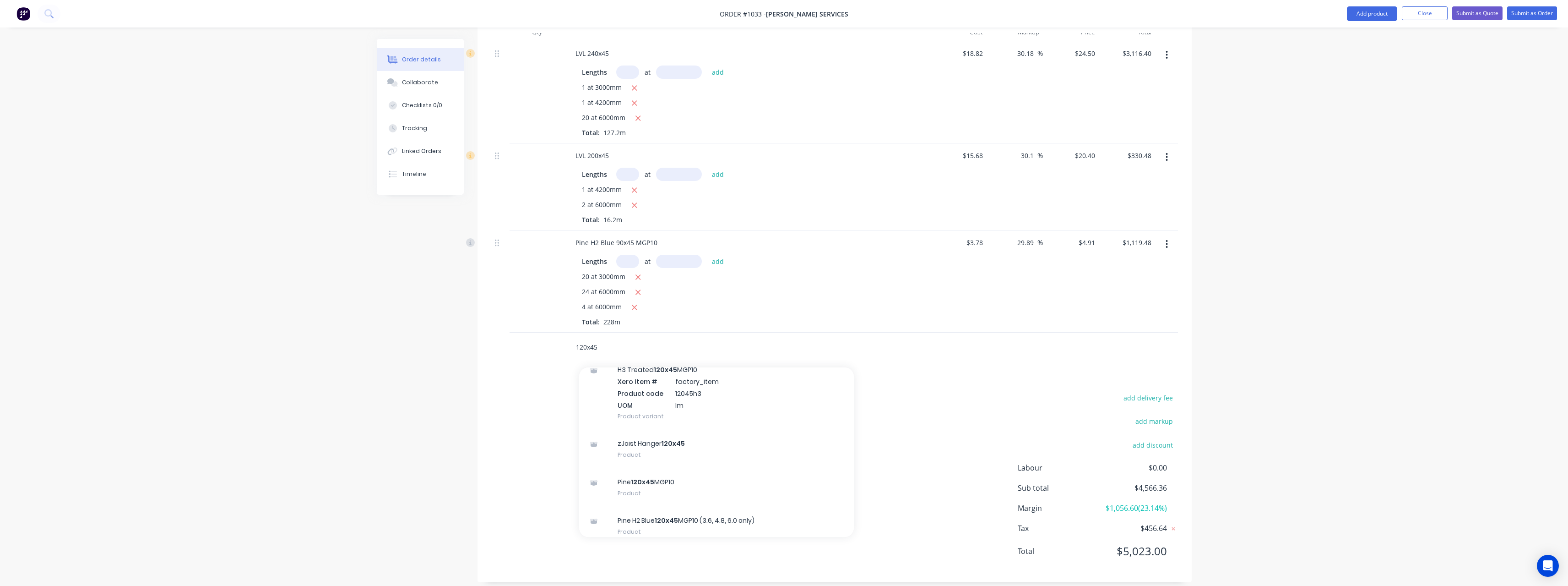
scroll to position [321, 0]
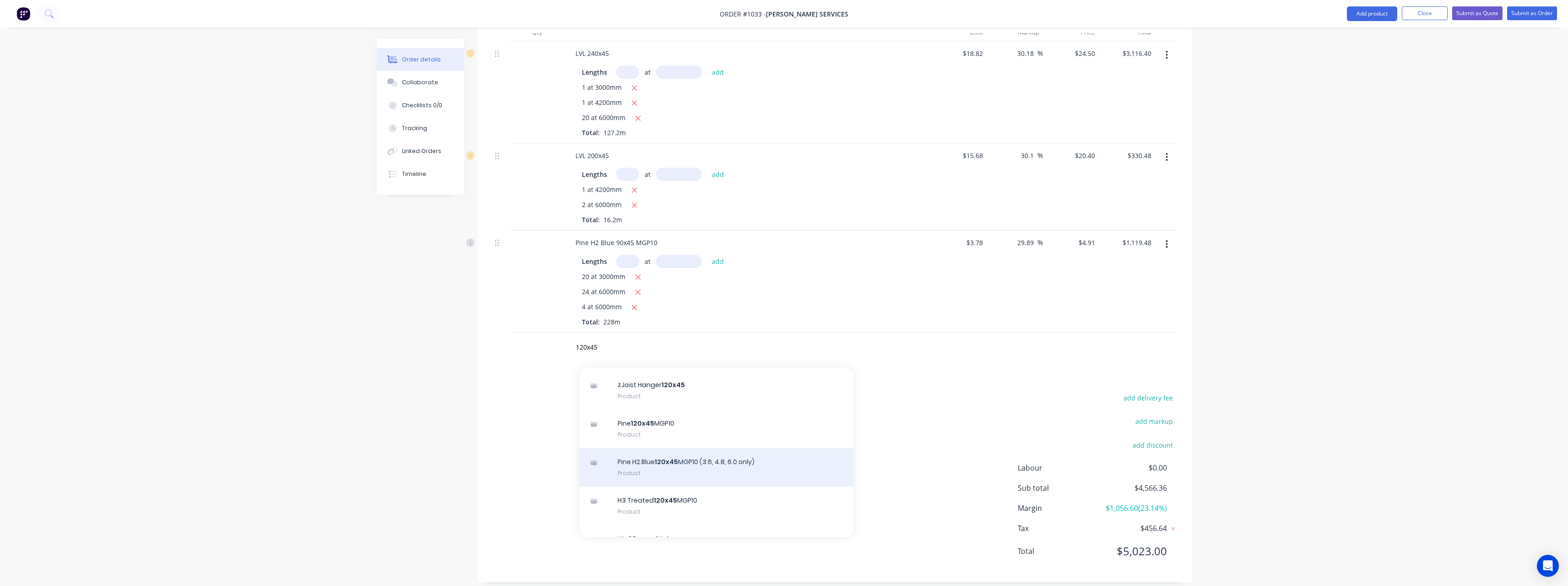
click at [768, 448] on div "Pine H2 Blue 120x45 MGP10 (3.6, 4.8, 6.0 only) Product" at bounding box center [716, 466] width 274 height 38
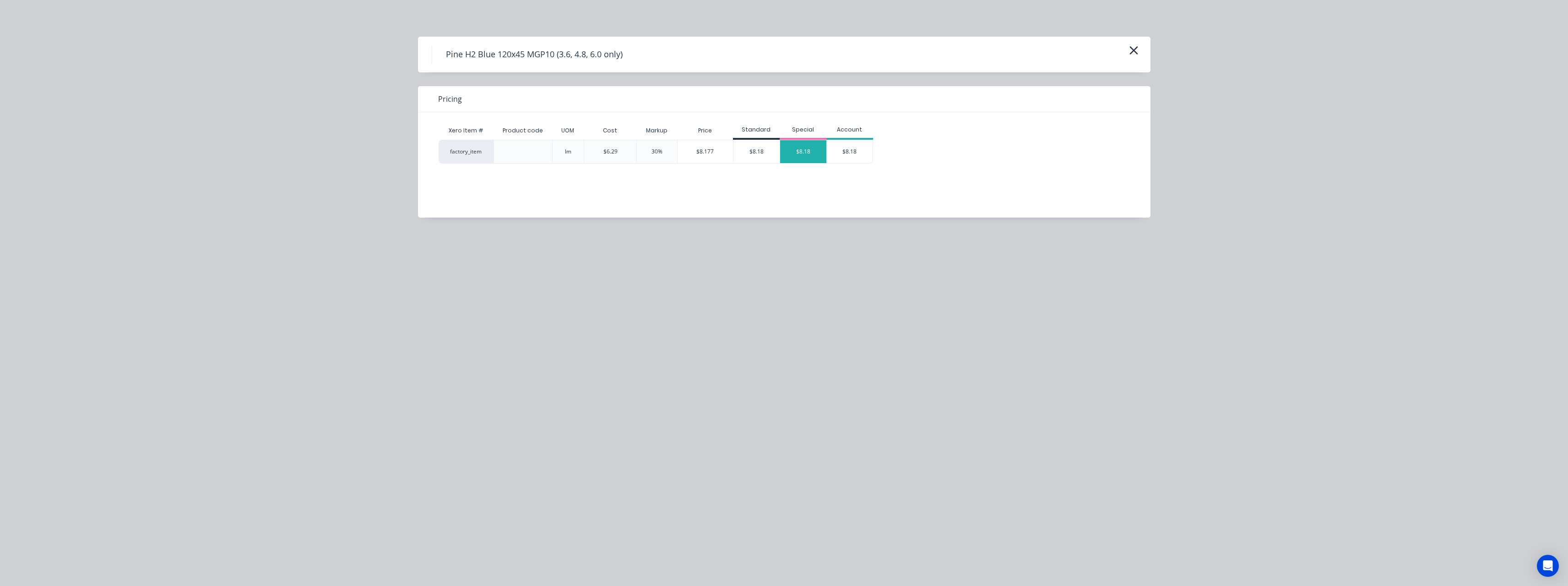
click at [813, 152] on div "$8.18" at bounding box center [803, 151] width 46 height 23
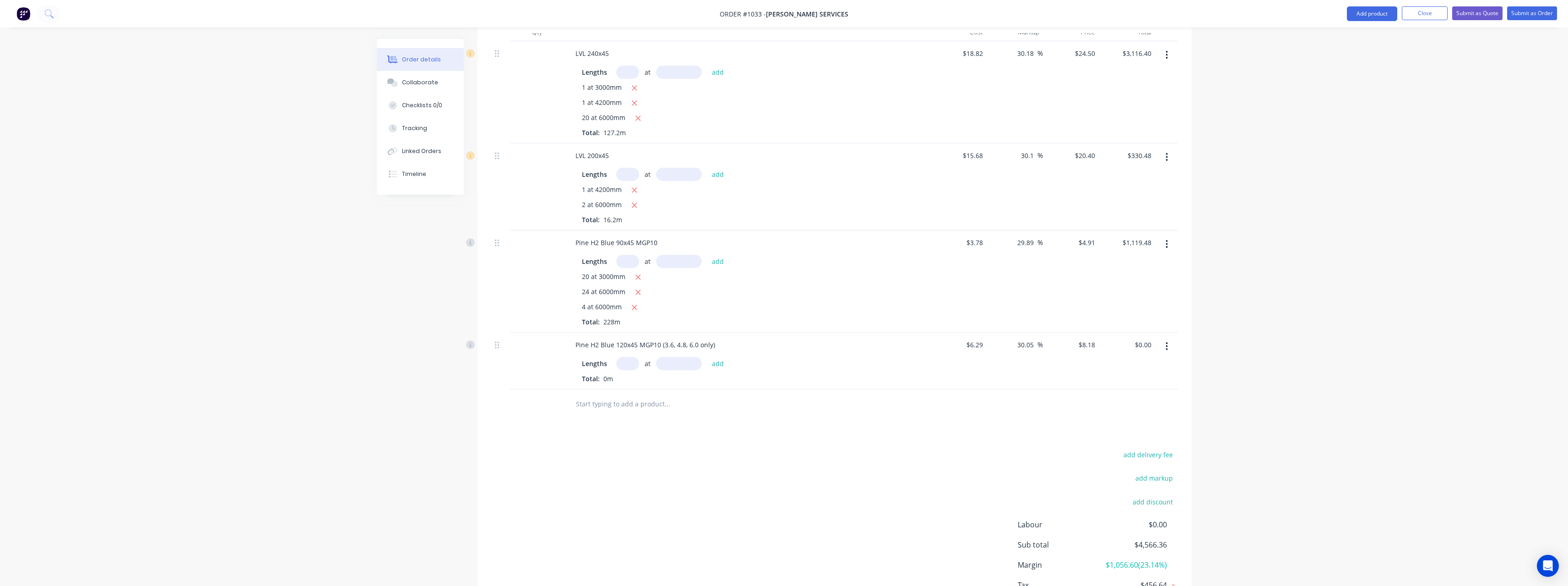
click at [633, 356] on input "text" at bounding box center [628, 363] width 23 height 13
click at [708, 356] on button "add" at bounding box center [718, 362] width 22 height 12
click at [629, 427] on input "text" at bounding box center [667, 434] width 183 height 18
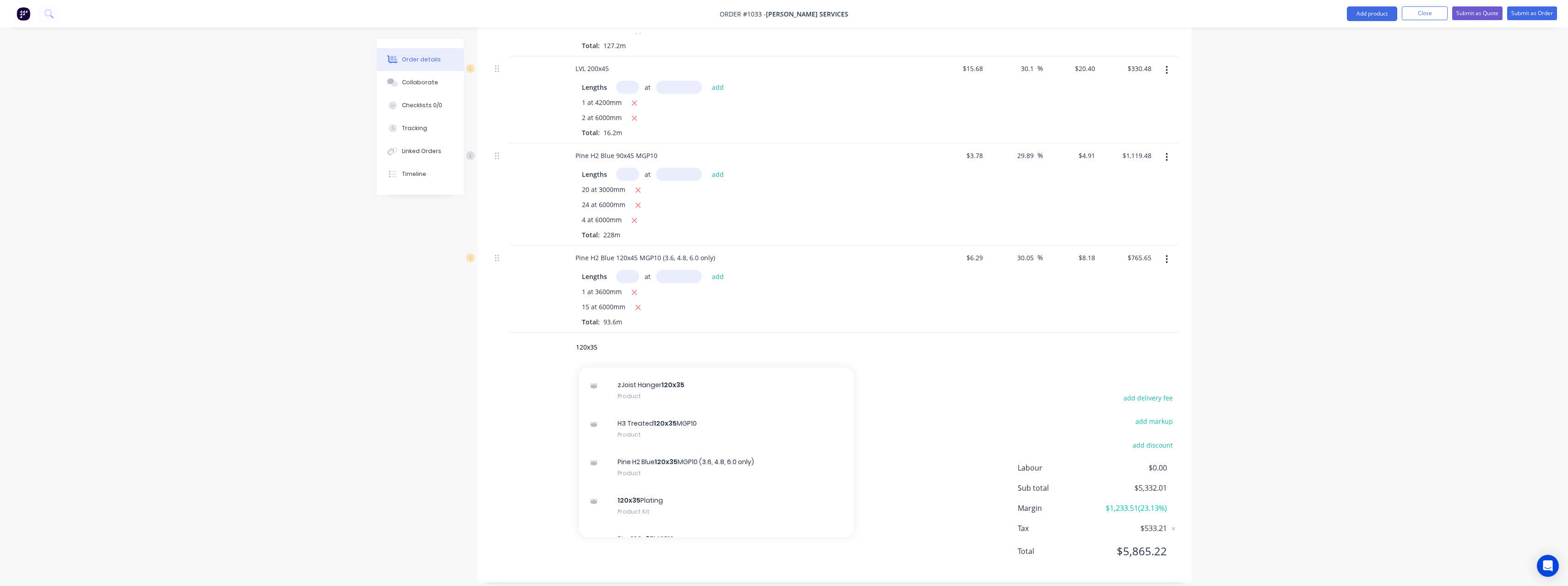
click at [779, 448] on div "Pine H2 Blue 120x35 MGP10 (3.6, 4.8, 6.0 only) Product" at bounding box center [716, 466] width 274 height 38
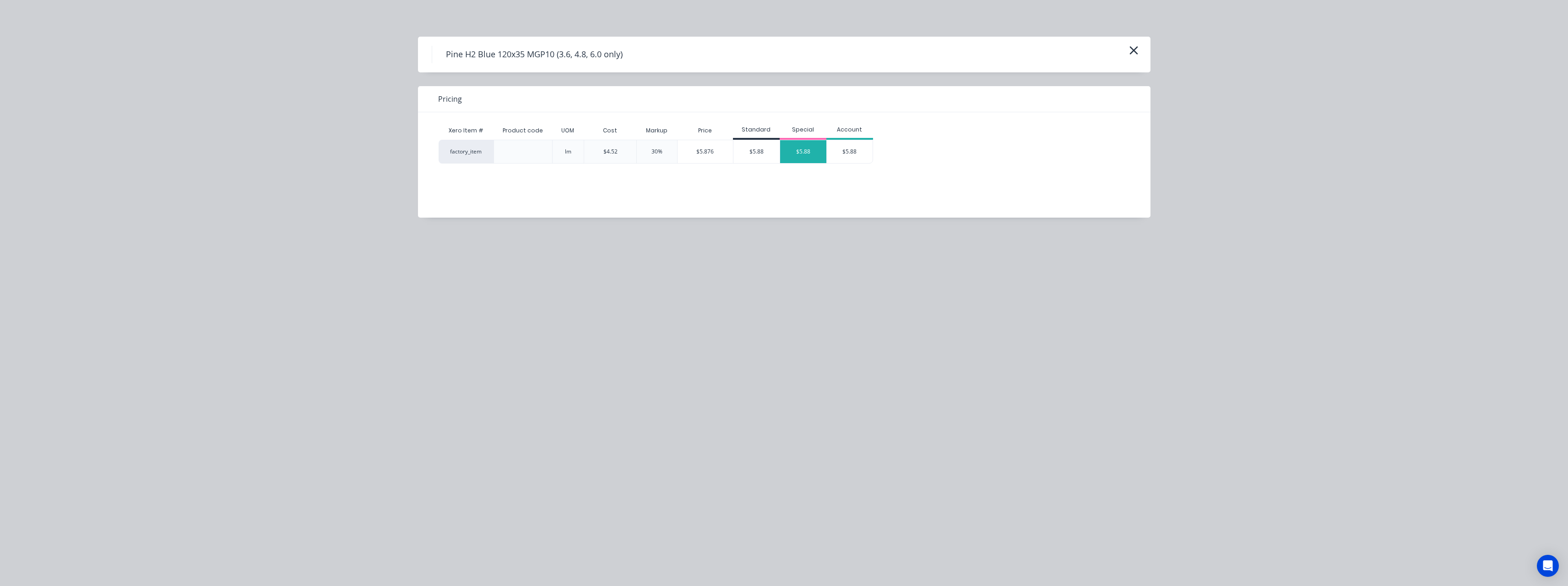
click at [794, 151] on div "$5.88" at bounding box center [803, 151] width 46 height 23
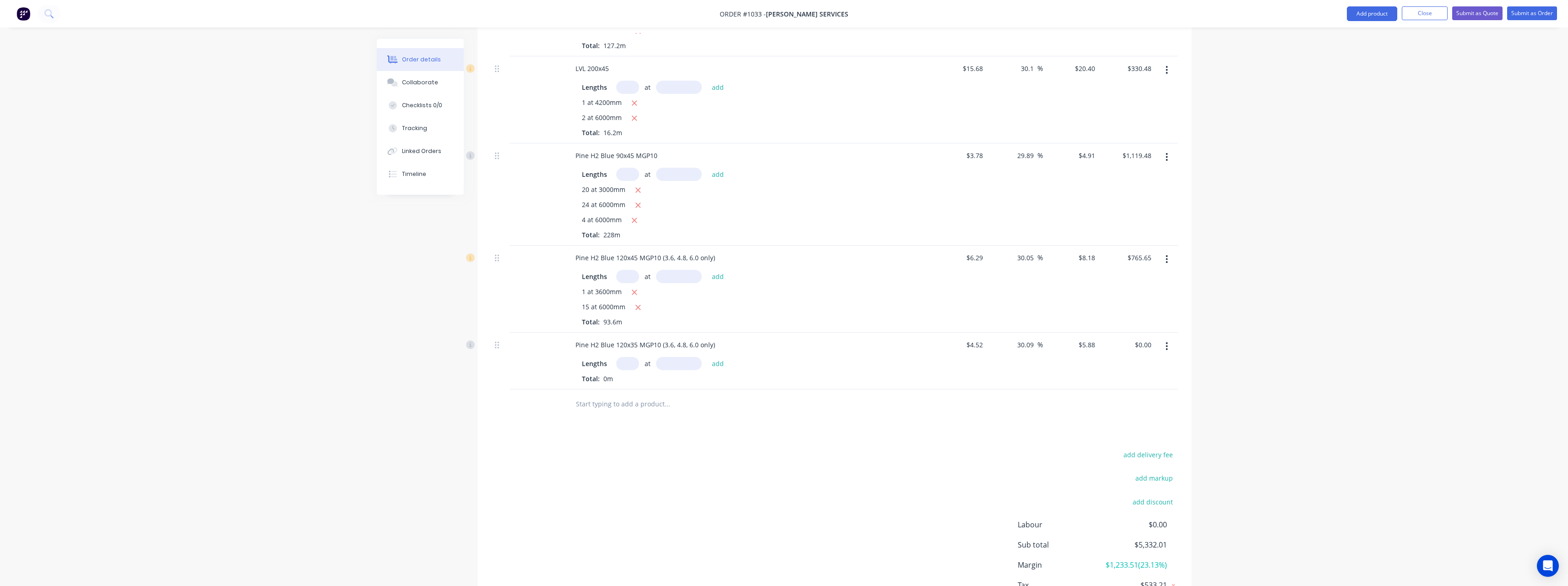
click at [634, 356] on input "text" at bounding box center [628, 363] width 23 height 13
click at [708, 356] on button "add" at bounding box center [718, 362] width 22 height 12
click at [626, 410] on input "text" at bounding box center [667, 419] width 183 height 18
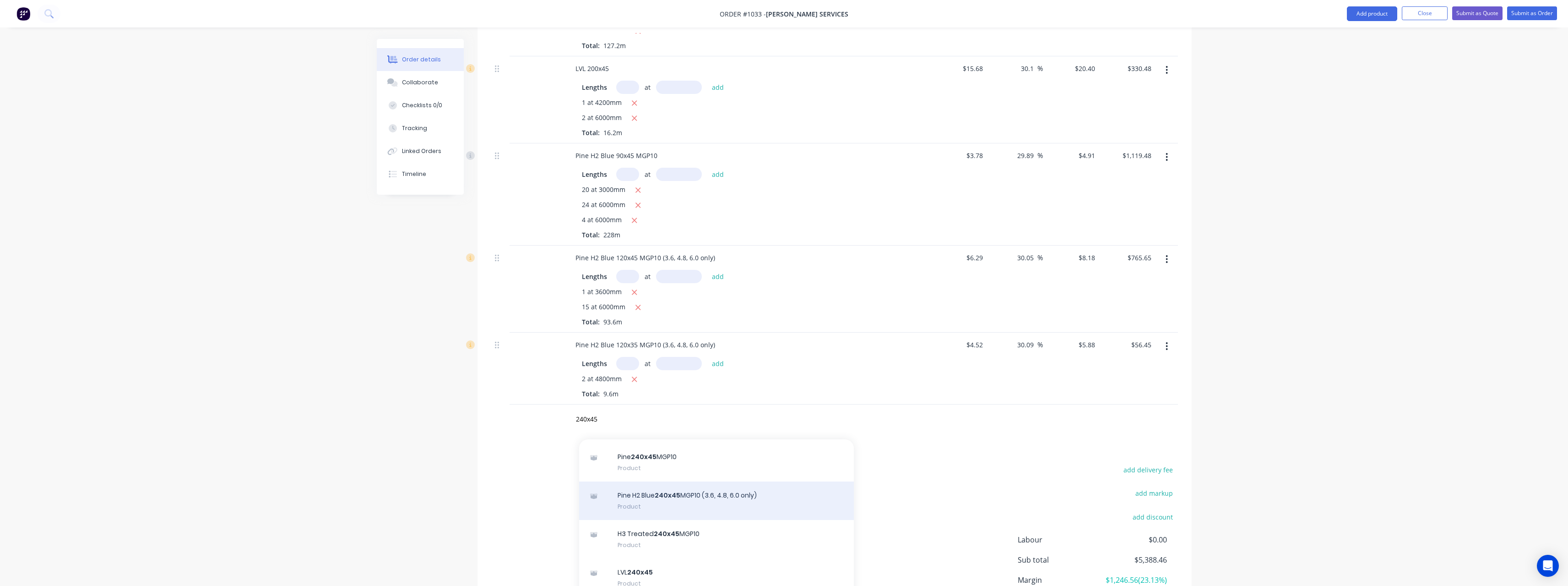
click at [749, 485] on div "Pine H2 Blue 240x45 MGP10 (3.6, 4.8, 6.0 only) Product" at bounding box center [716, 500] width 274 height 38
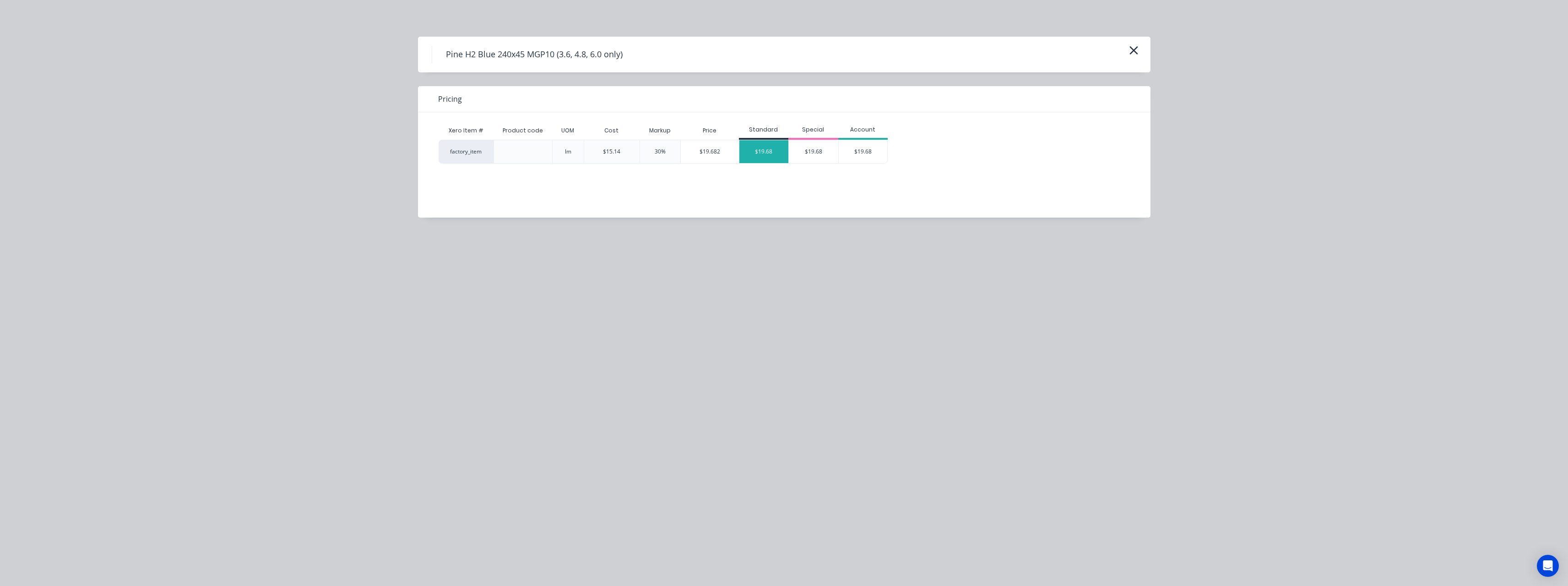
click at [760, 150] on div "$19.68" at bounding box center [764, 151] width 49 height 23
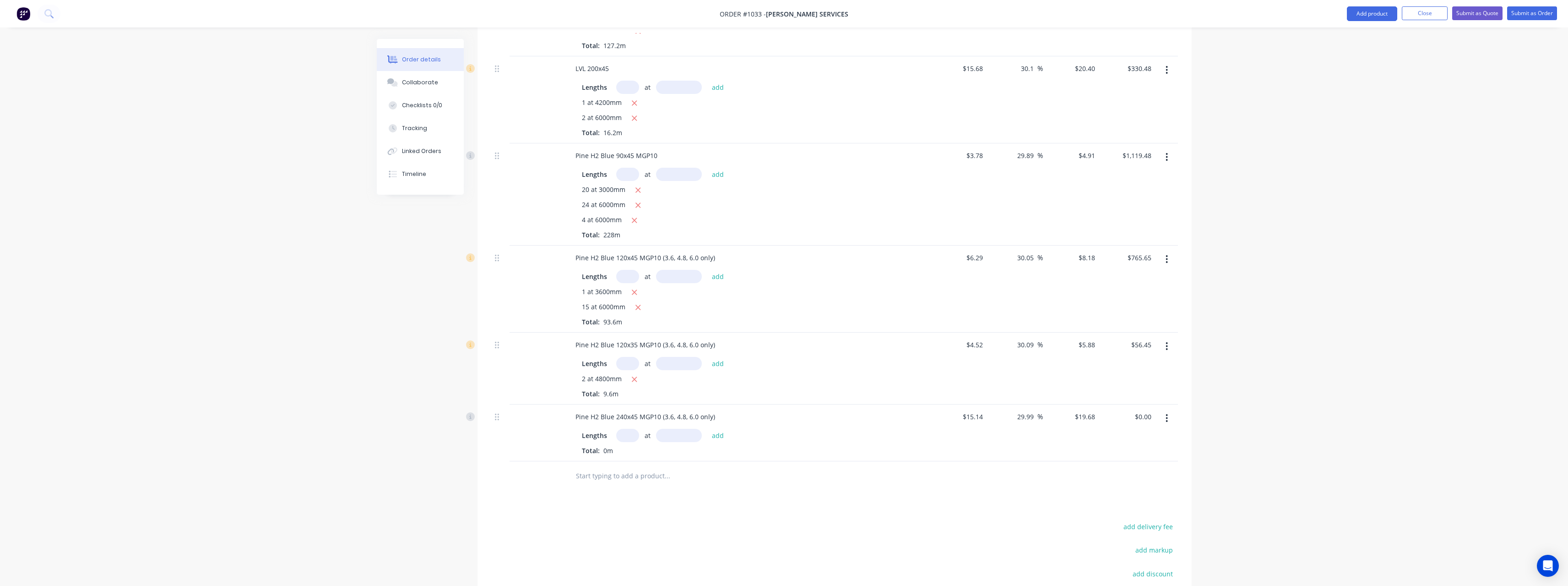
click at [626, 429] on input "text" at bounding box center [628, 435] width 23 height 13
click at [708, 429] on button "add" at bounding box center [718, 435] width 22 height 12
click at [627, 497] on input "text" at bounding box center [667, 506] width 183 height 18
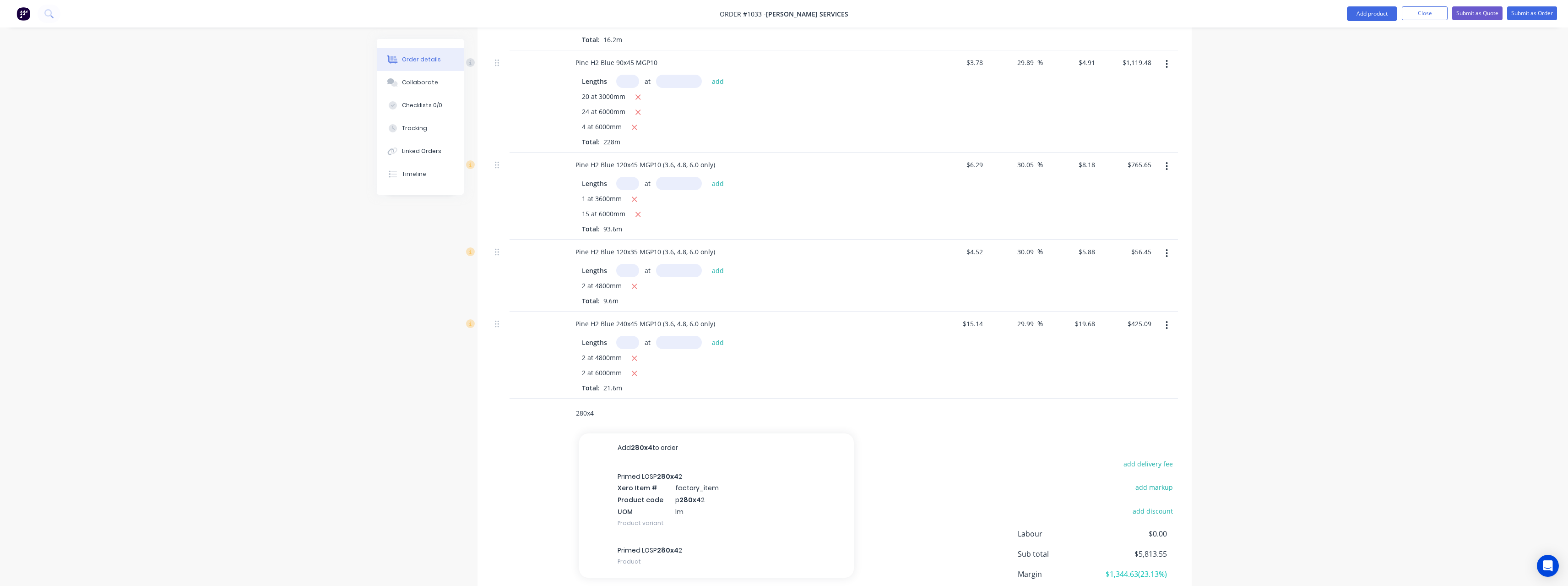
scroll to position [491, 0]
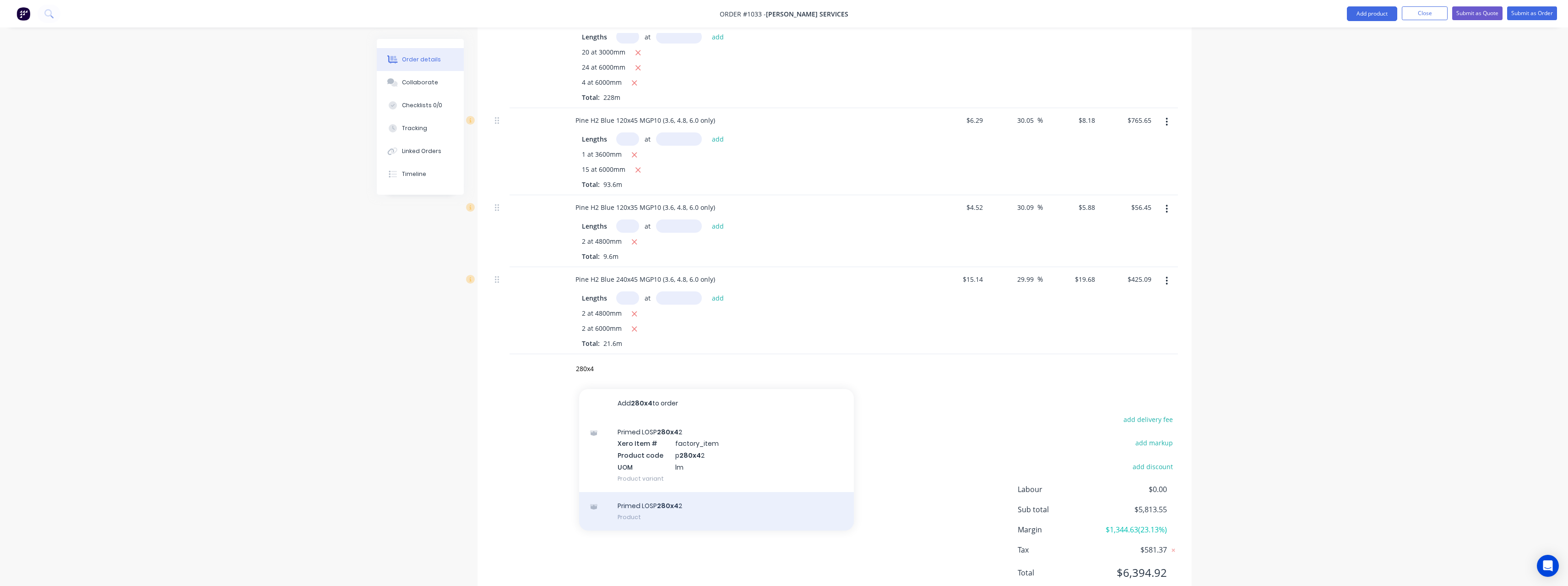
click at [709, 492] on div "Primed LOSP 280x4 2 Product" at bounding box center [716, 511] width 274 height 38
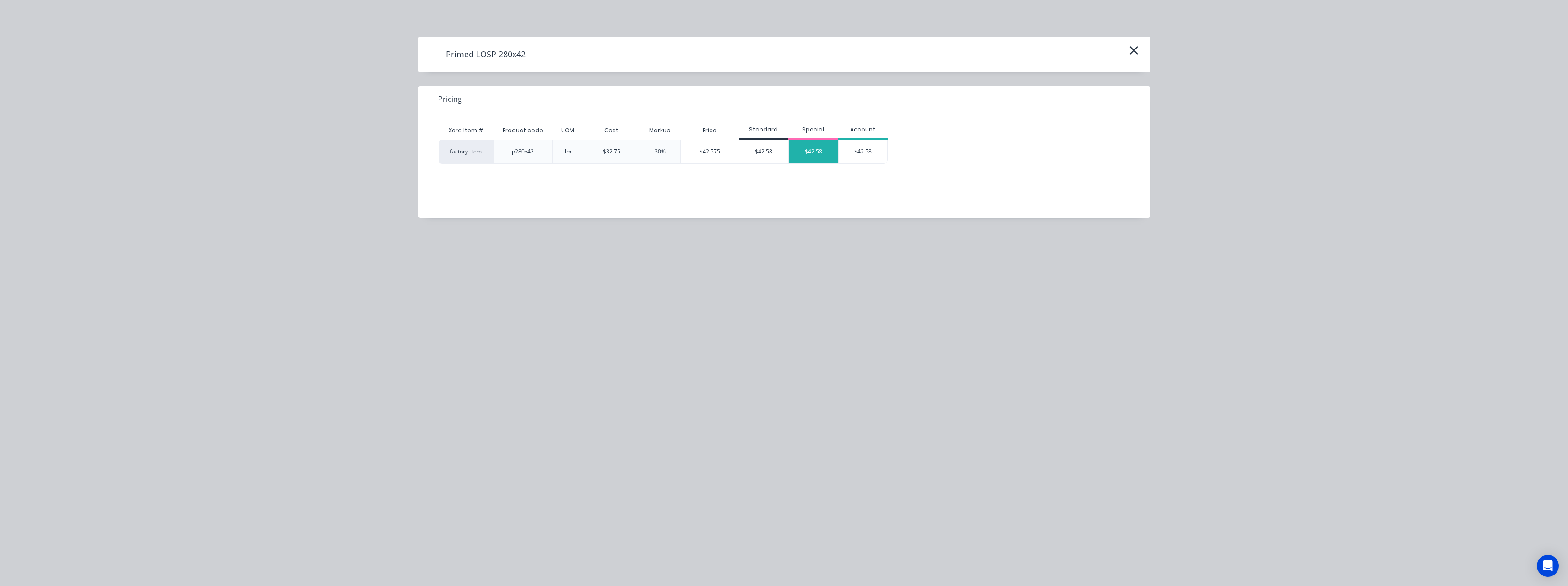
click at [804, 157] on div "$42.58" at bounding box center [813, 151] width 49 height 23
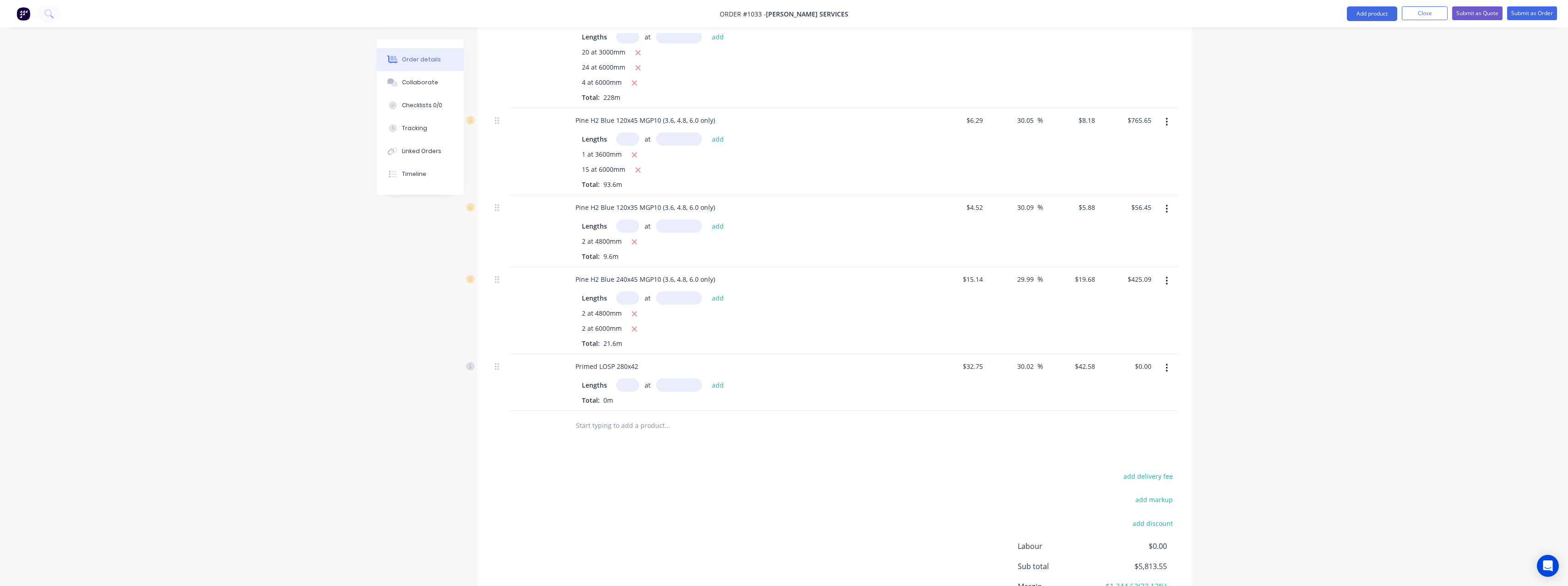
click at [627, 378] on input "text" at bounding box center [628, 385] width 23 height 13
click at [708, 378] on button "add" at bounding box center [718, 384] width 22 height 12
click at [600, 432] on input "text" at bounding box center [667, 440] width 183 height 18
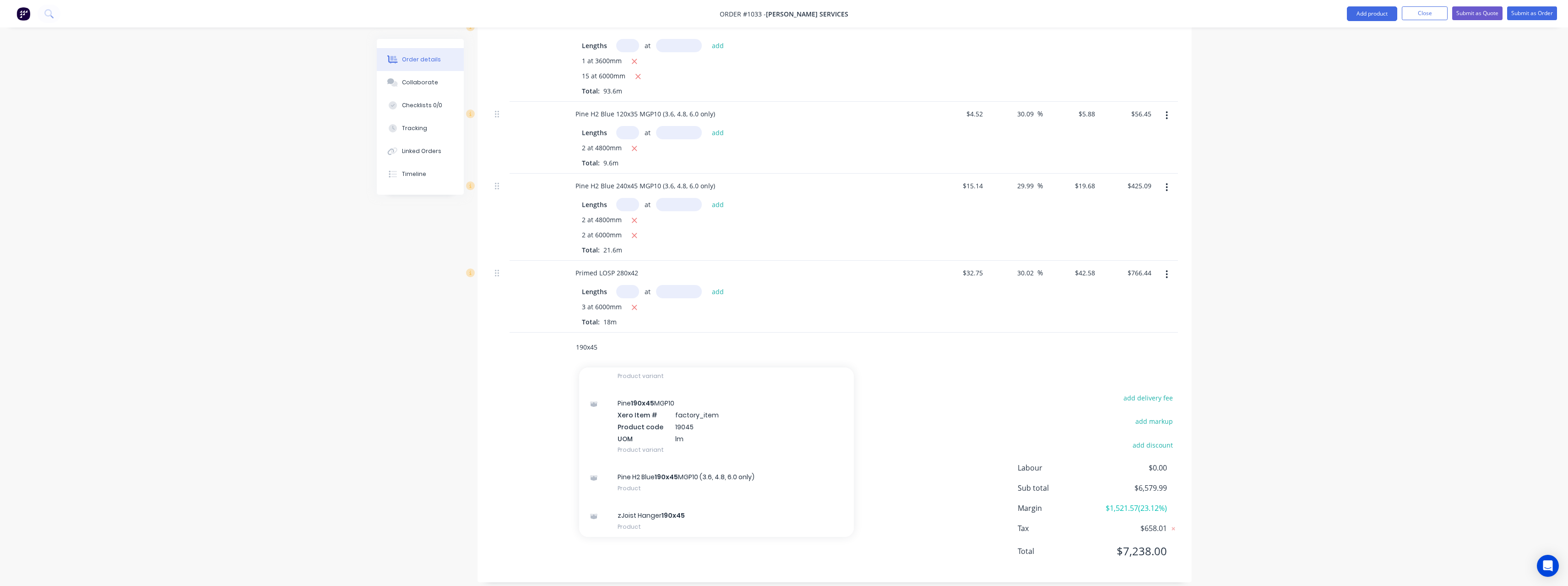
scroll to position [229, 0]
click at [747, 464] on div "Pine H2 Blue 190x45 MGP10 (3.6, 4.8, 6.0 only) Product" at bounding box center [716, 482] width 274 height 38
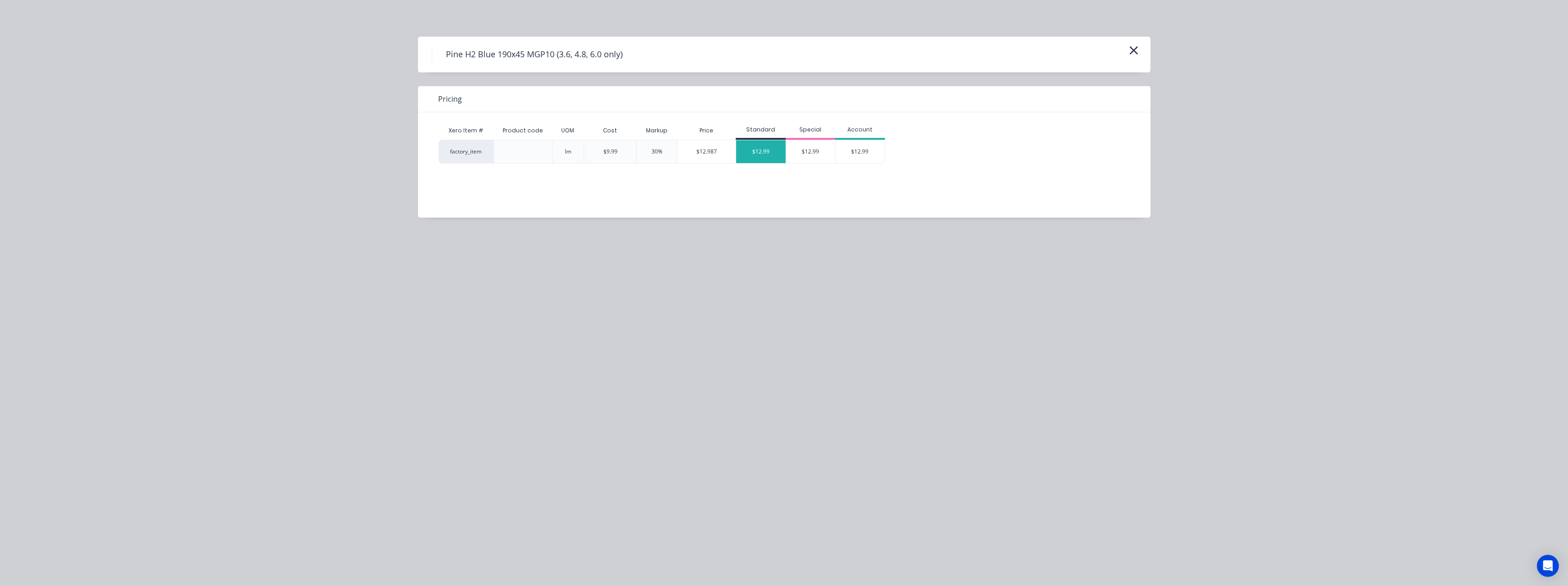
click at [766, 156] on div "$12.99" at bounding box center [761, 151] width 49 height 23
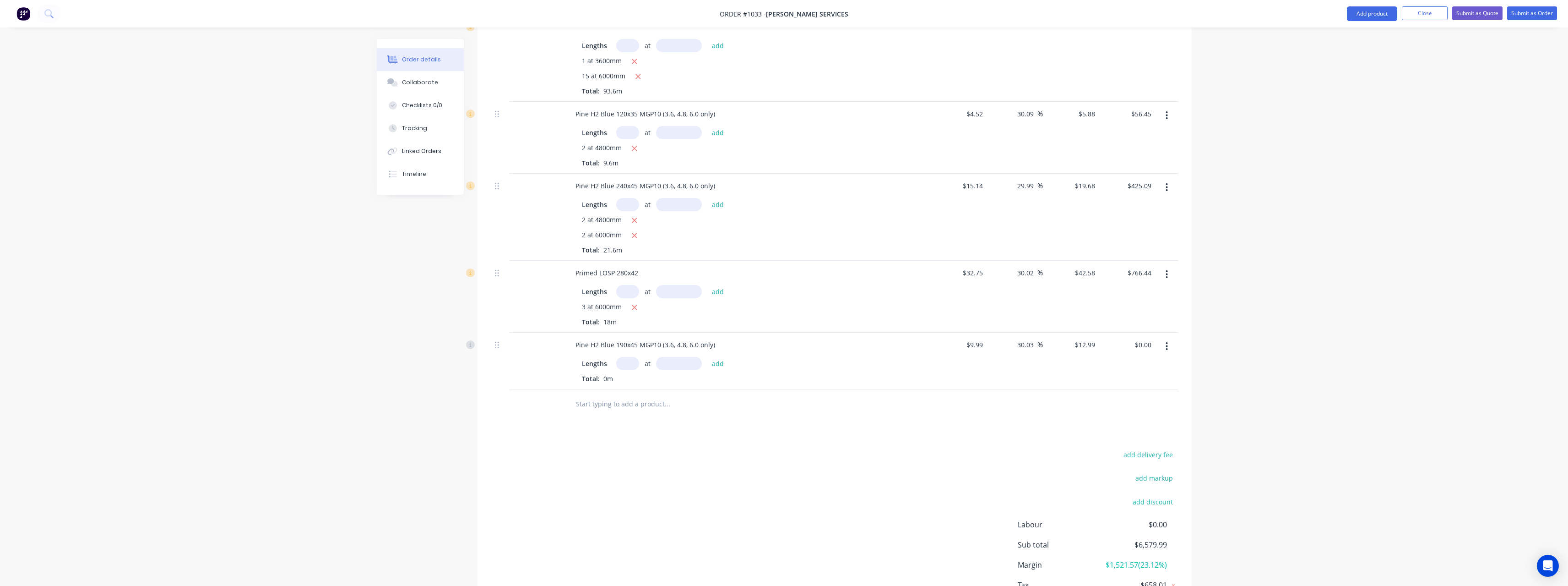
click at [629, 356] on input "text" at bounding box center [628, 363] width 23 height 13
click at [708, 356] on button "add" at bounding box center [718, 362] width 22 height 12
click at [613, 410] on input "text" at bounding box center [667, 419] width 183 height 18
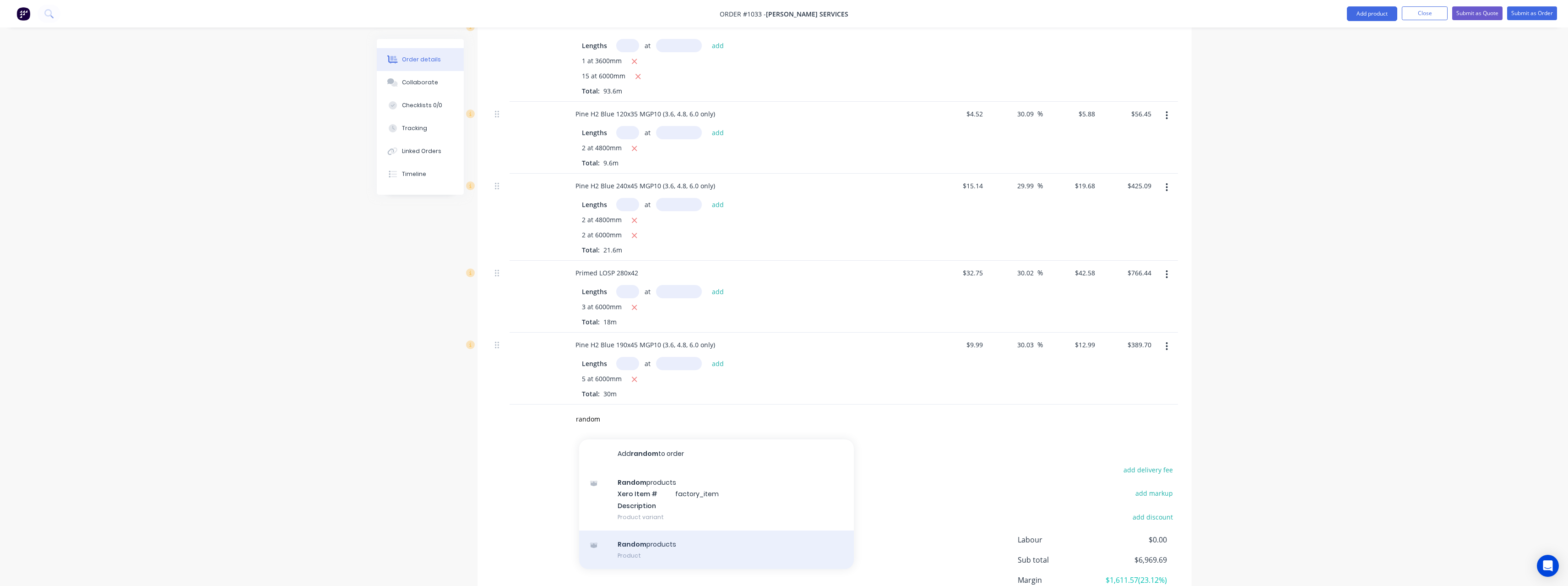
click at [655, 531] on div "Random products Product" at bounding box center [716, 549] width 274 height 38
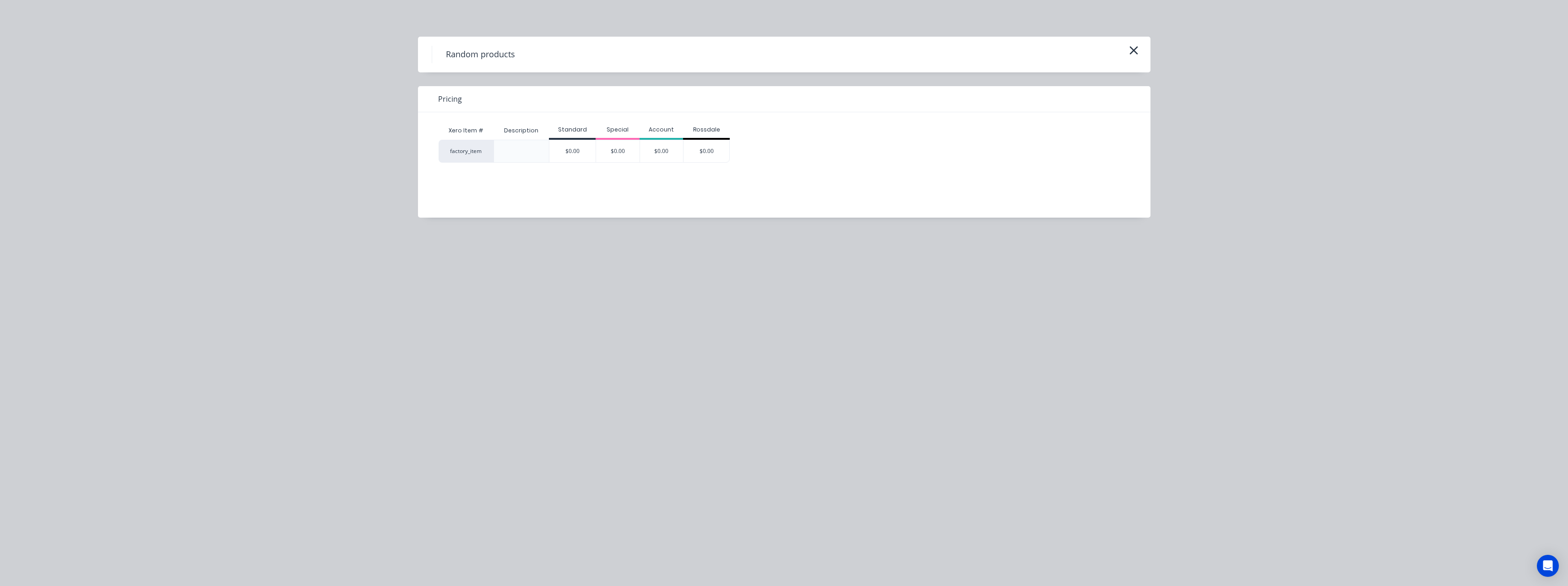
click at [674, 153] on div "$0.00" at bounding box center [662, 151] width 43 height 22
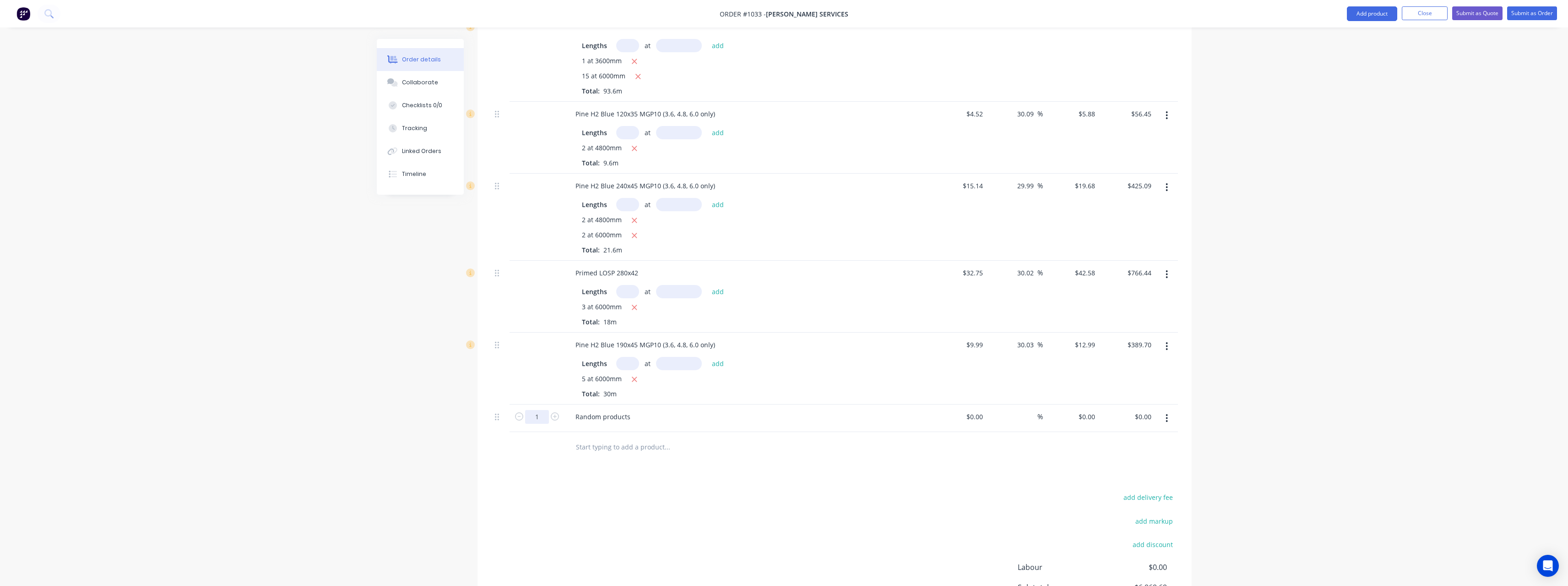
click at [540, 410] on input "1" at bounding box center [537, 417] width 24 height 14
drag, startPoint x: 634, startPoint y: 403, endPoint x: 558, endPoint y: 409, distance: 76.2
click at [558, 409] on div "27 Random products $0.00 $0.00 % $0.00 $0.00 $0.00 $0.00" at bounding box center [834, 418] width 687 height 28
drag, startPoint x: 984, startPoint y: 407, endPoint x: 967, endPoint y: 409, distance: 17.1
click at [967, 409] on div at bounding box center [959, 418] width 56 height 28
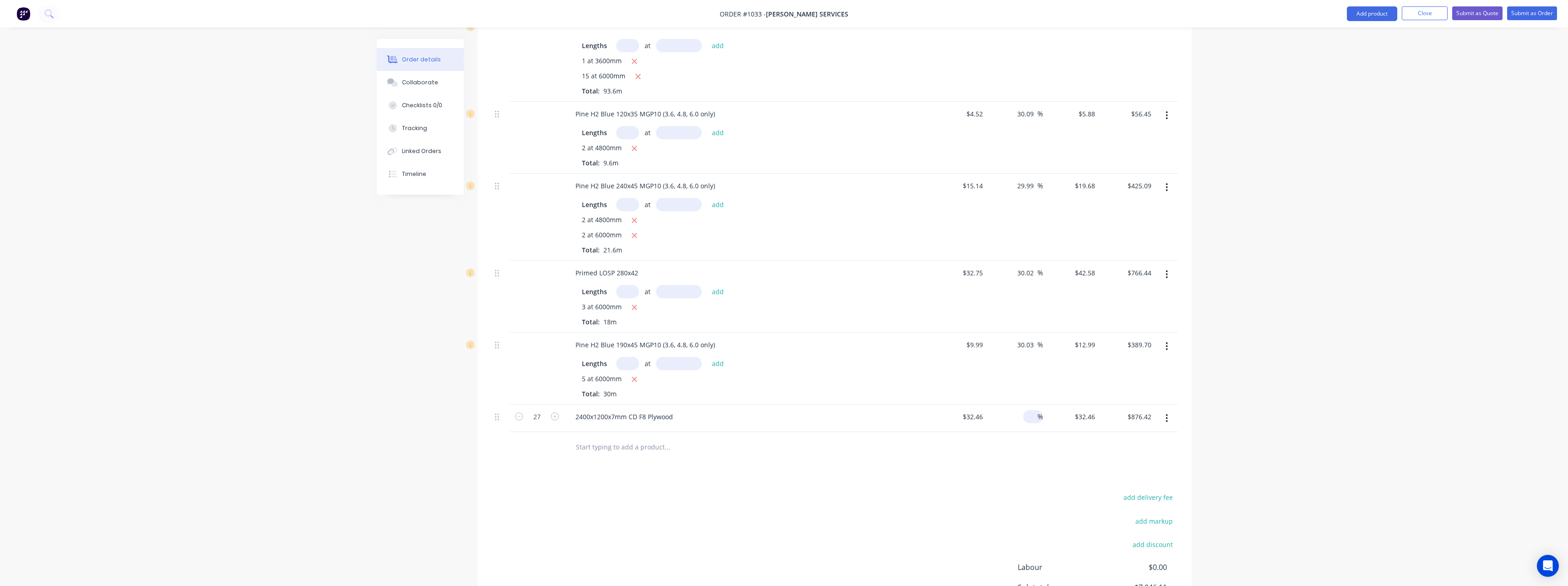
click at [1029, 410] on input at bounding box center [1032, 417] width 11 height 13
click at [655, 438] on input "text" at bounding box center [667, 446] width 183 height 18
click at [634, 439] on input "text" at bounding box center [667, 446] width 183 height 18
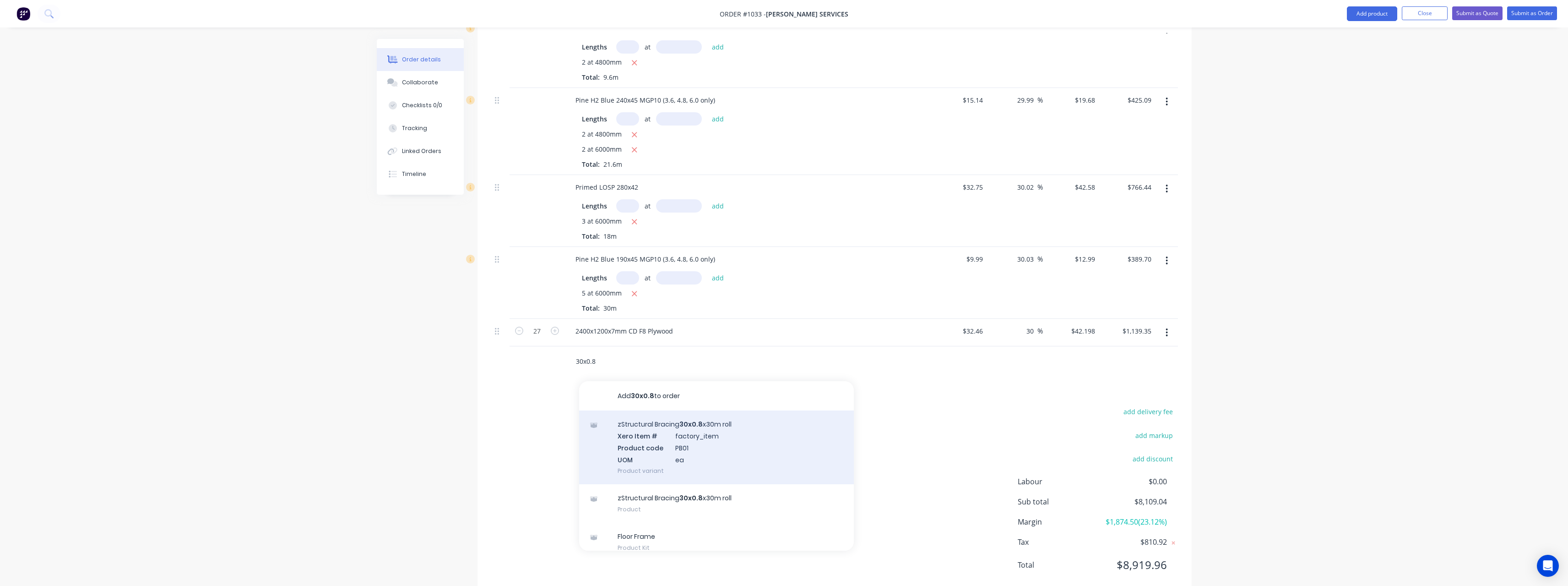
scroll to position [684, 0]
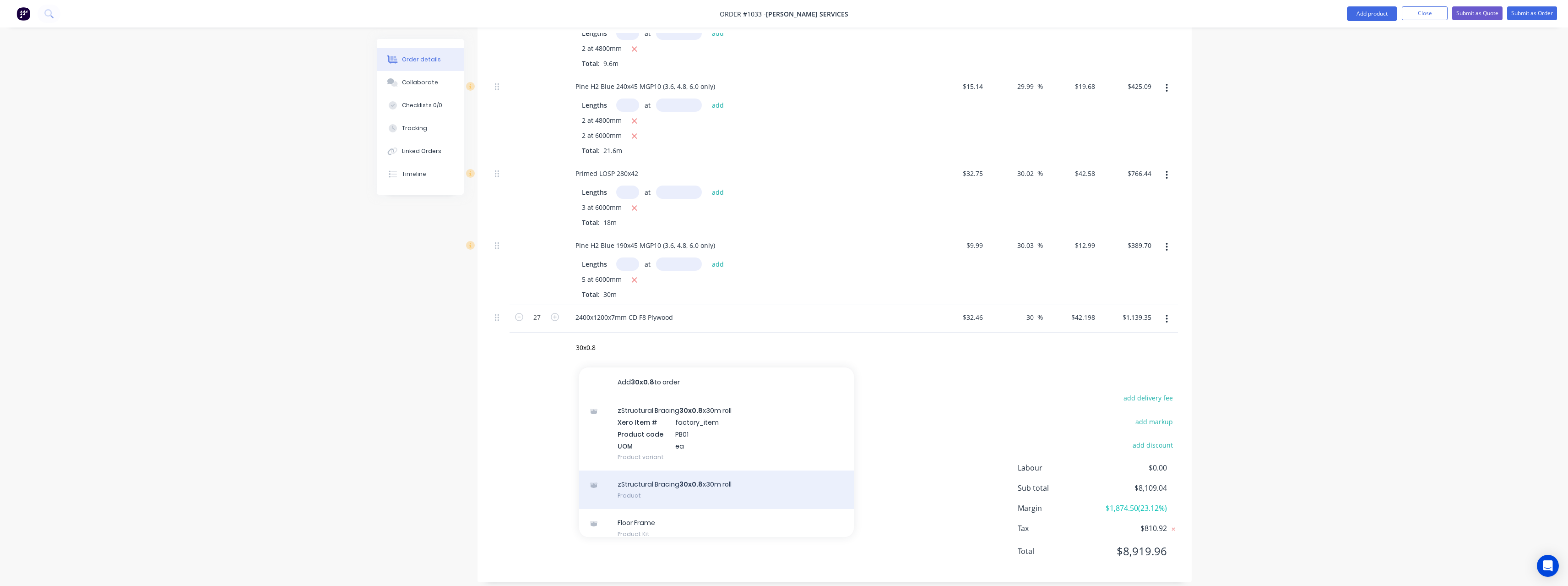
click at [703, 474] on div "zStructural Bracing 30x0.8 x30m roll Product" at bounding box center [716, 489] width 274 height 38
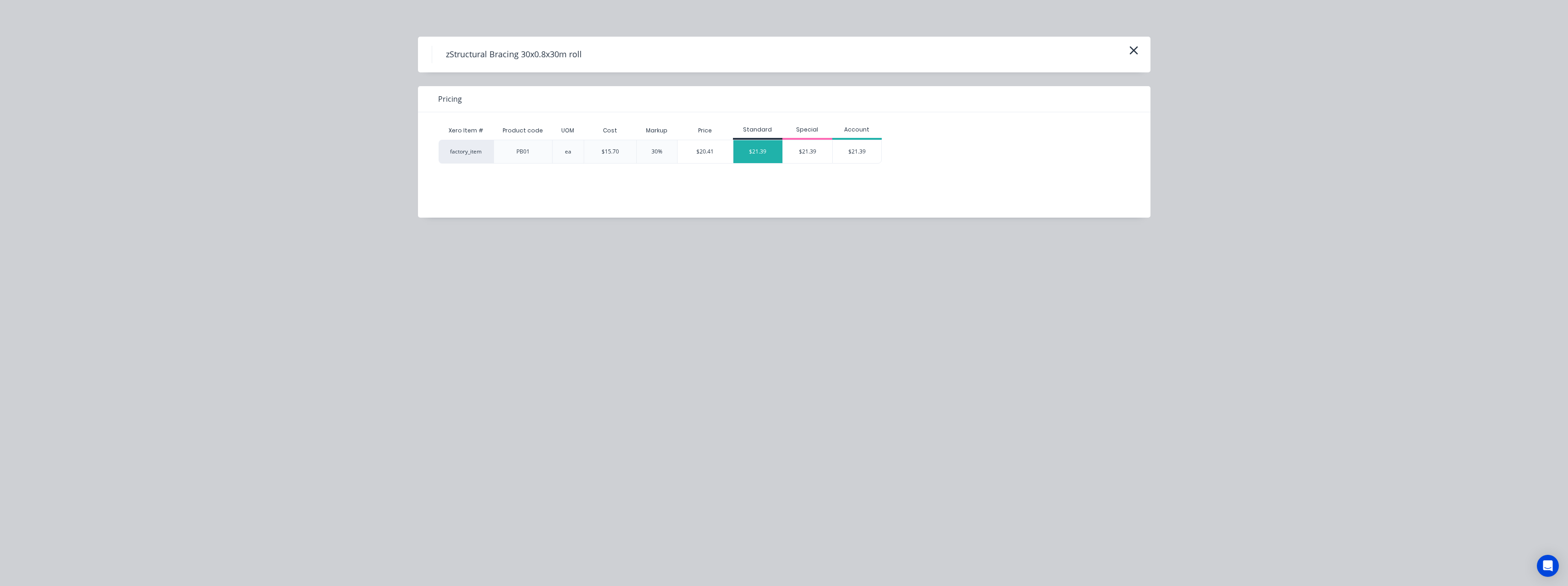
click at [749, 155] on div "$21.39" at bounding box center [758, 151] width 49 height 23
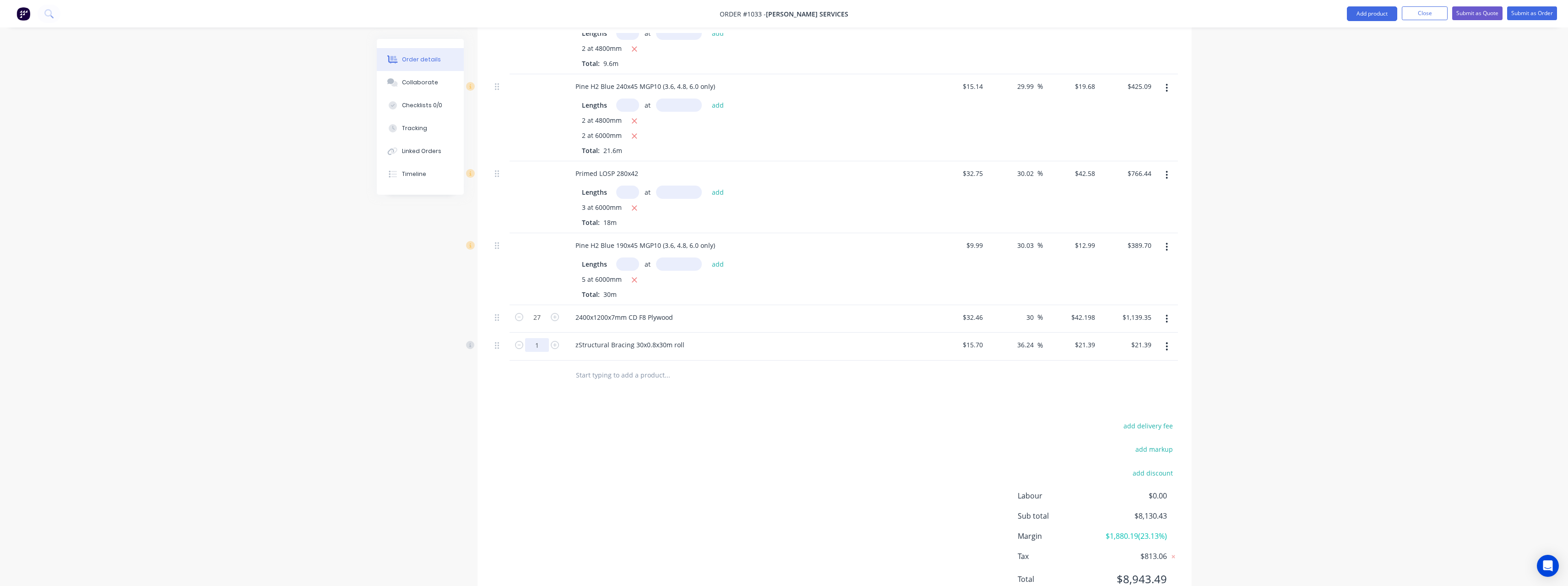
click at [542, 325] on input "1" at bounding box center [537, 317] width 24 height 14
click at [631, 368] on input "text" at bounding box center [667, 374] width 183 height 18
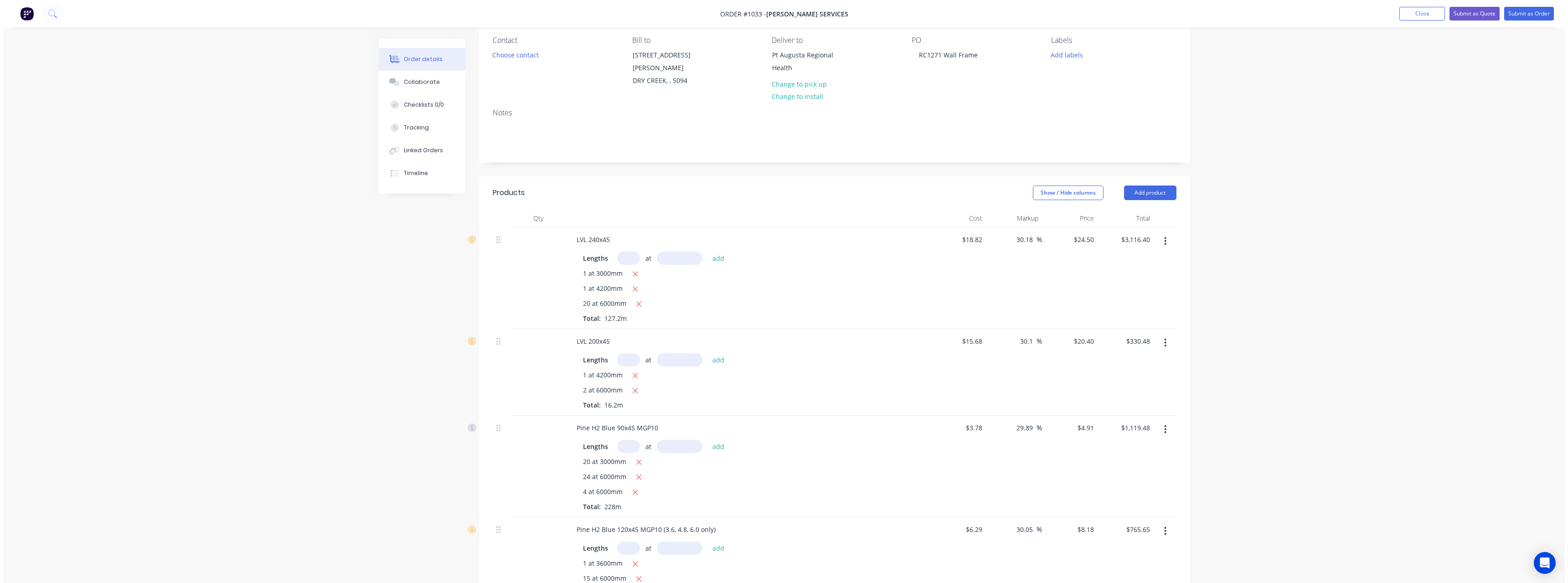
scroll to position [0, 0]
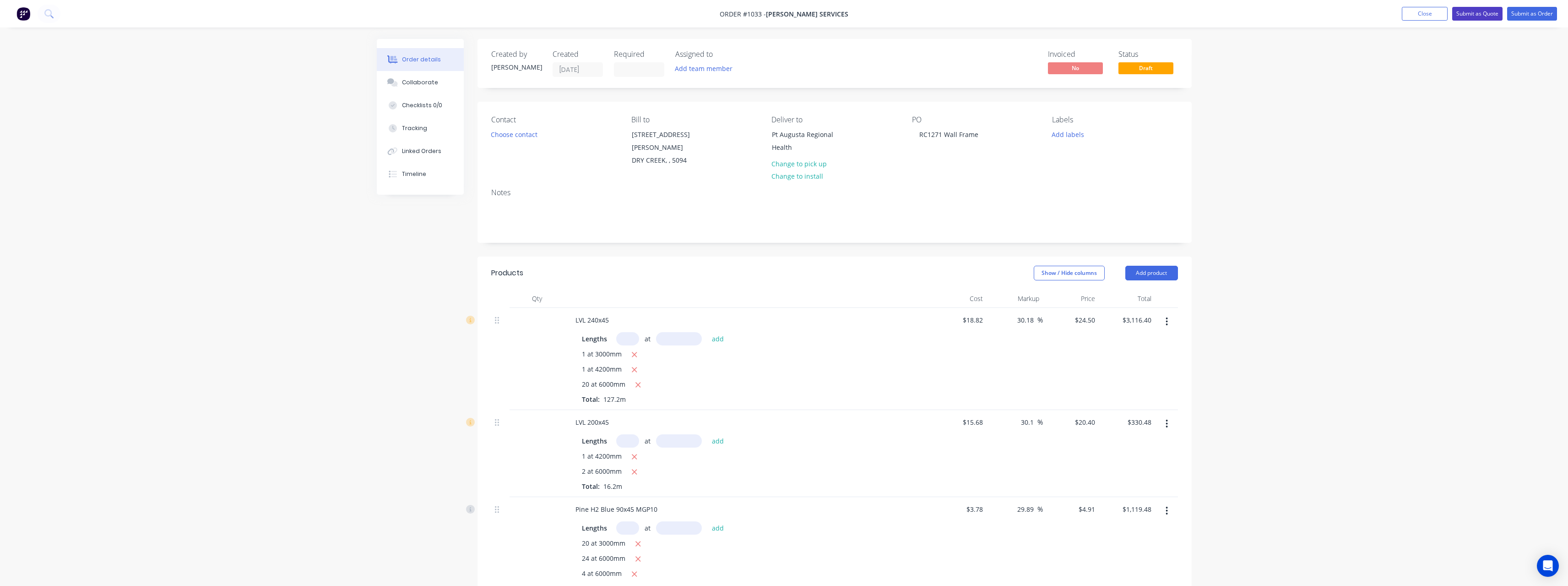
click at [1476, 12] on button "Submit as Quote" at bounding box center [1477, 13] width 51 height 14
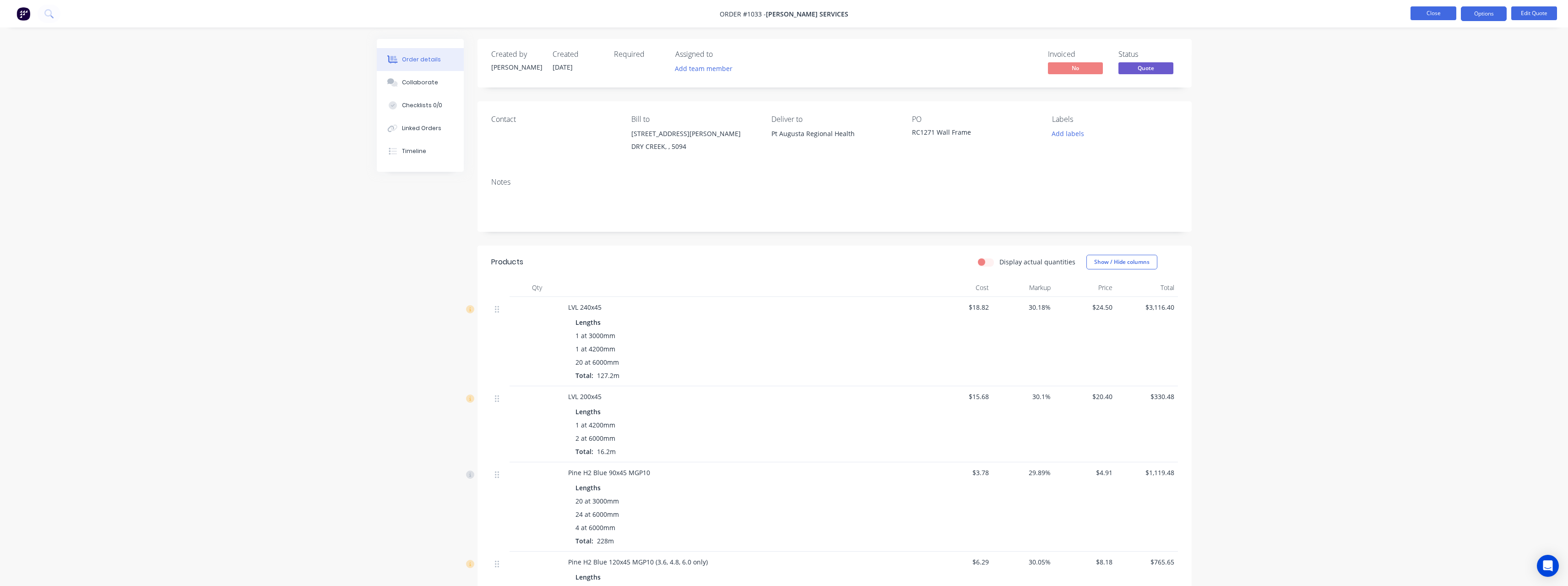
click at [1446, 19] on button "Close" at bounding box center [1433, 13] width 46 height 14
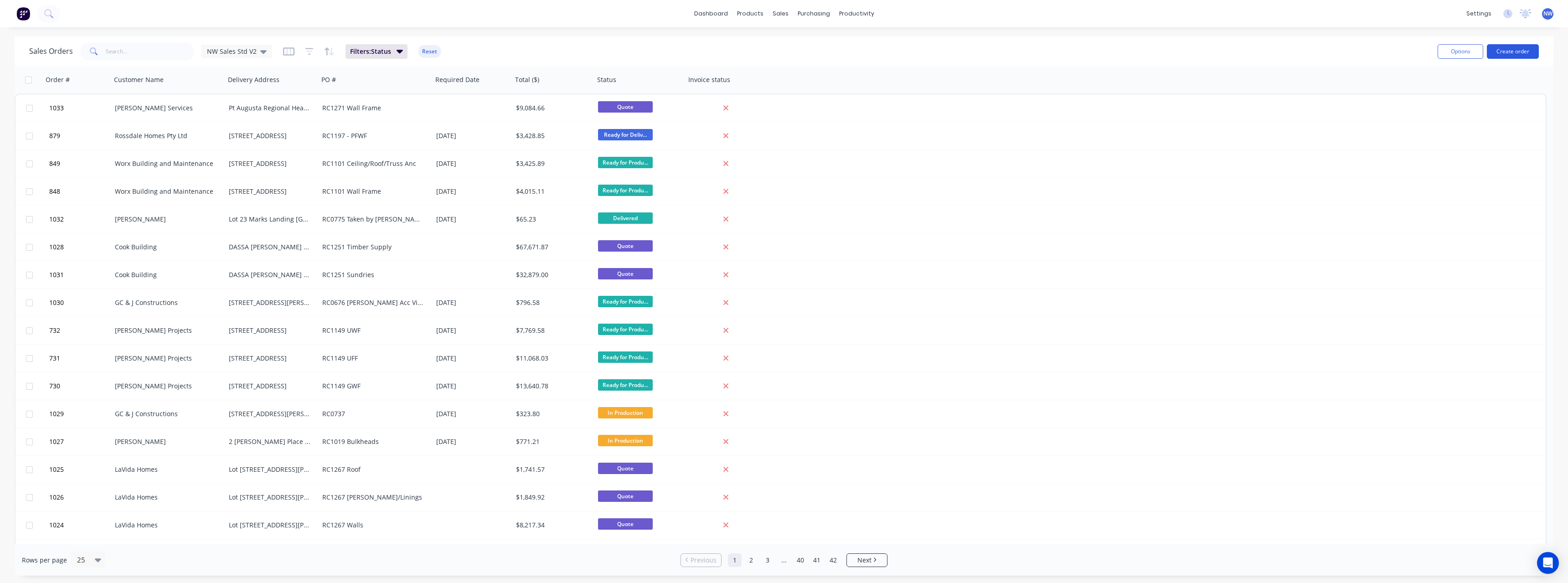
click at [1506, 50] on button "Create order" at bounding box center [1512, 51] width 52 height 14
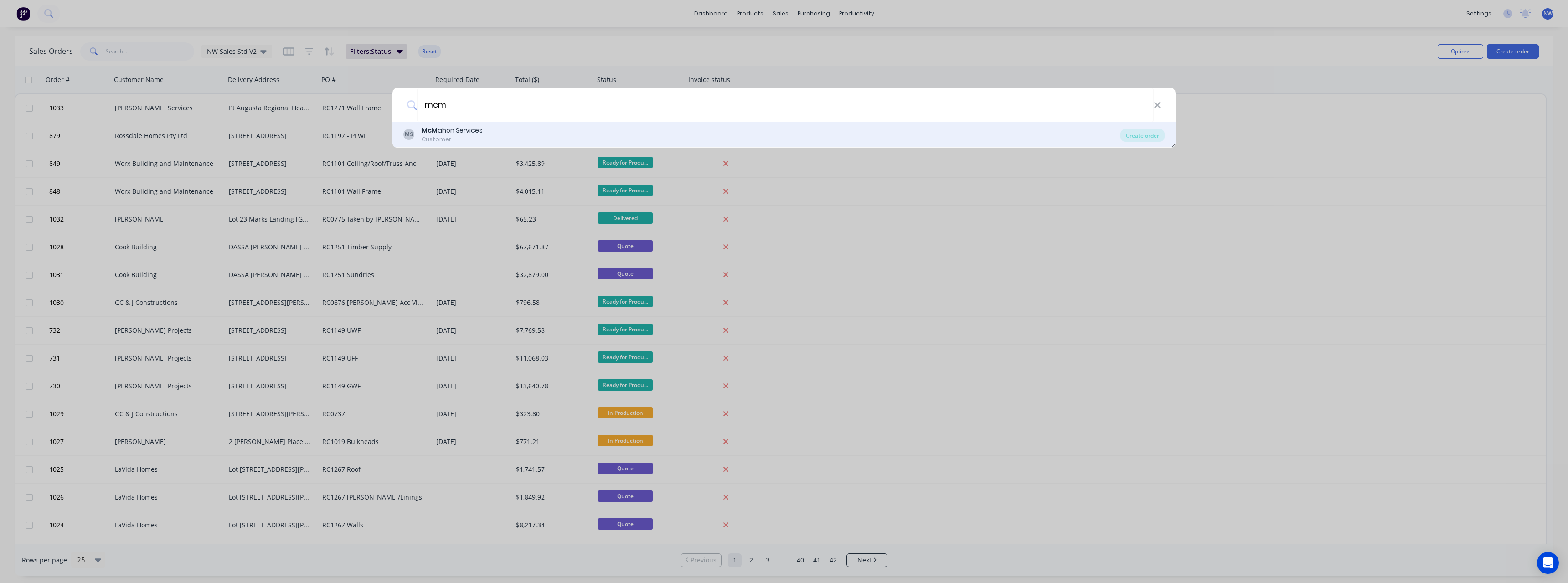
click at [507, 143] on div "MS [PERSON_NAME] ahon Services Customer Create order" at bounding box center [784, 134] width 783 height 25
click at [442, 132] on div "McM ahon Services" at bounding box center [452, 130] width 61 height 9
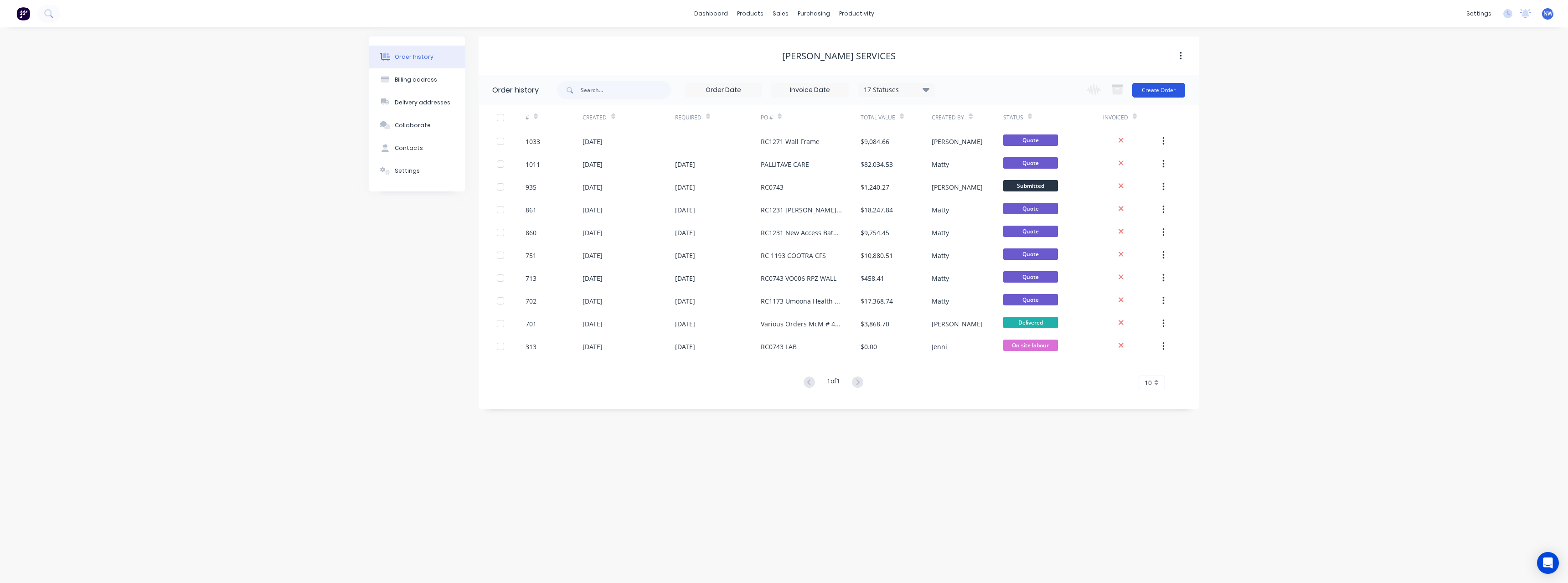
click at [1149, 94] on button "Create Order" at bounding box center [1158, 90] width 53 height 14
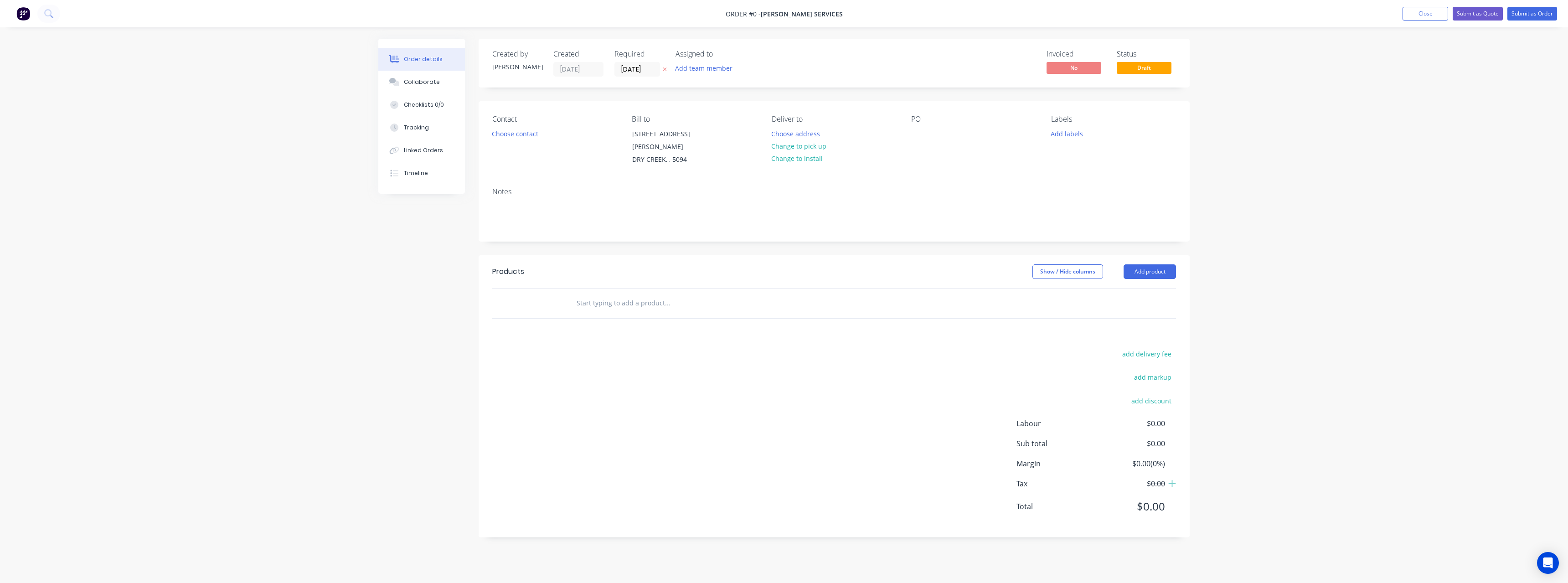
click at [663, 68] on icon at bounding box center [665, 69] width 4 height 6
click at [778, 130] on button "Choose address" at bounding box center [795, 133] width 58 height 12
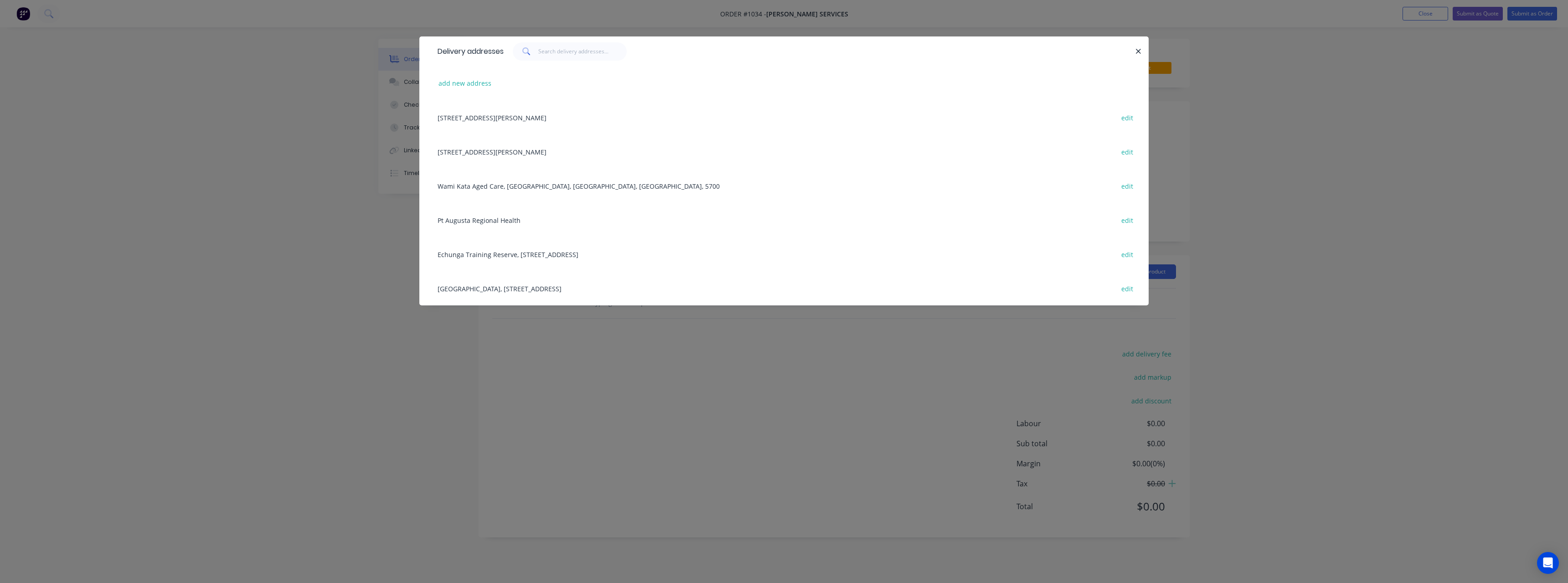
click at [515, 222] on div "Pt Augusta Regional Health edit" at bounding box center [784, 219] width 702 height 34
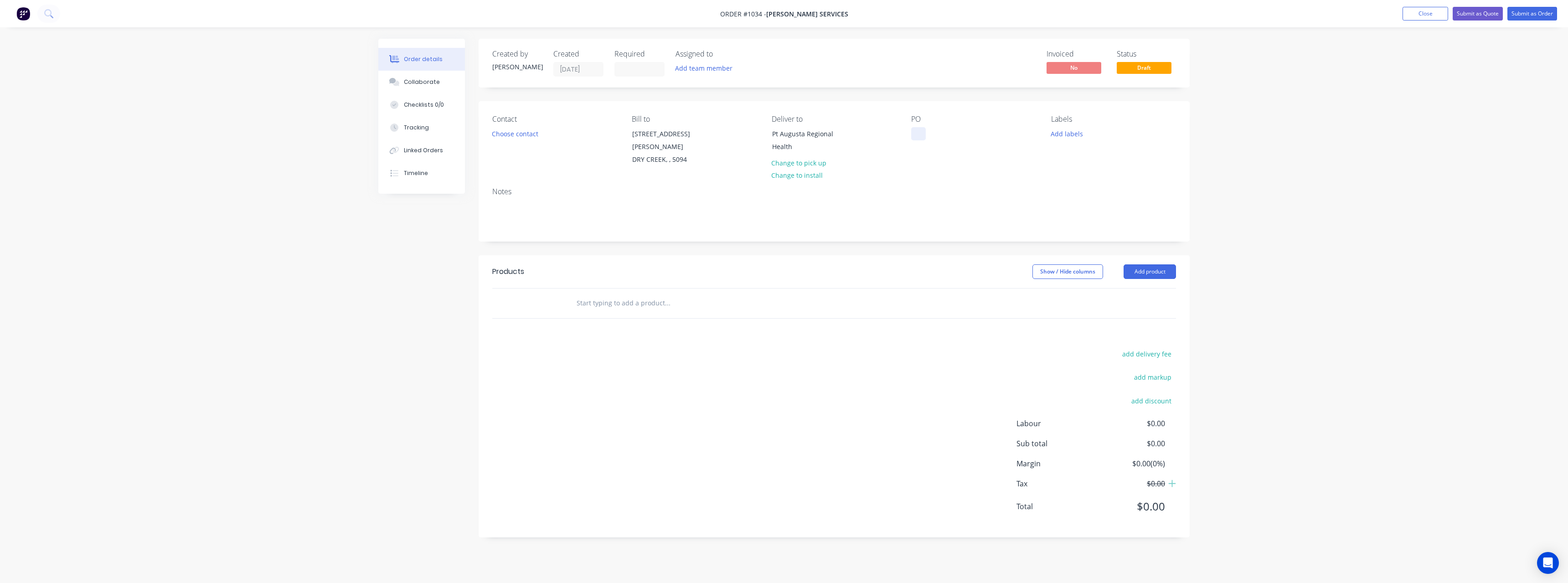
click at [924, 133] on div at bounding box center [918, 133] width 14 height 13
click at [652, 294] on input "text" at bounding box center [667, 303] width 182 height 18
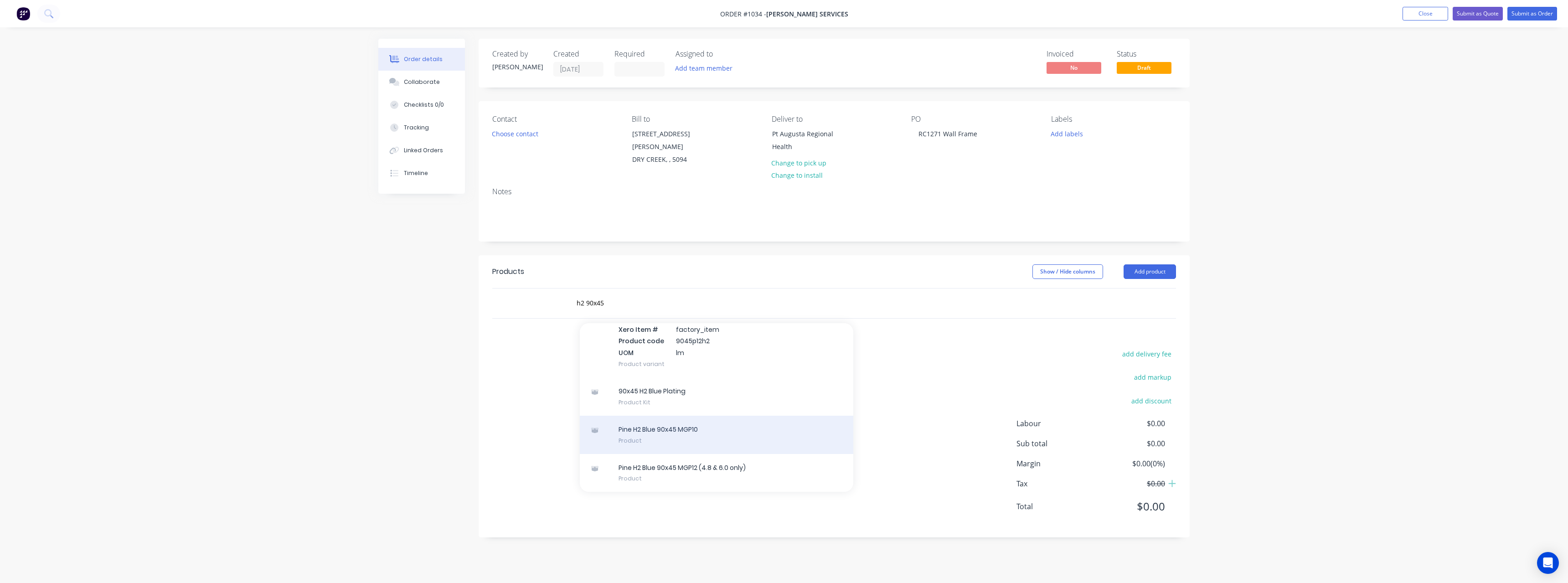
click at [670, 417] on div "Pine H2 Blue 90x45 MGP10 Product" at bounding box center [716, 435] width 273 height 38
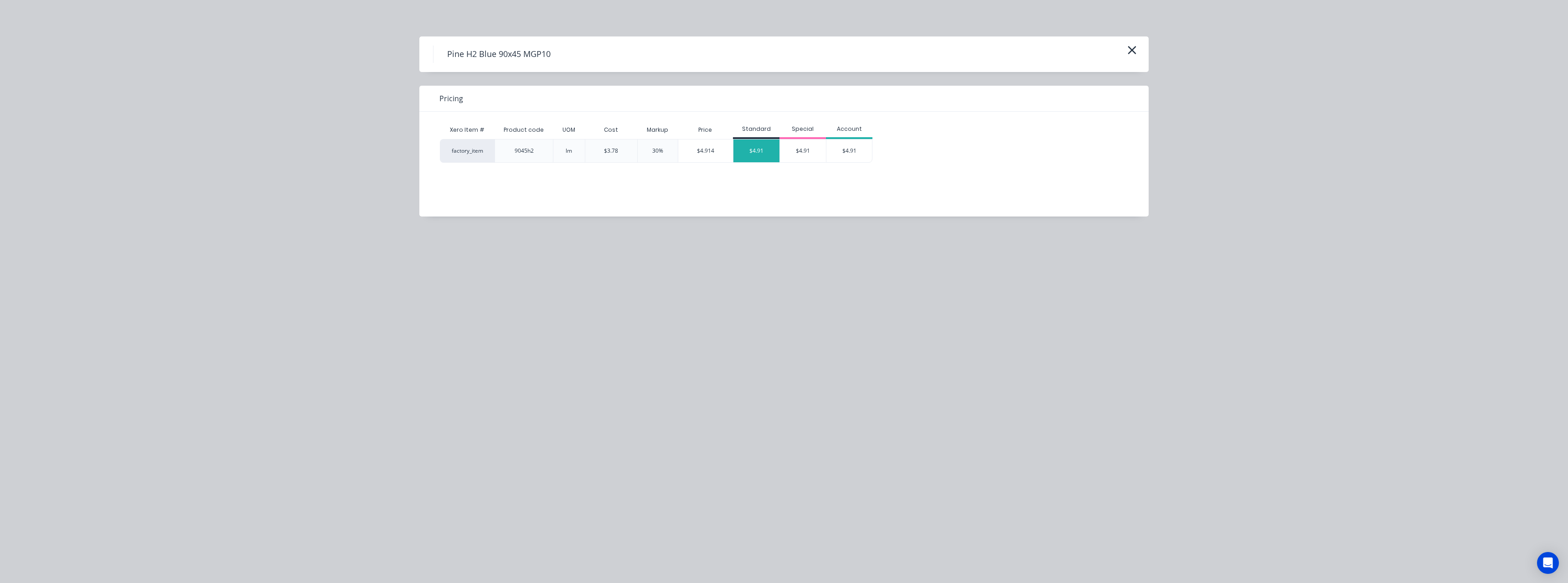
click at [753, 153] on div "$4.91" at bounding box center [756, 151] width 46 height 23
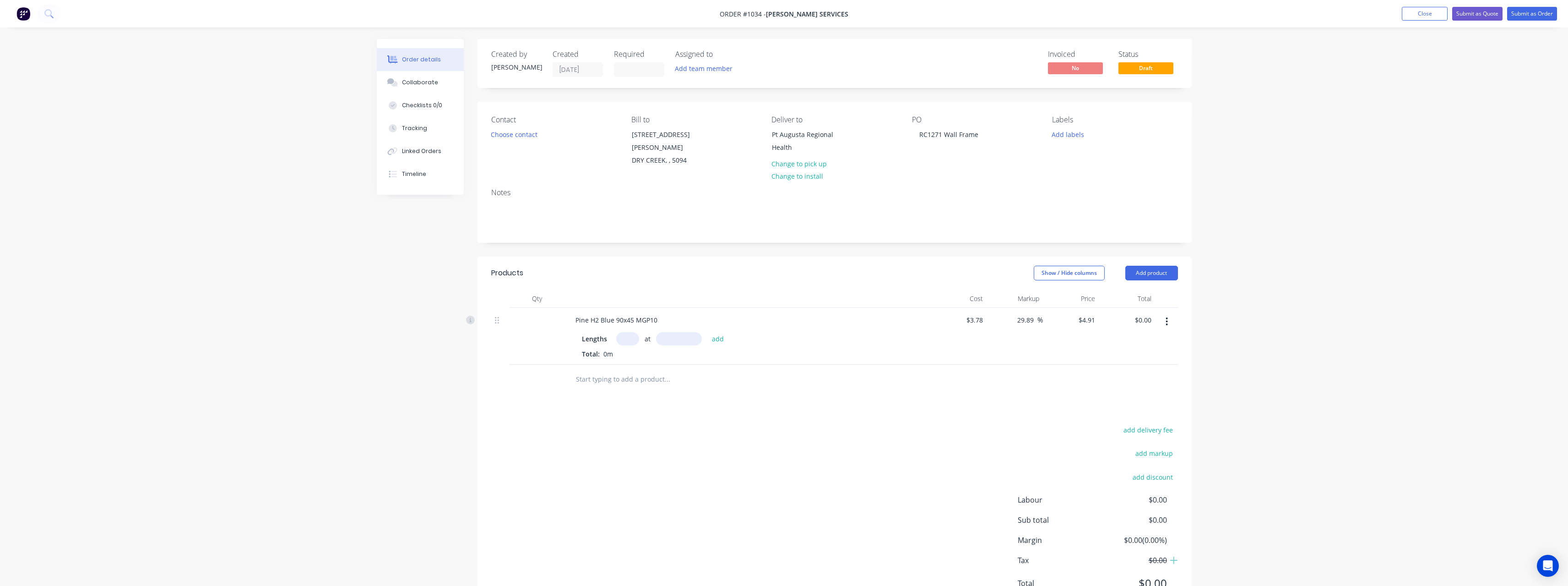
click at [634, 333] on input "text" at bounding box center [628, 338] width 23 height 13
click at [708, 332] on button "add" at bounding box center [718, 338] width 22 height 12
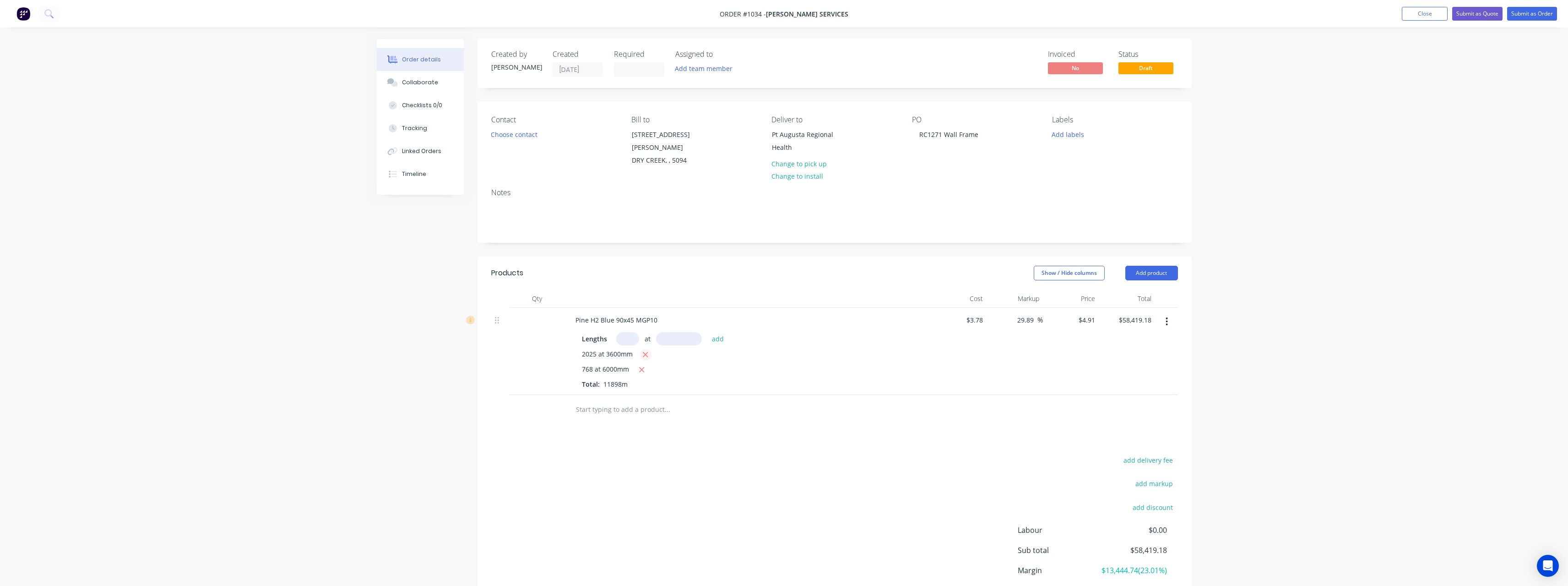
click at [645, 351] on icon "button" at bounding box center [645, 354] width 6 height 8
click at [636, 332] on input "text" at bounding box center [628, 338] width 23 height 13
click at [708, 332] on button "add" at bounding box center [718, 338] width 22 height 12
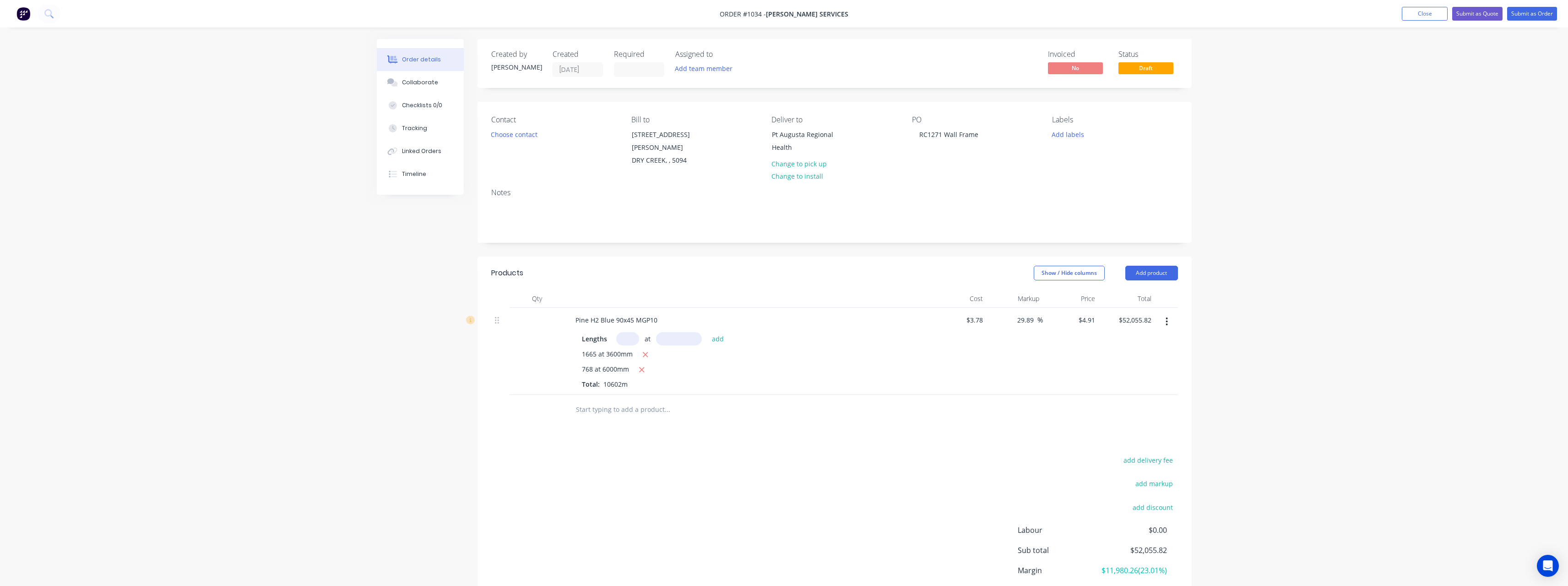
click at [625, 401] on input "text" at bounding box center [667, 409] width 183 height 18
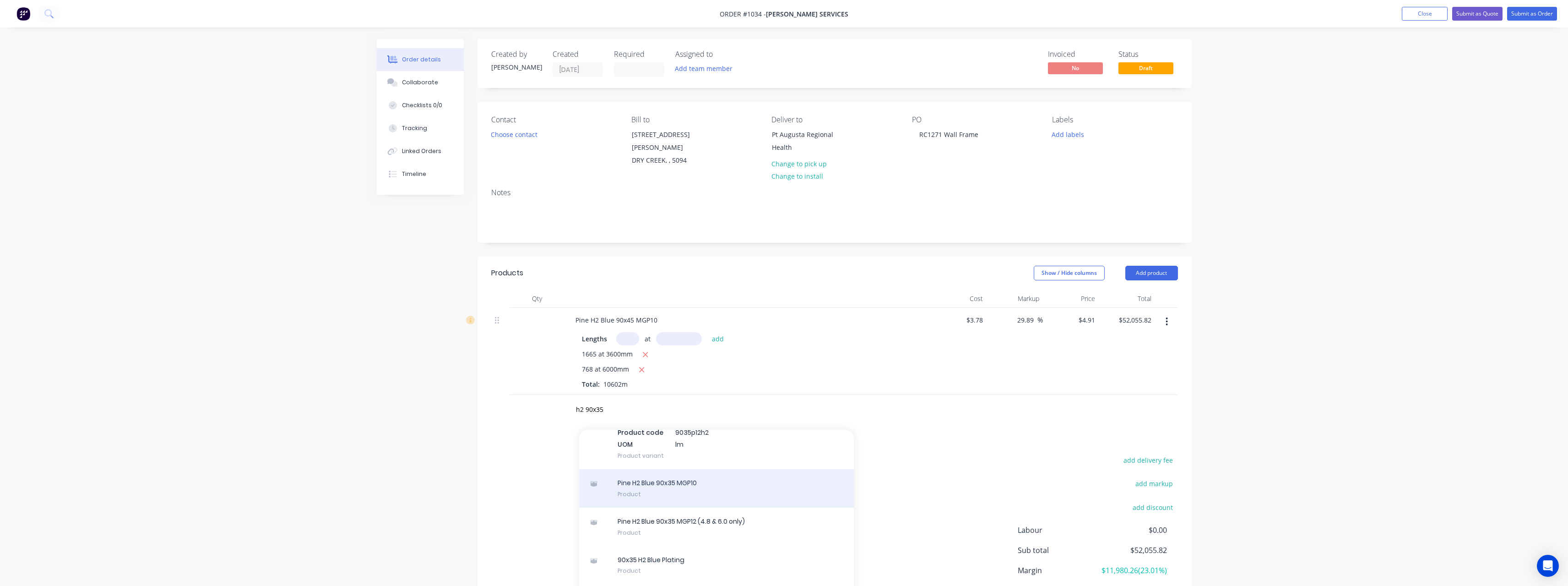
click at [672, 475] on div "Pine H2 Blue 90x35 MGP10 Product" at bounding box center [716, 487] width 274 height 38
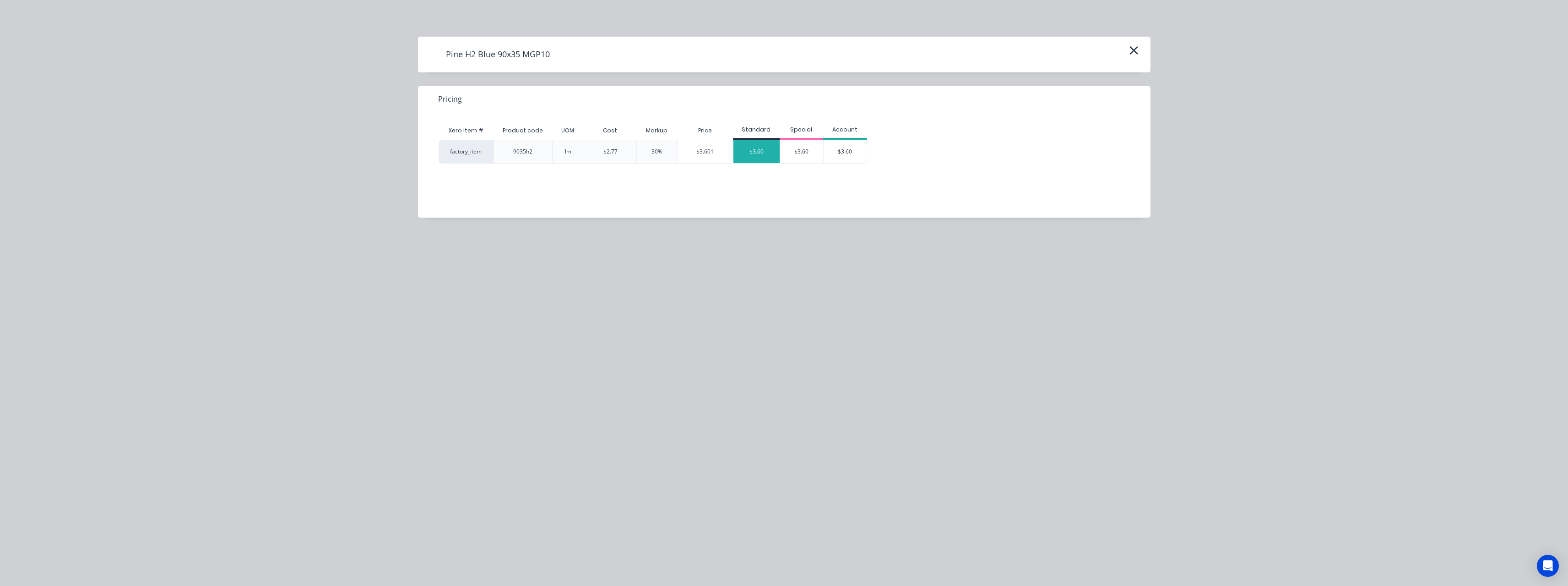
click at [754, 158] on div "$3.60" at bounding box center [757, 151] width 46 height 23
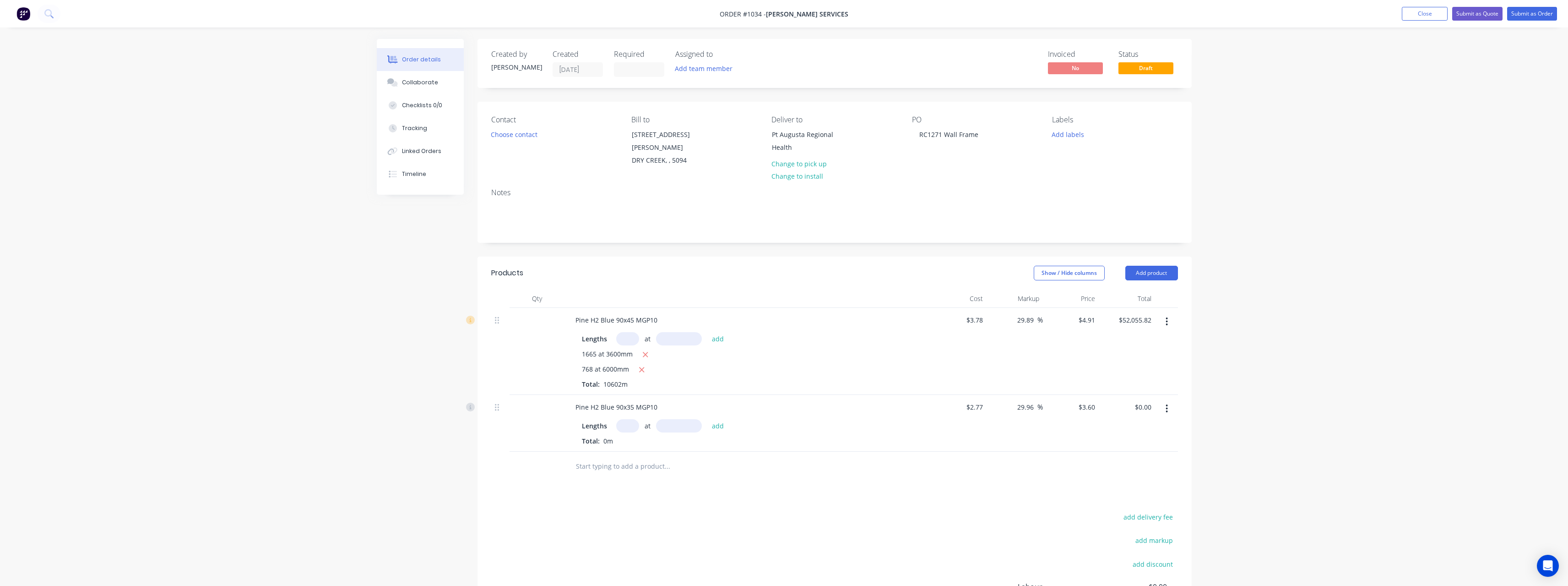
click at [633, 419] on input "text" at bounding box center [628, 425] width 23 height 13
click at [708, 419] on button "add" at bounding box center [718, 424] width 22 height 12
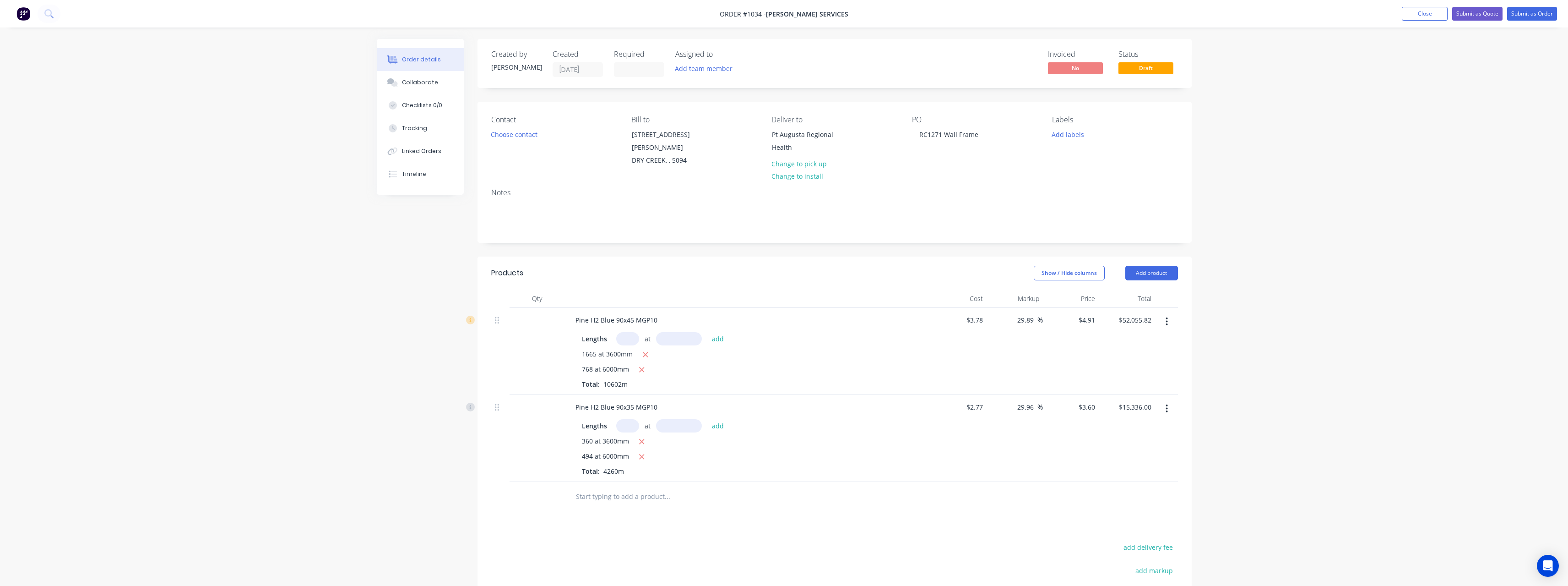
scroll to position [0, 0]
drag, startPoint x: 631, startPoint y: 330, endPoint x: 645, endPoint y: 318, distance: 18.4
click at [631, 332] on input "text" at bounding box center [628, 338] width 23 height 13
click at [708, 332] on button "add" at bounding box center [718, 338] width 22 height 12
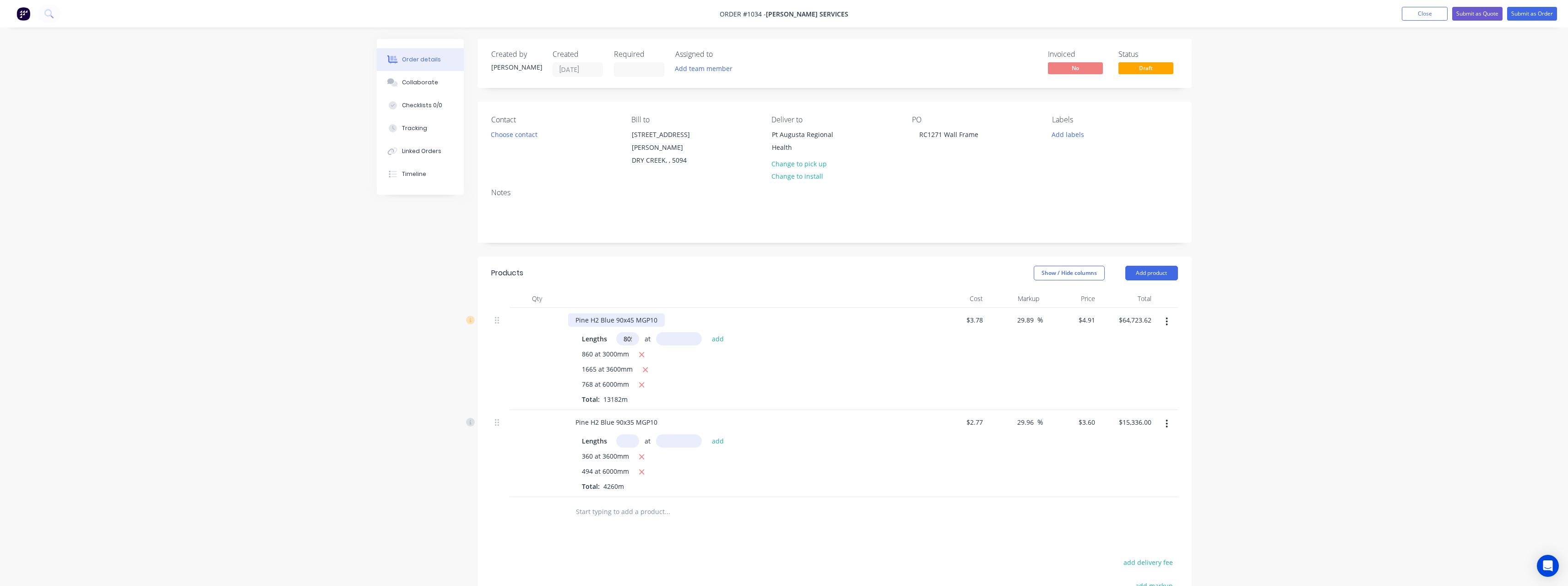
scroll to position [0, 0]
click at [708, 332] on button "add" at bounding box center [718, 338] width 22 height 12
click at [649, 364] on button "button" at bounding box center [646, 370] width 12 height 12
drag, startPoint x: 979, startPoint y: 136, endPoint x: 978, endPoint y: 141, distance: 5.1
click at [979, 136] on div "RC1271 Wall Frame" at bounding box center [949, 134] width 74 height 13
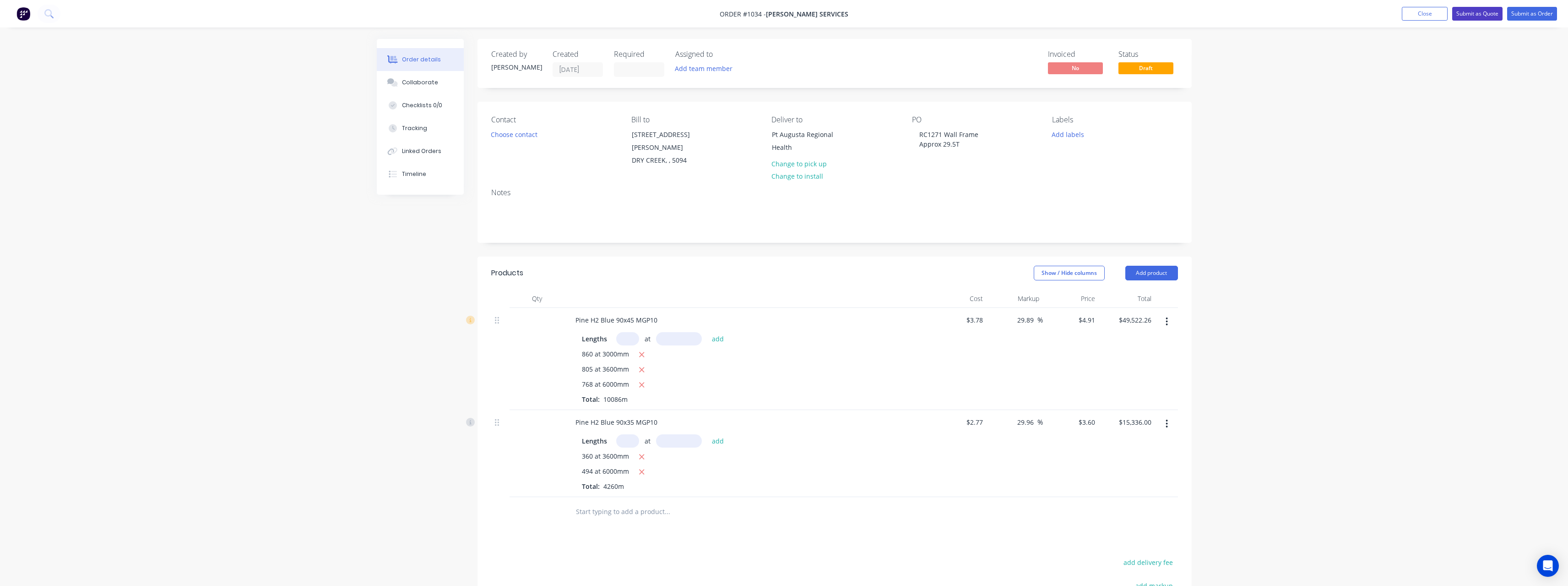
click at [1467, 13] on button "Submit as Quote" at bounding box center [1477, 13] width 51 height 14
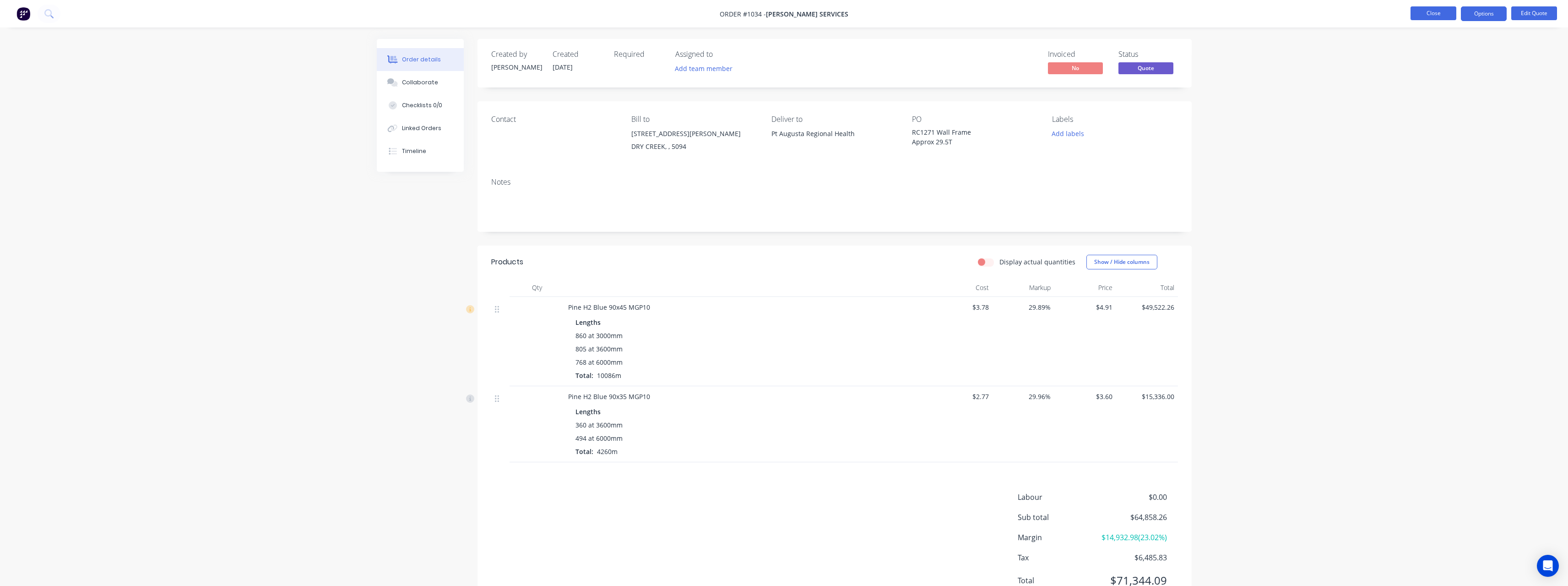
click at [1429, 13] on button "Close" at bounding box center [1433, 13] width 46 height 14
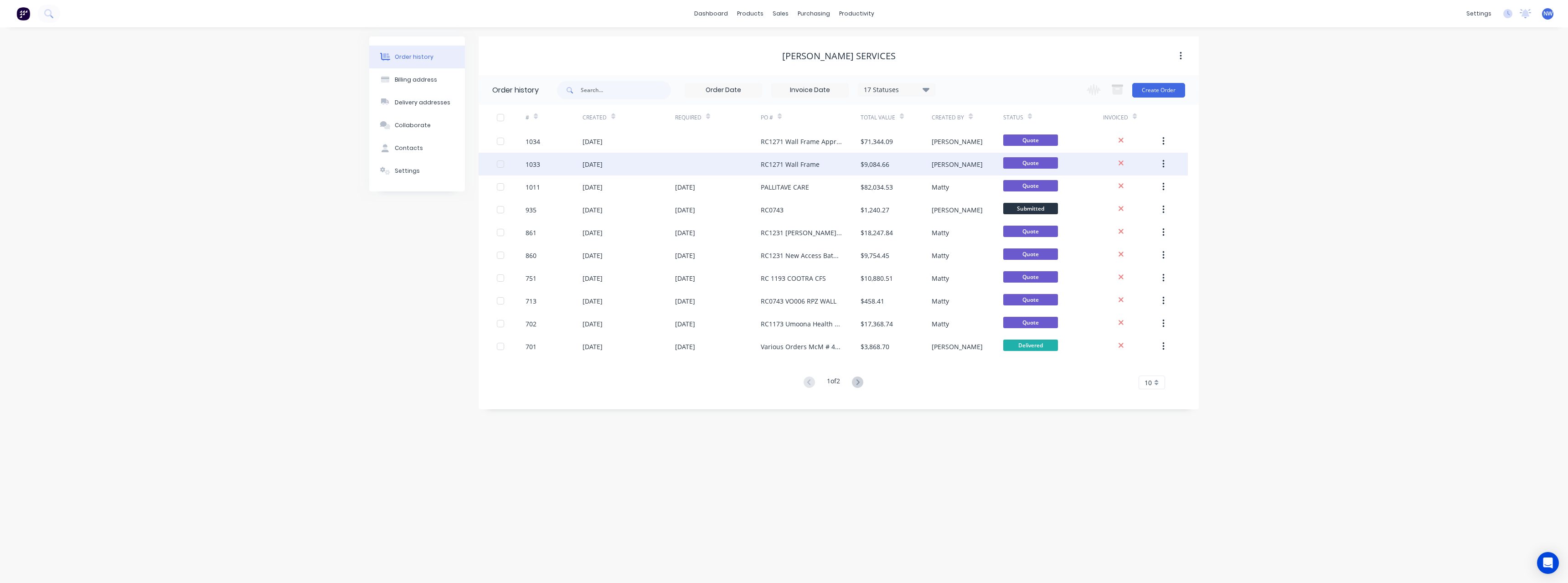
click at [822, 163] on div "RC1271 Wall Frame" at bounding box center [810, 164] width 99 height 23
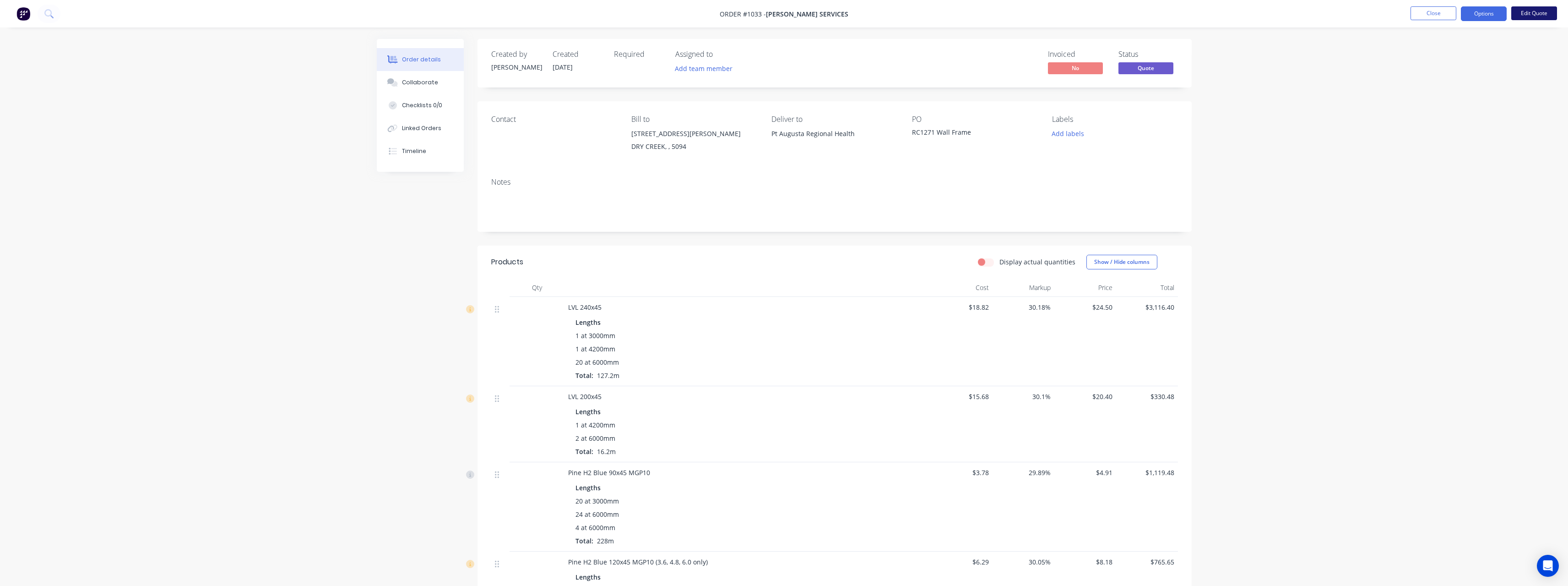
click at [1526, 12] on button "Edit Quote" at bounding box center [1534, 13] width 46 height 14
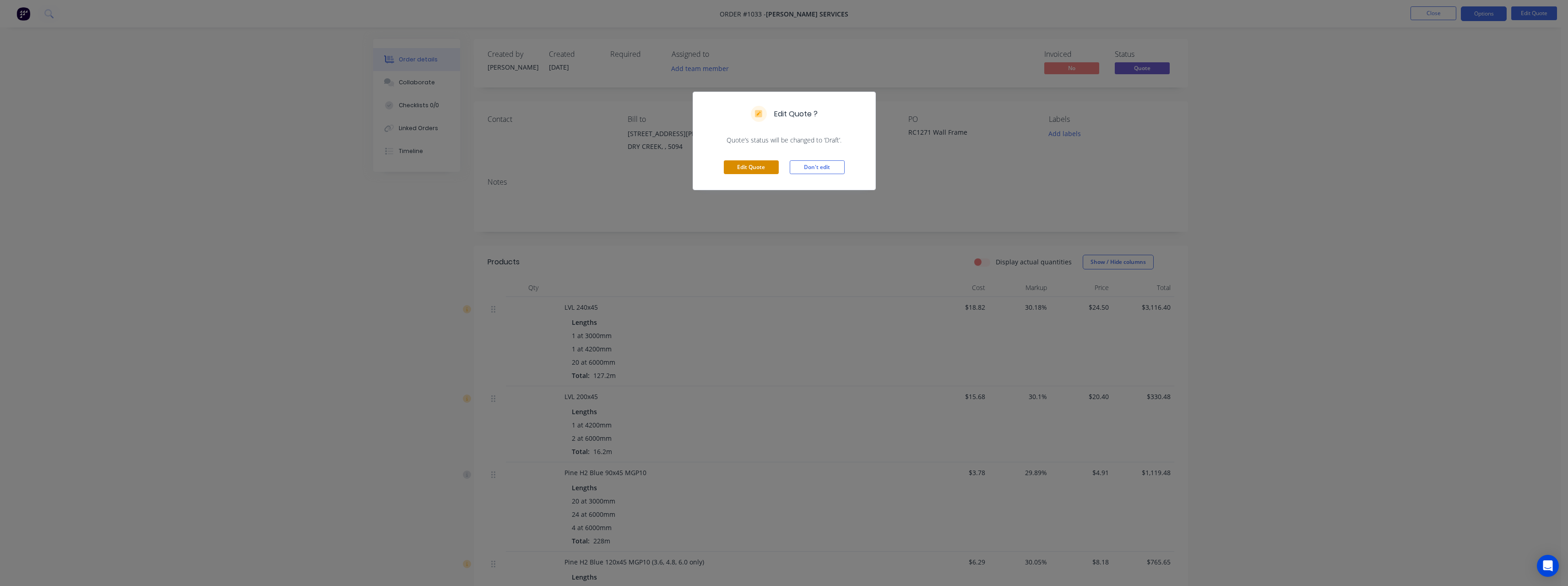
click at [775, 169] on button "Edit Quote" at bounding box center [752, 167] width 55 height 14
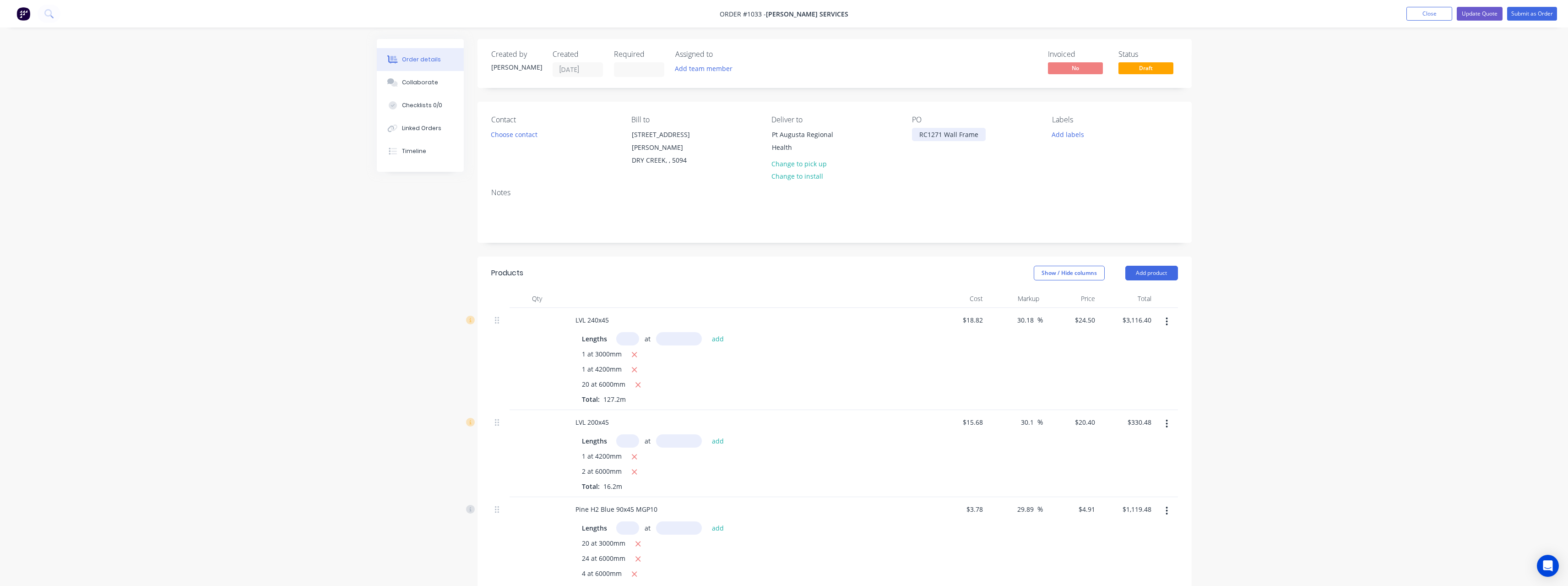
click at [958, 135] on div "RC1271 Wall Frame" at bounding box center [949, 134] width 74 height 13
click at [982, 135] on div "RC1271 Roof Frame" at bounding box center [949, 134] width 74 height 13
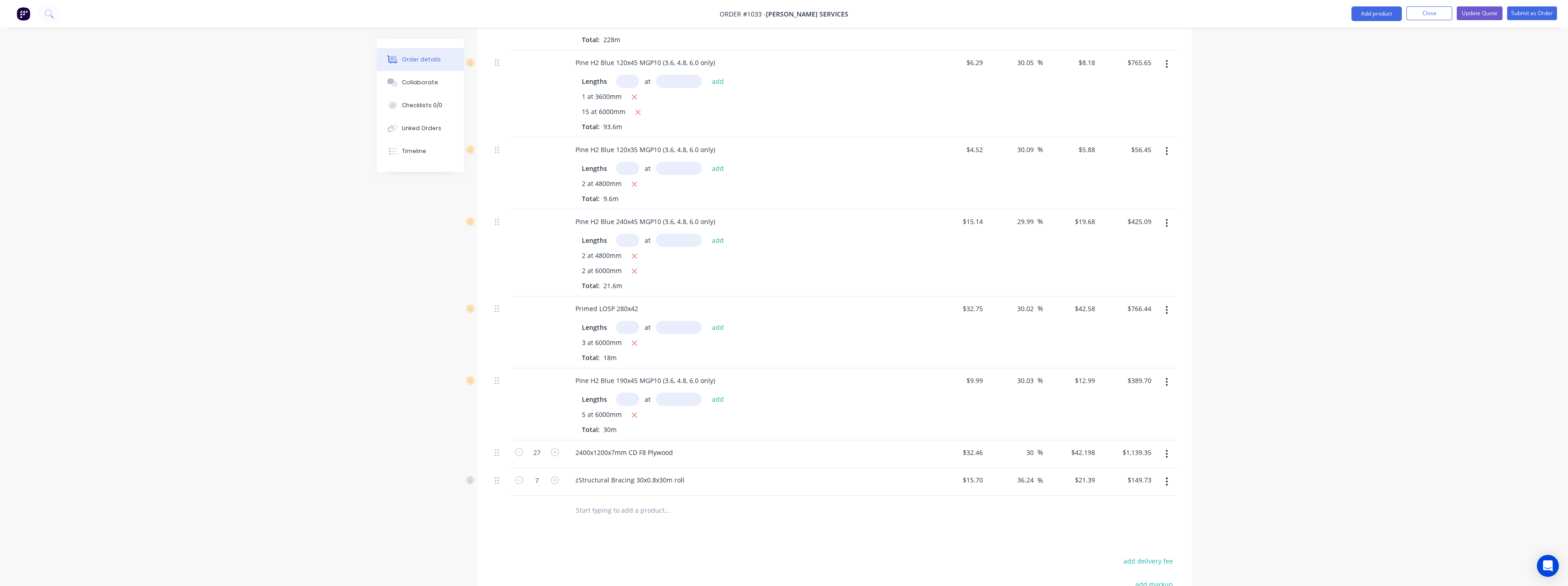
scroll to position [550, 0]
